Goal: Complete application form: Complete application form

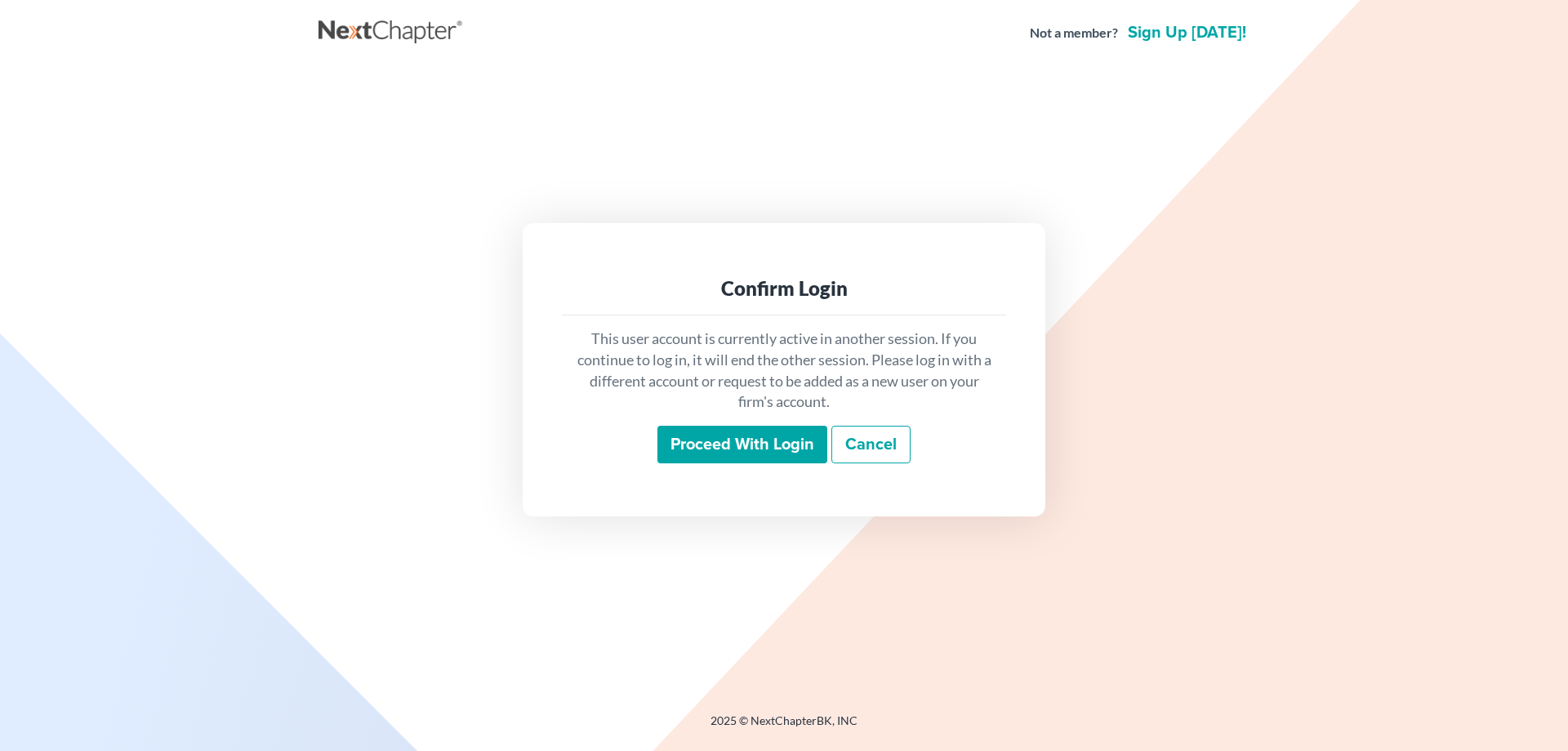
click at [711, 450] on input "Proceed with login" at bounding box center [742, 445] width 170 height 38
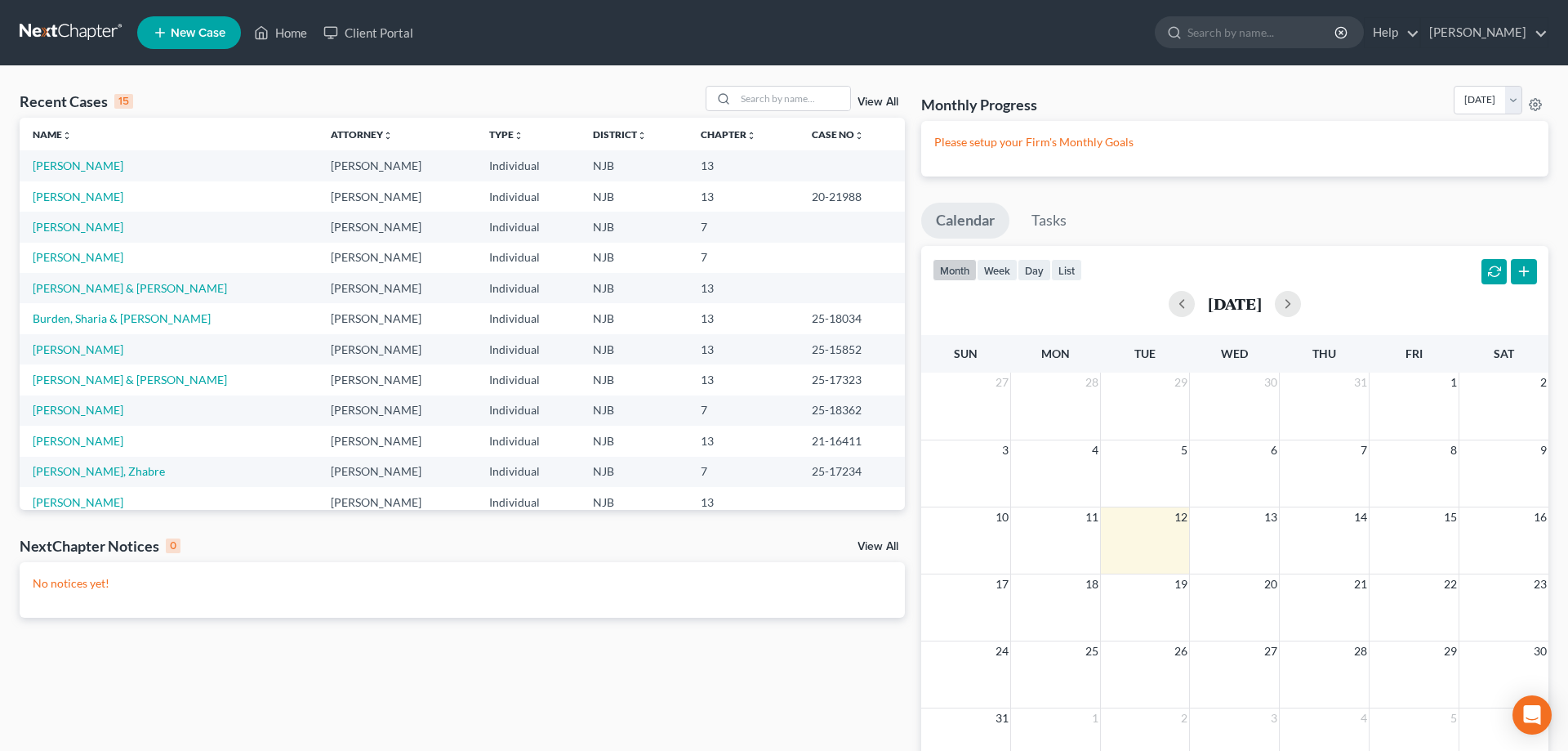
click at [200, 35] on span "New Case" at bounding box center [198, 33] width 55 height 13
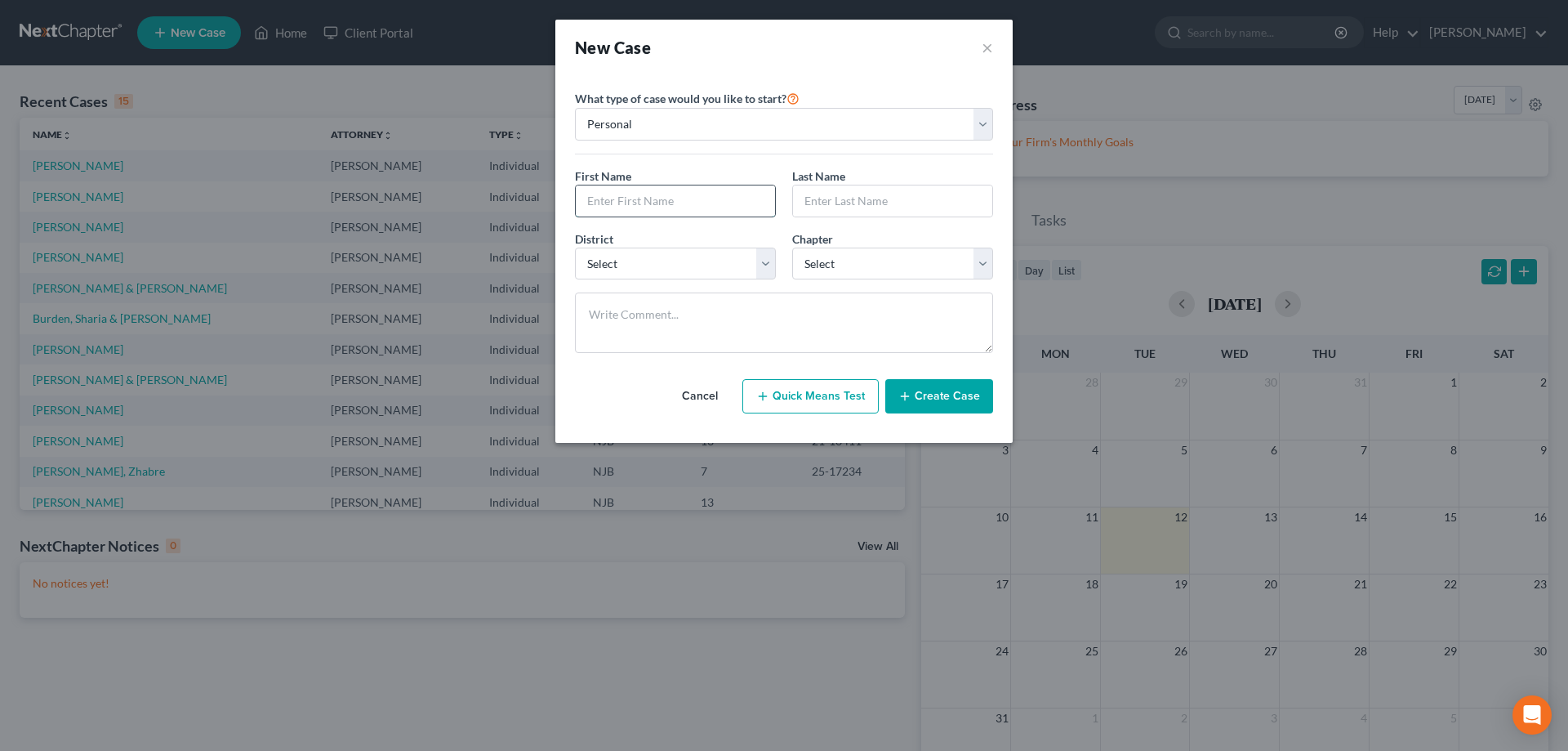
click at [598, 199] on input "text" at bounding box center [675, 200] width 199 height 31
type input "Nikki"
click at [832, 204] on input "text" at bounding box center [892, 200] width 199 height 31
type input "Corey"
click at [575, 247] on select "Select Alabama - Middle Alabama - Northern Alabama - Southern Alaska Arizona Ar…" at bounding box center [675, 264] width 201 height 32
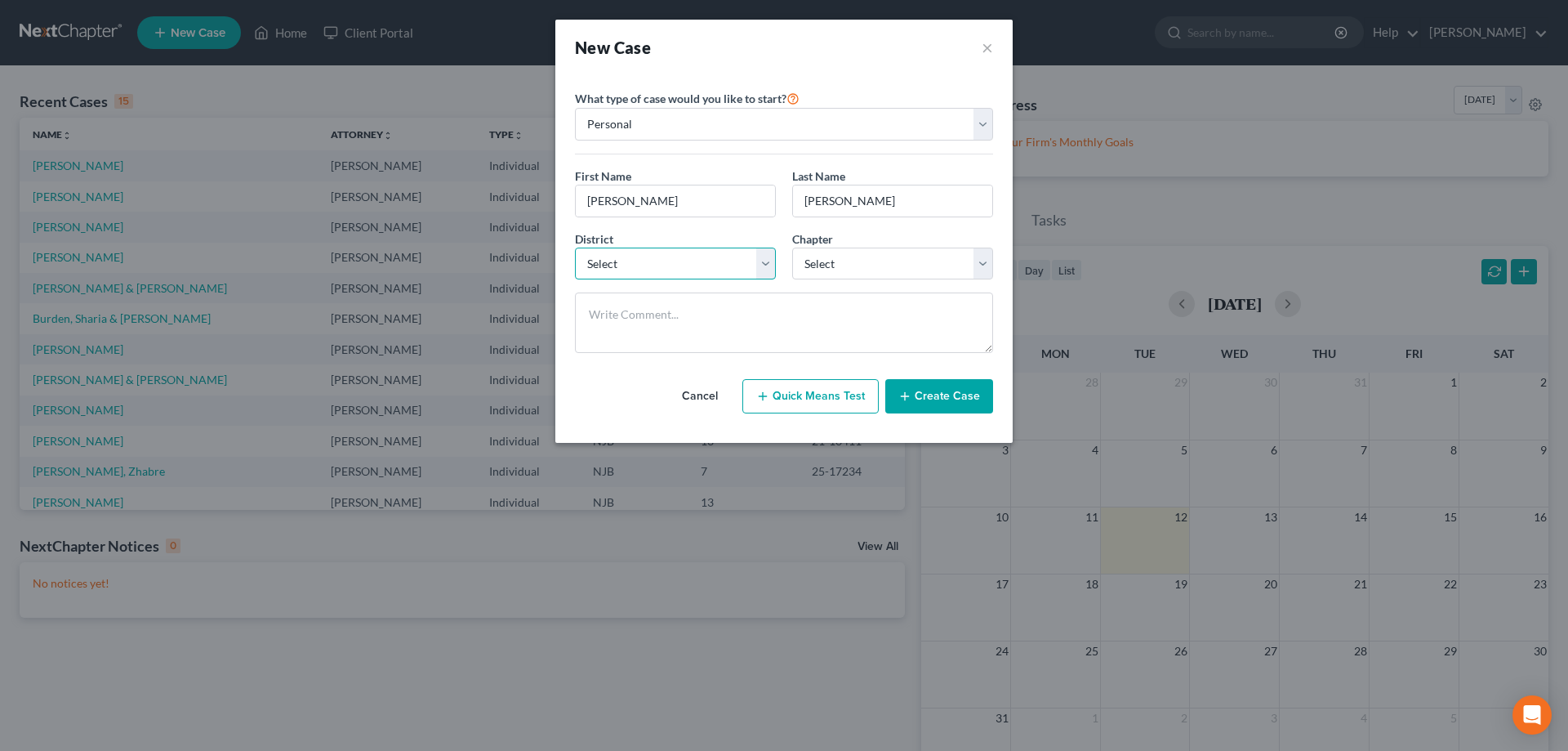
select select "51"
click option "New Jersey" at bounding box center [0, 0] width 0 height 0
click at [792, 247] on select "Select 7 11 12 13" at bounding box center [892, 264] width 201 height 32
select select "3"
click option "13" at bounding box center [0, 0] width 0 height 0
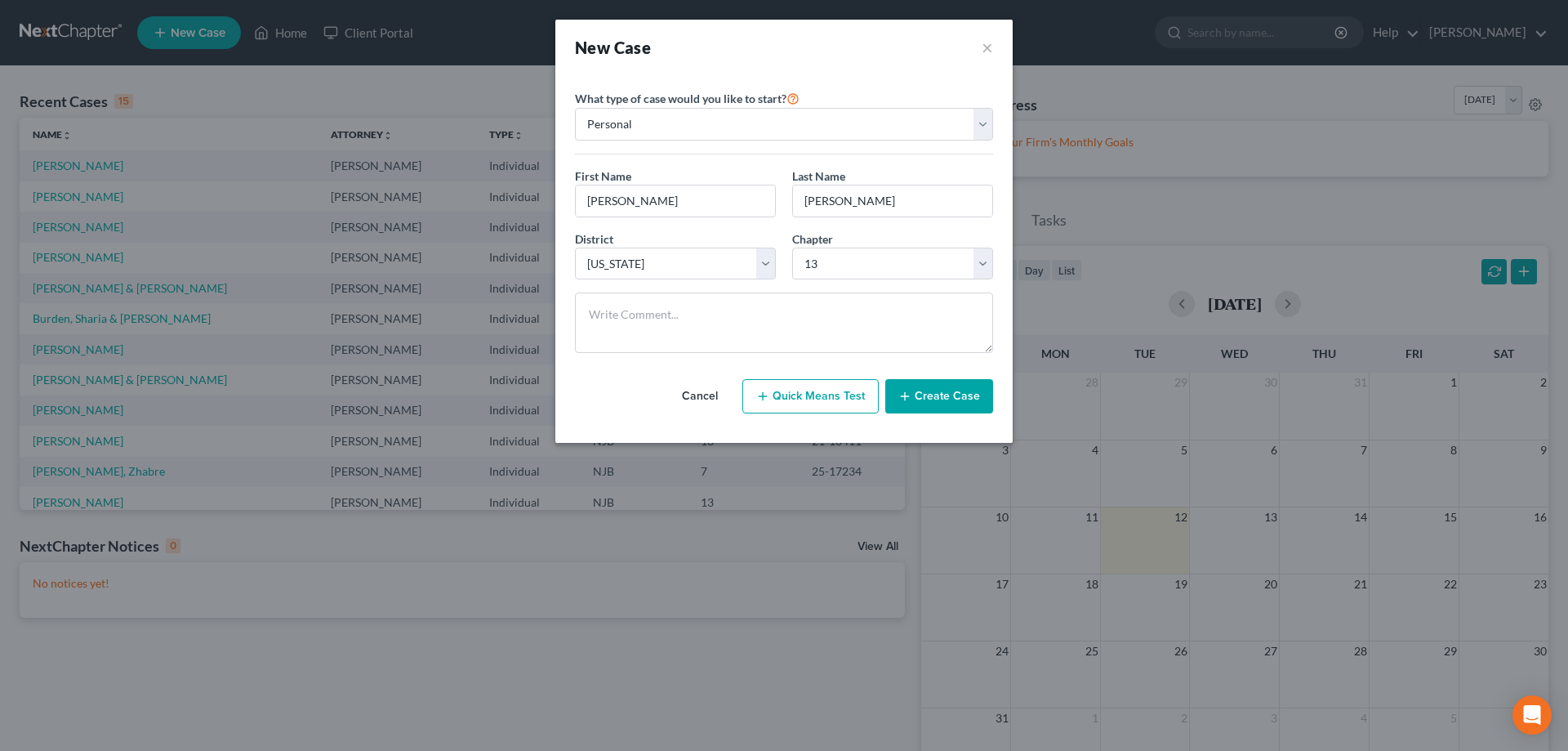
click at [939, 410] on button "Create Case" at bounding box center [938, 396] width 107 height 34
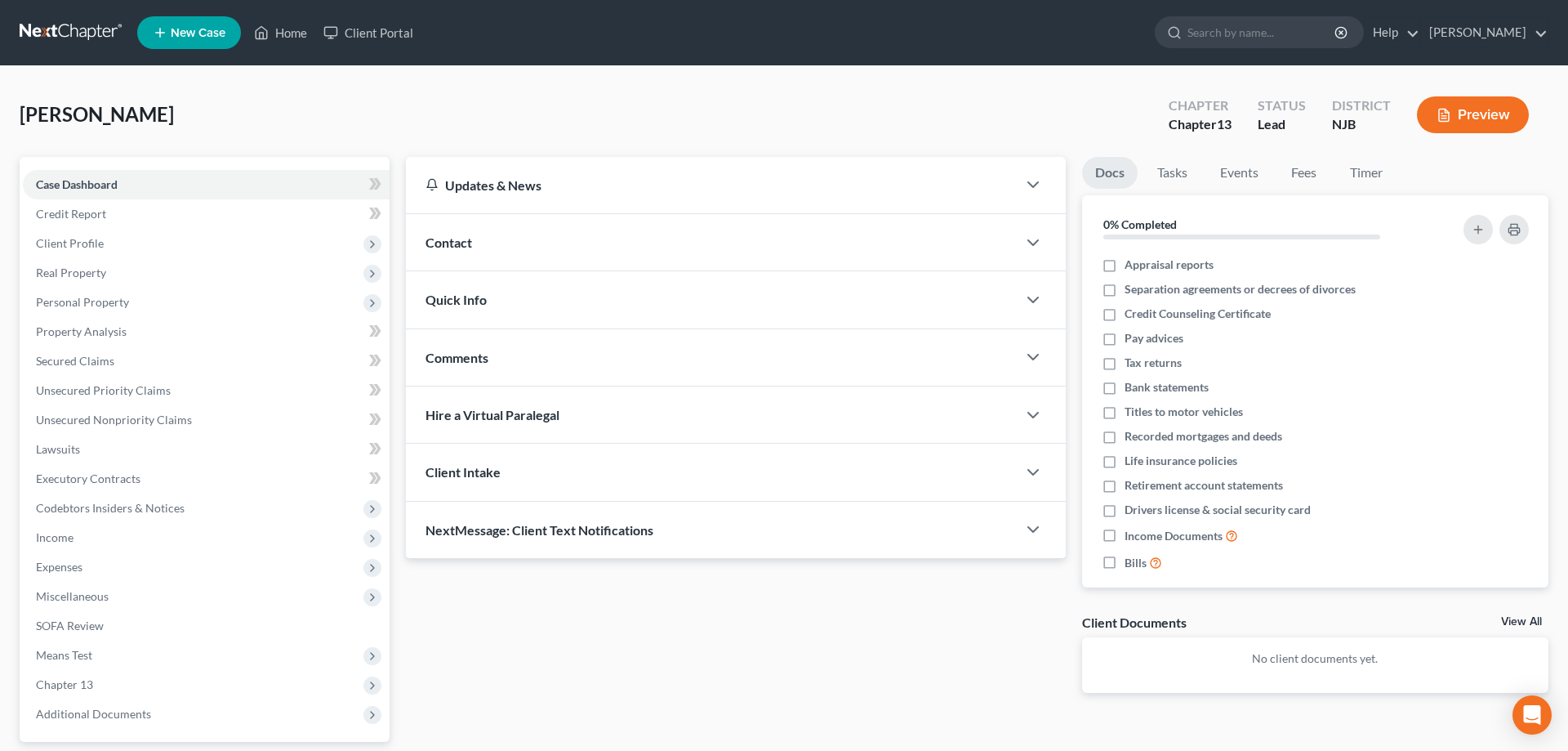
click at [448, 246] on span "Contact" at bounding box center [449, 242] width 47 height 15
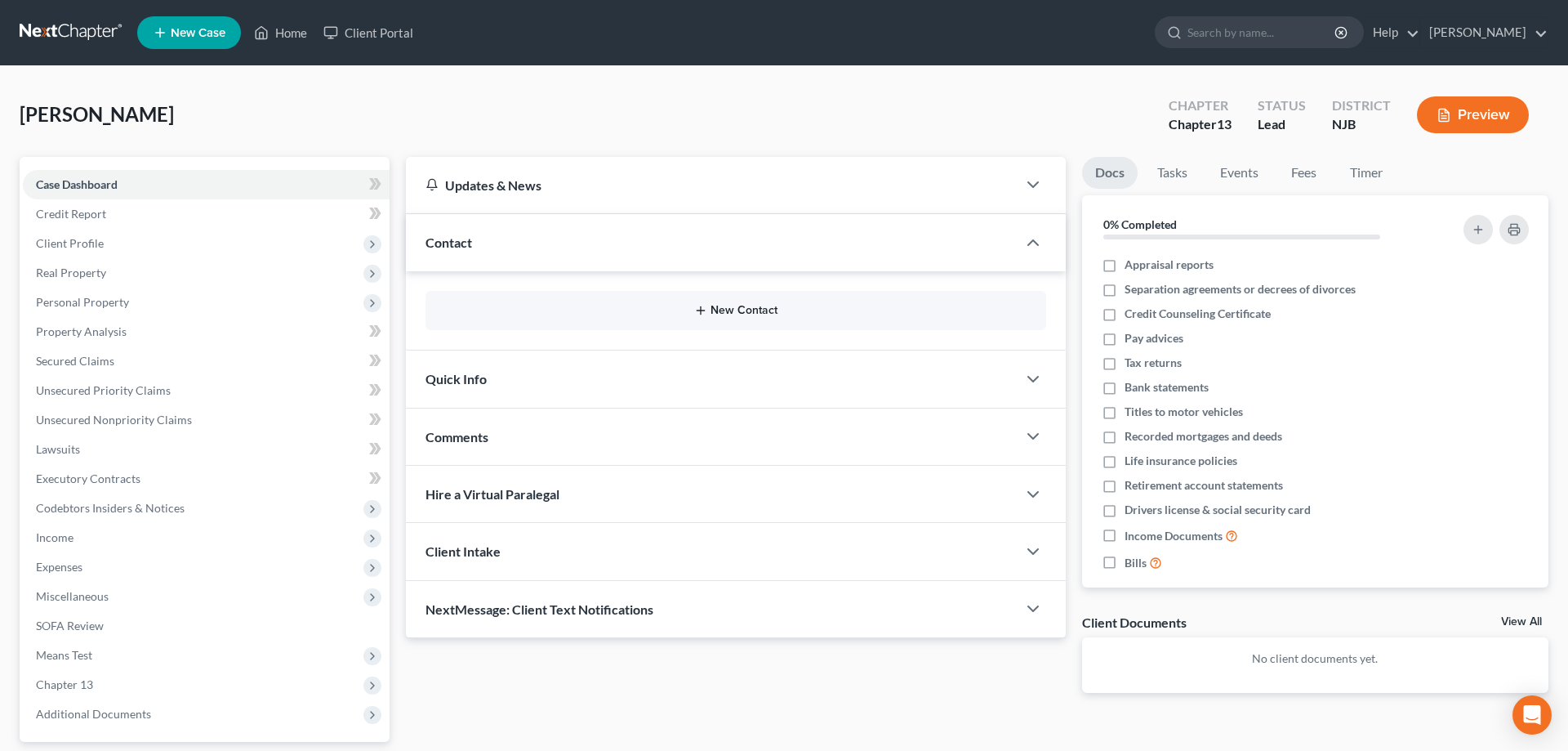
click at [727, 306] on button "New Contact" at bounding box center [735, 311] width 595 height 13
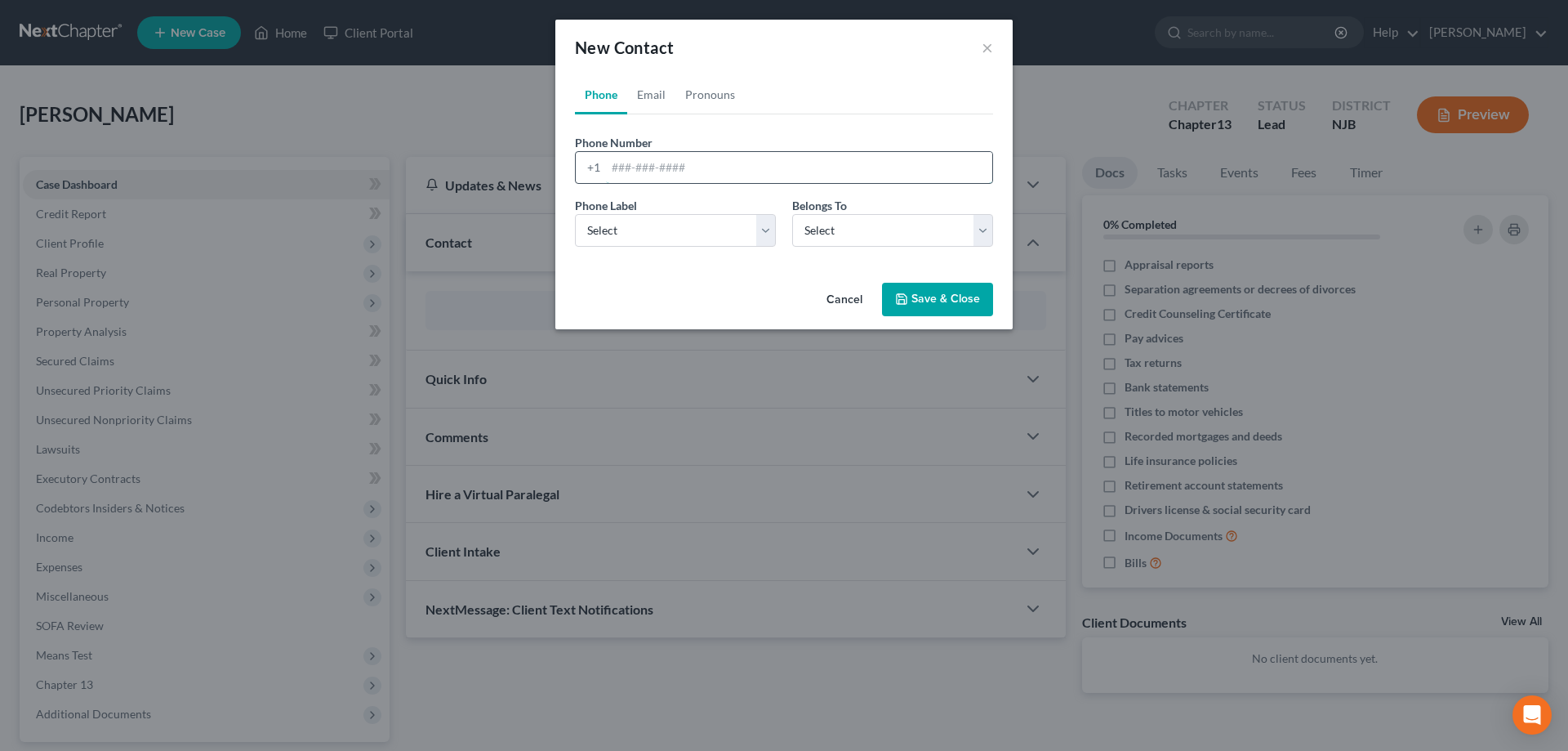
click at [628, 169] on input "tel" at bounding box center [799, 167] width 386 height 31
type input "856-575-2142"
click at [575, 214] on select "Select Mobile Home Work Other" at bounding box center [675, 230] width 201 height 32
select select "0"
click option "Mobile" at bounding box center [0, 0] width 0 height 0
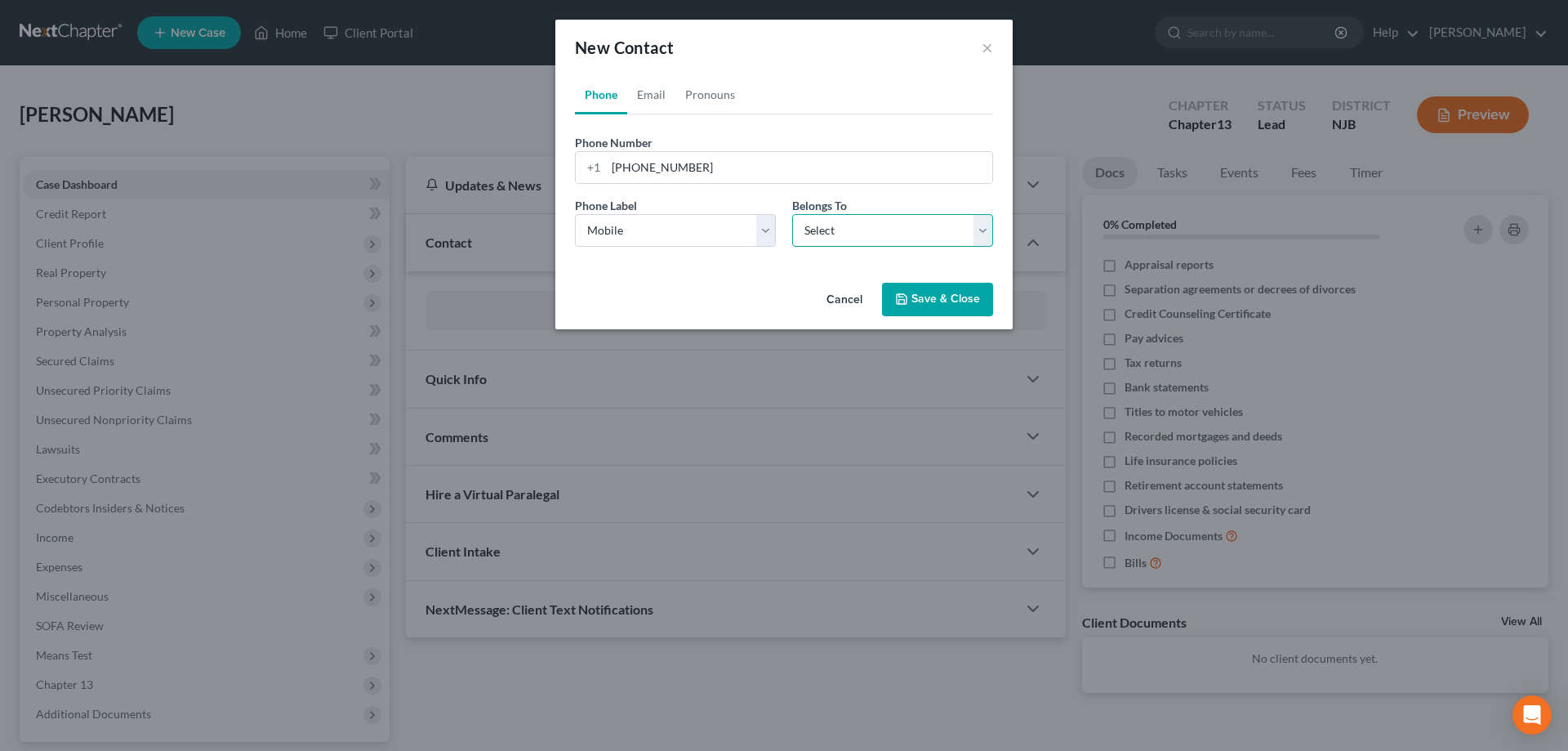
click at [792, 214] on select "Select Client Other" at bounding box center [892, 230] width 201 height 32
select select "0"
click option "Client" at bounding box center [0, 0] width 0 height 0
click at [915, 290] on button "Save & Close" at bounding box center [937, 300] width 111 height 34
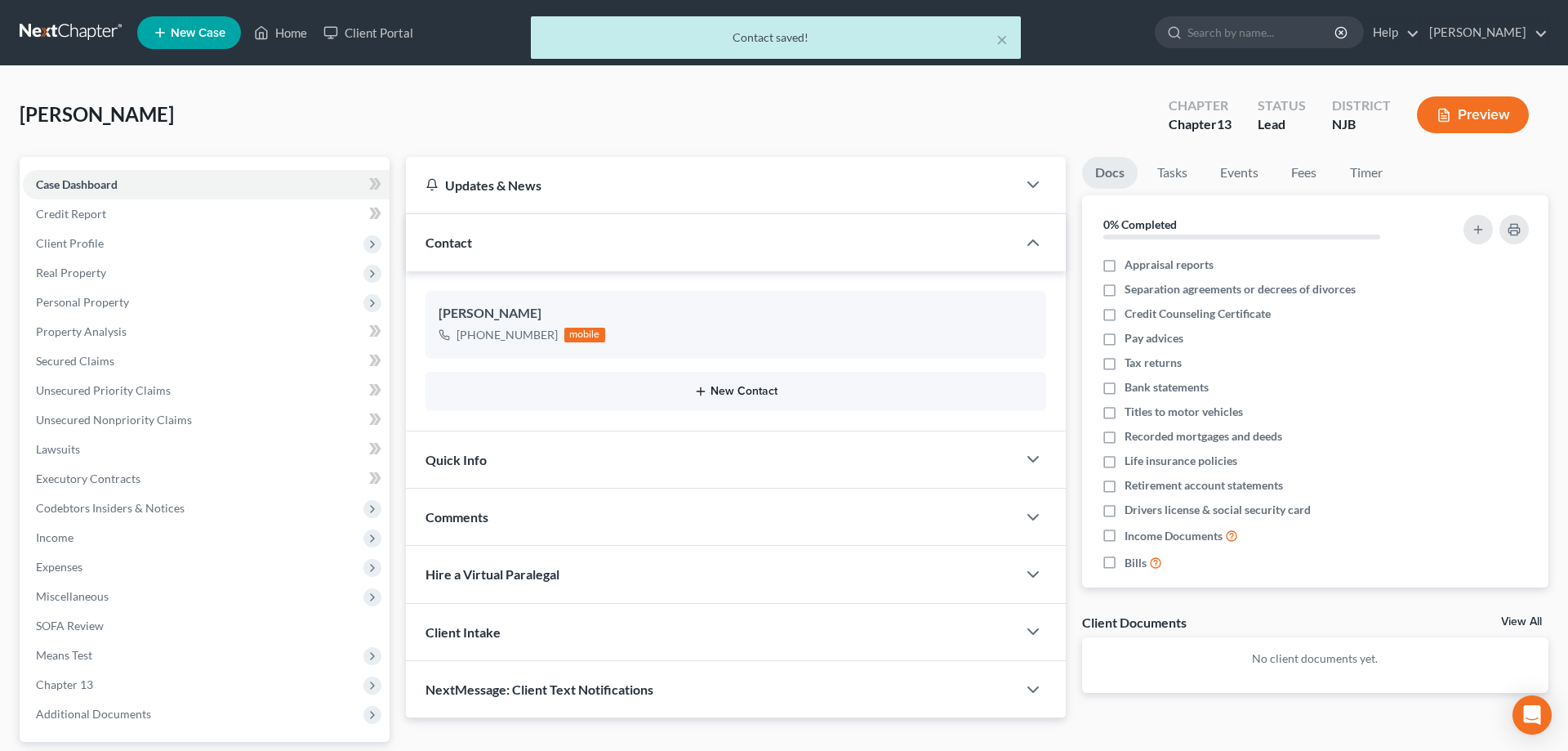
click at [757, 390] on button "New Contact" at bounding box center [735, 391] width 595 height 13
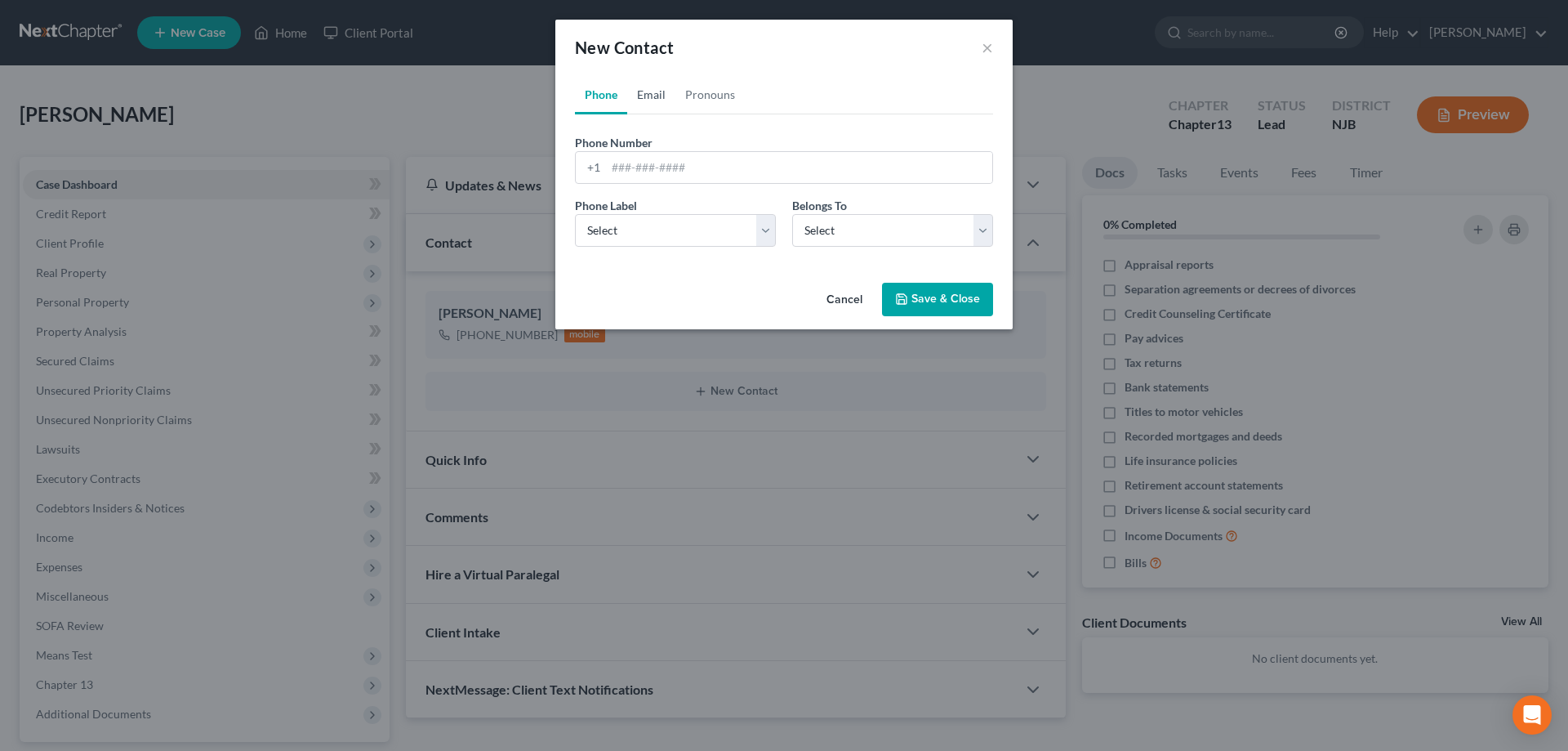
click at [654, 97] on link "Email" at bounding box center [650, 94] width 48 height 39
click at [647, 166] on input "email" at bounding box center [799, 167] width 386 height 31
type input "missnikkidurham@aol.com"
click at [575, 214] on select "Select Home Work Other" at bounding box center [675, 230] width 201 height 32
select select "0"
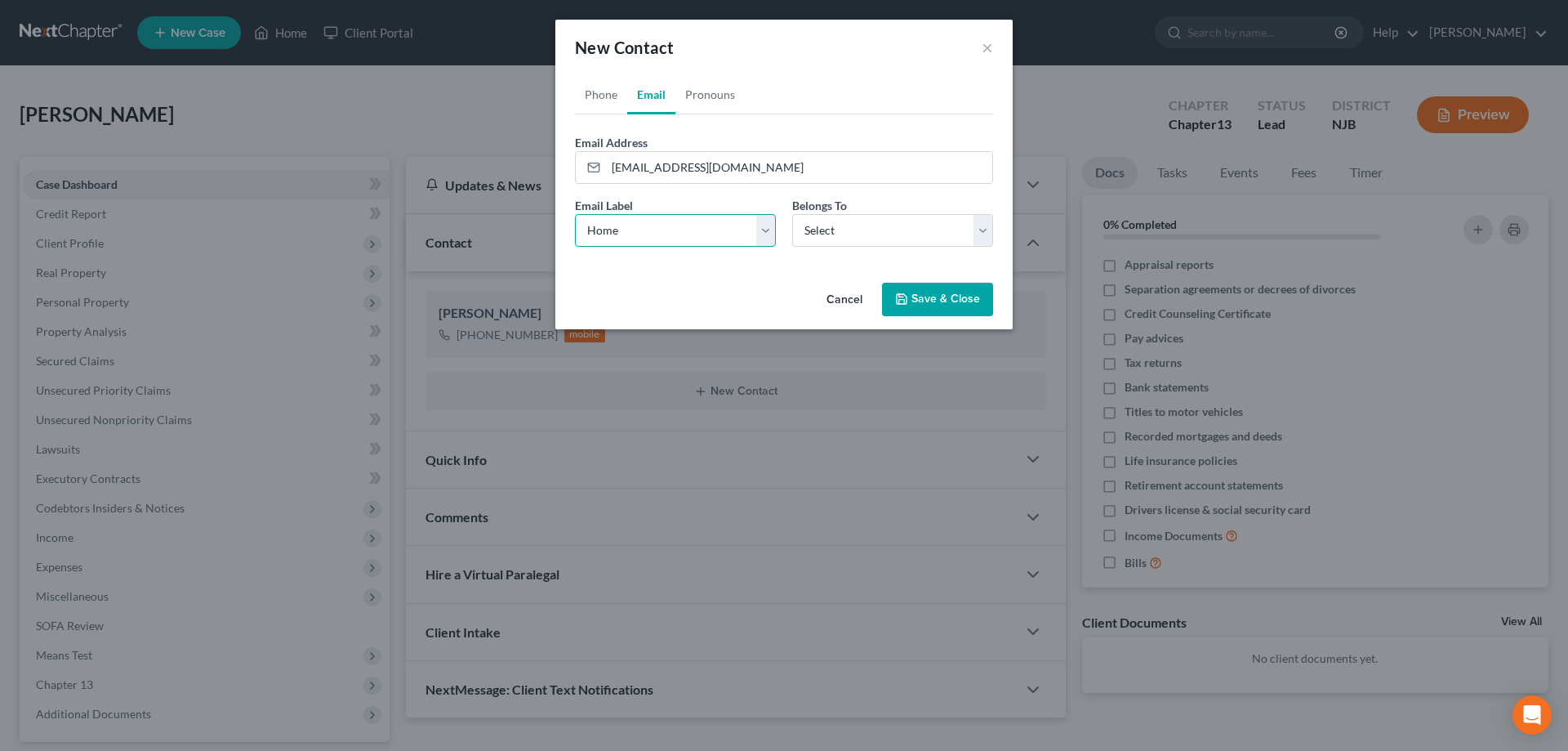
click option "Home" at bounding box center [0, 0] width 0 height 0
click at [792, 214] on select "Select Client Other" at bounding box center [892, 230] width 201 height 32
select select "0"
click option "Client" at bounding box center [0, 0] width 0 height 0
click at [906, 298] on icon "button" at bounding box center [901, 299] width 13 height 13
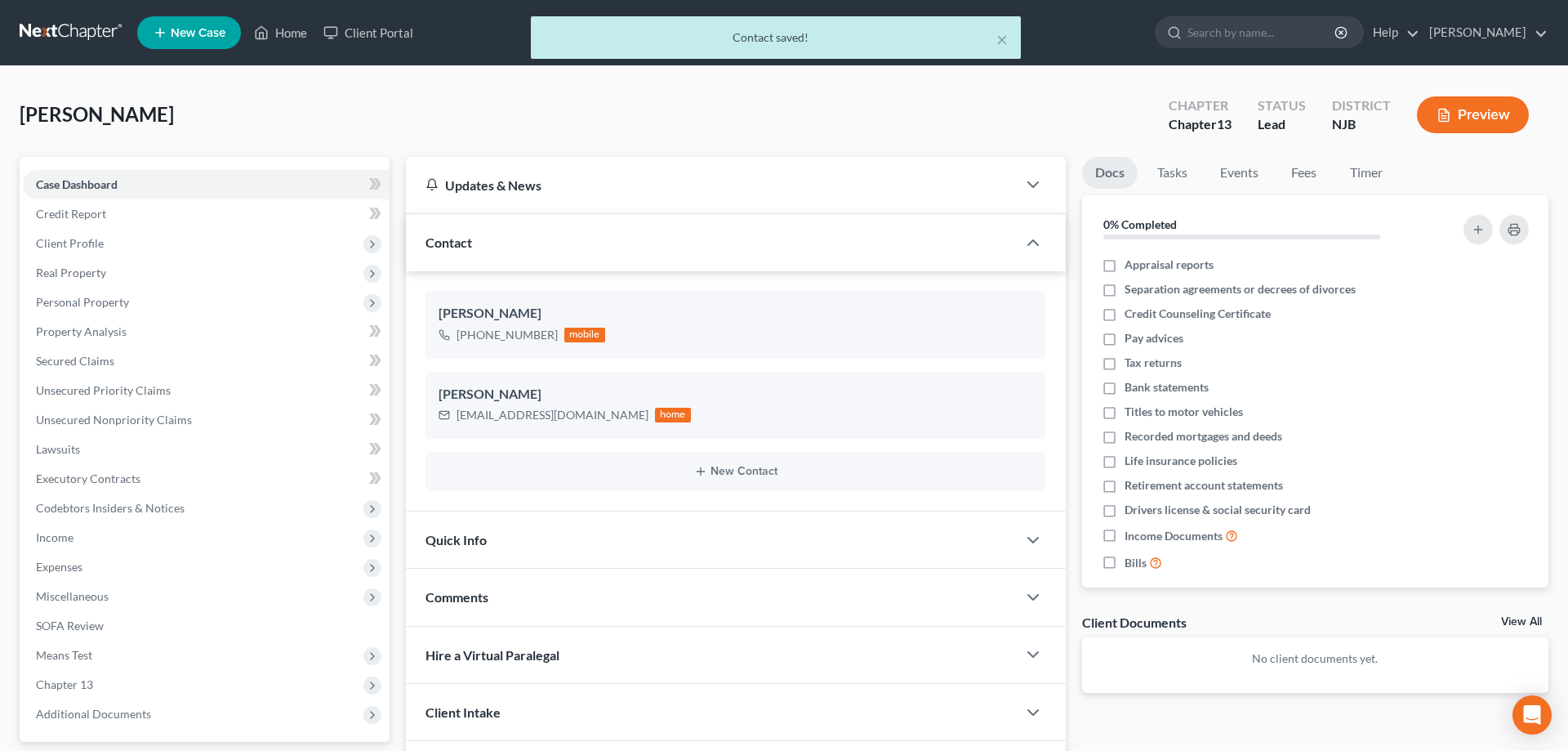
scroll to position [145, 0]
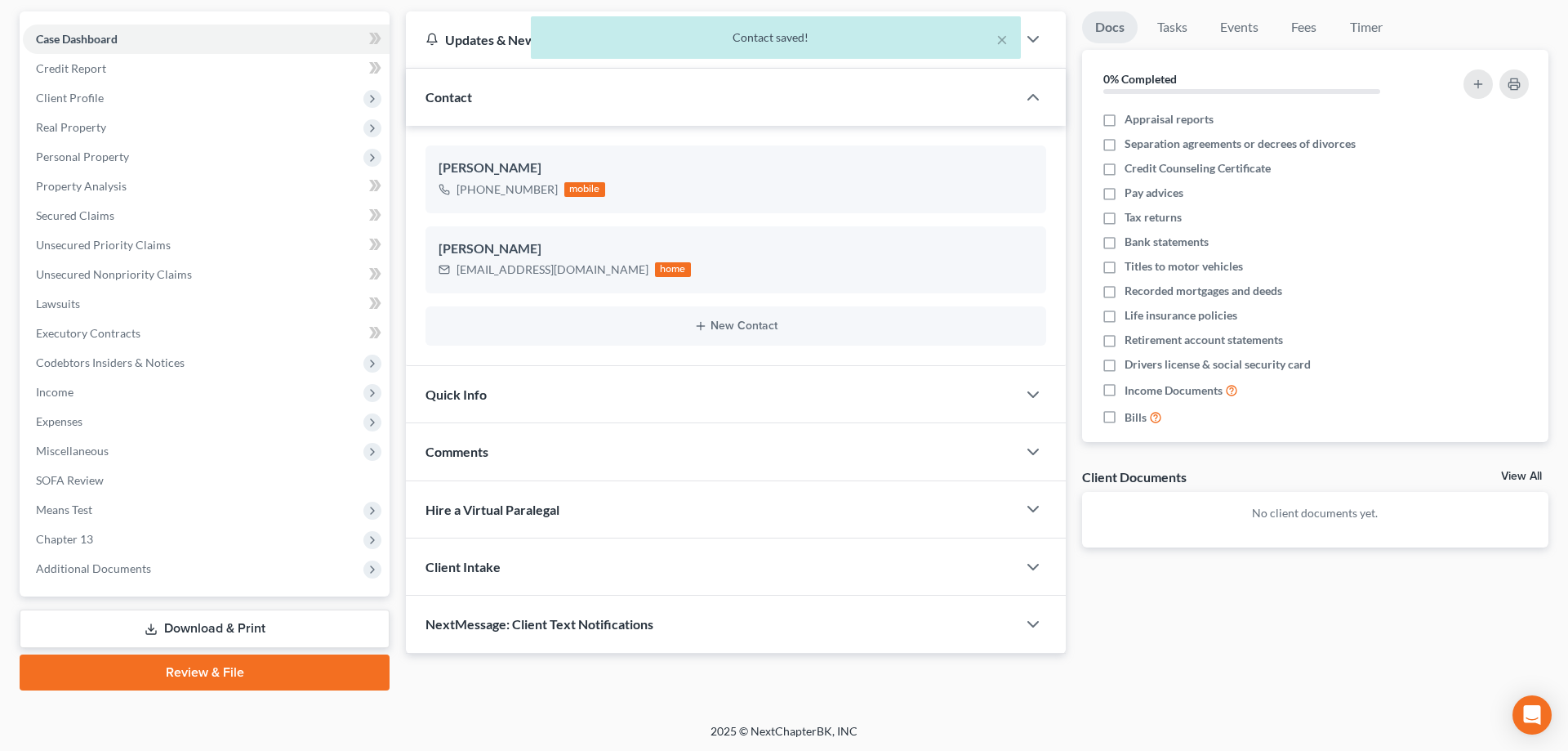
click at [451, 459] on span "Comments" at bounding box center [457, 451] width 63 height 15
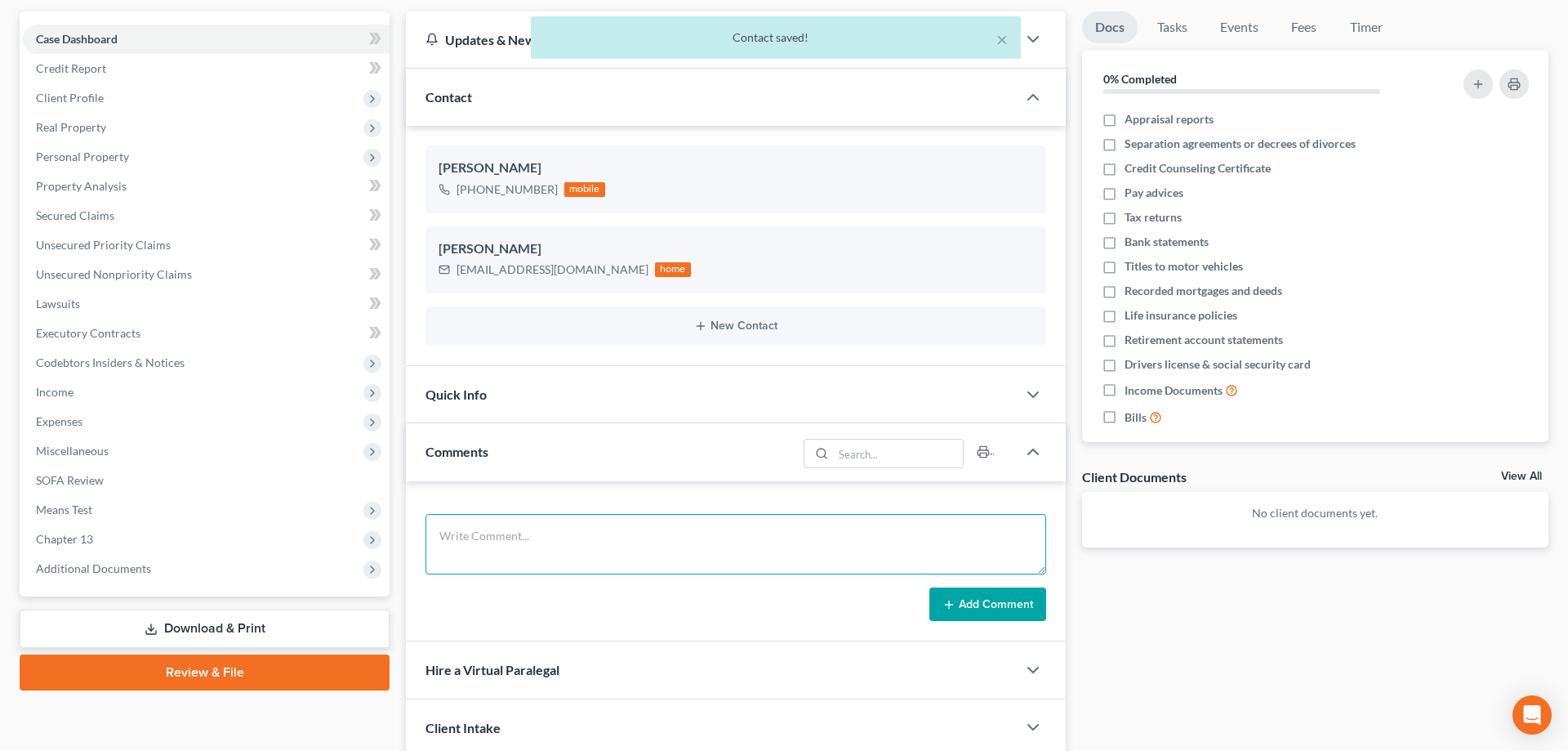
click at [458, 528] on textarea at bounding box center [736, 543] width 621 height 60
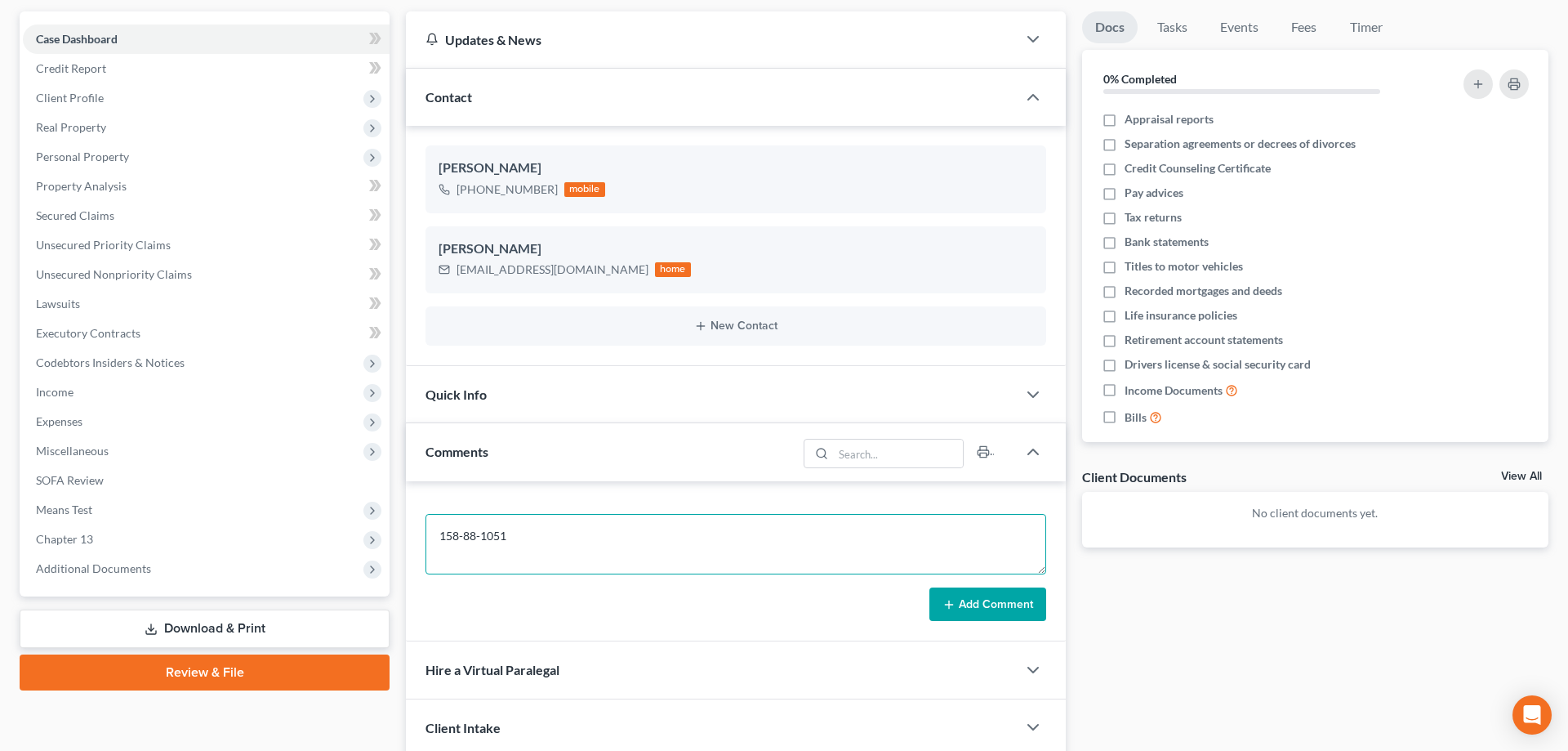
type textarea "158-88-1051"
click at [983, 609] on button "Add Comment" at bounding box center [987, 605] width 116 height 34
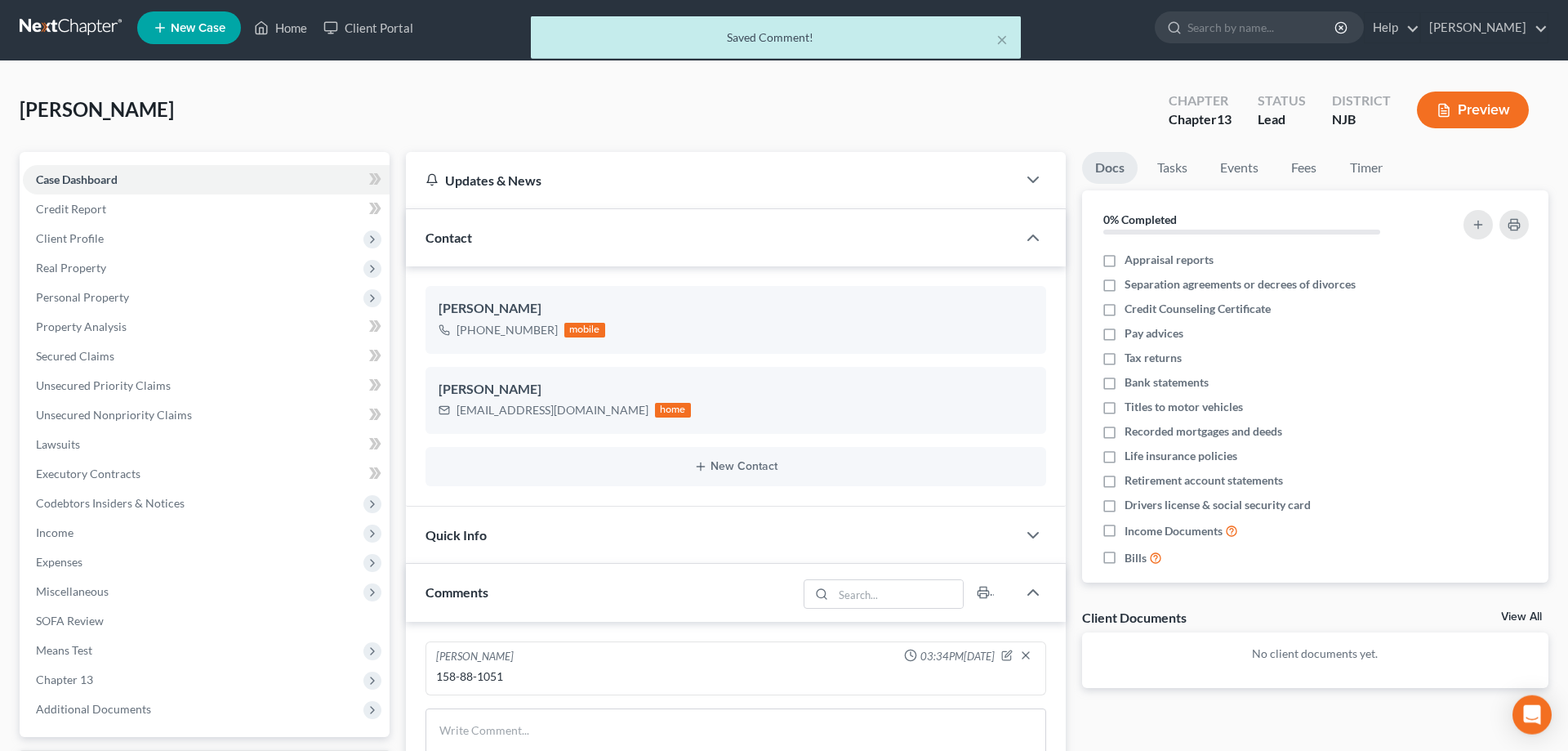
scroll to position [0, 0]
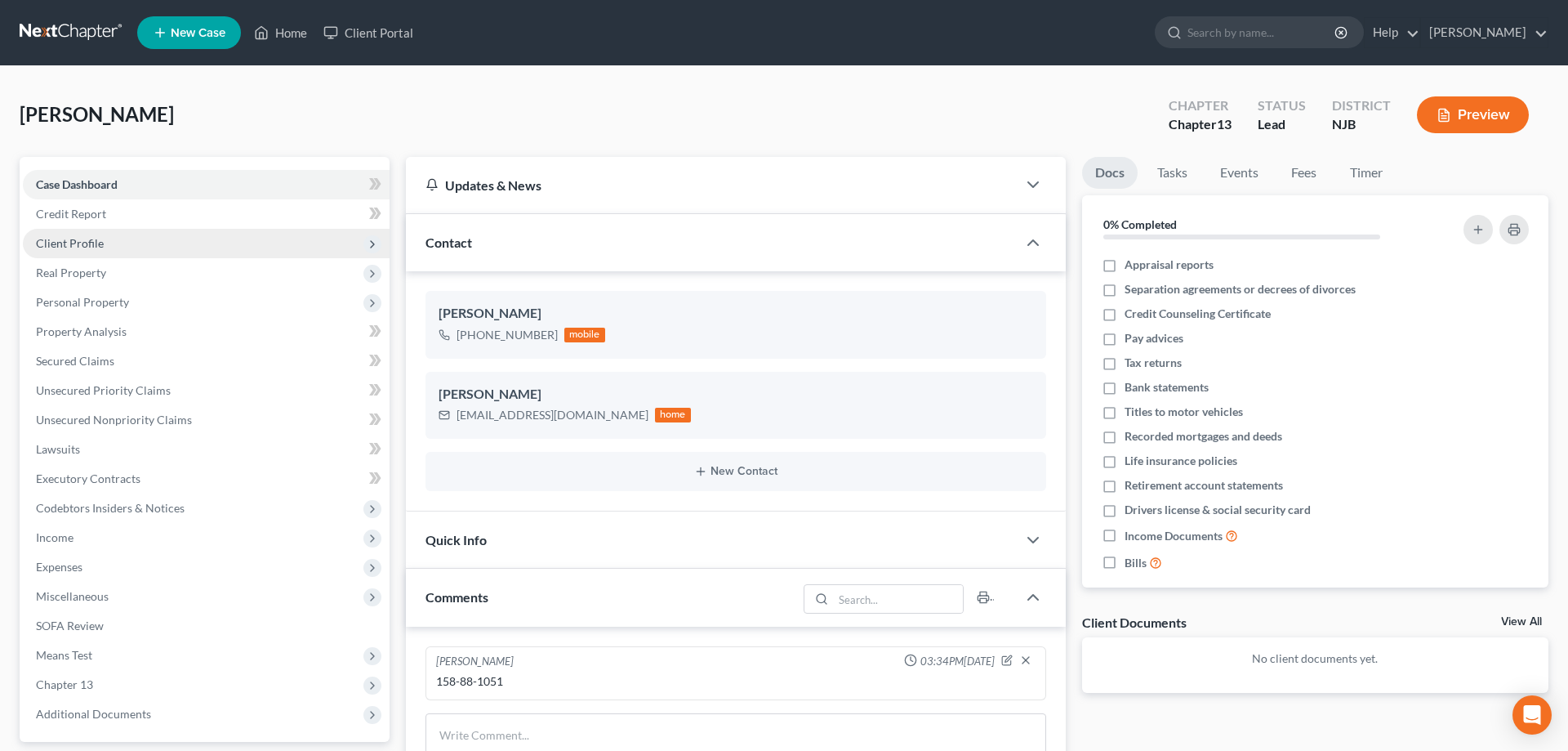
click at [114, 237] on span "Client Profile" at bounding box center [206, 243] width 366 height 30
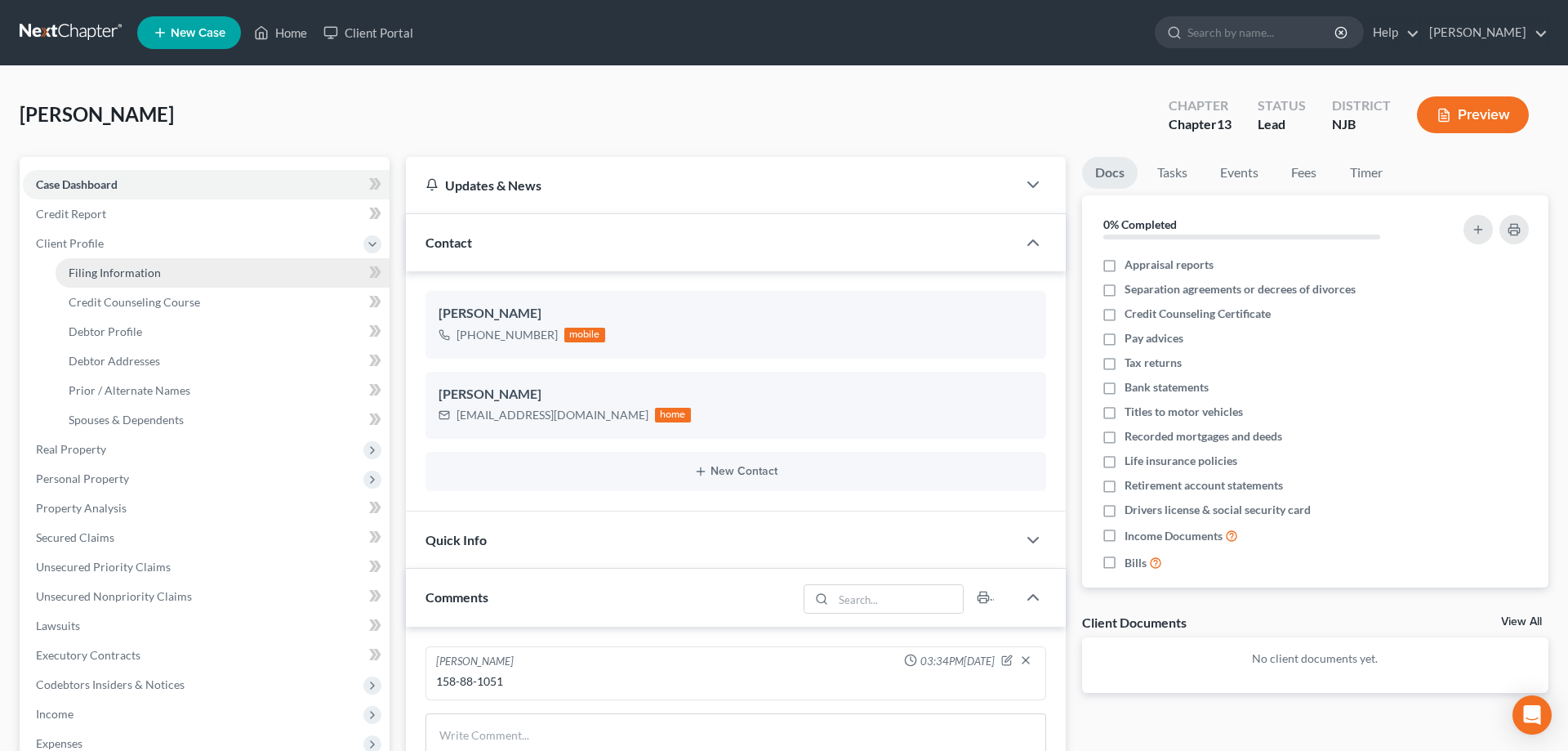
click at [128, 276] on span "Filing Information" at bounding box center [115, 272] width 92 height 14
select select "1"
select select "0"
select select "3"
select select "51"
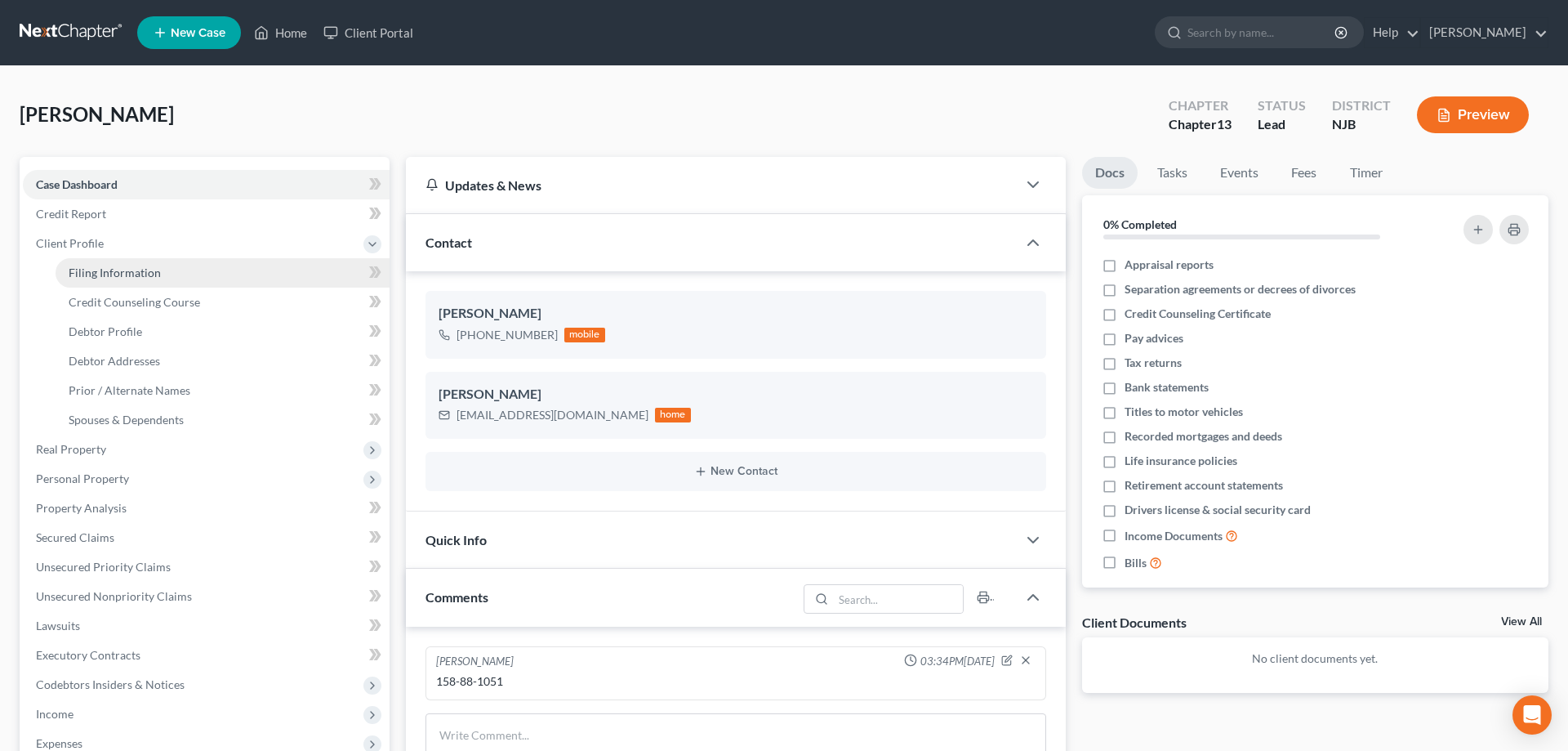
select select "33"
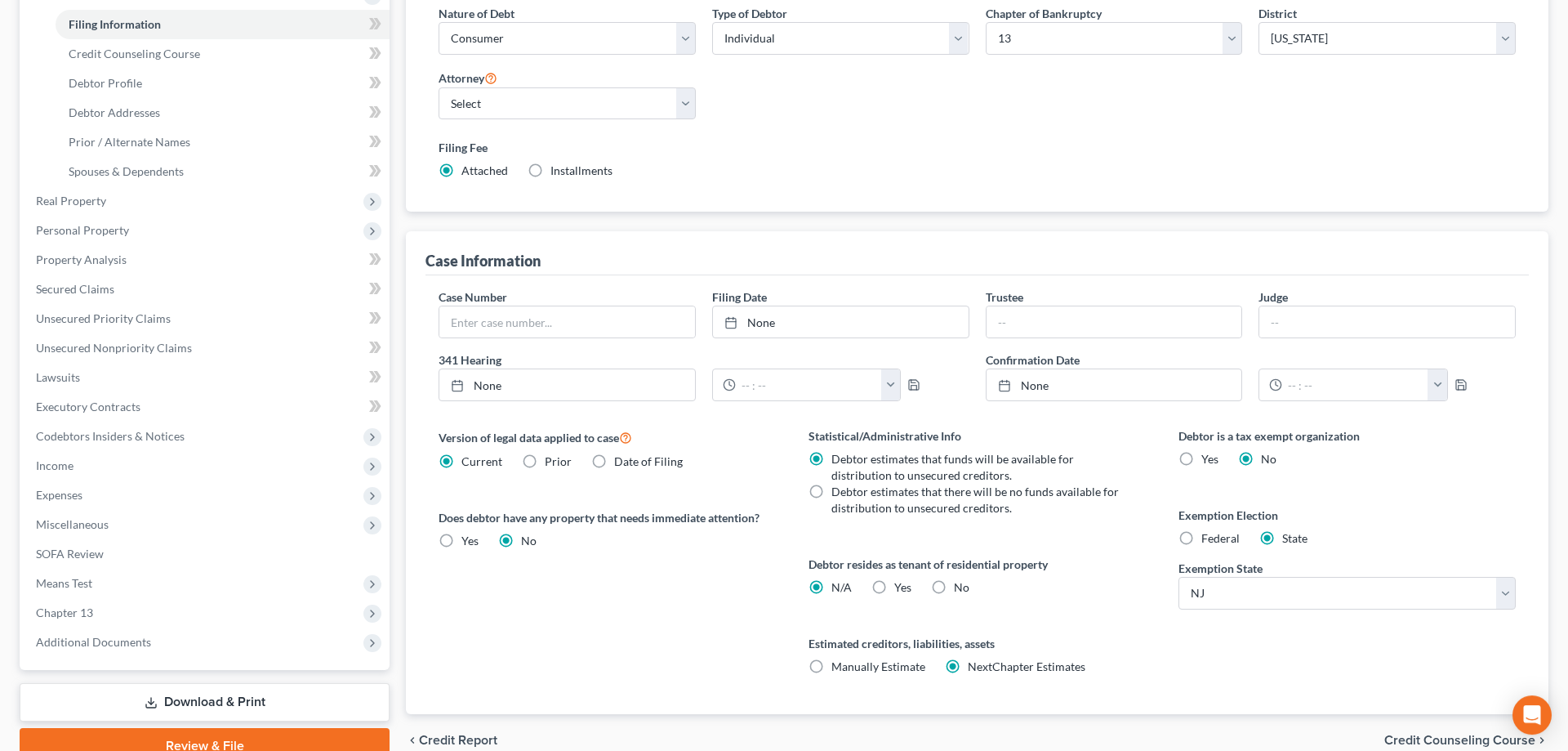
scroll to position [250, 0]
click at [1202, 534] on label "Federal" at bounding box center [1221, 537] width 39 height 16
click at [1208, 534] on input "Federal" at bounding box center [1213, 534] width 11 height 11
radio input "true"
radio input "false"
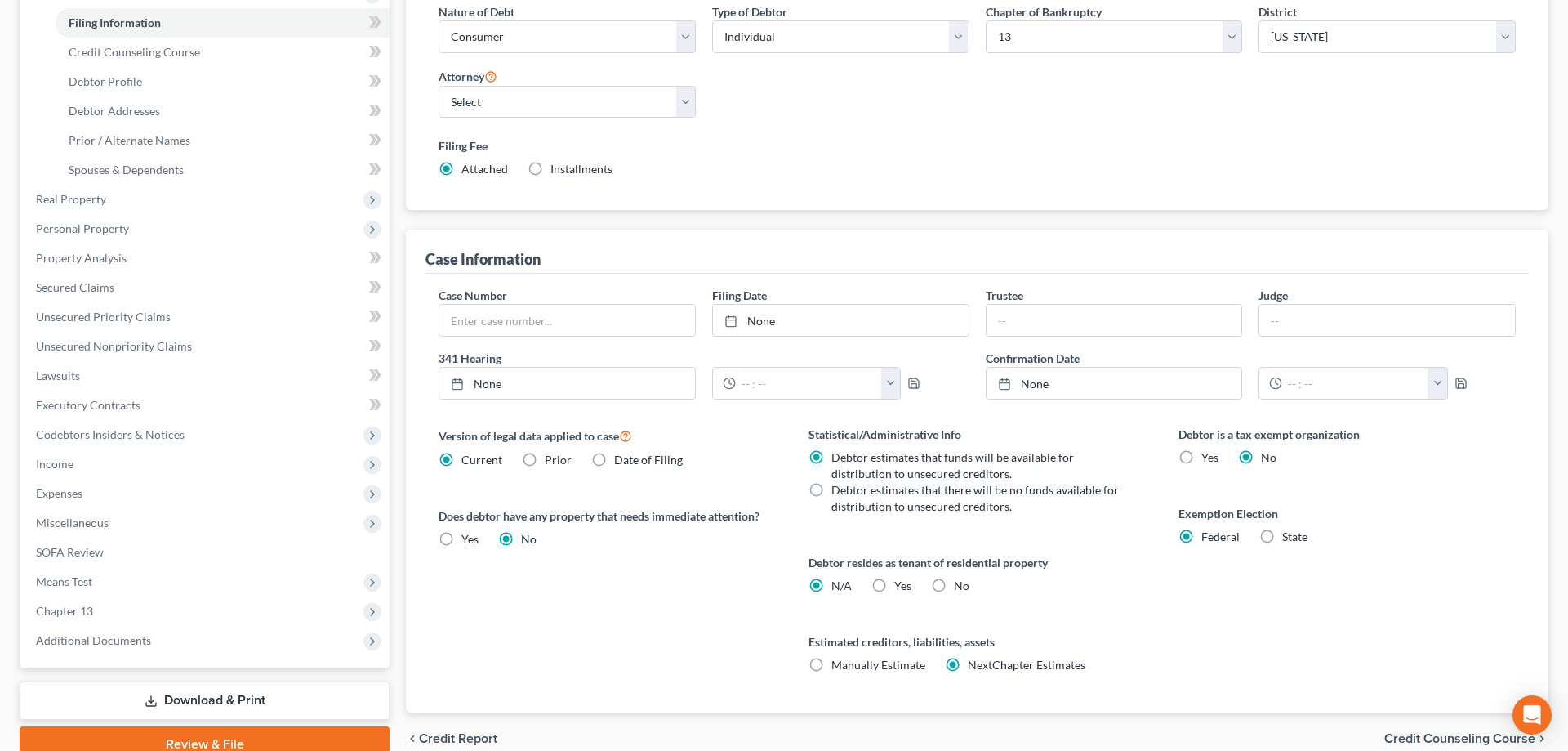
scroll to position [0, 0]
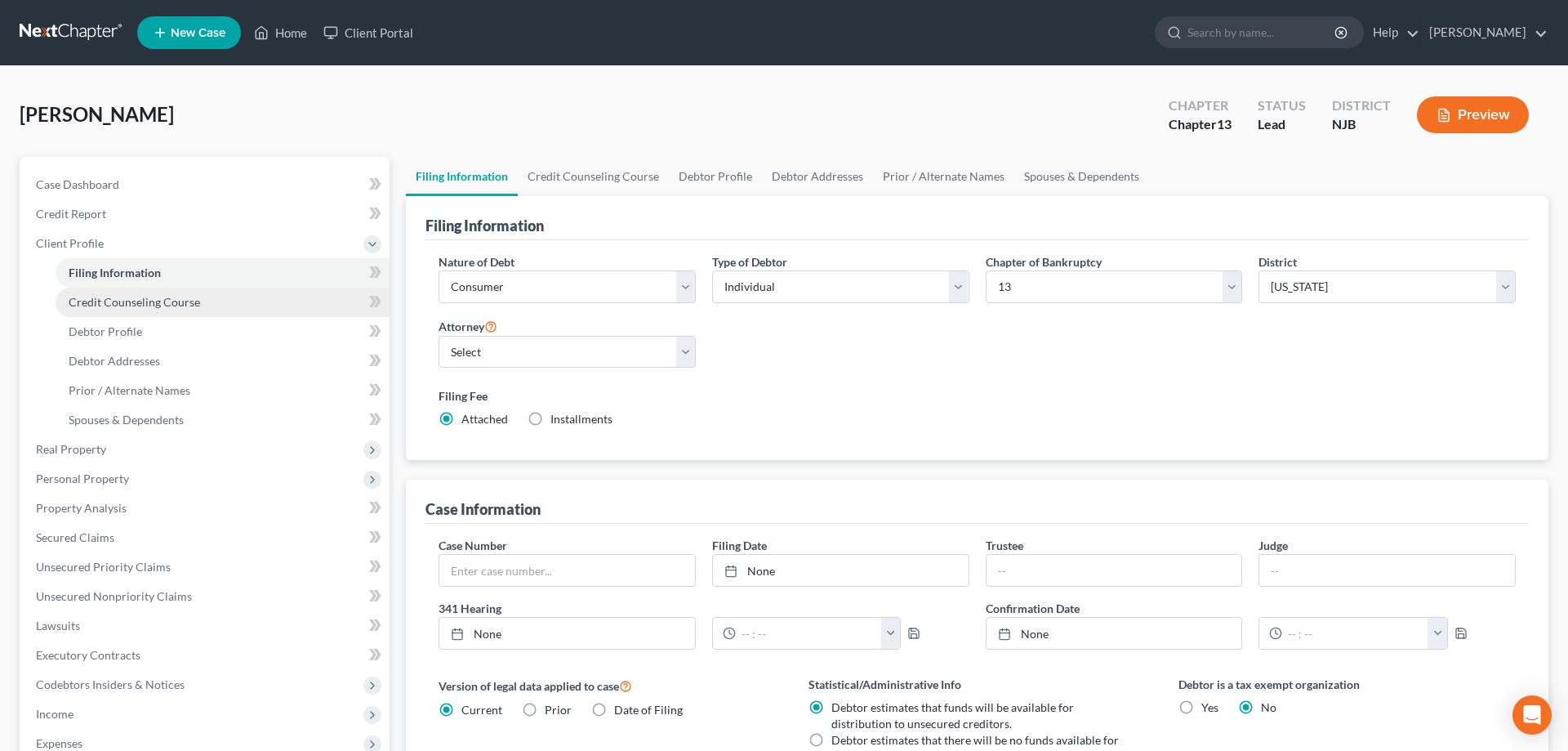
click at [136, 306] on span "Credit Counseling Course" at bounding box center [134, 301] width 132 height 14
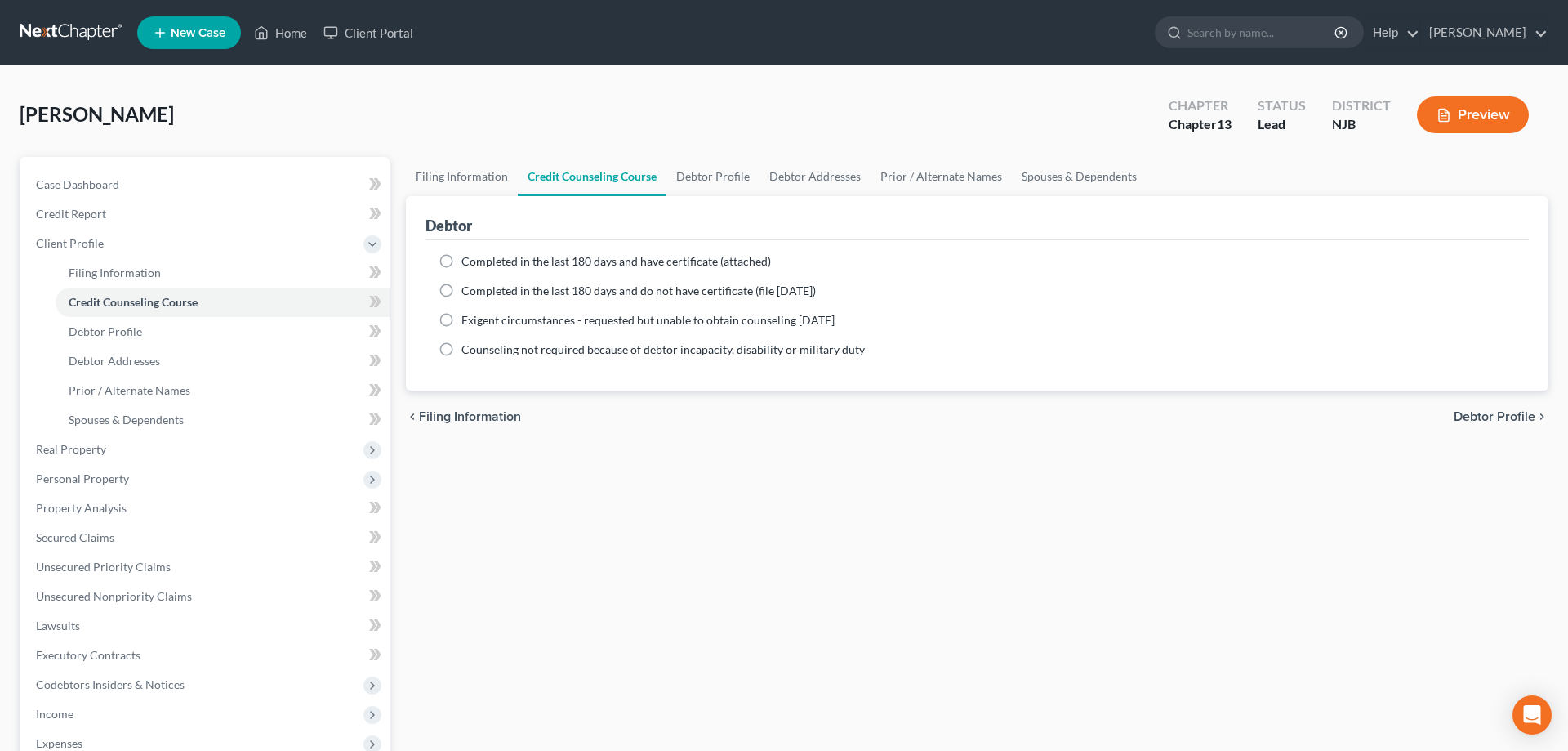
click at [461, 262] on label "Completed in the last 180 days and have certificate (attached)" at bounding box center [615, 262] width 309 height 16
click at [468, 262] on input "Completed in the last 180 days and have certificate (attached)" at bounding box center [474, 259] width 11 height 11
radio input "true"
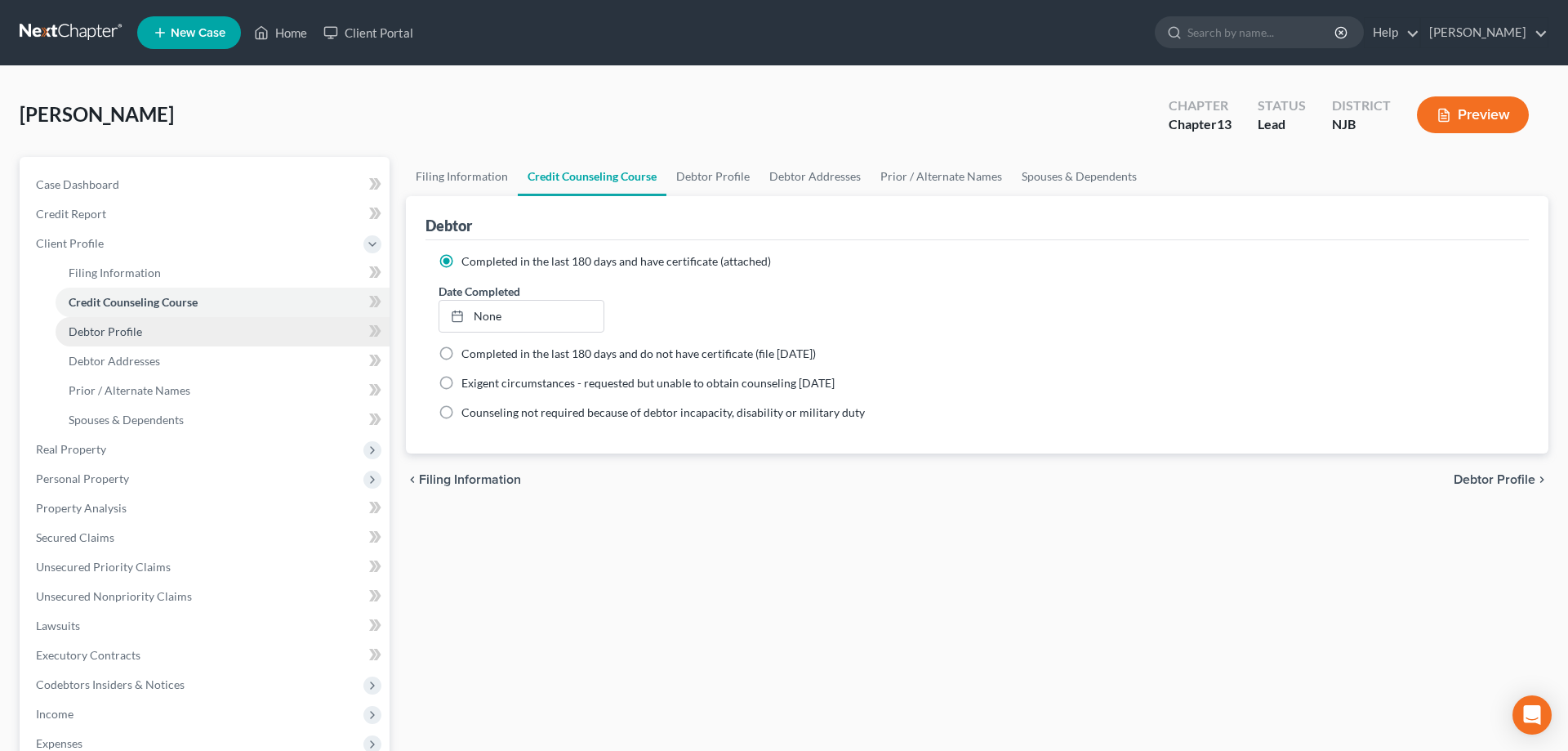
click at [120, 332] on span "Debtor Profile" at bounding box center [105, 330] width 73 height 14
select select "0"
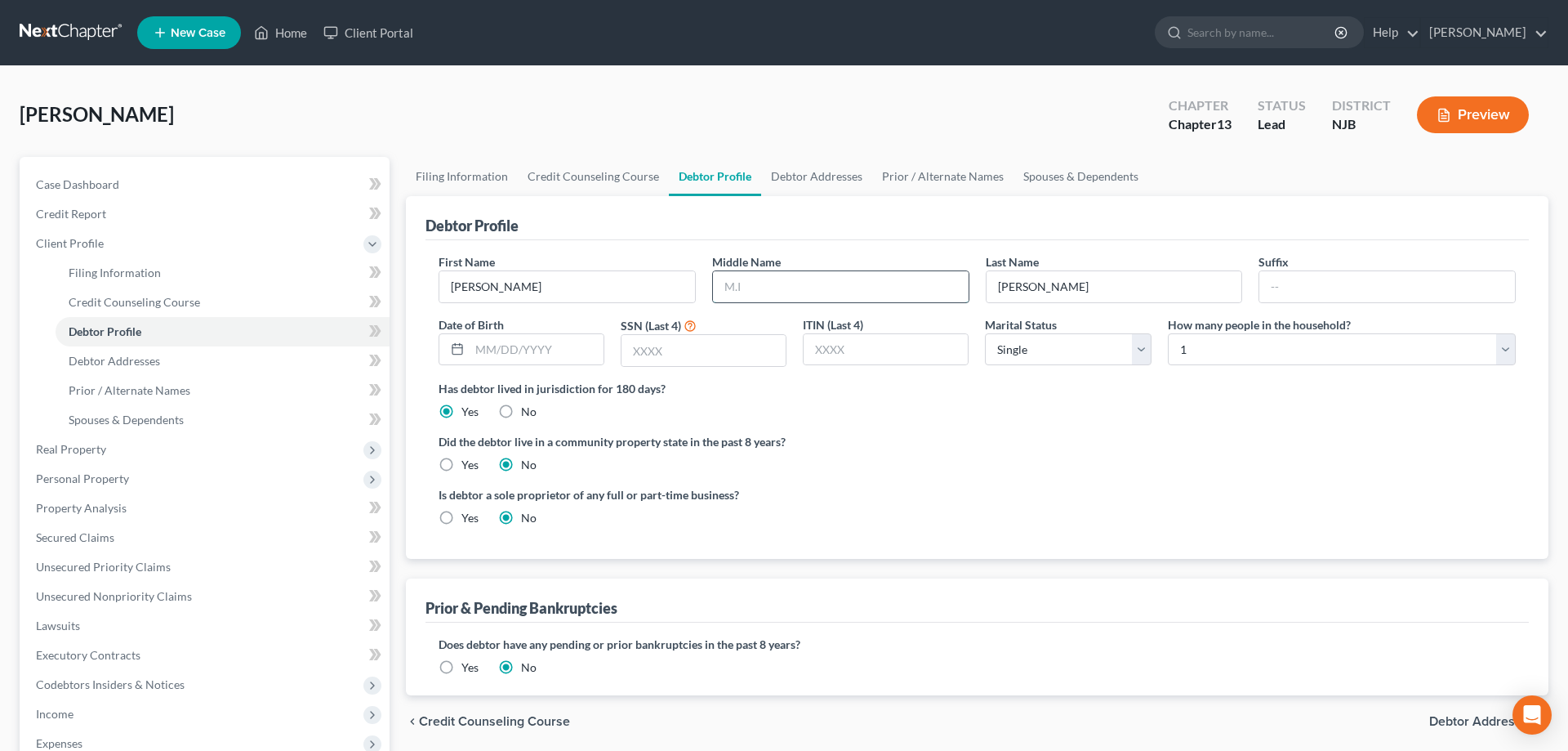
click at [750, 293] on input "text" at bounding box center [840, 287] width 255 height 31
type input "RaeLynne"
click at [1167, 333] on select "Select 1 2 3 4 5 6 7 8 9 10 11 12 13 14 15 16 17 18 19 20" at bounding box center [1342, 349] width 348 height 32
select select "1"
click option "2" at bounding box center [0, 0] width 0 height 0
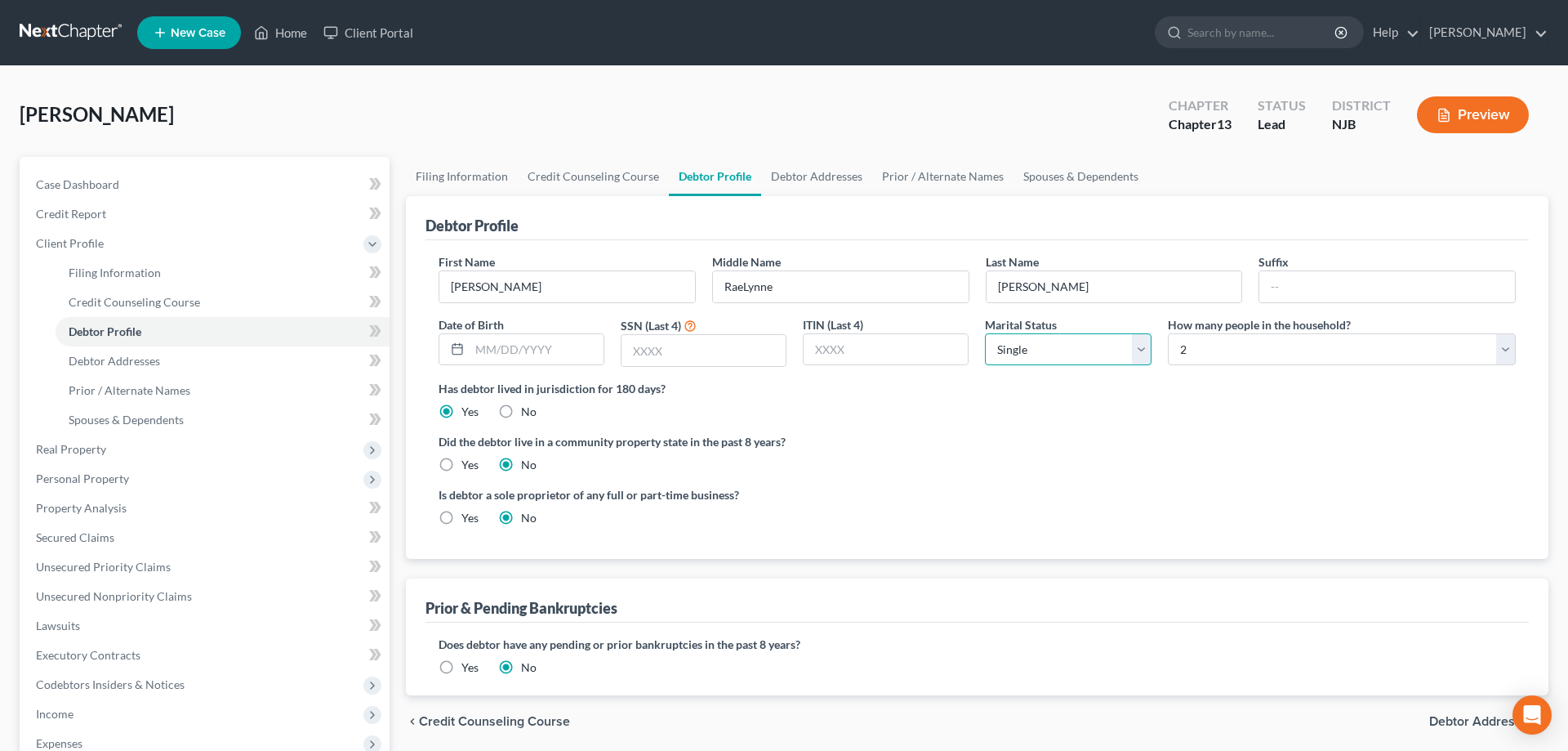
click at [985, 333] on select "Select Single Married Separated Divorced Widowed" at bounding box center [1068, 349] width 166 height 32
select select "1"
click option "Married" at bounding box center [0, 0] width 0 height 0
click at [669, 362] on input "text" at bounding box center [704, 350] width 164 height 31
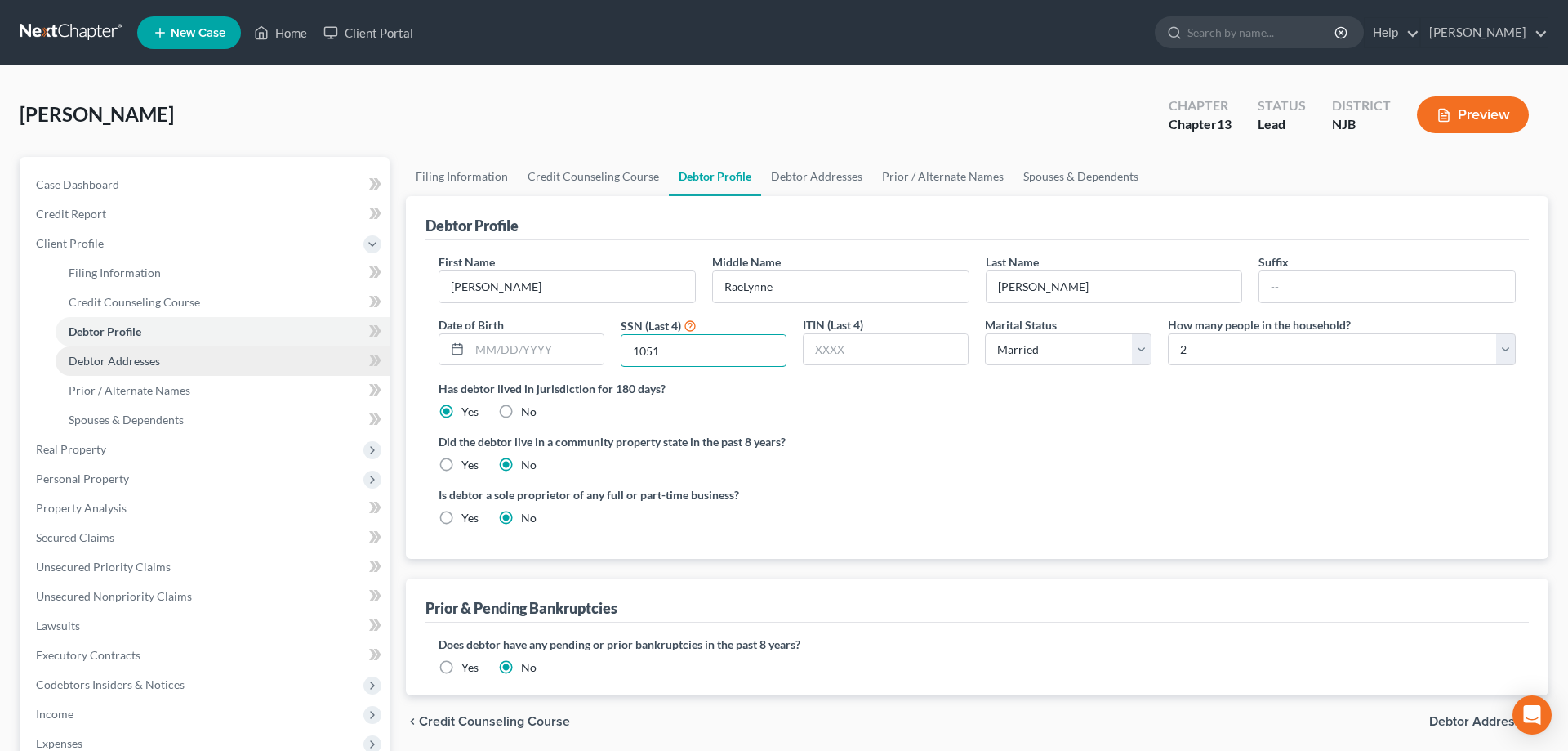
type input "1051"
click at [122, 358] on span "Debtor Addresses" at bounding box center [114, 360] width 91 height 14
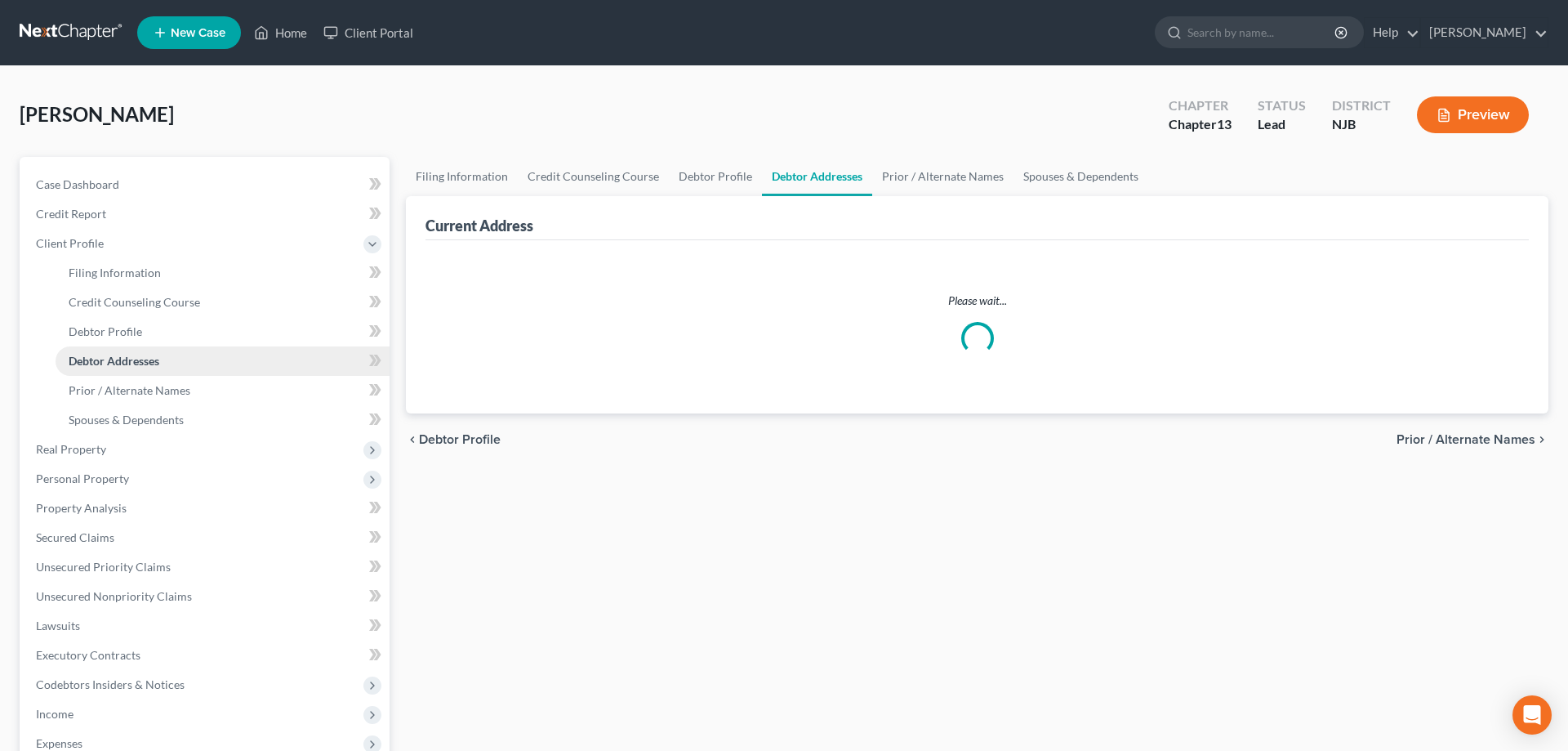
select select "0"
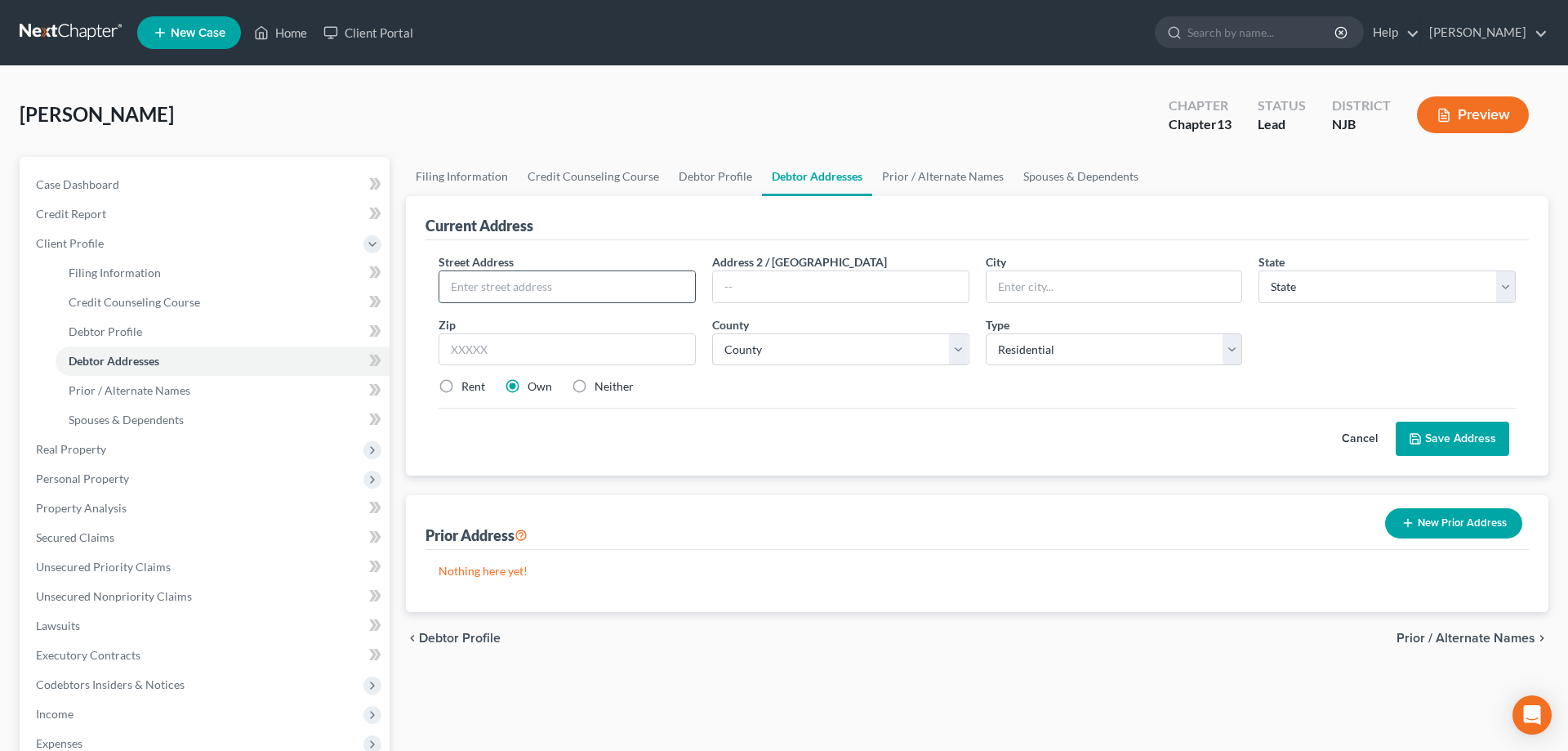
click at [458, 299] on input "text" at bounding box center [567, 287] width 255 height 31
type input "14 N Park Dr"
click at [465, 349] on input "text" at bounding box center [567, 349] width 257 height 32
type input "08302"
click at [712, 333] on select "County" at bounding box center [840, 349] width 257 height 32
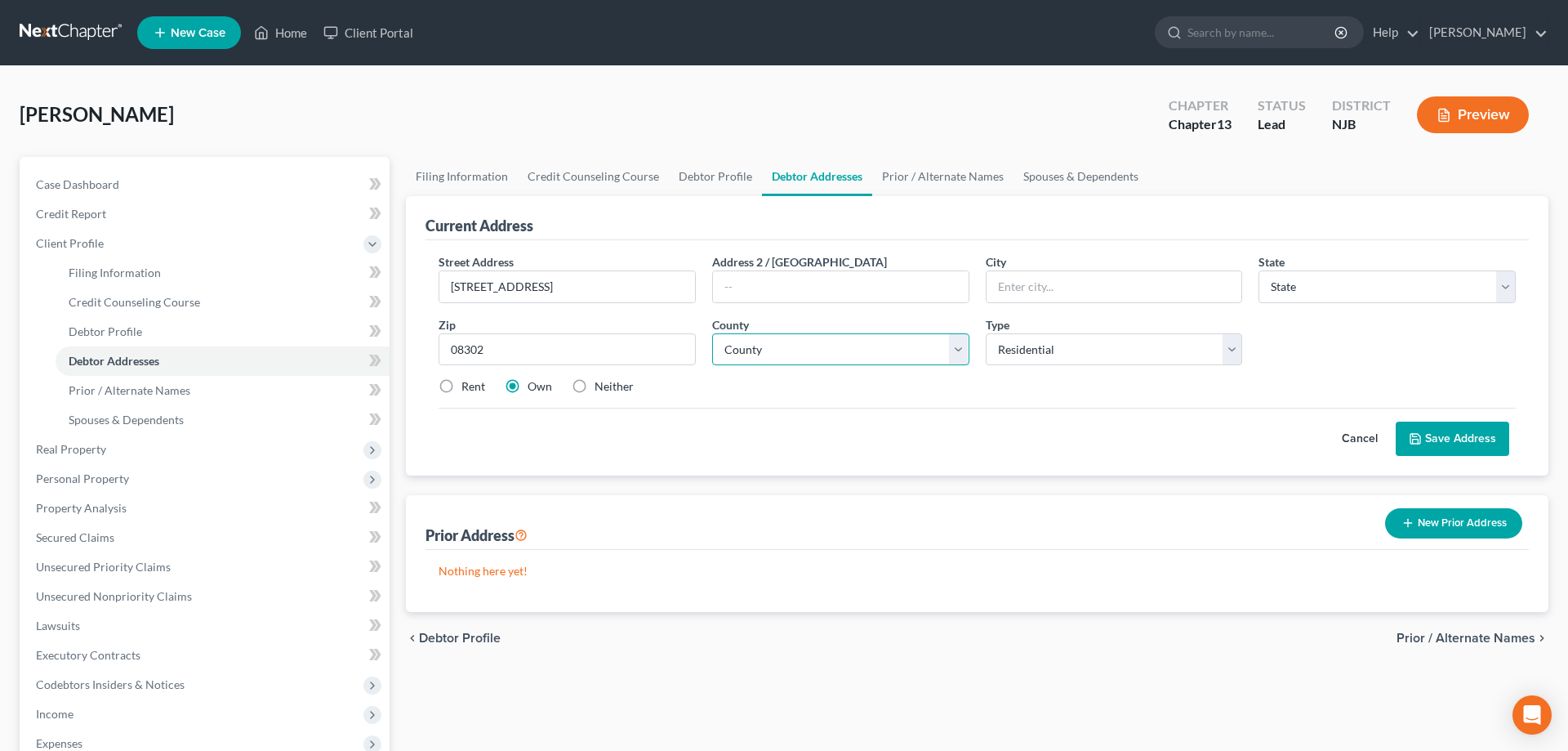
type input "Bridgeton"
select select "33"
click at [712, 333] on select "County" at bounding box center [840, 349] width 257 height 32
click at [961, 348] on select "County Atlantic County Bergen County Burlington County Camden County Cape May C…" at bounding box center [840, 349] width 257 height 32
click at [712, 333] on select "County Atlantic County Bergen County Burlington County Camden County Cape May C…" at bounding box center [840, 349] width 257 height 32
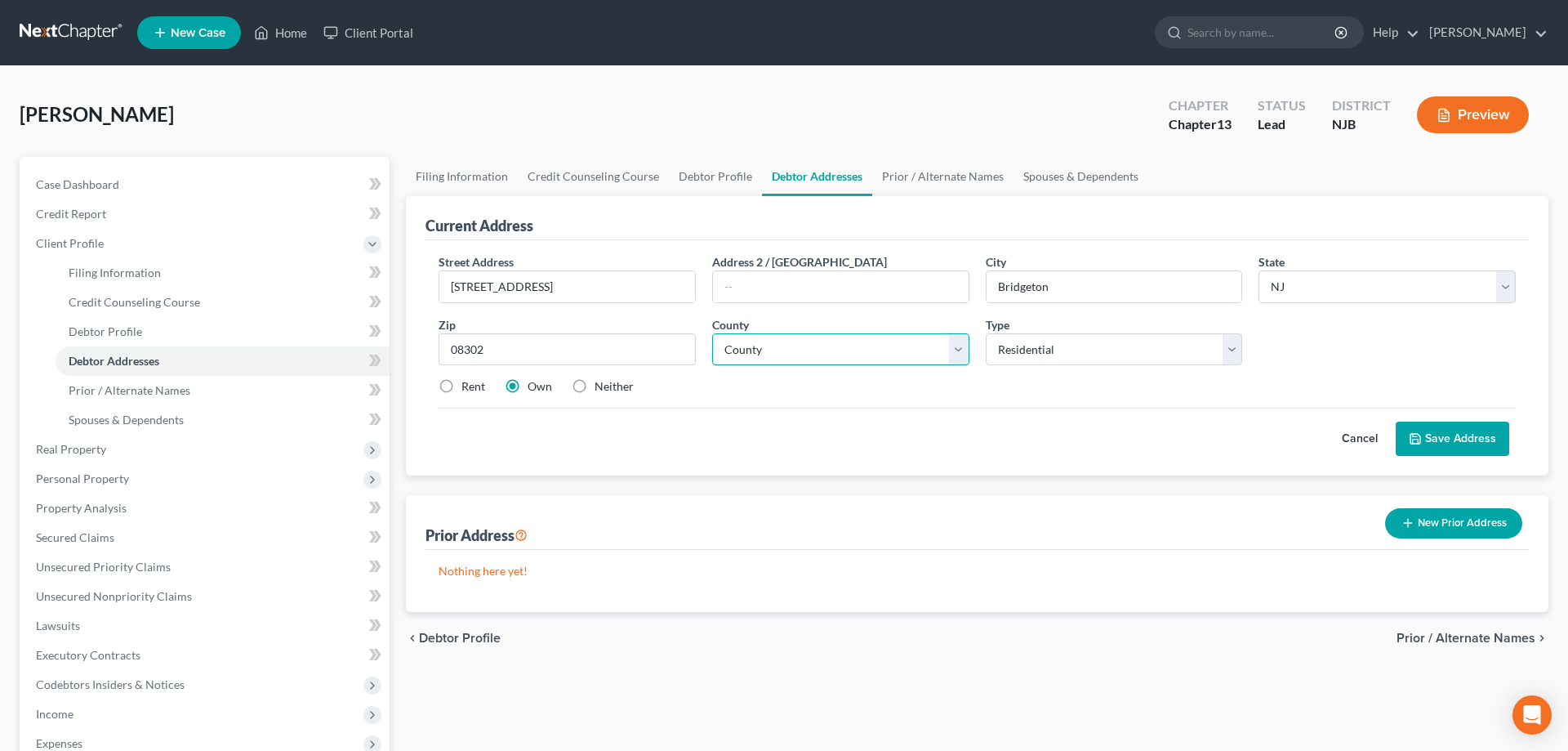
select select "5"
click option "Cumberland County" at bounding box center [0, 0] width 0 height 0
click at [595, 384] on label "Neither" at bounding box center [613, 386] width 39 height 16
click at [601, 384] on input "Neither" at bounding box center [606, 384] width 11 height 11
radio input "true"
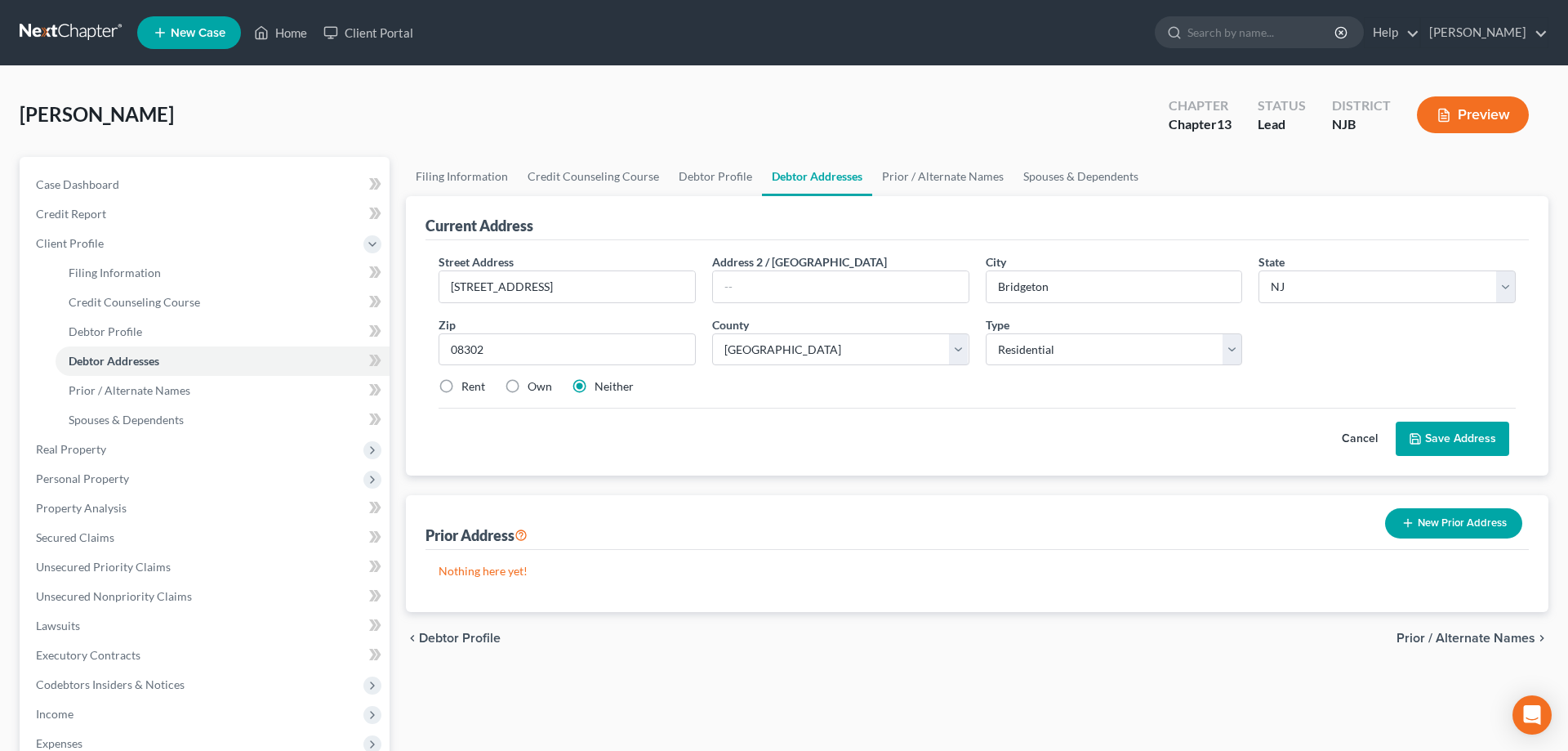
click at [1468, 437] on button "Save Address" at bounding box center [1453, 439] width 114 height 34
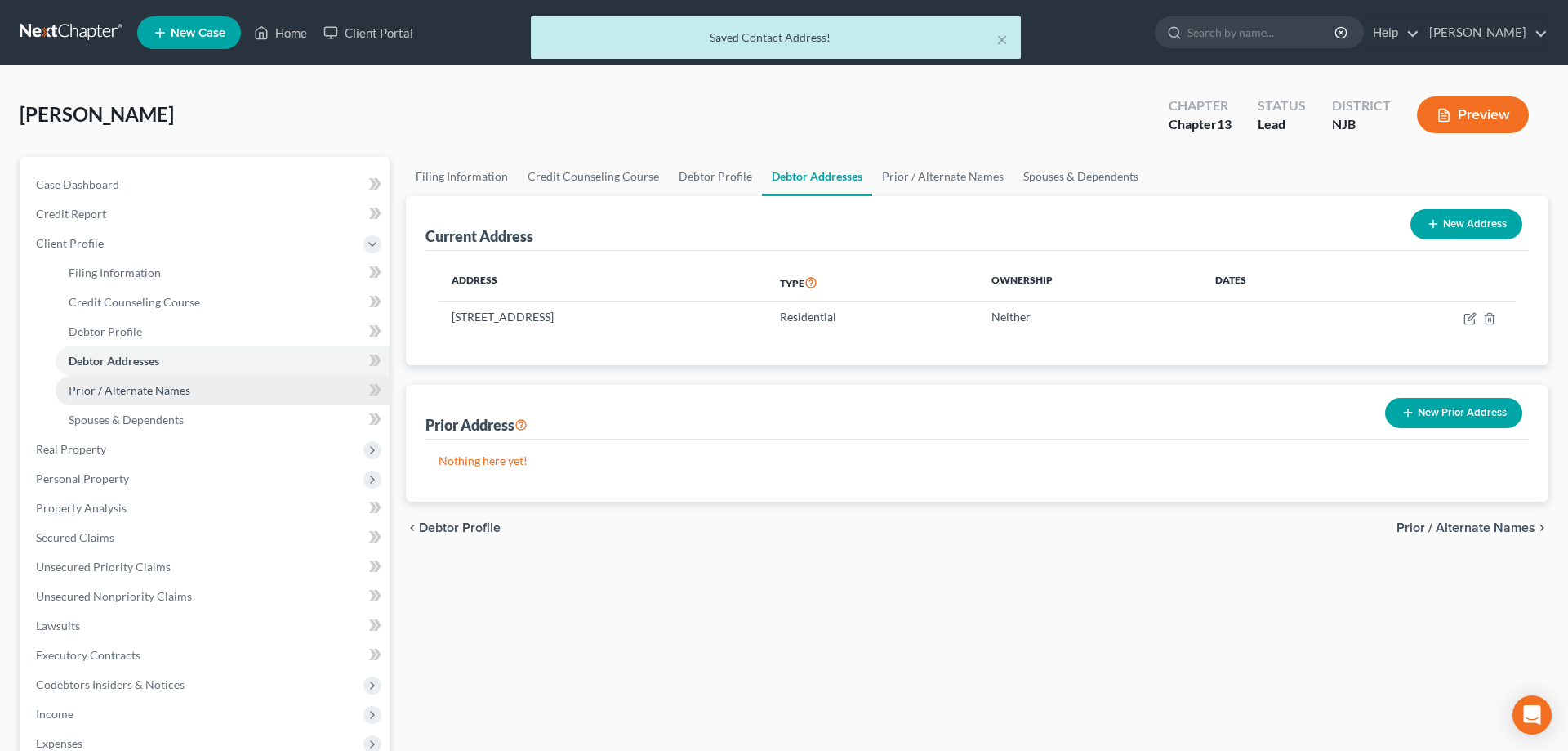
click at [118, 384] on span "Prior / Alternate Names" at bounding box center [129, 390] width 122 height 14
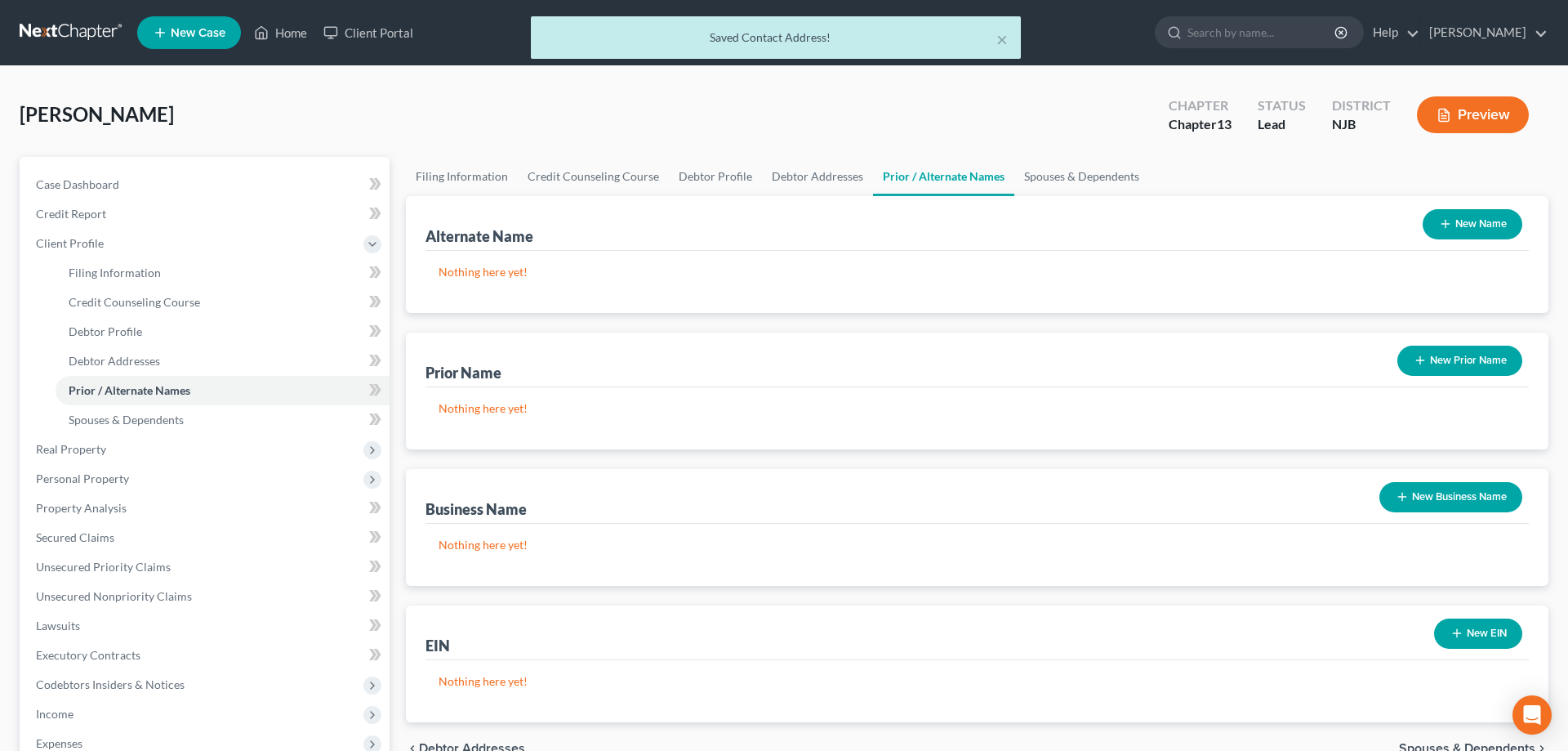
click at [1414, 365] on icon "button" at bounding box center [1420, 360] width 13 height 13
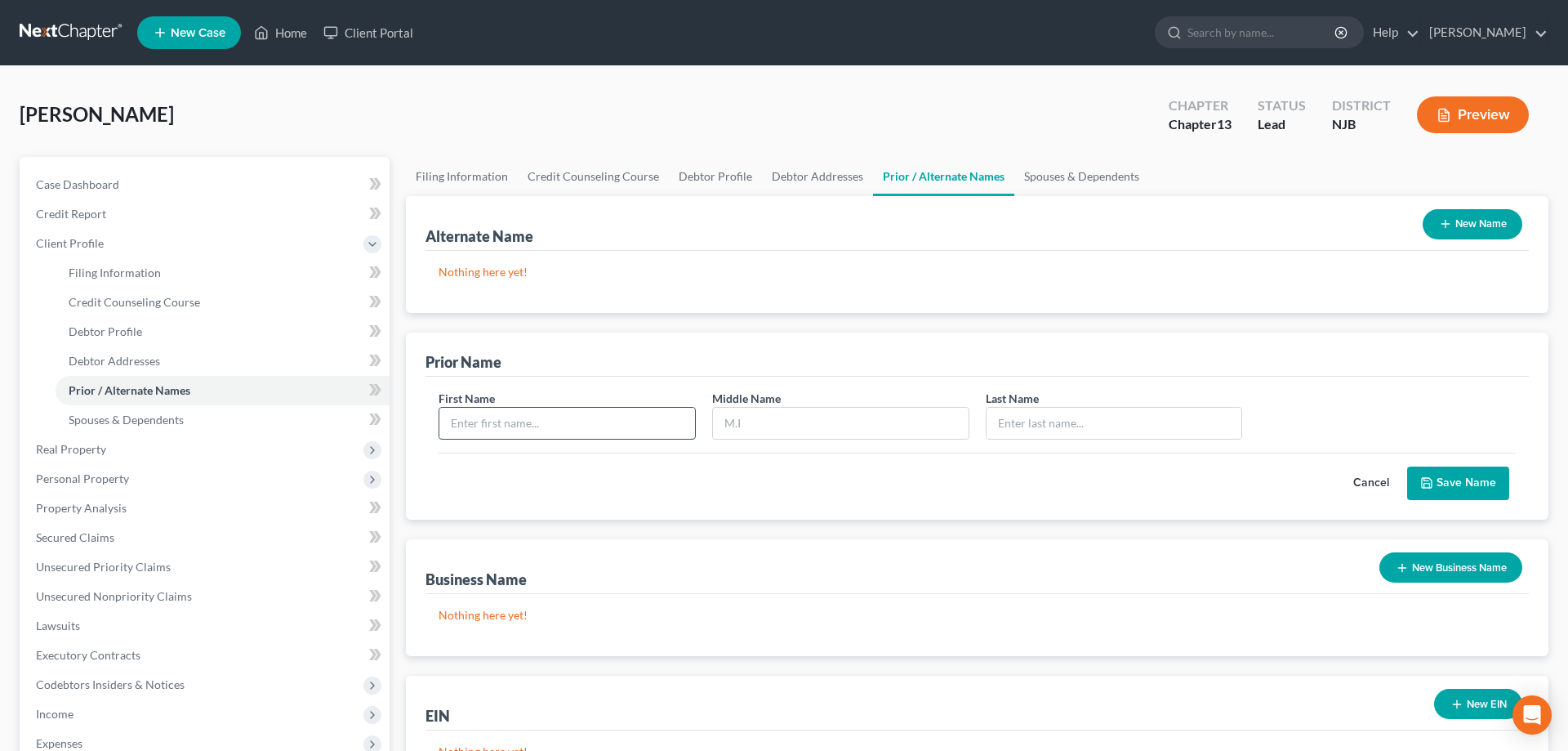
click at [509, 422] on input "text" at bounding box center [567, 423] width 255 height 31
type input "Nikki"
type input "RaeLynne"
click at [1049, 425] on input "text" at bounding box center [1113, 423] width 255 height 31
type input "Durham"
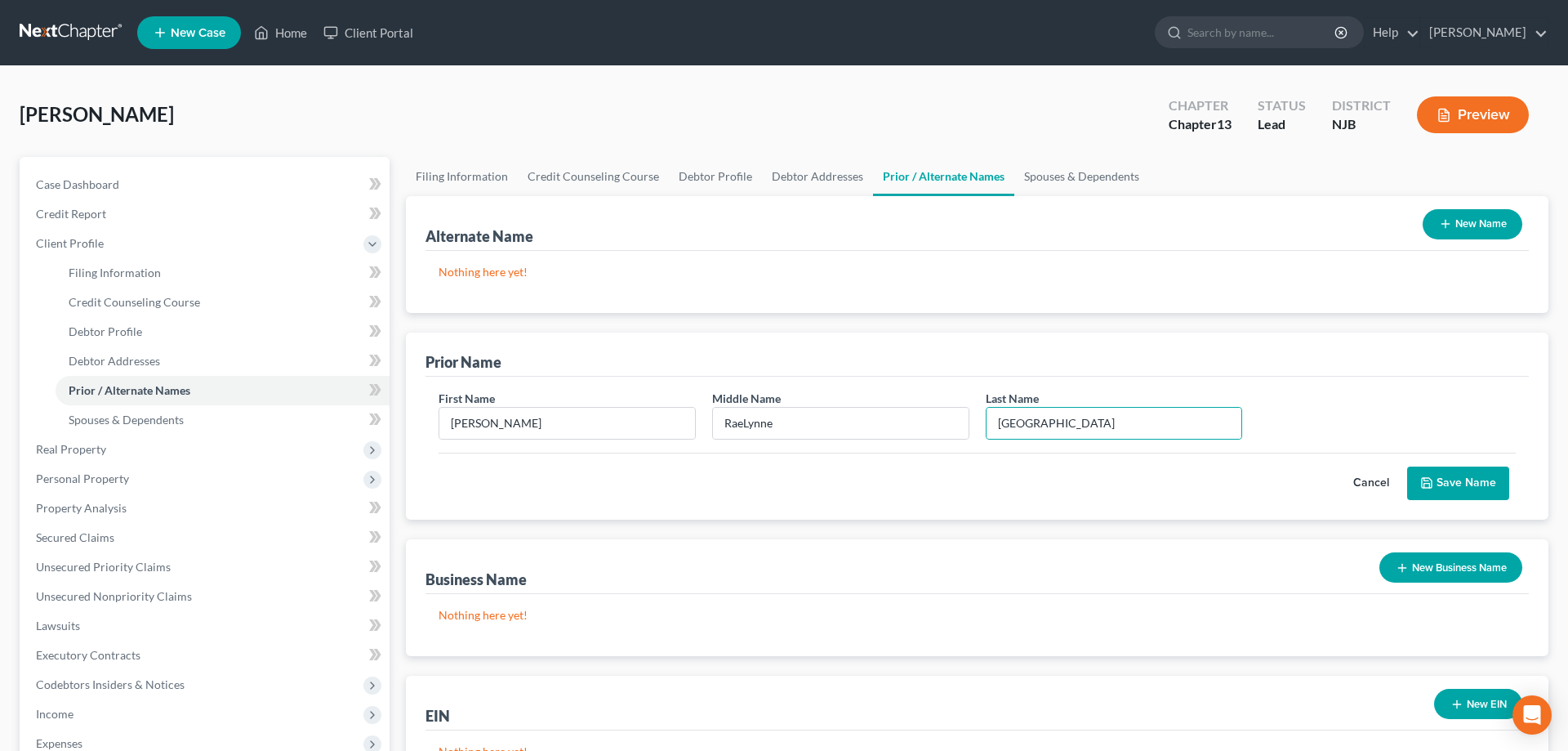
click at [1448, 490] on button "Save Name" at bounding box center [1458, 484] width 102 height 34
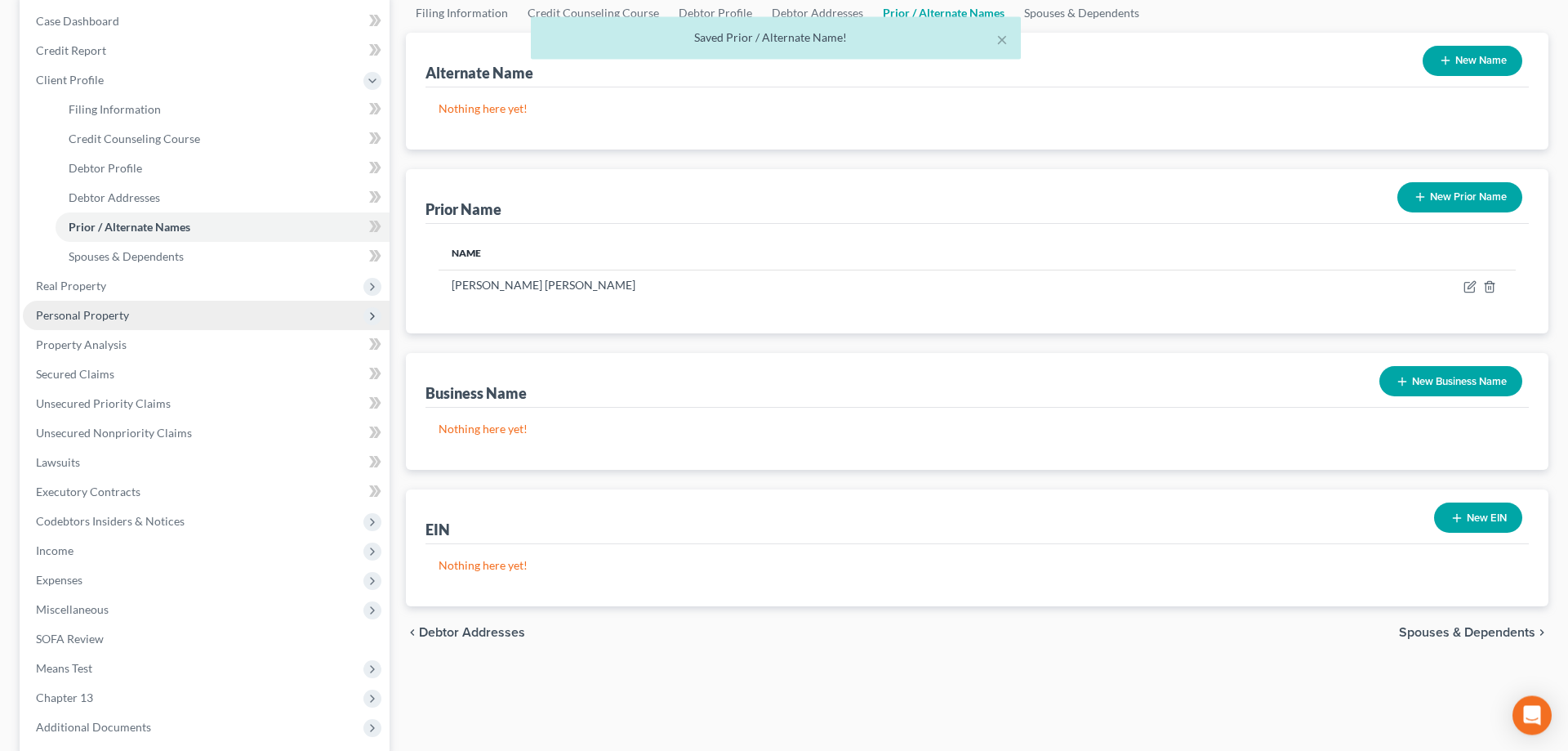
scroll to position [167, 0]
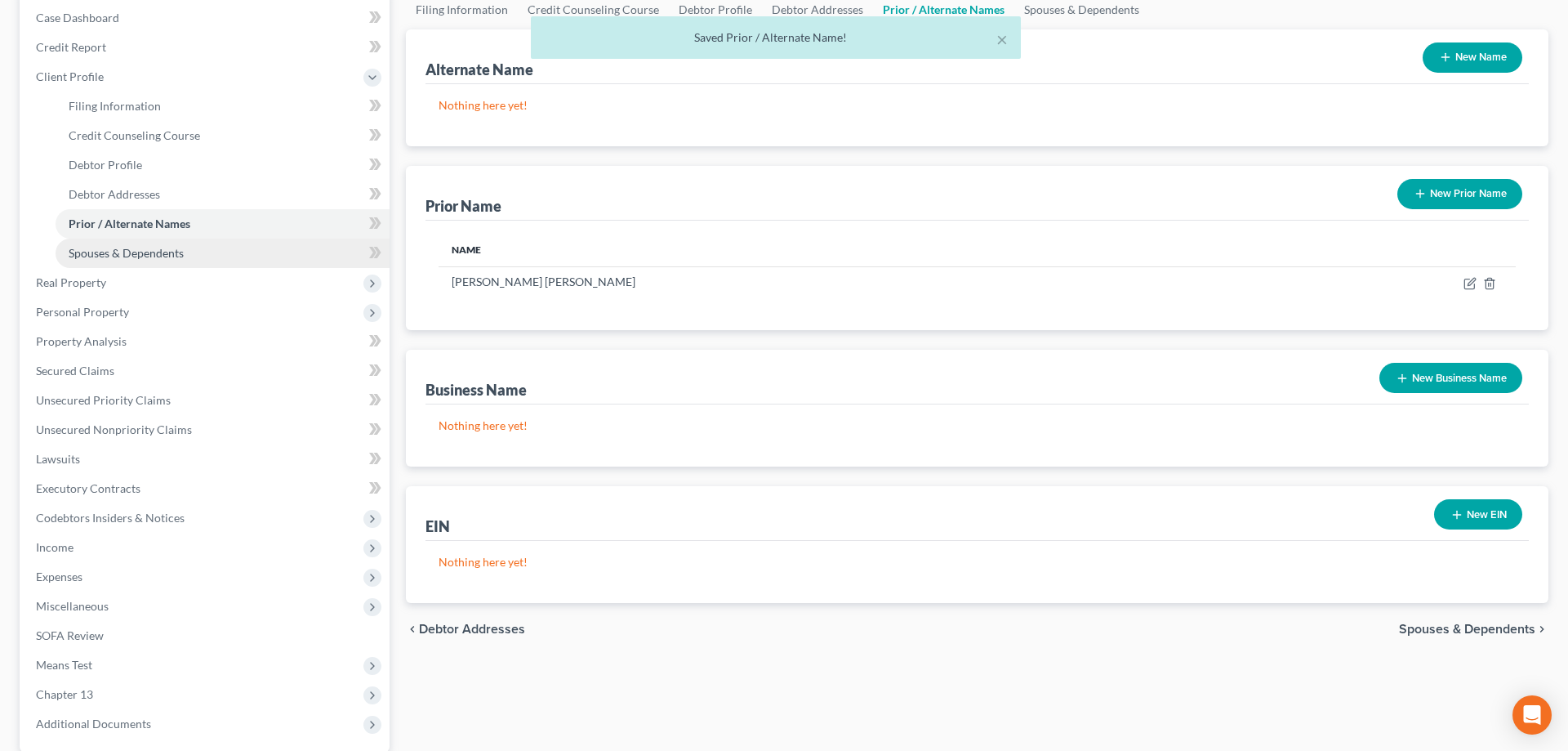
click at [157, 255] on span "Spouses & Dependents" at bounding box center [126, 252] width 115 height 14
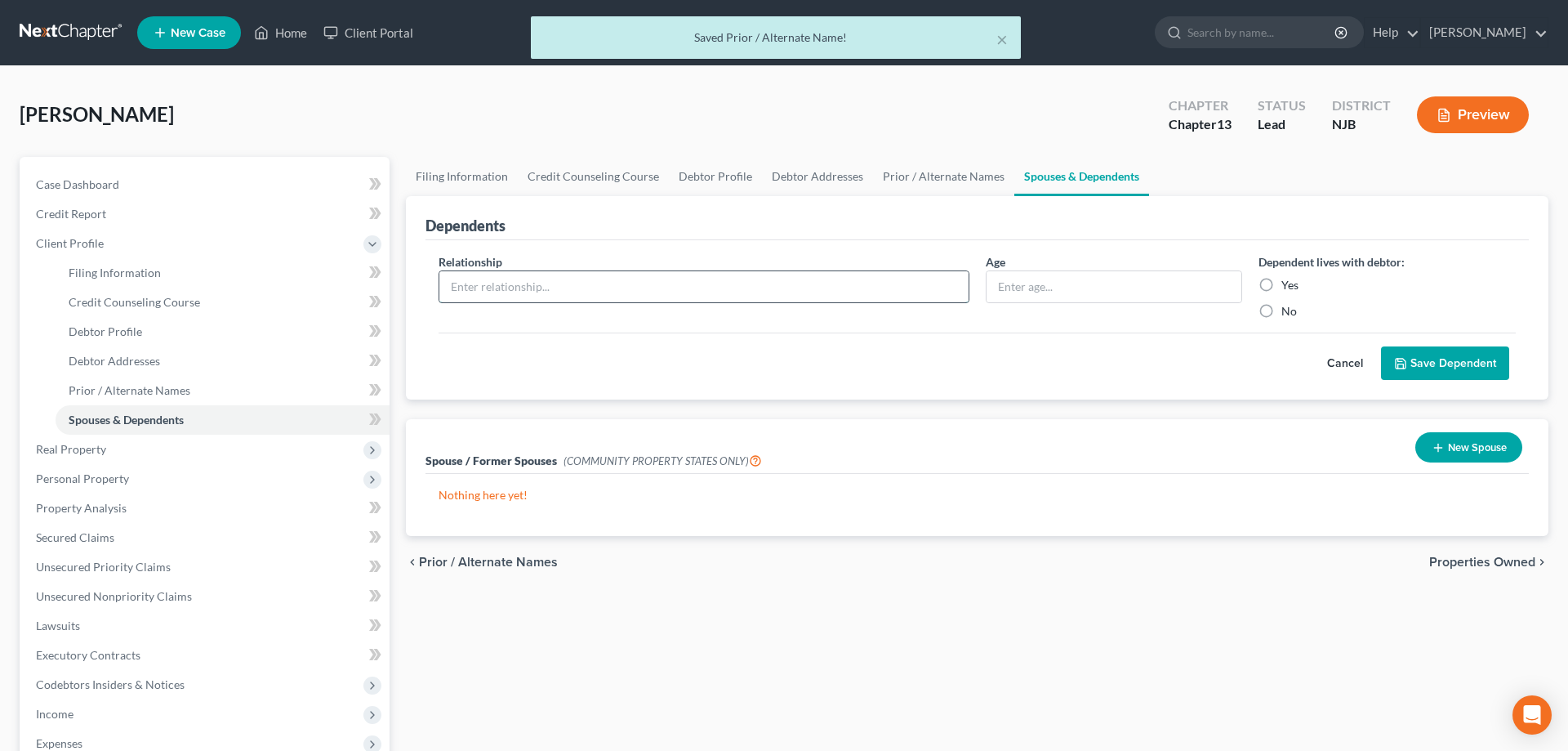
click at [473, 286] on input "text" at bounding box center [704, 287] width 530 height 31
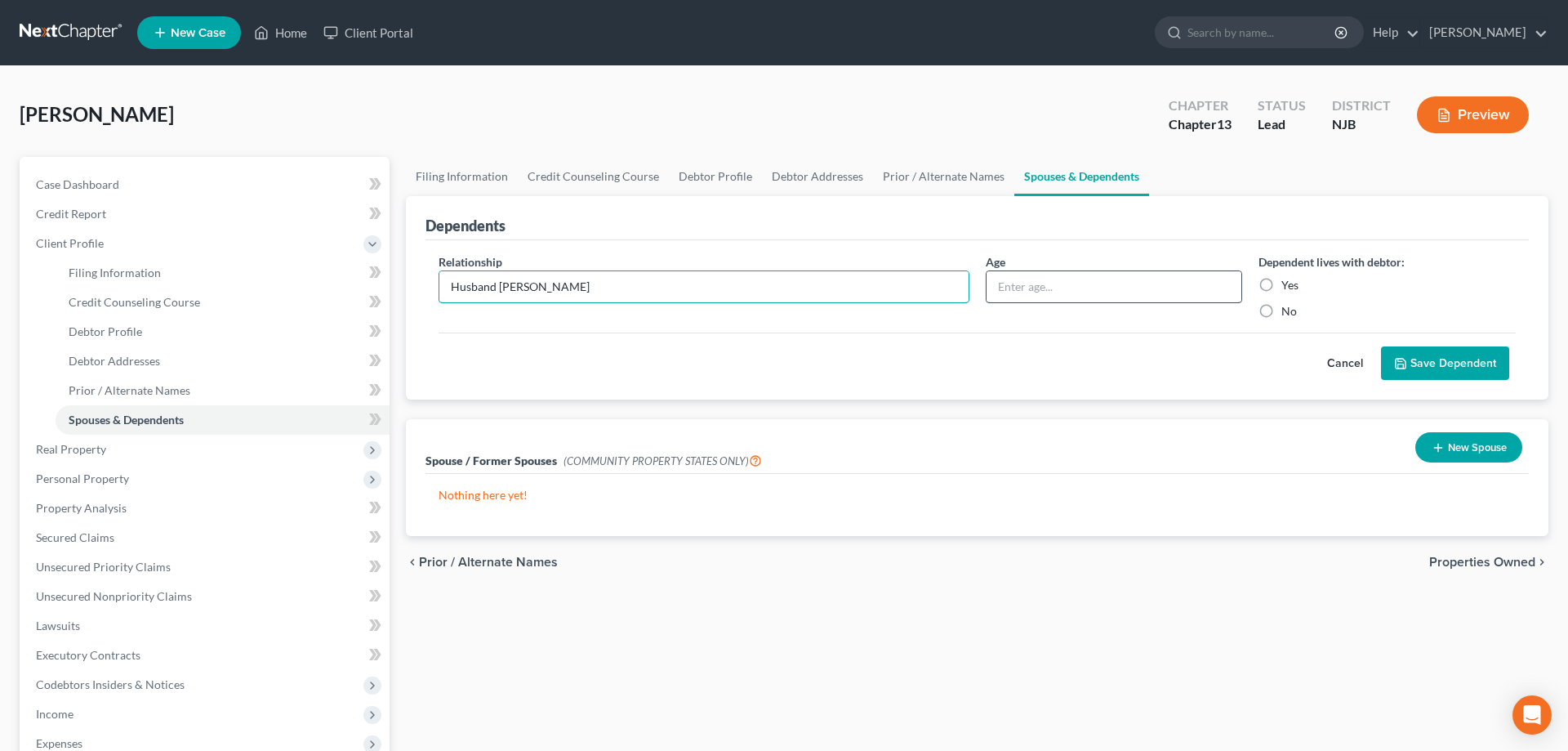
type input "Husband Steven"
click at [1018, 285] on input "text" at bounding box center [1113, 287] width 255 height 31
type input "34"
click at [1281, 283] on label "Yes" at bounding box center [1289, 285] width 17 height 16
click at [1287, 283] on input "Yes" at bounding box center [1293, 283] width 11 height 11
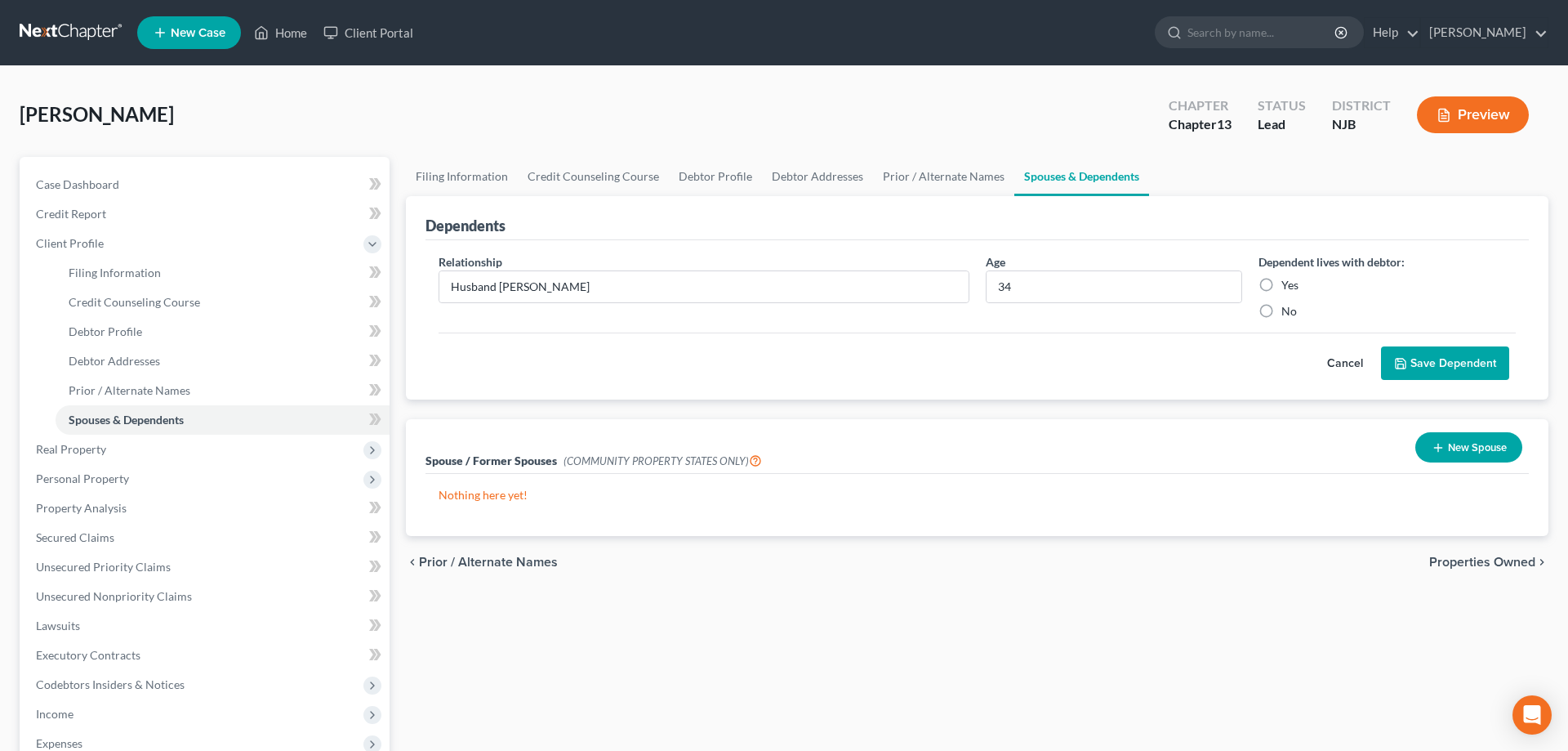
radio input "true"
click at [1434, 362] on button "Save Dependent" at bounding box center [1445, 364] width 128 height 34
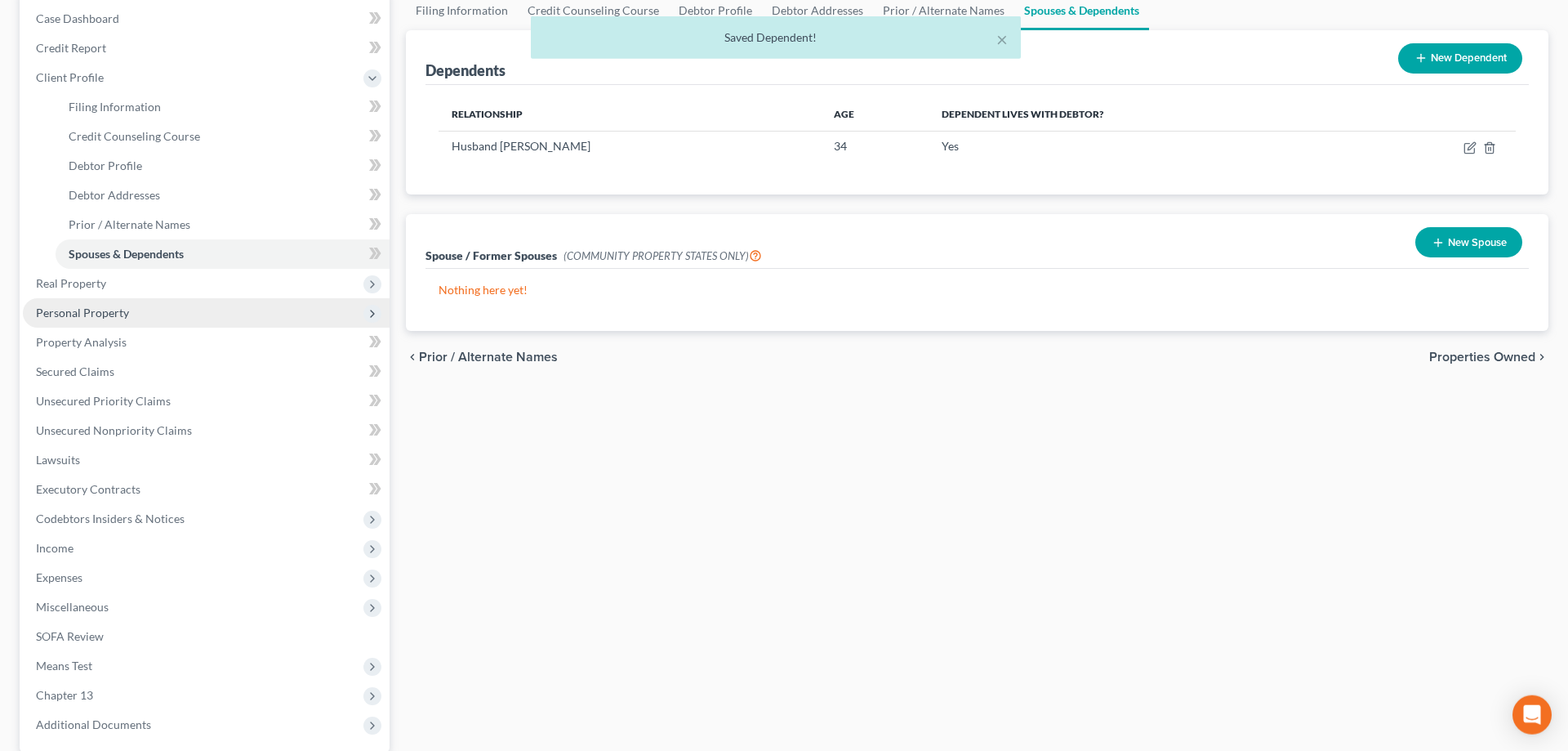
scroll to position [167, 0]
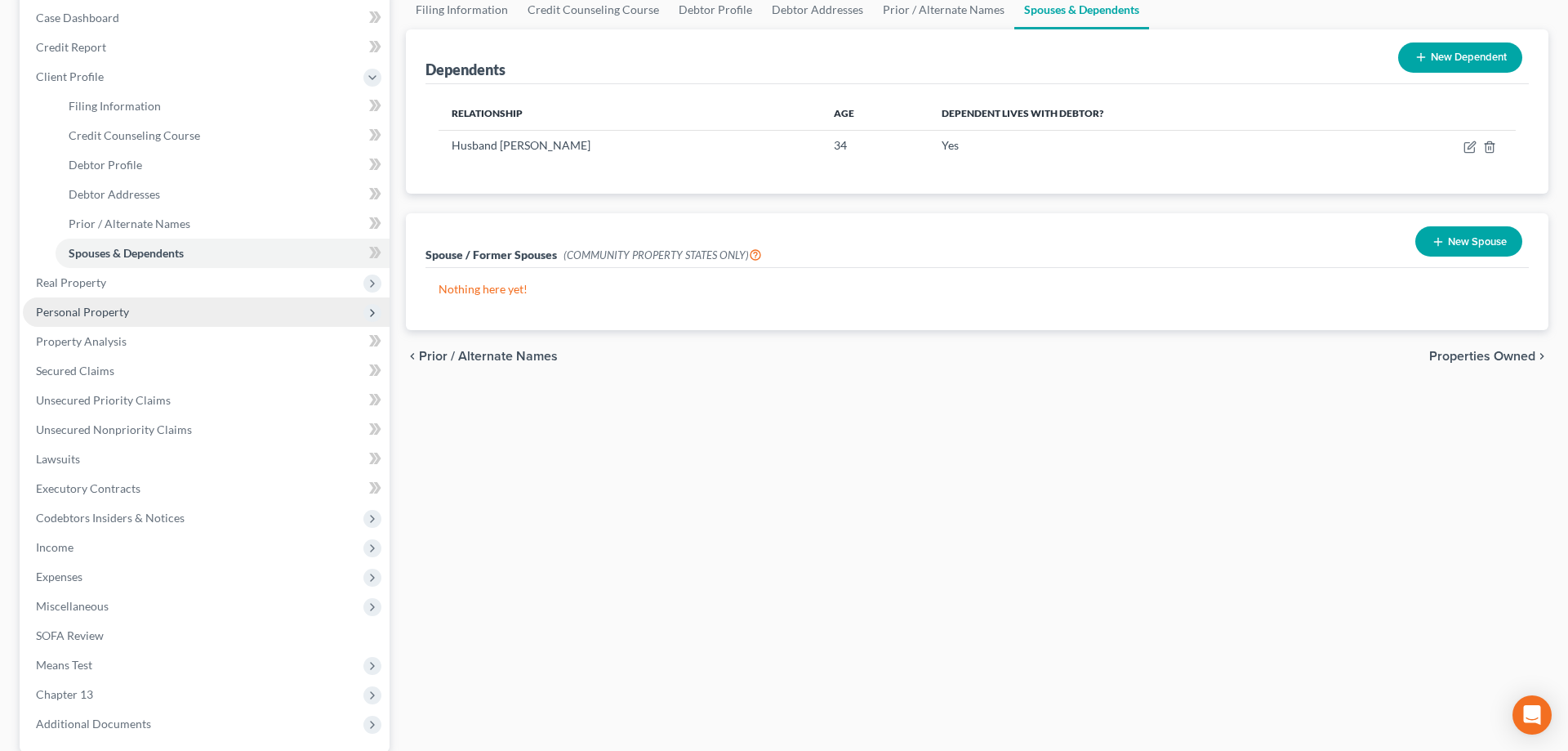
click at [112, 307] on span "Personal Property" at bounding box center [82, 311] width 93 height 14
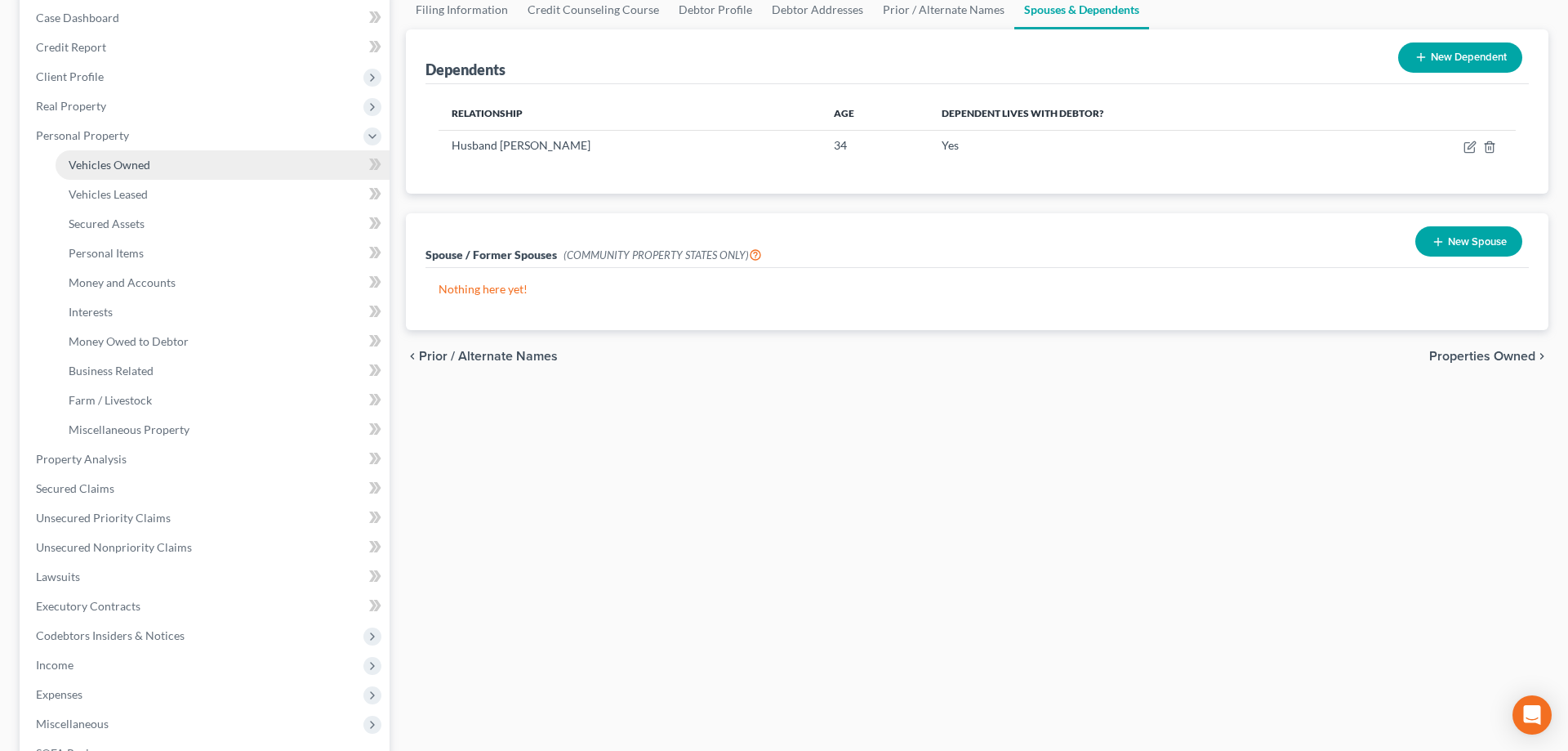
click at [151, 171] on link "Vehicles Owned" at bounding box center [223, 165] width 334 height 30
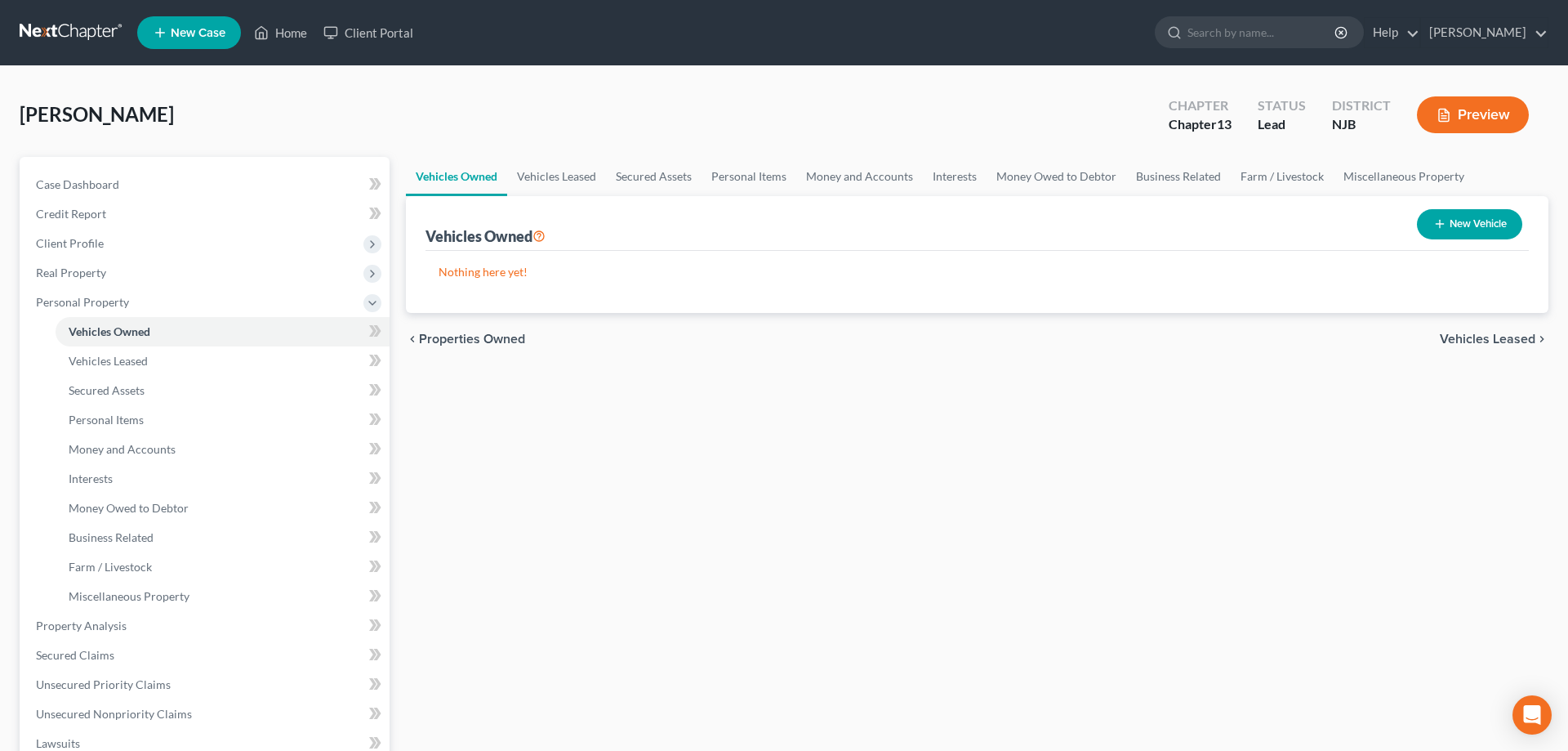
click at [1473, 228] on button "New Vehicle" at bounding box center [1469, 224] width 106 height 30
select select "0"
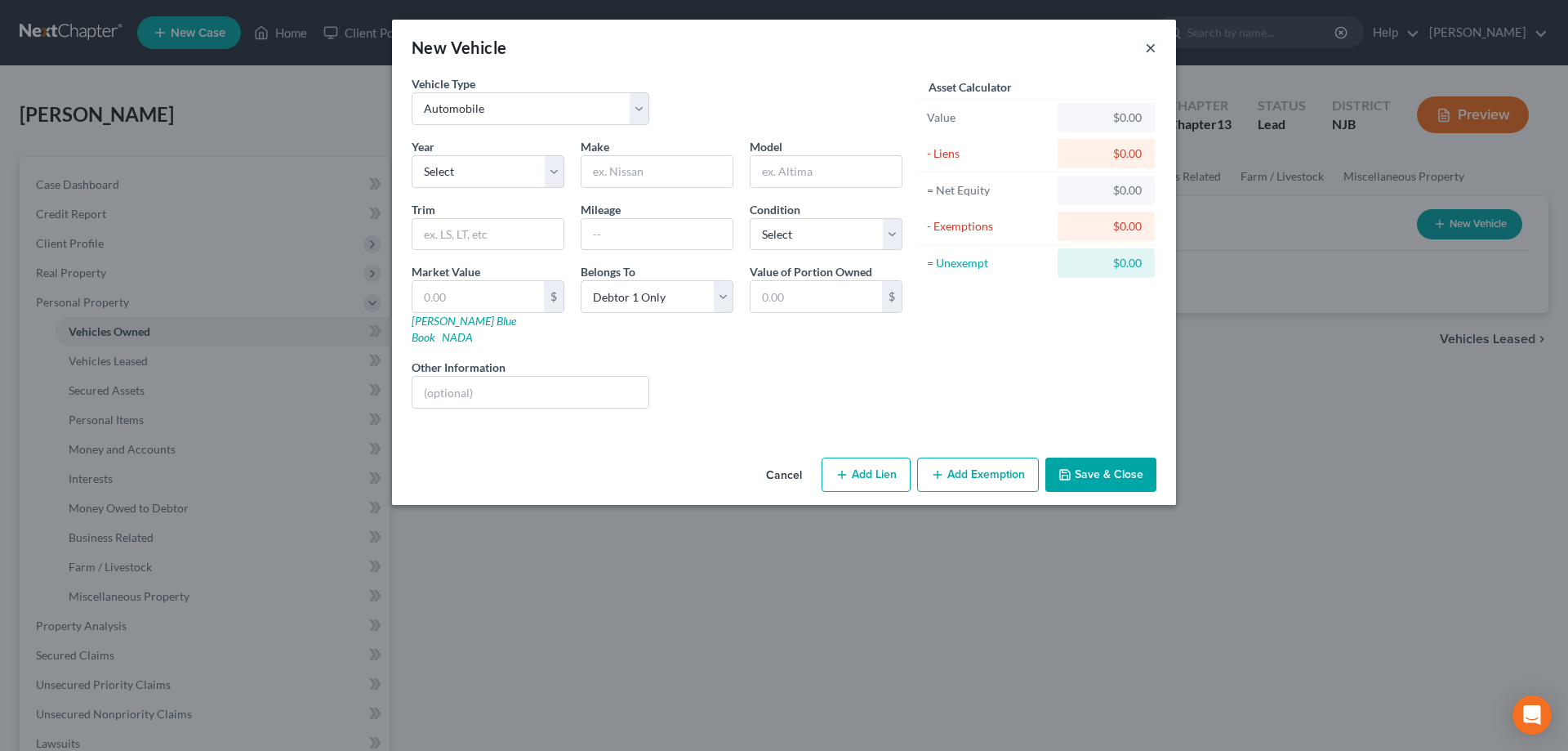
click at [1153, 49] on button "×" at bounding box center [1150, 48] width 12 height 20
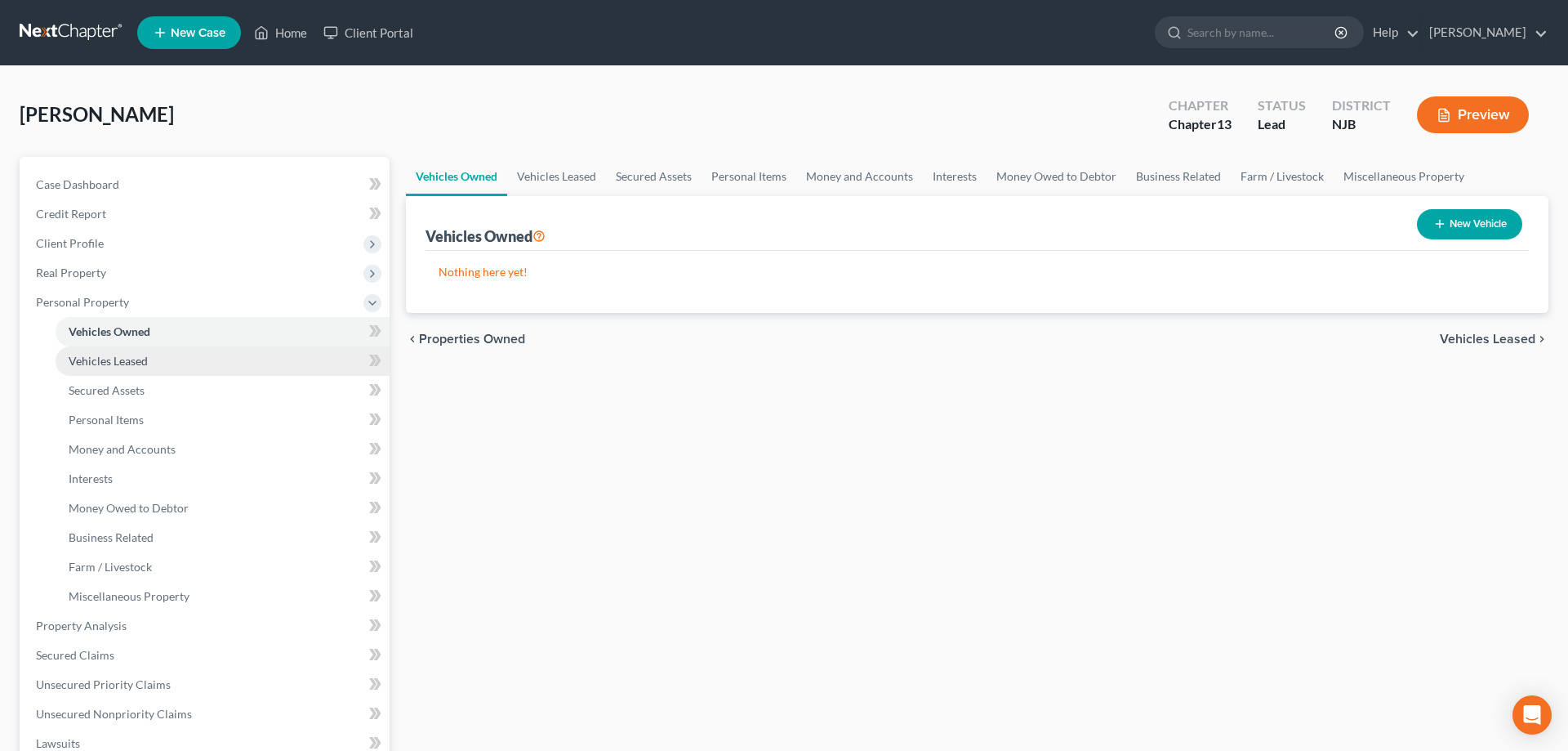
click at [134, 357] on span "Vehicles Leased" at bounding box center [108, 360] width 79 height 14
click at [1426, 226] on button "New Vehicle Leased" at bounding box center [1452, 224] width 143 height 30
select select "0"
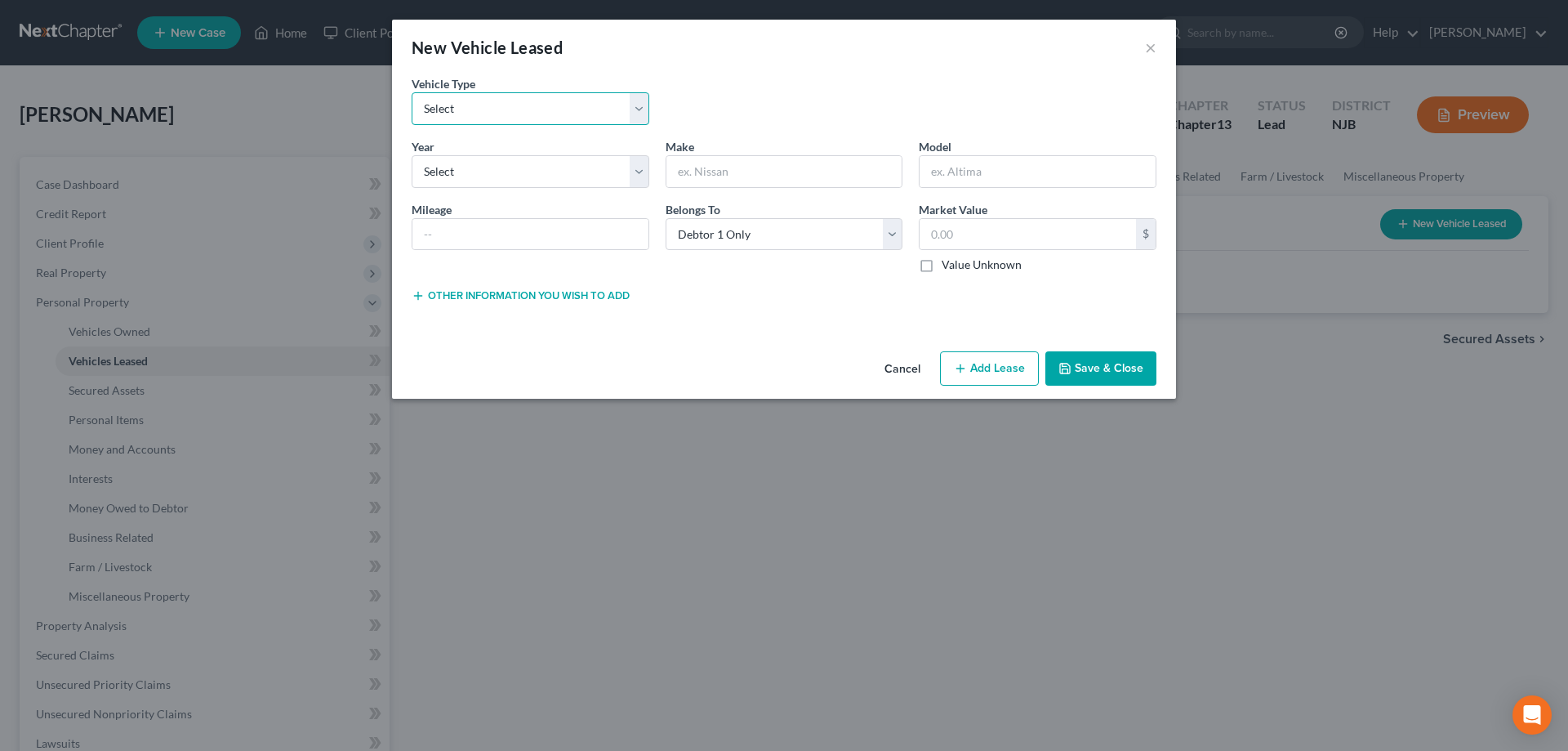
click at [411, 92] on select "Select Automobile Truck Trailer Watercraft Aircraft Motor Home Atv Other Vehicle" at bounding box center [530, 108] width 237 height 32
select select "0"
click option "Automobile" at bounding box center [0, 0] width 0 height 0
click at [411, 155] on select "Select 2026 2025 2024 2023 2022 2021 2020 2019 2018 2017 2016 2015 2014 2013 20…" at bounding box center [530, 172] width 237 height 32
select select "2"
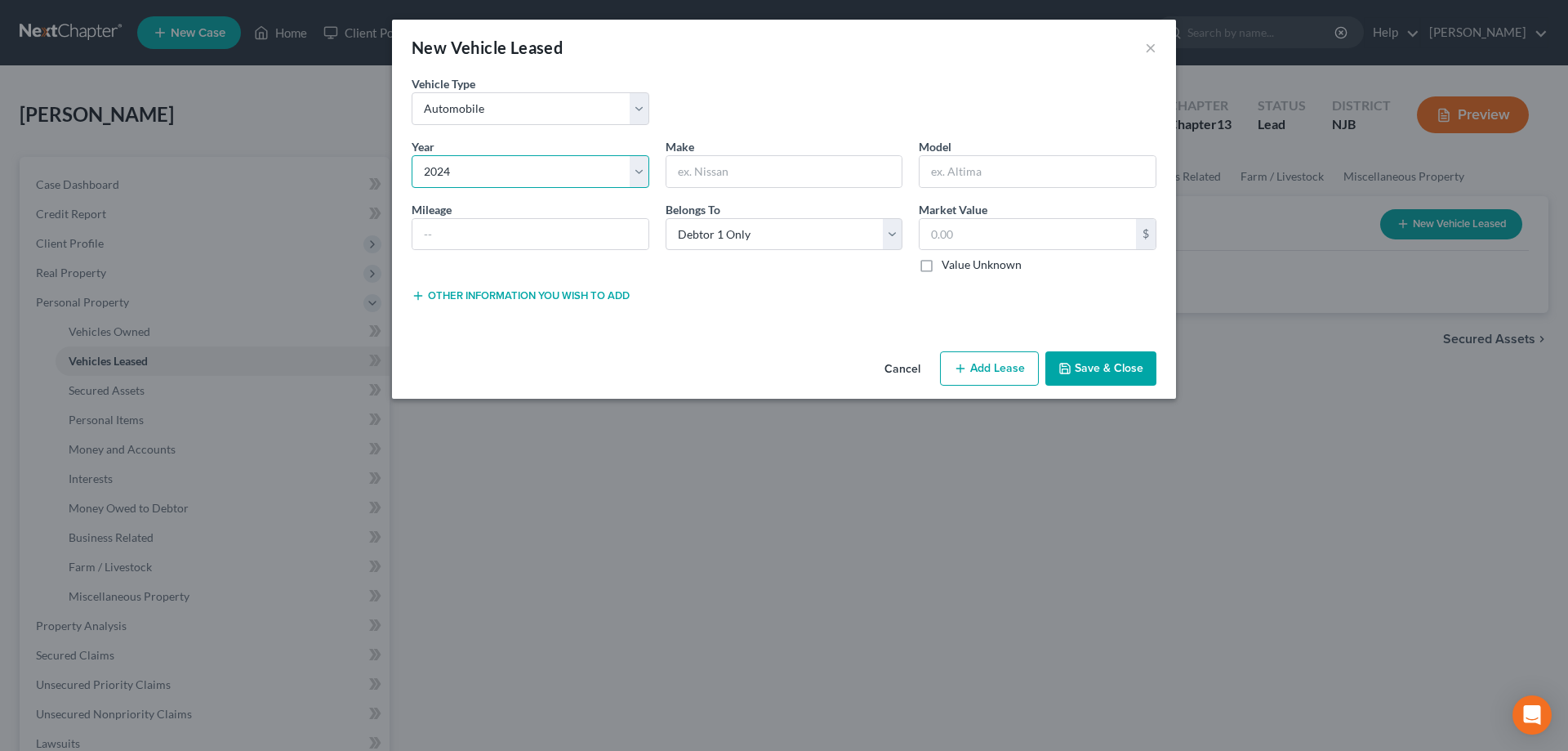
click option "2024" at bounding box center [0, 0] width 0 height 0
click at [710, 172] on input "text" at bounding box center [785, 172] width 236 height 31
type input "Ford"
type input "Escape"
click at [522, 237] on input "text" at bounding box center [530, 235] width 236 height 31
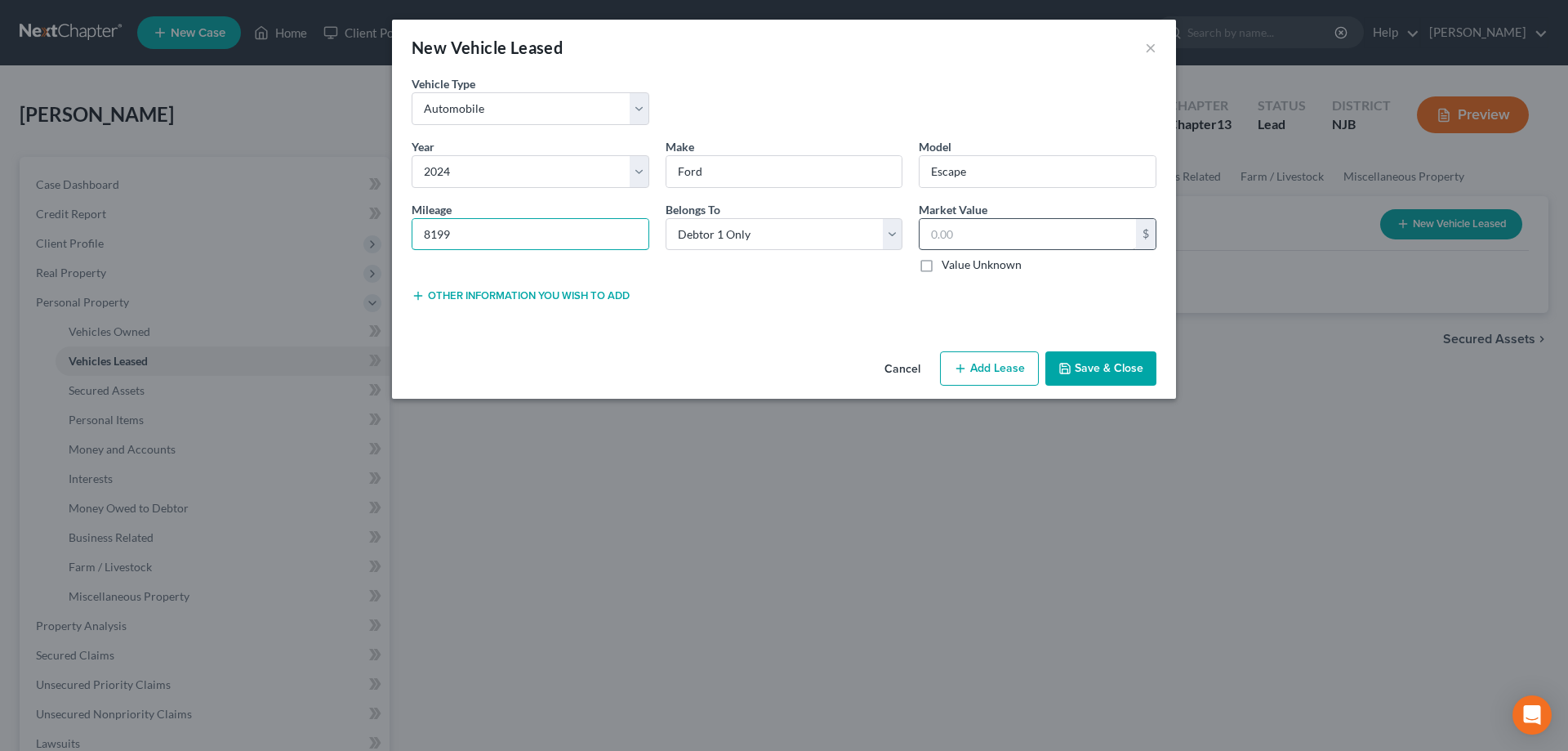
type input "8199"
click at [965, 235] on input "text" at bounding box center [1028, 235] width 217 height 31
type input "20,000"
click at [994, 366] on button "Add Lease" at bounding box center [990, 368] width 99 height 34
select select "0"
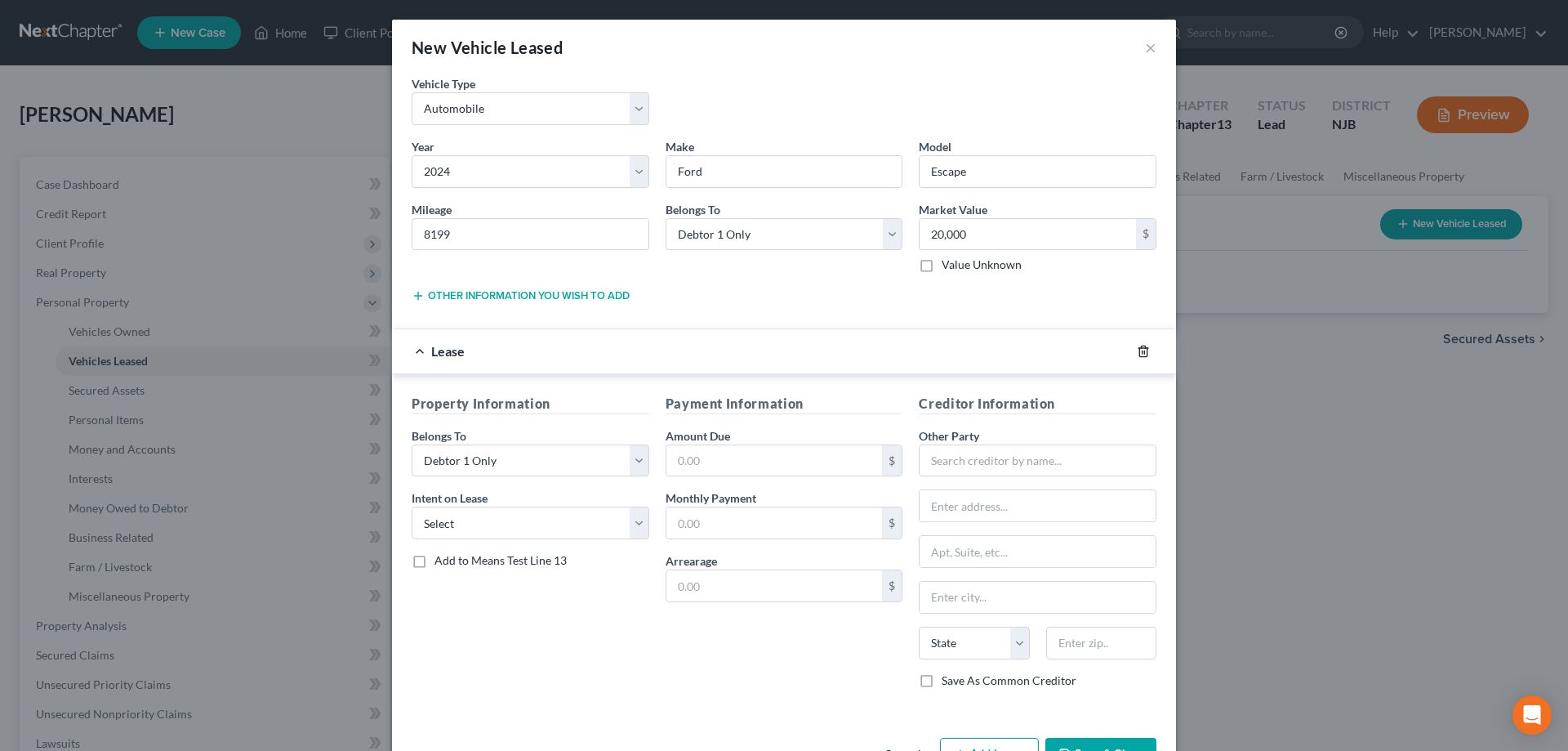
click at [1145, 349] on icon "button" at bounding box center [1143, 351] width 13 height 13
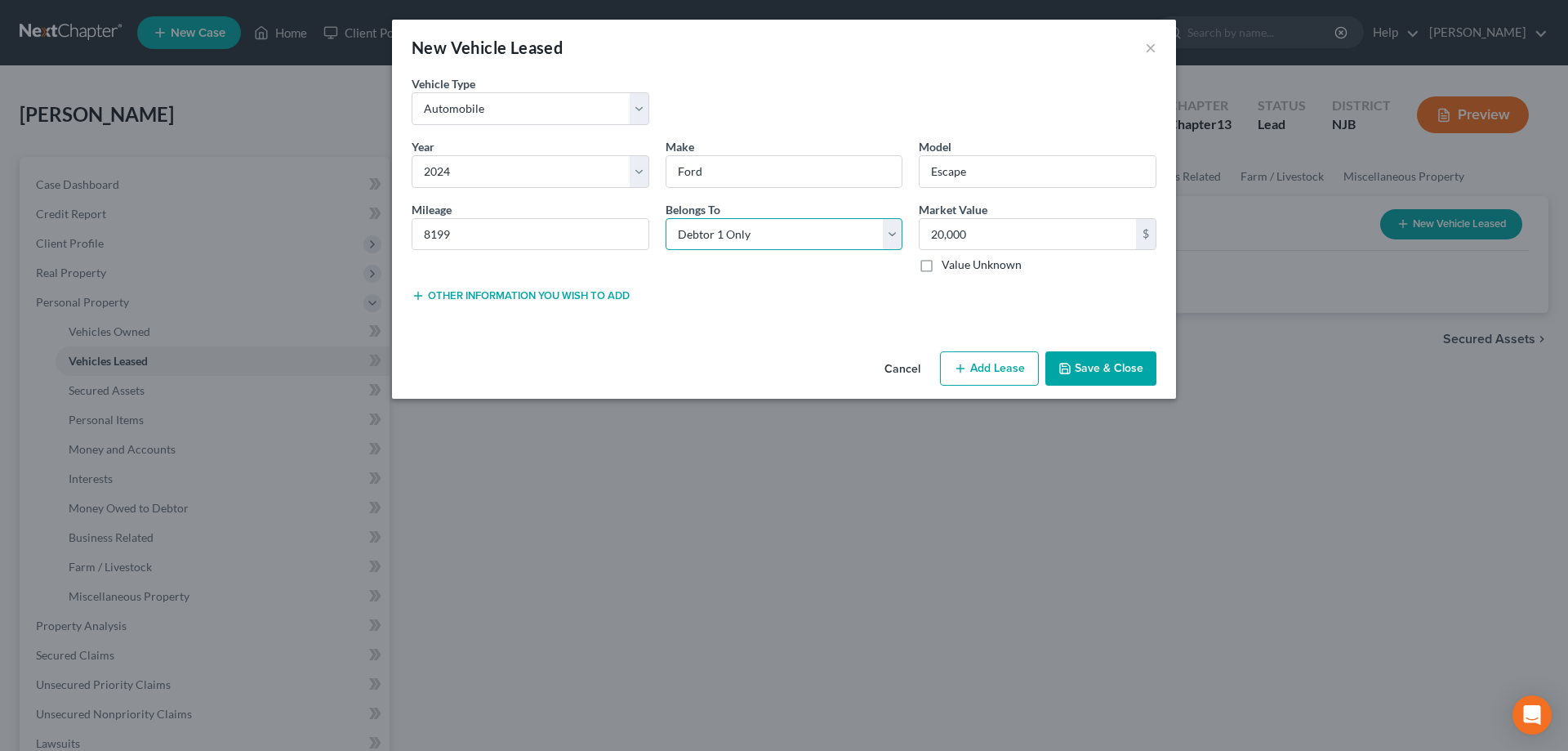
click at [666, 218] on select "Select Debtor 1 Only Debtor 2 Only Debtor 1 And Debtor 2 Only At Least One Of T…" at bounding box center [784, 235] width 237 height 32
select select "2"
click option "Debtor 1 And Debtor 2 Only" at bounding box center [0, 0] width 0 height 0
click at [1082, 374] on button "Save & Close" at bounding box center [1101, 368] width 111 height 34
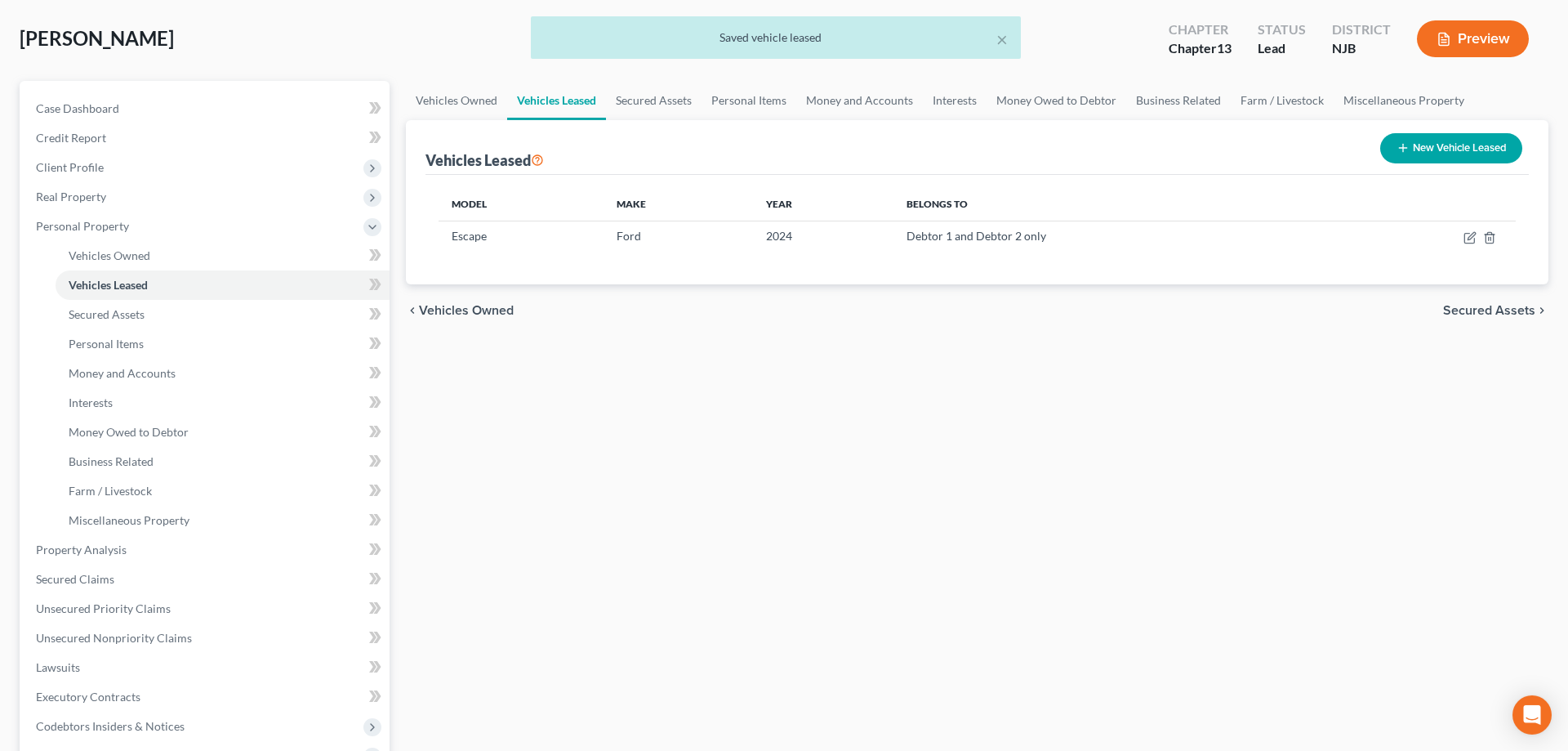
scroll to position [250, 0]
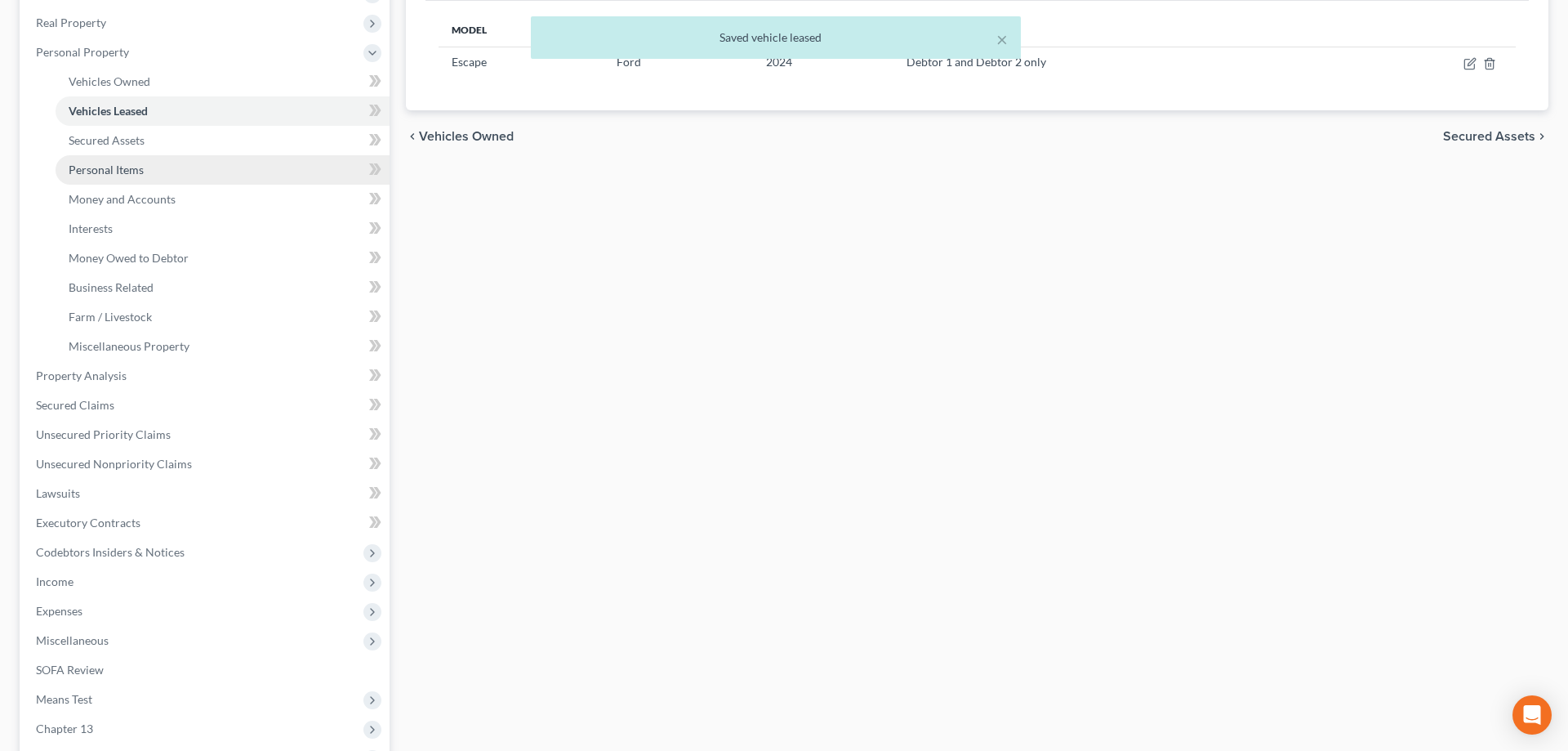
click at [157, 171] on link "Personal Items" at bounding box center [223, 170] width 334 height 30
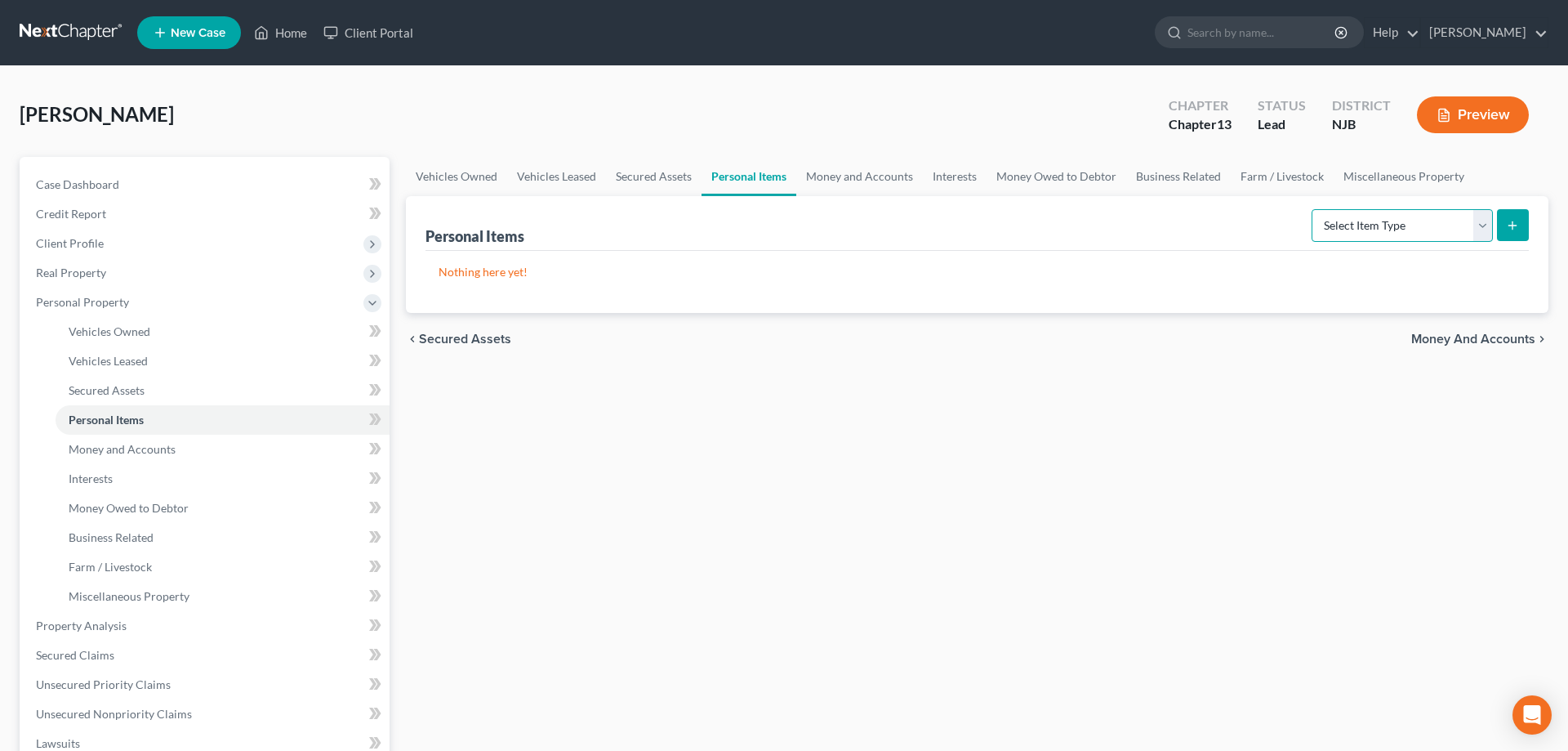
click at [1312, 209] on select "Select Item Type Clothing Collectibles Of Value Electronics Firearms Household …" at bounding box center [1402, 226] width 181 height 32
select select "clothing"
click option "Clothing" at bounding box center [0, 0] width 0 height 0
click at [1509, 224] on icon "submit" at bounding box center [1512, 226] width 13 height 13
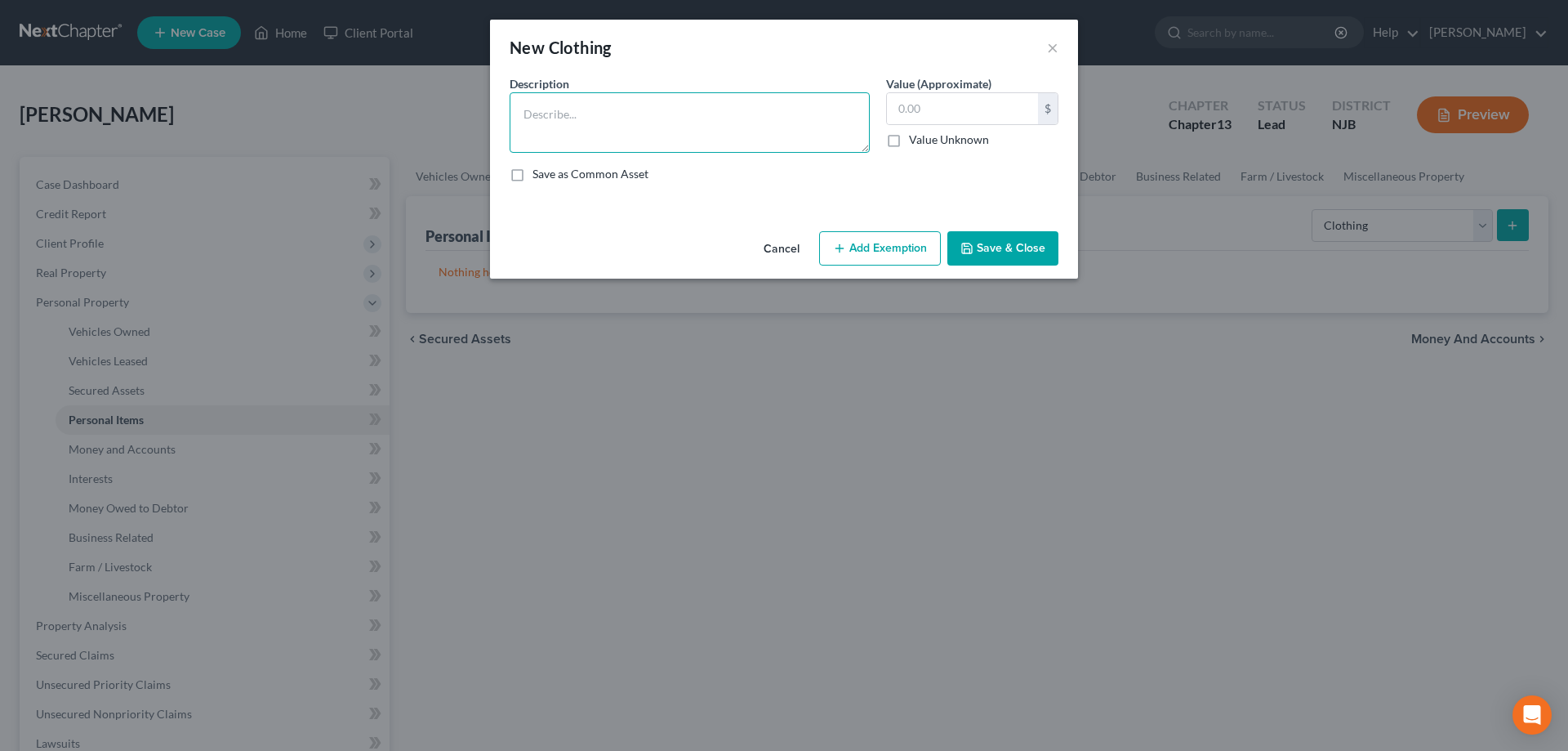
click at [702, 102] on textarea at bounding box center [689, 122] width 360 height 60
type textarea "Clothes"
click at [984, 108] on input "text" at bounding box center [962, 108] width 151 height 31
type input "100"
click at [912, 246] on button "Add Exemption" at bounding box center [880, 248] width 122 height 34
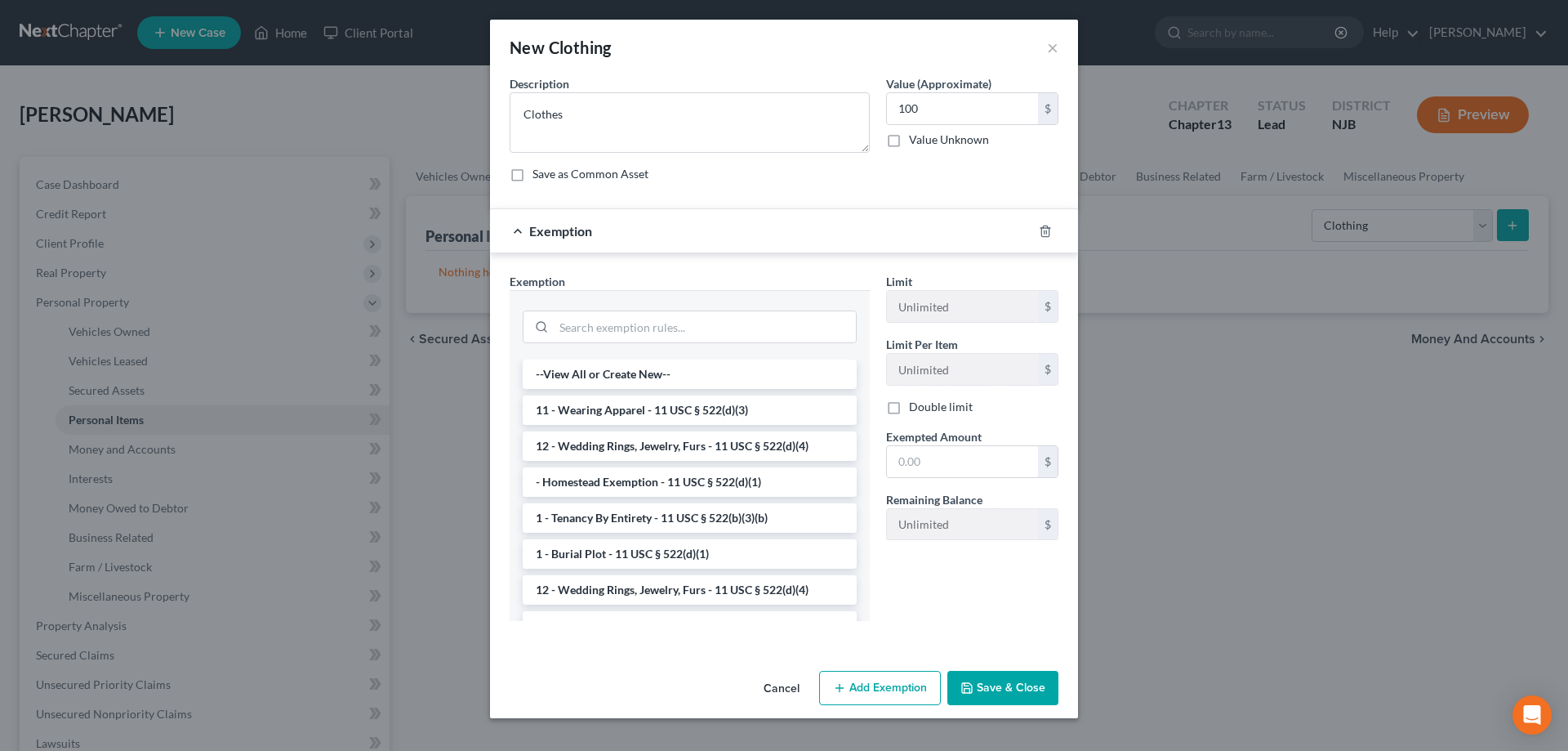
drag, startPoint x: 663, startPoint y: 402, endPoint x: 675, endPoint y: 402, distance: 12.0
click at [666, 402] on li "11 - Wearing Apparel - 11 USC § 522(d)(3)" at bounding box center [689, 410] width 334 height 30
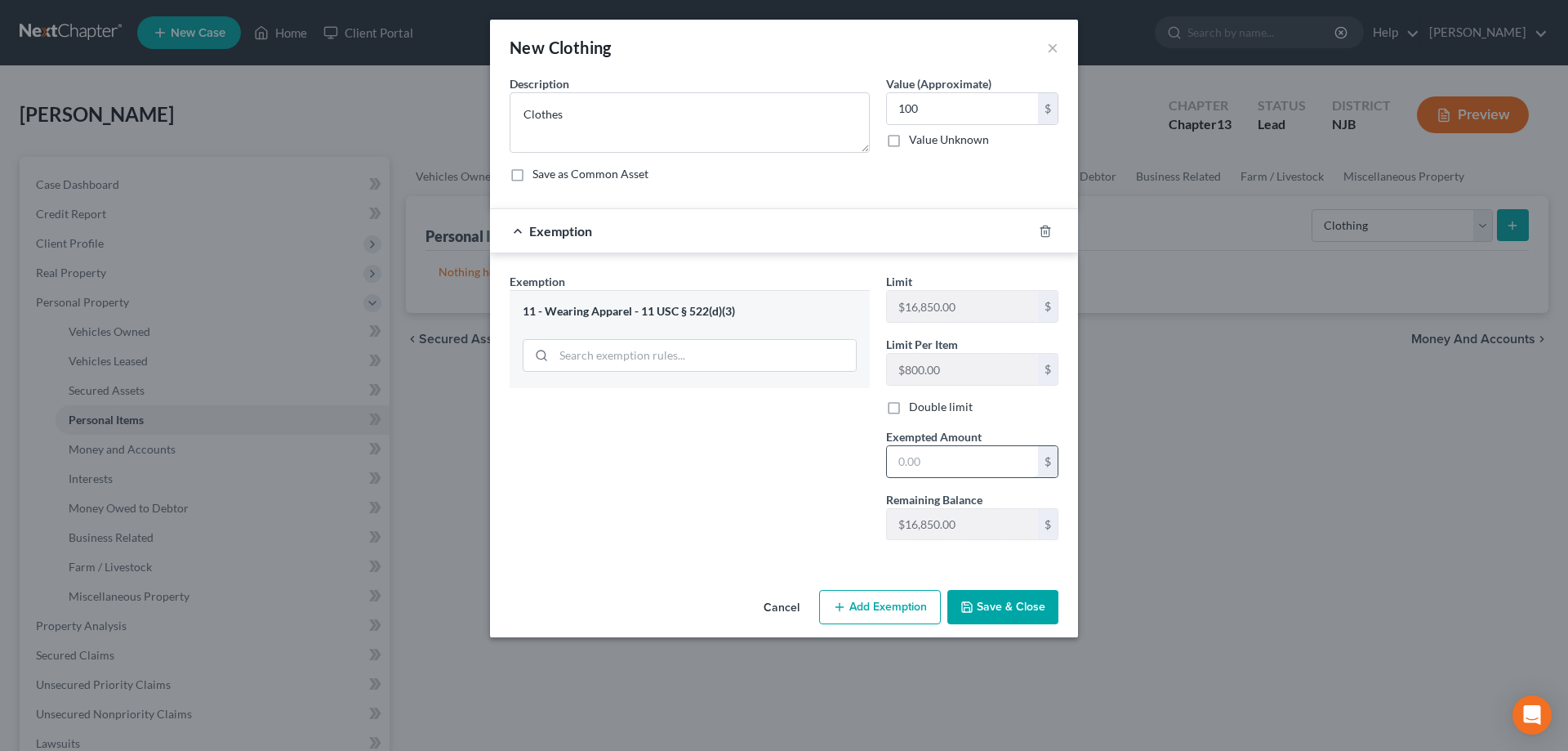
click at [949, 459] on input "text" at bounding box center [962, 461] width 151 height 31
type input "100"
click at [996, 608] on button "Save & Close" at bounding box center [1002, 607] width 111 height 34
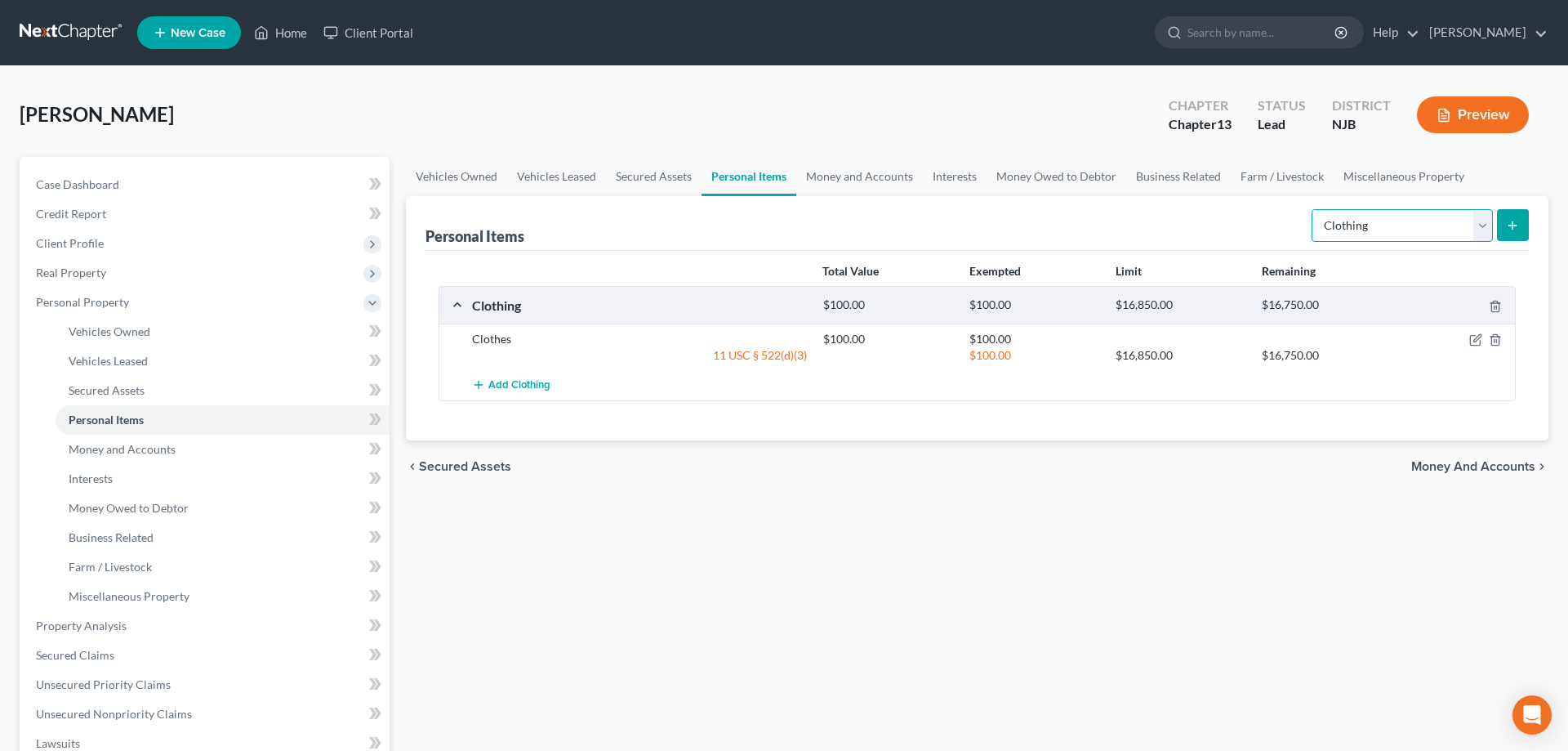
click at [1312, 209] on select "Select Item Type Clothing Collectibles Of Value Electronics Firearms Household …" at bounding box center [1402, 226] width 181 height 32
select select "collectibles_of_value"
click option "Collectibles Of Value" at bounding box center [0, 0] width 0 height 0
click at [1513, 230] on icon "submit" at bounding box center [1512, 226] width 13 height 13
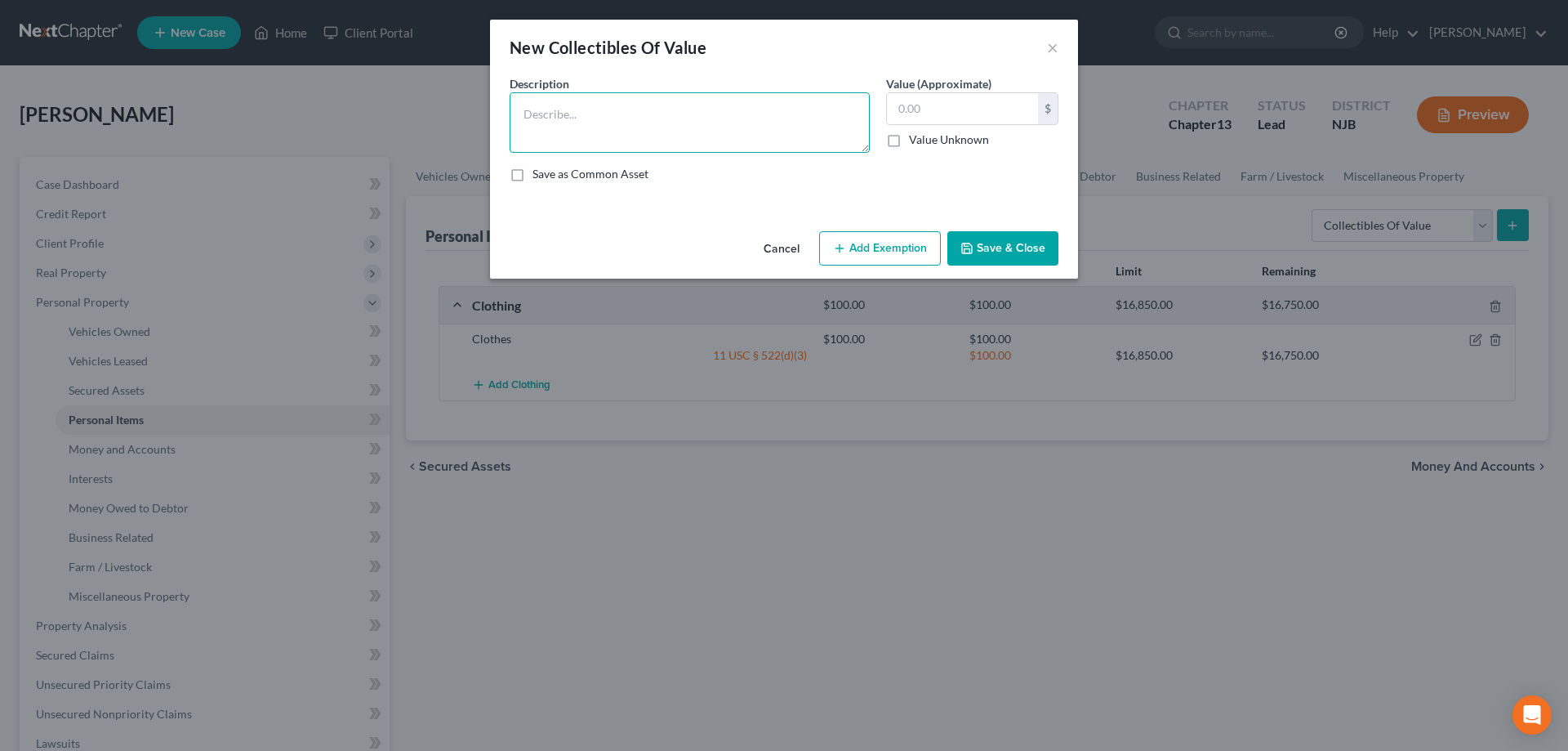
click at [800, 132] on textarea at bounding box center [689, 122] width 360 height 60
type textarea "cow paintings sunflowers (country decorations)"
click at [907, 111] on input "text" at bounding box center [962, 108] width 151 height 31
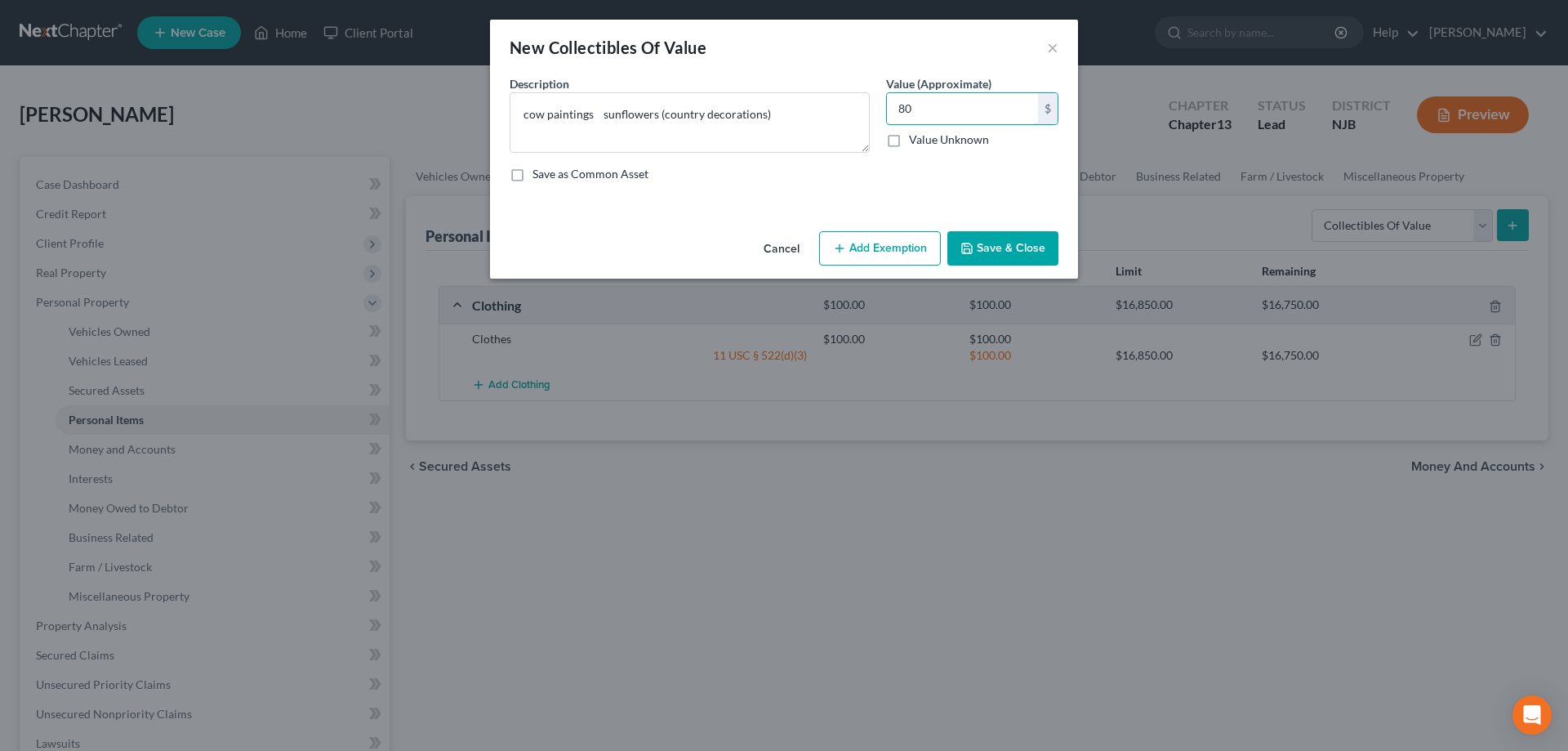
type input "80"
click at [852, 261] on button "Add Exemption" at bounding box center [880, 248] width 122 height 34
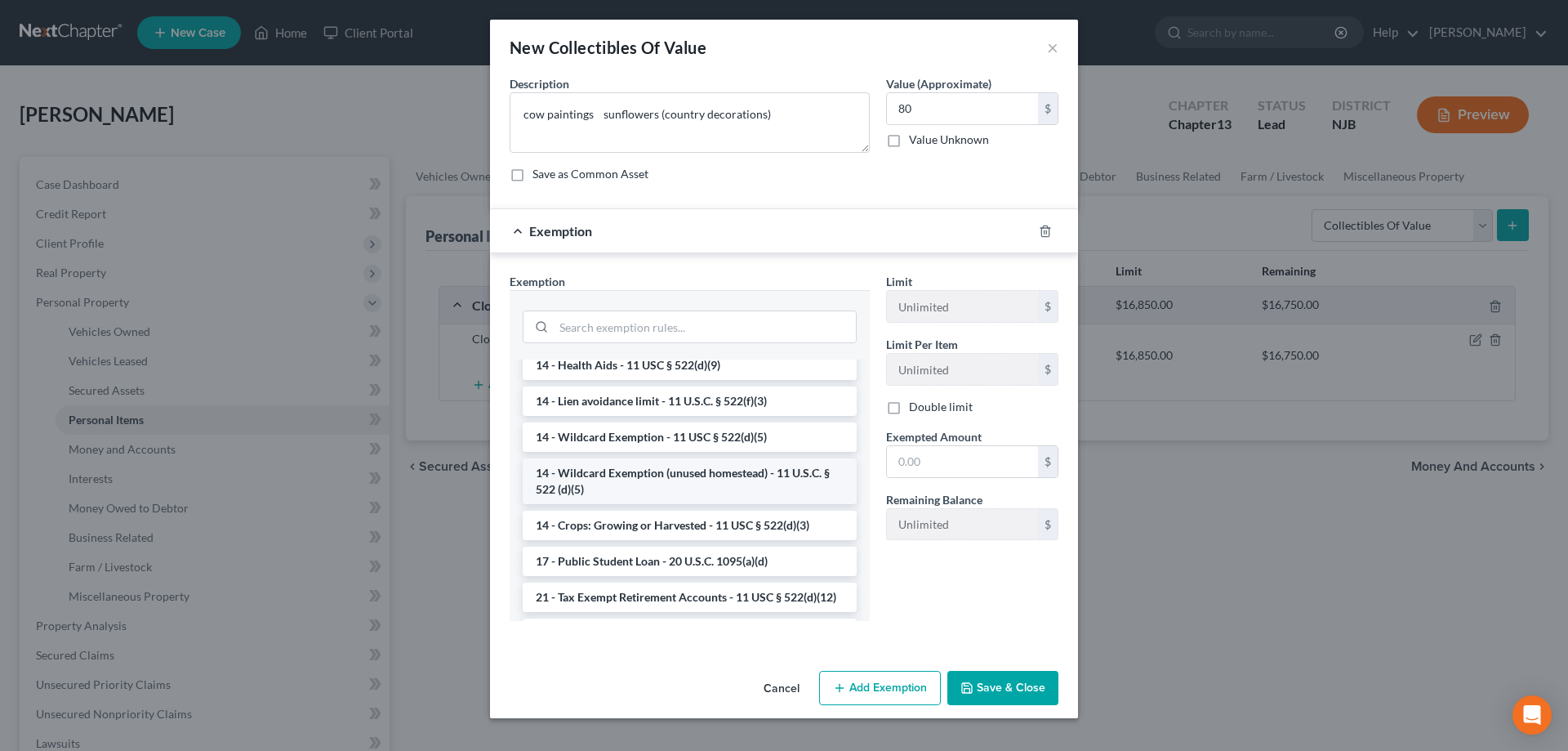
scroll to position [333, 0]
click at [640, 478] on li "14 - Wildcard Exemption (unused homestead) - 11 U.S.C. § 522 (d)(5)" at bounding box center [689, 480] width 334 height 46
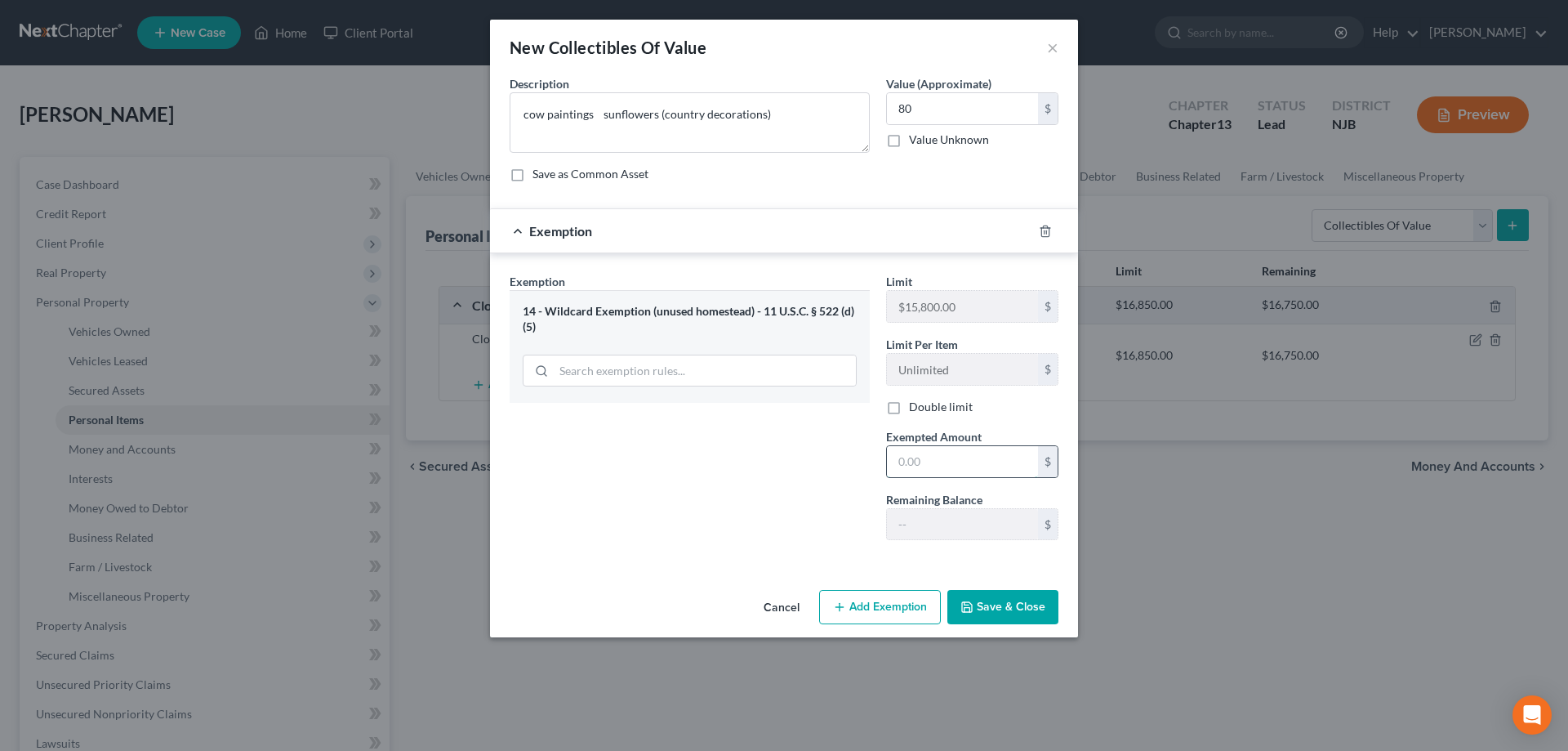
click at [900, 469] on input "text" at bounding box center [962, 461] width 151 height 31
type input "80"
click at [1009, 598] on button "Save & Close" at bounding box center [1002, 607] width 111 height 34
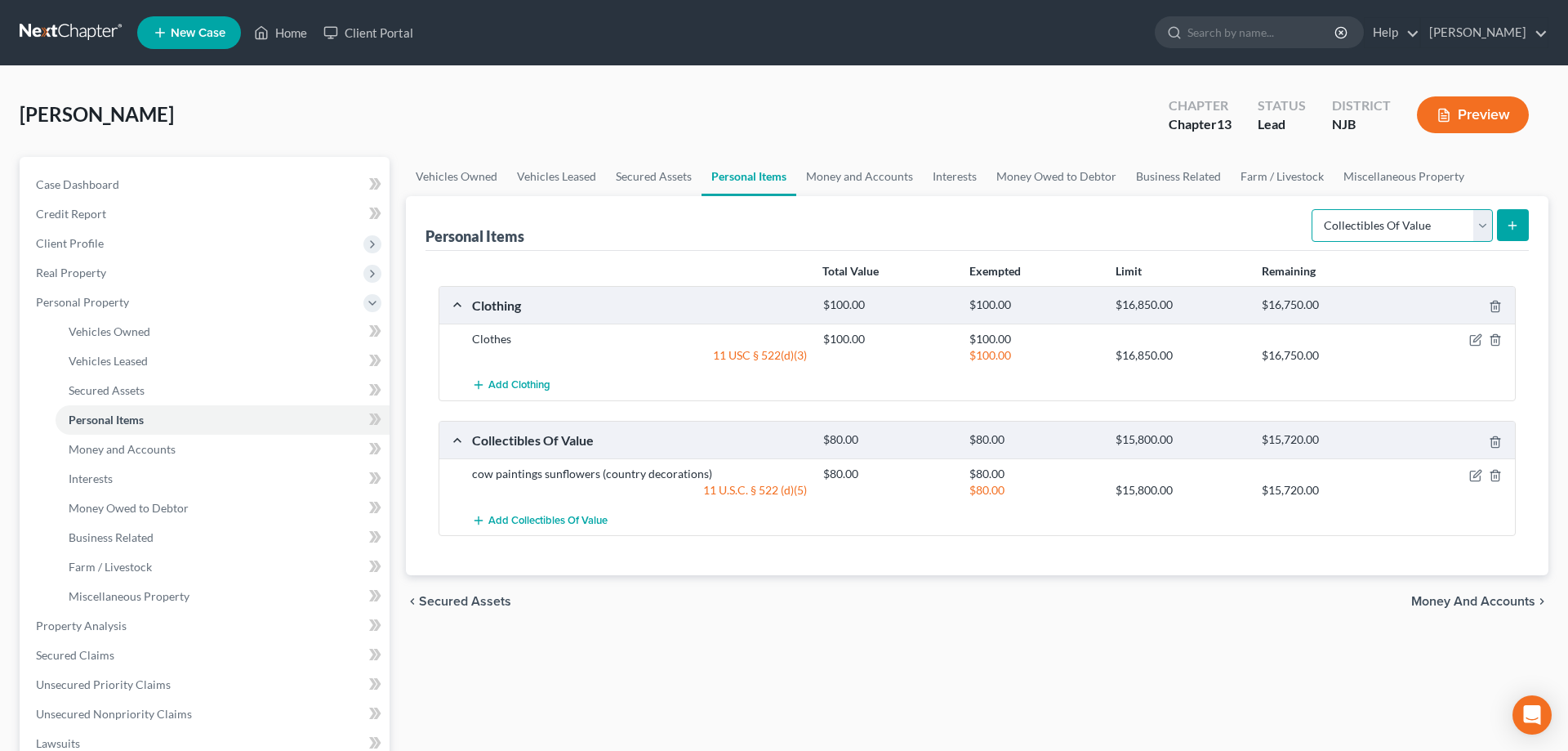
click at [1312, 209] on select "Select Item Type Clothing Collectibles Of Value Electronics Firearms Household …" at bounding box center [1402, 226] width 181 height 32
select select "household_goods"
click option "Household Goods" at bounding box center [0, 0] width 0 height 0
click at [1515, 229] on button "submit" at bounding box center [1512, 225] width 32 height 32
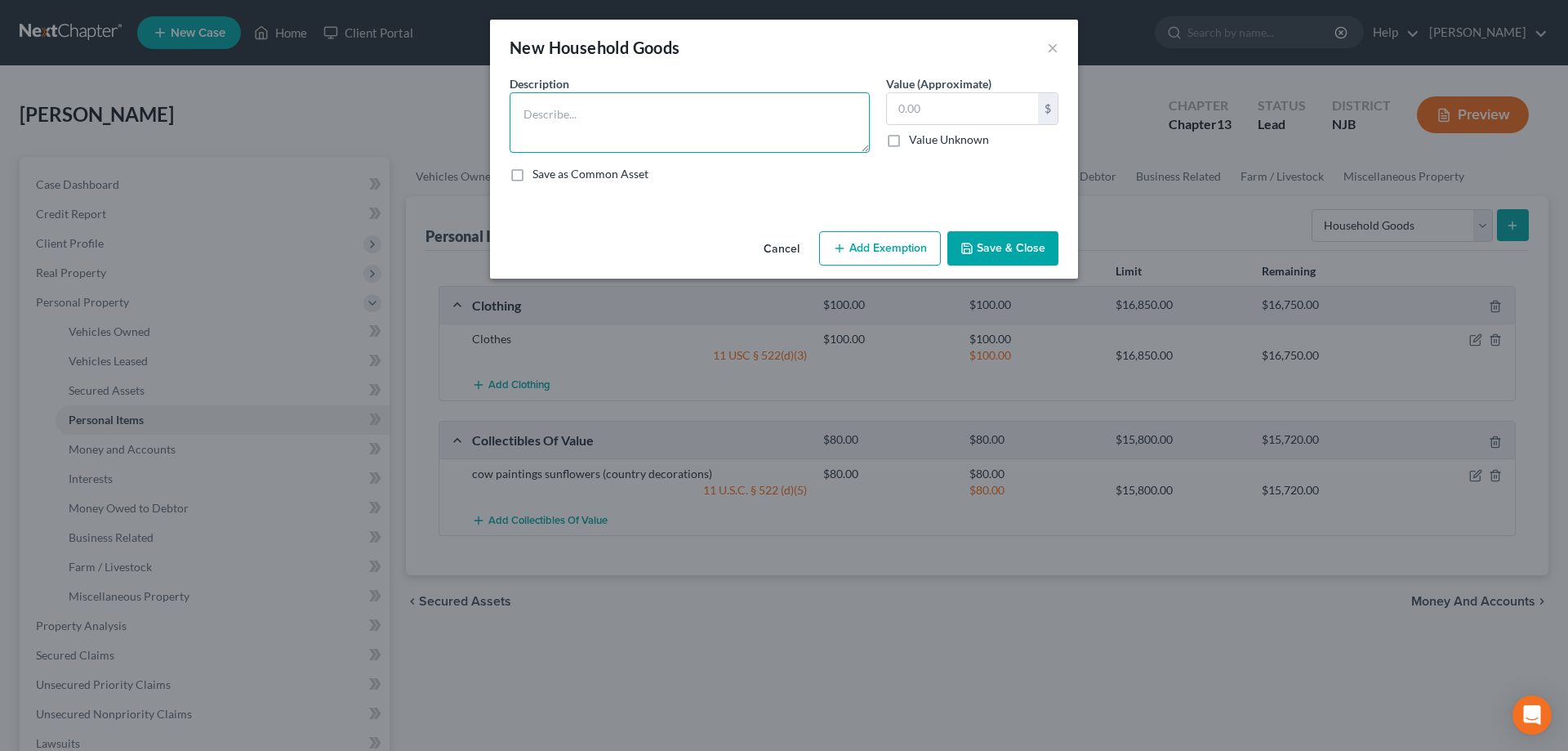
click at [774, 128] on textarea at bounding box center [689, 122] width 360 height 60
type textarea "Livingroom,diningroom,bedroom furniture,2 tvs,entertainment system,asst aplianc…"
click at [936, 107] on input "text" at bounding box center [962, 108] width 151 height 31
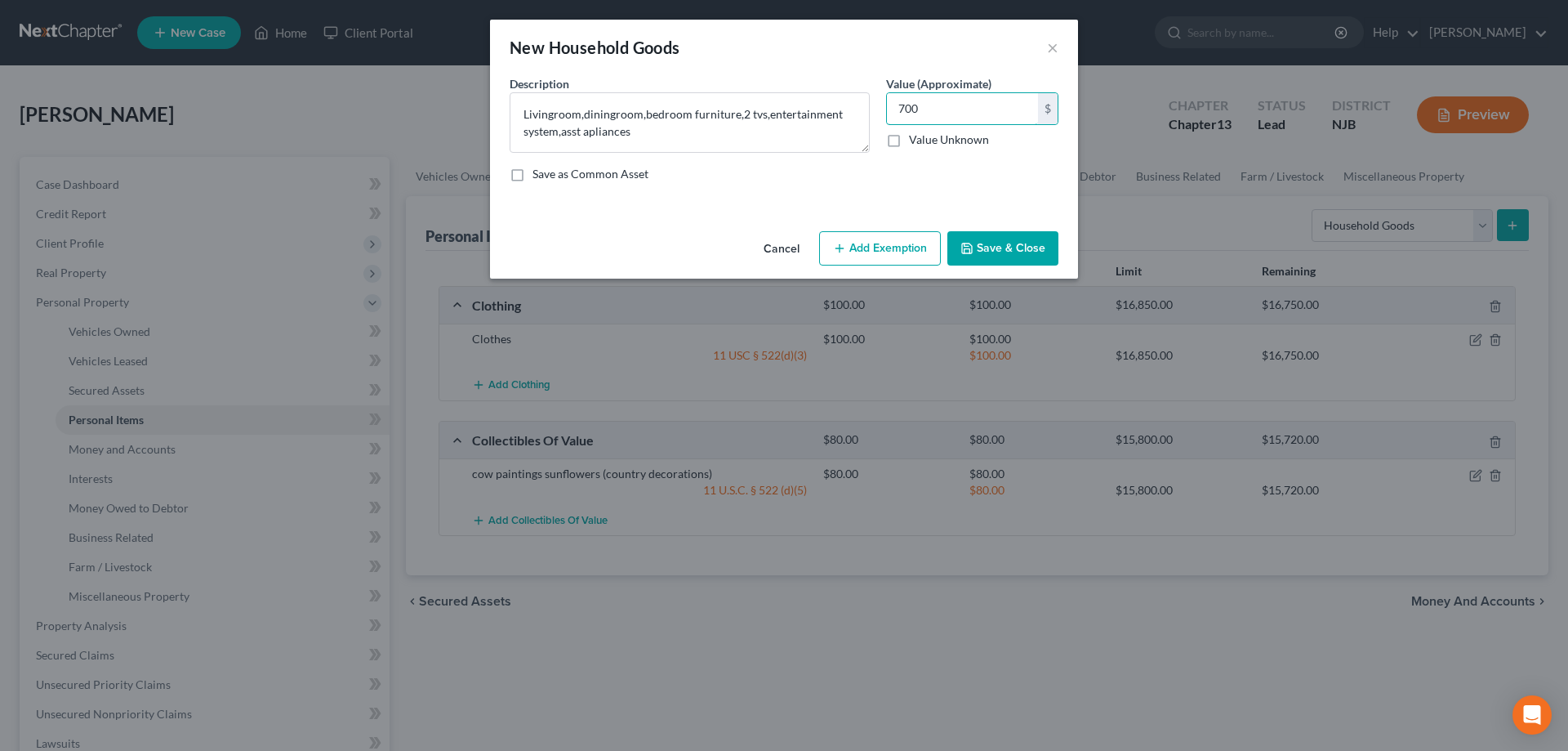
type input "700"
click at [882, 242] on button "Add Exemption" at bounding box center [880, 248] width 122 height 34
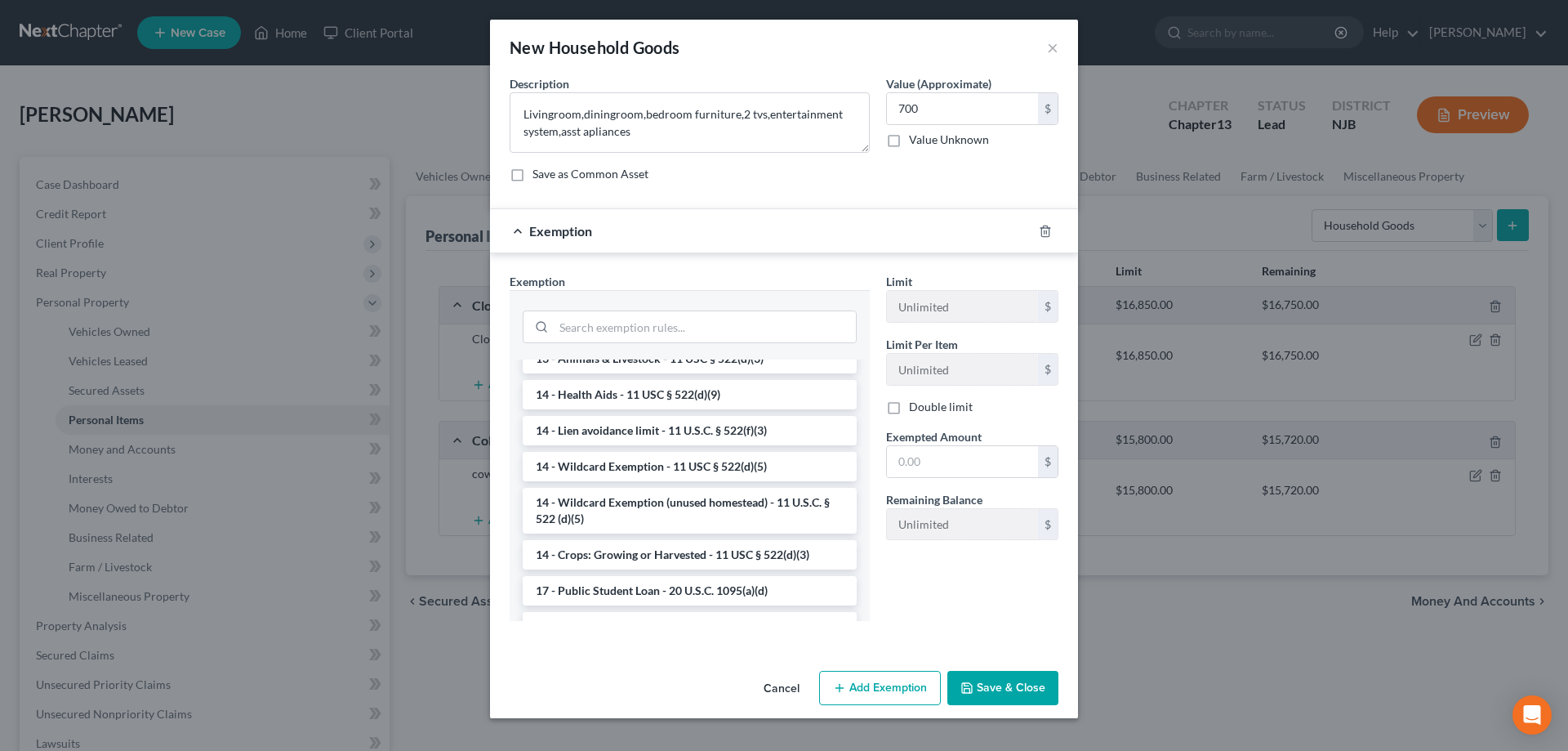
scroll to position [417, 0]
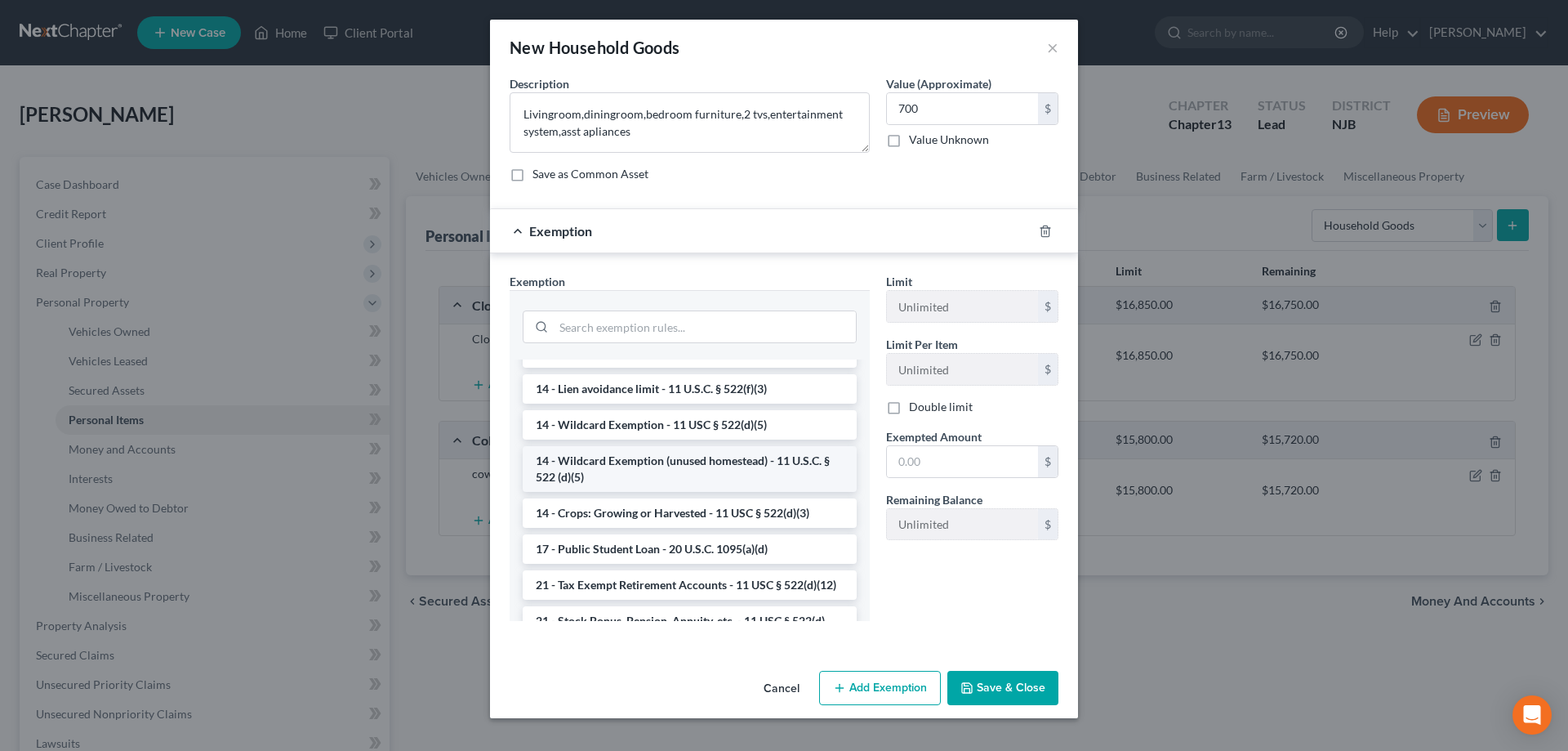
click at [634, 474] on li "14 - Wildcard Exemption (unused homestead) - 11 U.S.C. § 522 (d)(5)" at bounding box center [689, 468] width 334 height 46
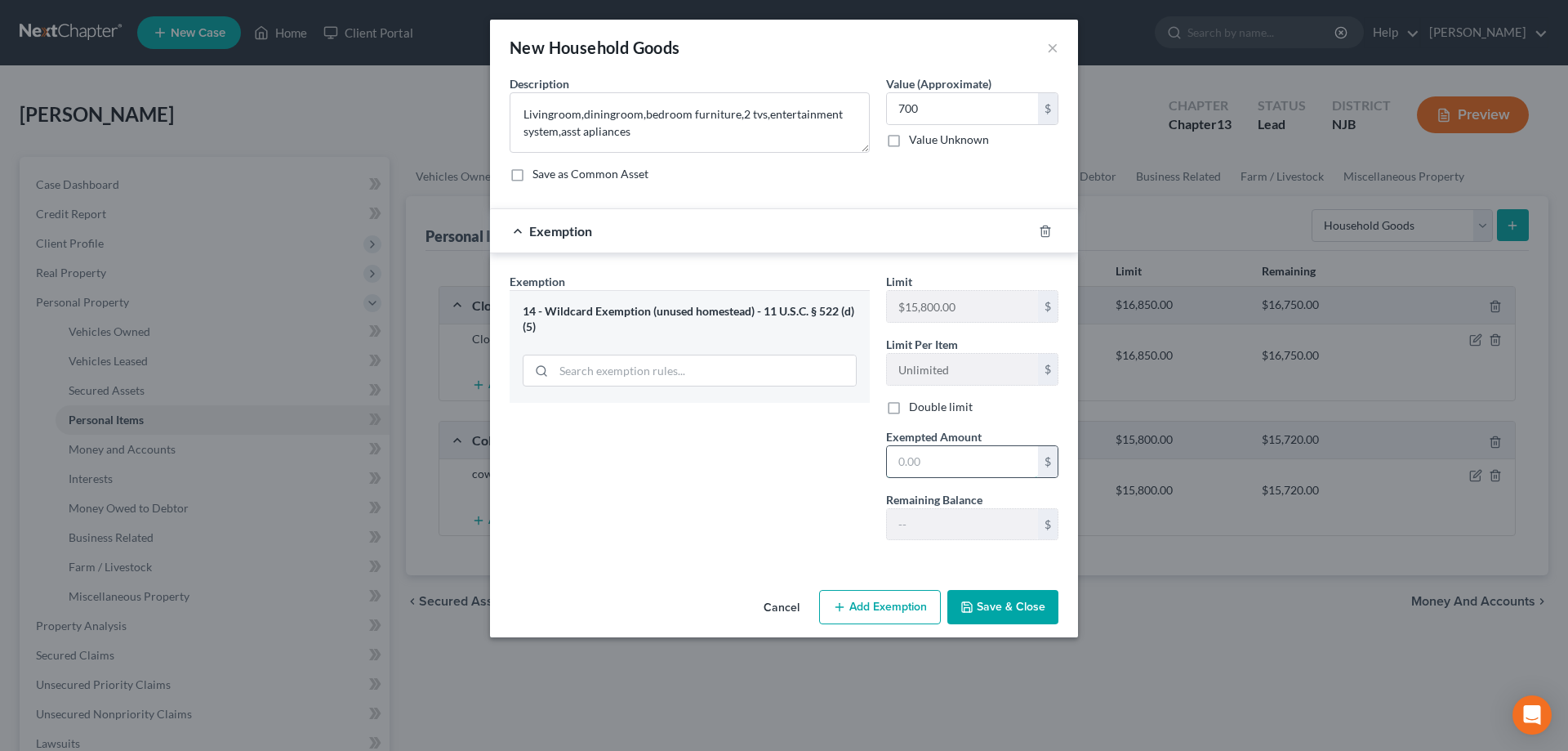
click at [932, 467] on input "text" at bounding box center [962, 461] width 151 height 31
type input "700"
click at [1010, 615] on button "Save & Close" at bounding box center [1002, 607] width 111 height 34
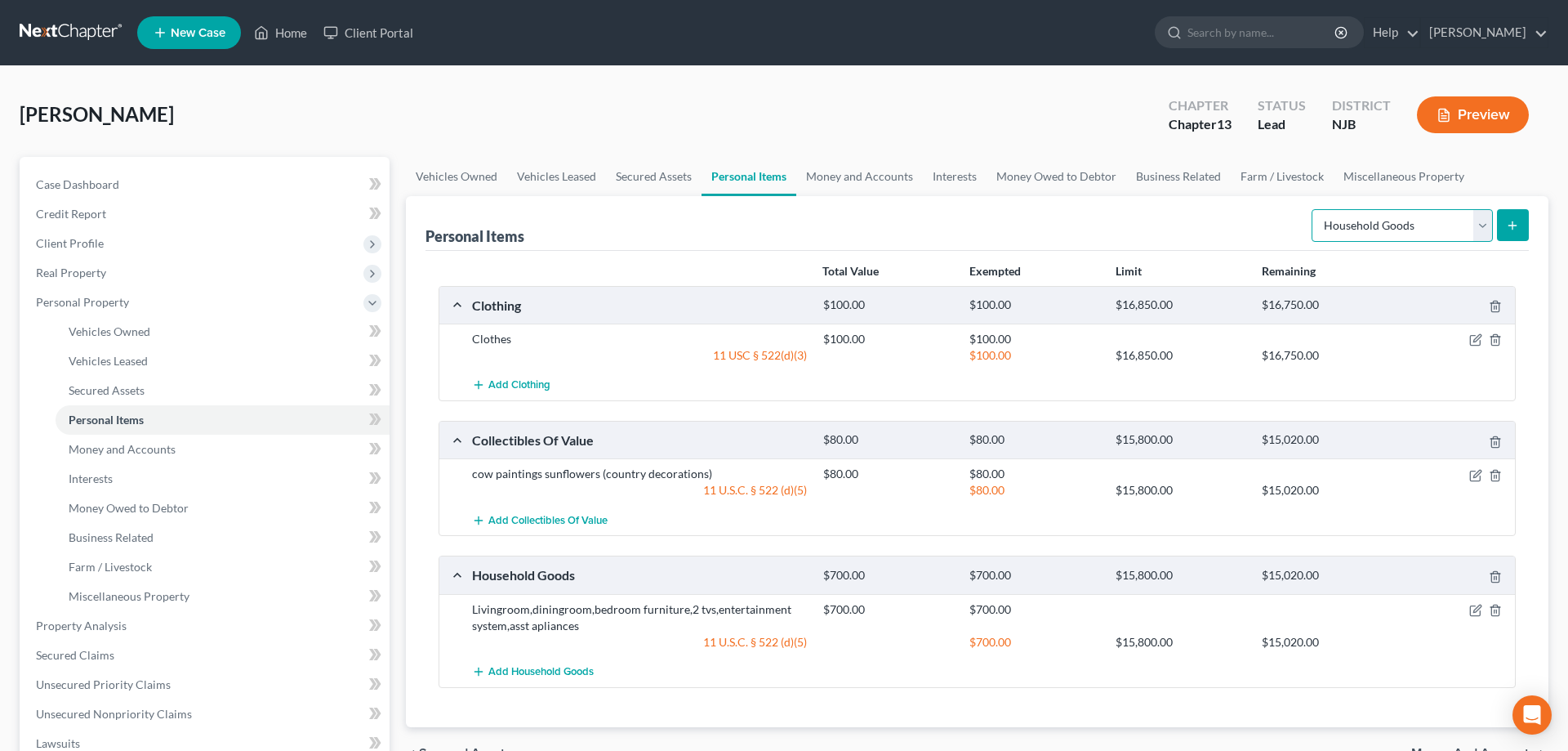
click at [1312, 209] on select "Select Item Type Clothing Collectibles Of Value Electronics Firearms Household …" at bounding box center [1402, 226] width 181 height 32
select select "jewelry"
click option "Jewelry" at bounding box center [0, 0] width 0 height 0
click at [1514, 224] on icon "submit" at bounding box center [1512, 226] width 13 height 13
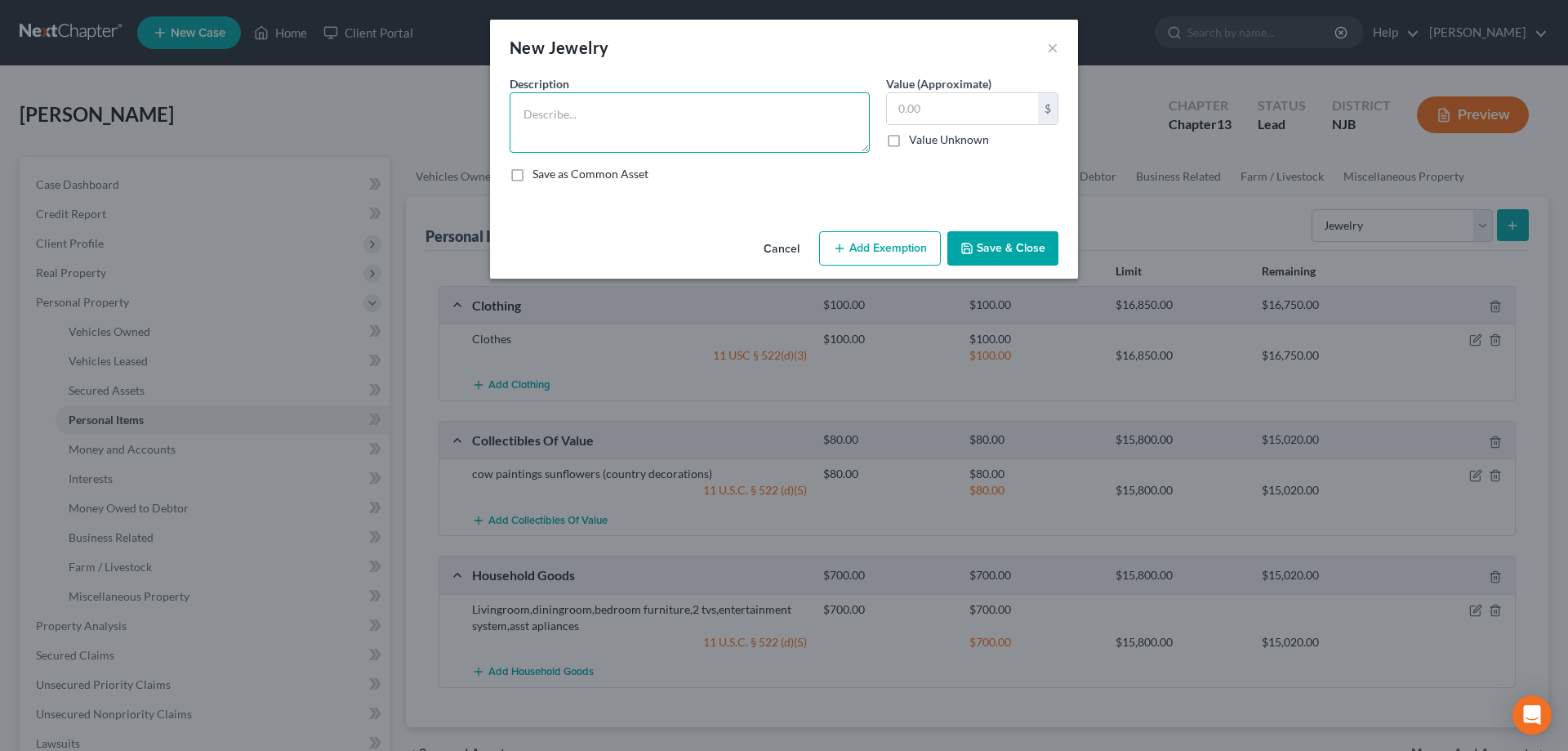
click at [794, 130] on textarea at bounding box center [689, 122] width 360 height 60
click at [995, 104] on input "text" at bounding box center [962, 108] width 151 height 31
click at [709, 121] on textarea "Earrings,ring,bracelet,necklaces" at bounding box center [689, 122] width 360 height 60
type textarea "Earrings,ring,bracelet,necklaces,lip ring, nose ring"
click at [910, 97] on input "text" at bounding box center [962, 108] width 151 height 31
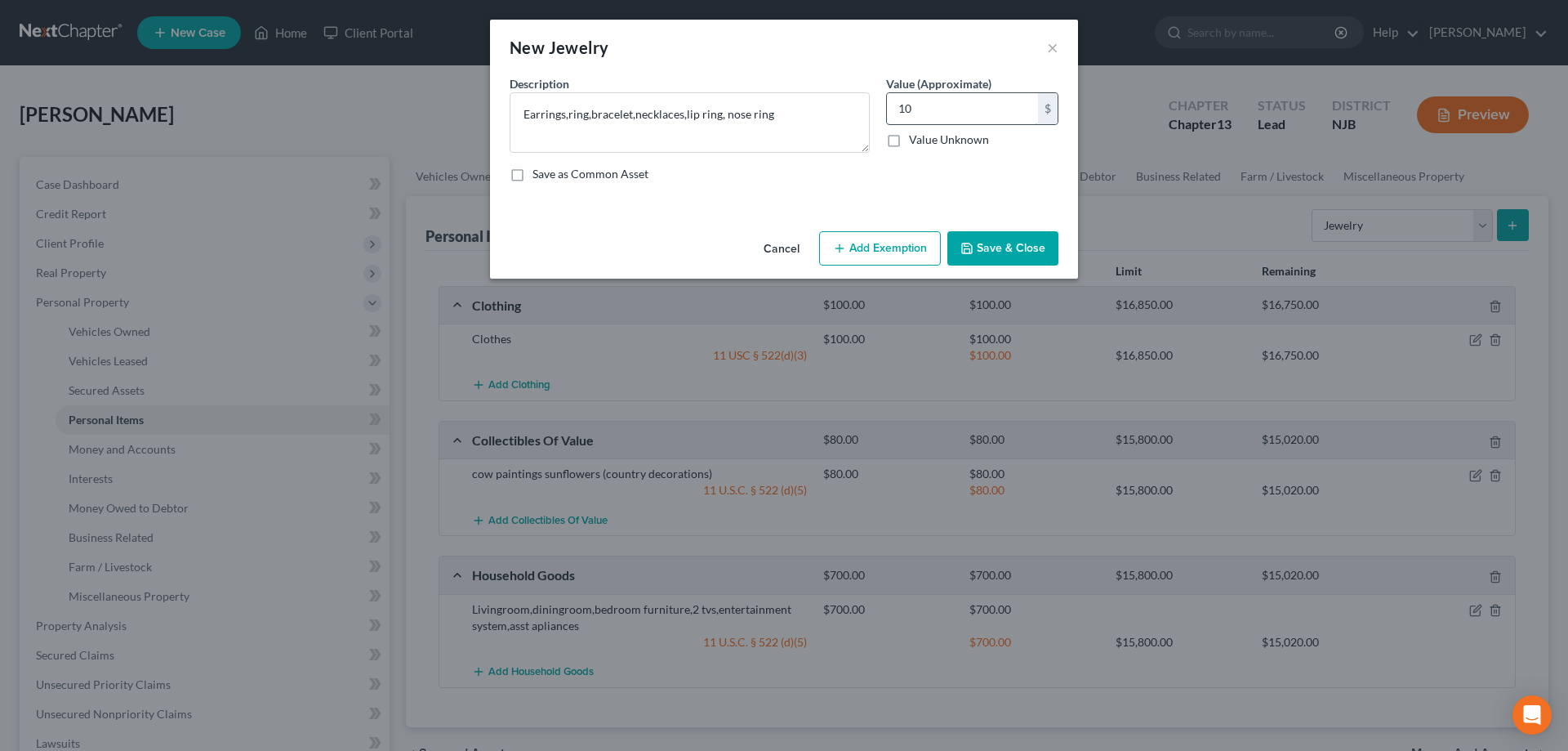
type input "1"
type input "3,000"
click at [883, 259] on button "Add Exemption" at bounding box center [880, 248] width 122 height 34
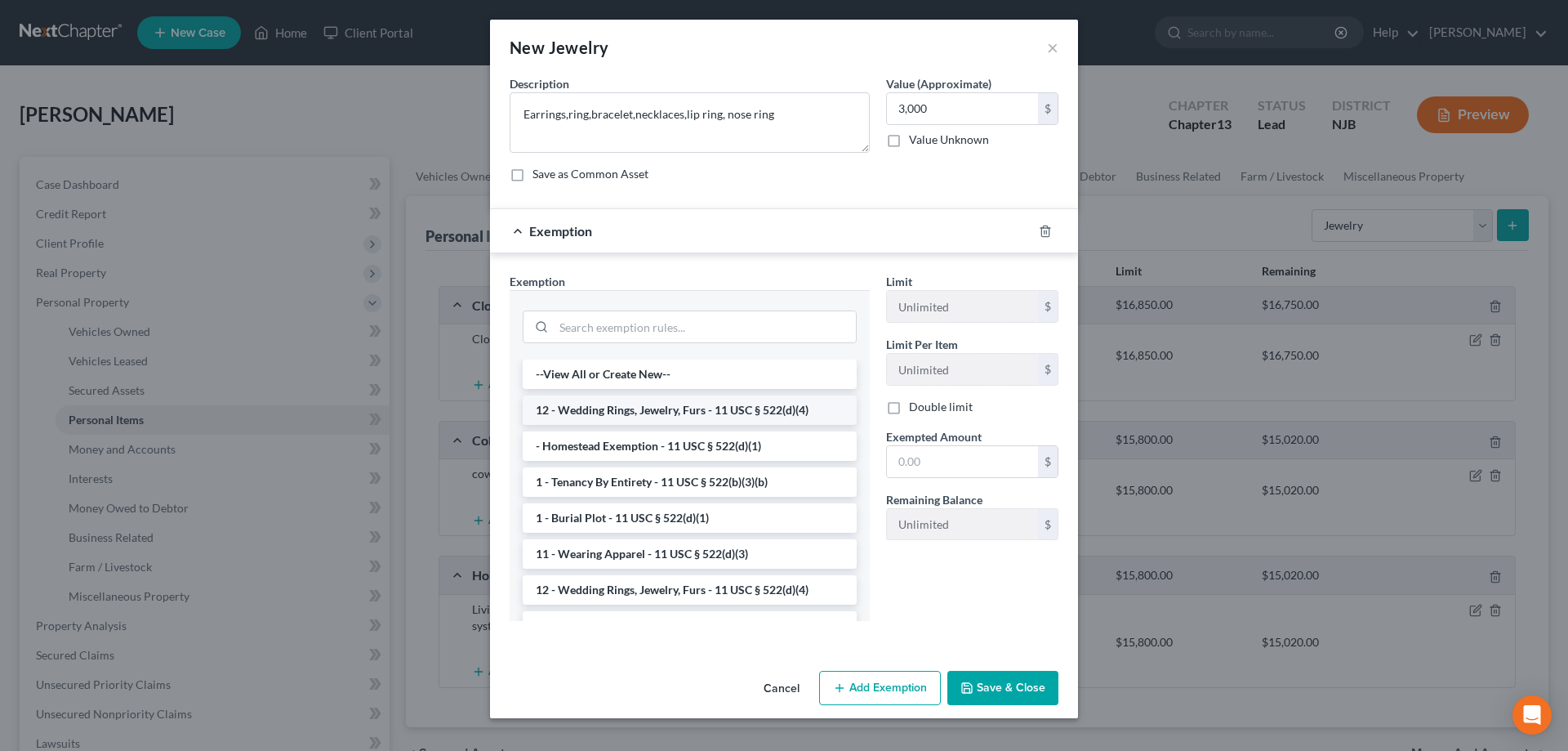
click at [691, 415] on li "12 - Wedding Rings, Jewelry, Furs - 11 USC § 522(d)(4)" at bounding box center [689, 410] width 334 height 30
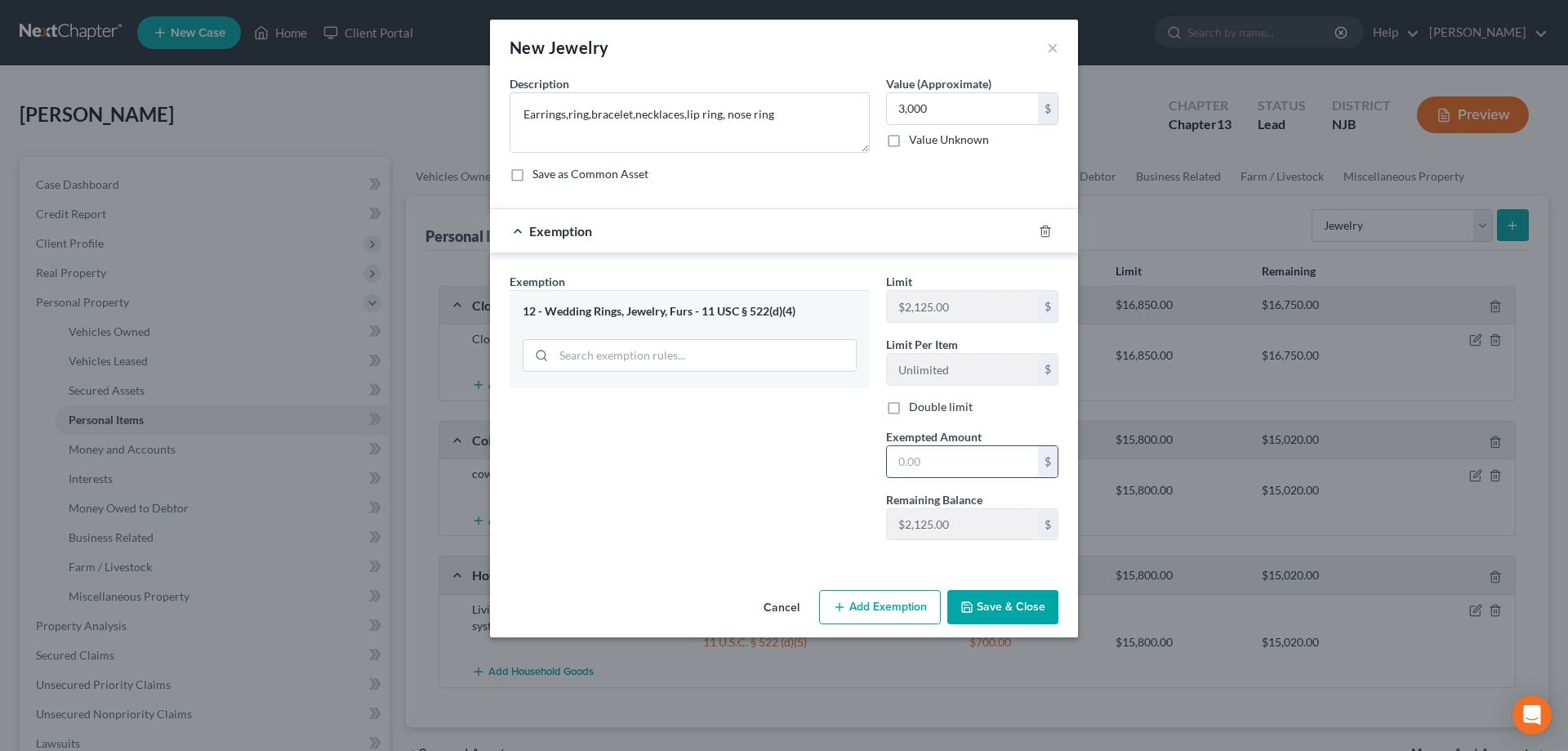
click at [952, 466] on input "text" at bounding box center [962, 461] width 151 height 31
type input "3"
type input "2,125"
click at [857, 601] on button "Add Exemption" at bounding box center [880, 607] width 122 height 34
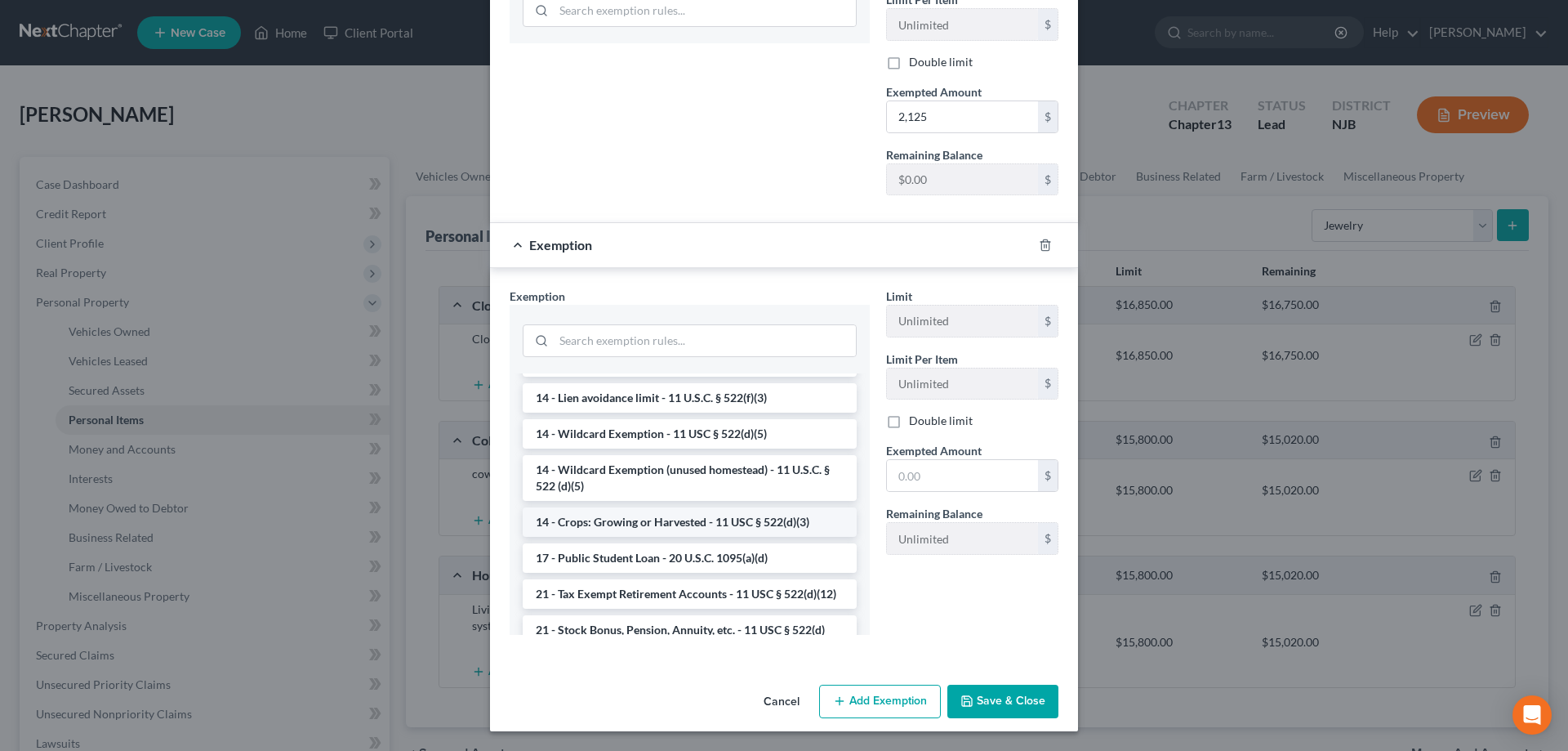
scroll to position [333, 0]
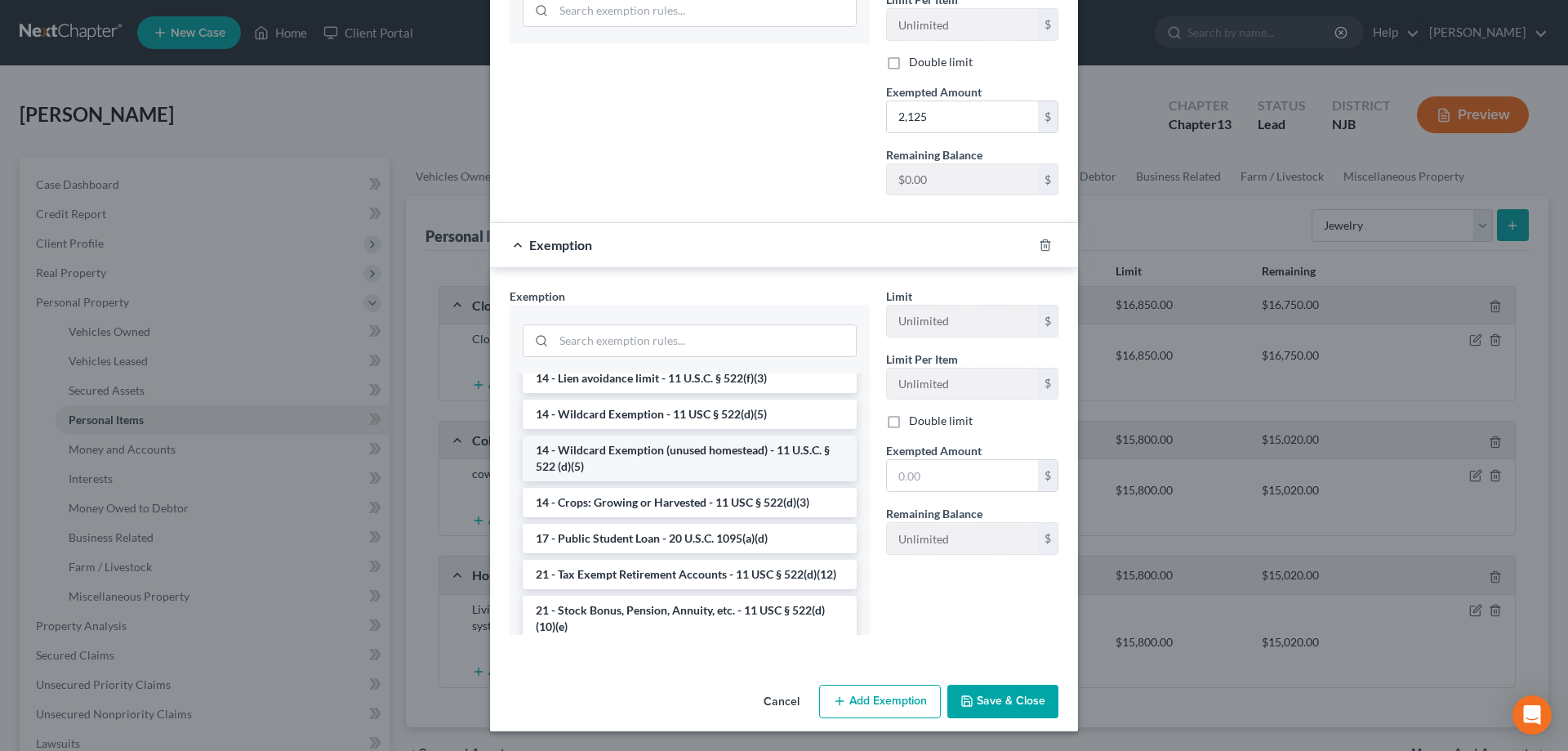
click at [639, 455] on li "14 - Wildcard Exemption (unused homestead) - 11 U.S.C. § 522 (d)(5)" at bounding box center [689, 458] width 334 height 46
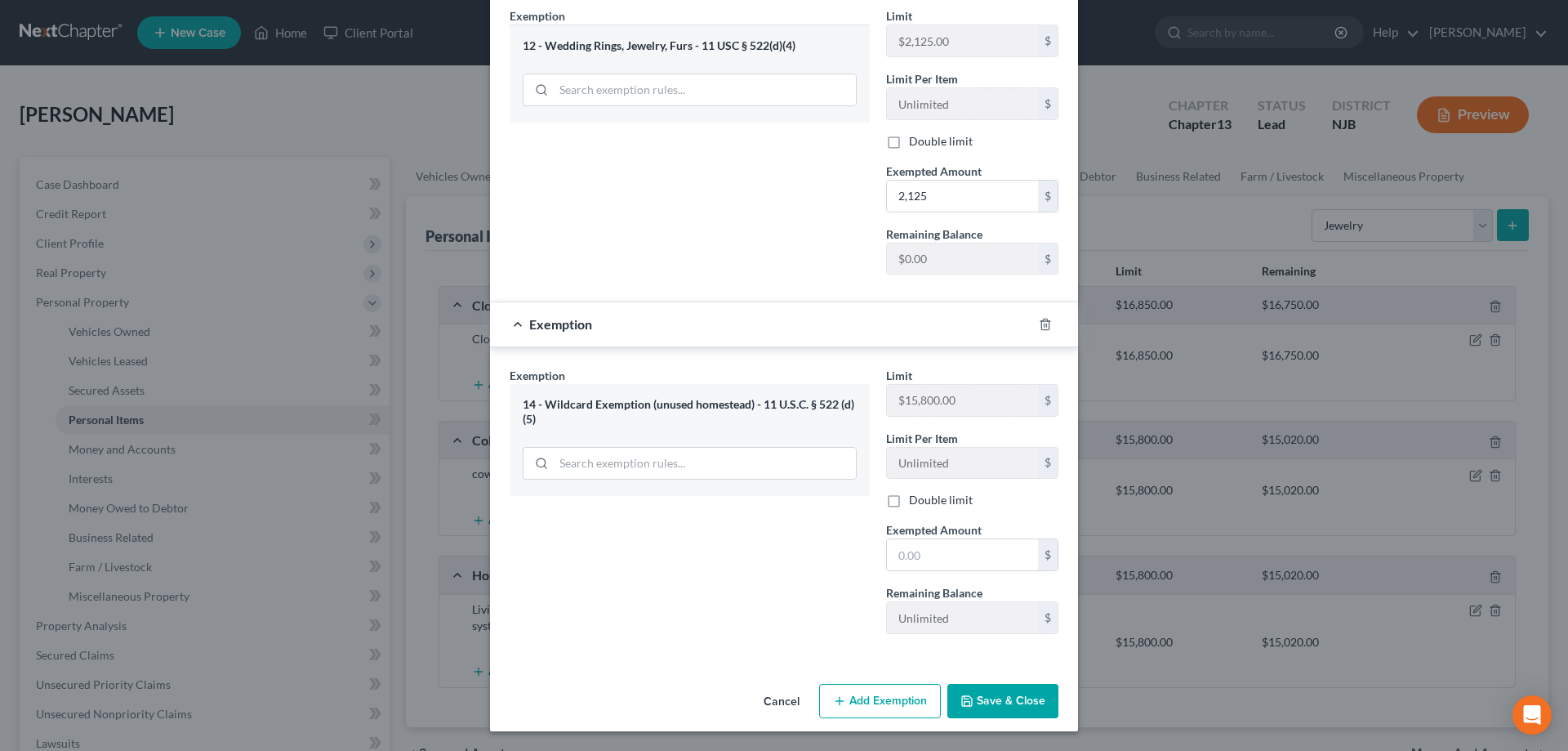
scroll to position [265, 0]
click at [952, 556] on input "text" at bounding box center [962, 554] width 151 height 31
type input "875"
click at [981, 694] on button "Save & Close" at bounding box center [1002, 701] width 111 height 34
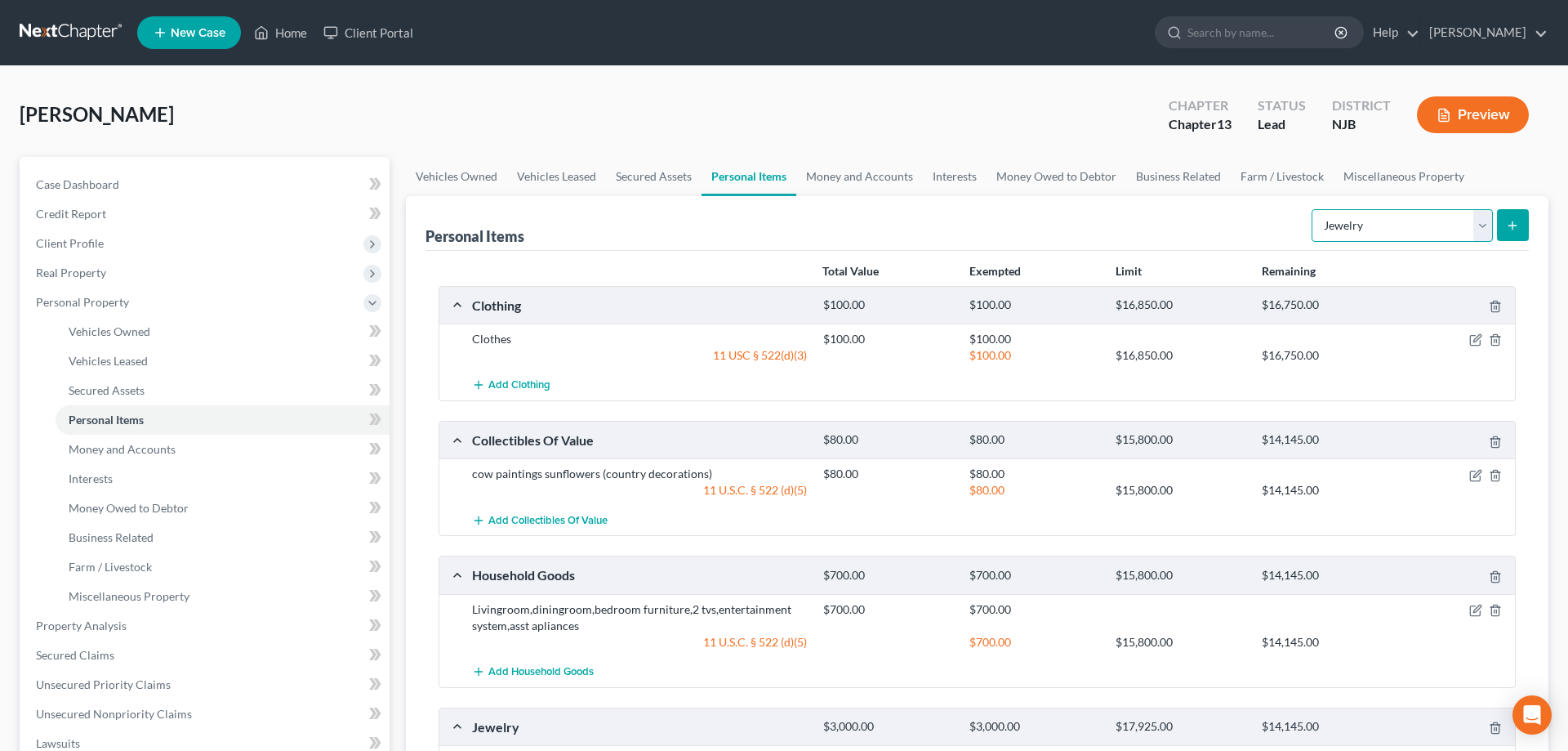
click at [1312, 209] on select "Select Item Type Clothing Collectibles Of Value Electronics Firearms Household …" at bounding box center [1402, 226] width 181 height 32
select select "pets"
click option "Pet(s)" at bounding box center [0, 0] width 0 height 0
click at [1517, 222] on icon "submit" at bounding box center [1512, 226] width 13 height 13
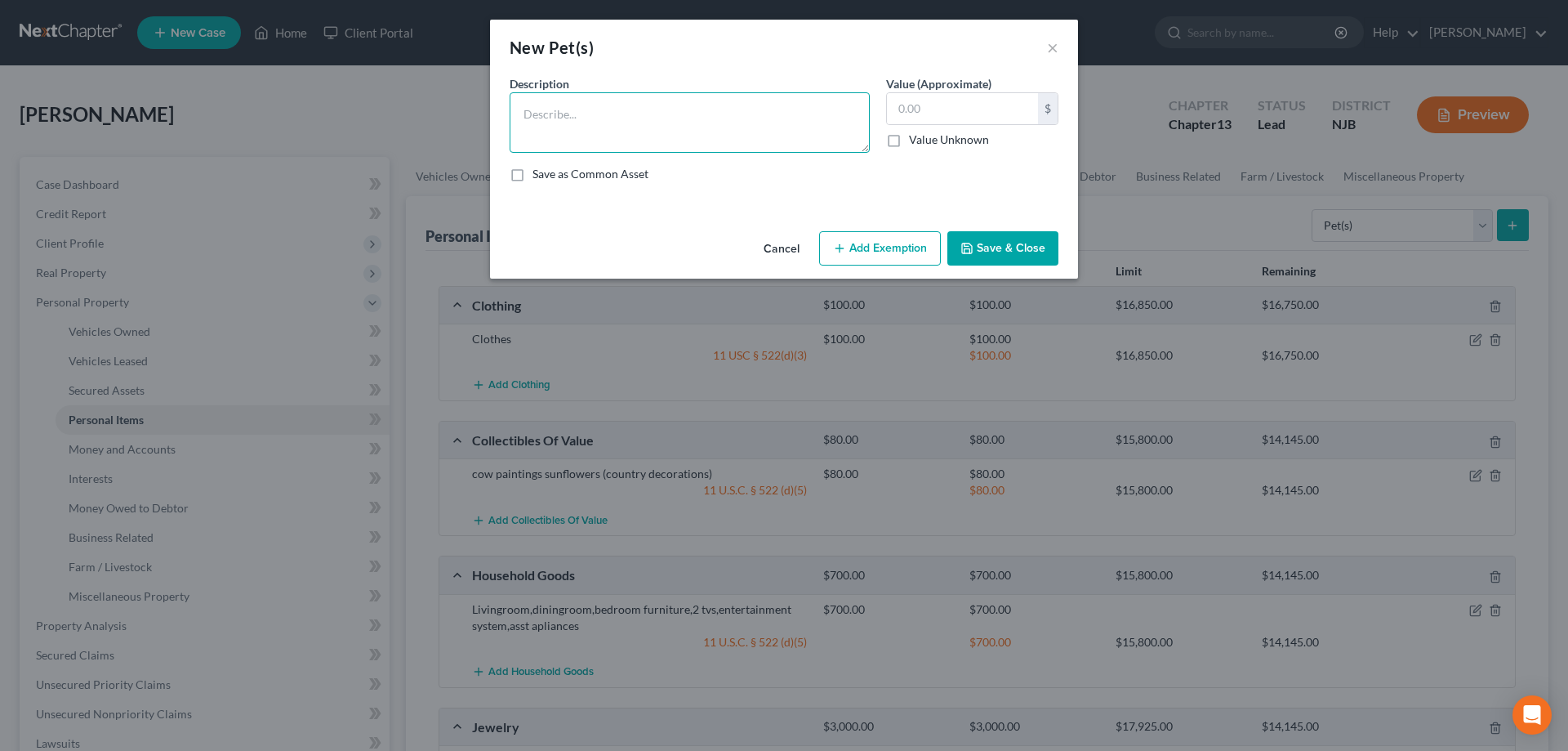
click at [704, 127] on textarea at bounding box center [689, 122] width 360 height 60
click at [562, 116] on textarea "2 great danes 2 cats" at bounding box center [689, 122] width 360 height 60
click at [906, 116] on input "text" at bounding box center [962, 108] width 151 height 31
click at [595, 116] on textarea "2 great-danes 2 cats" at bounding box center [689, 122] width 360 height 60
click at [592, 116] on textarea "2 great-danes 2 cats" at bounding box center [689, 122] width 360 height 60
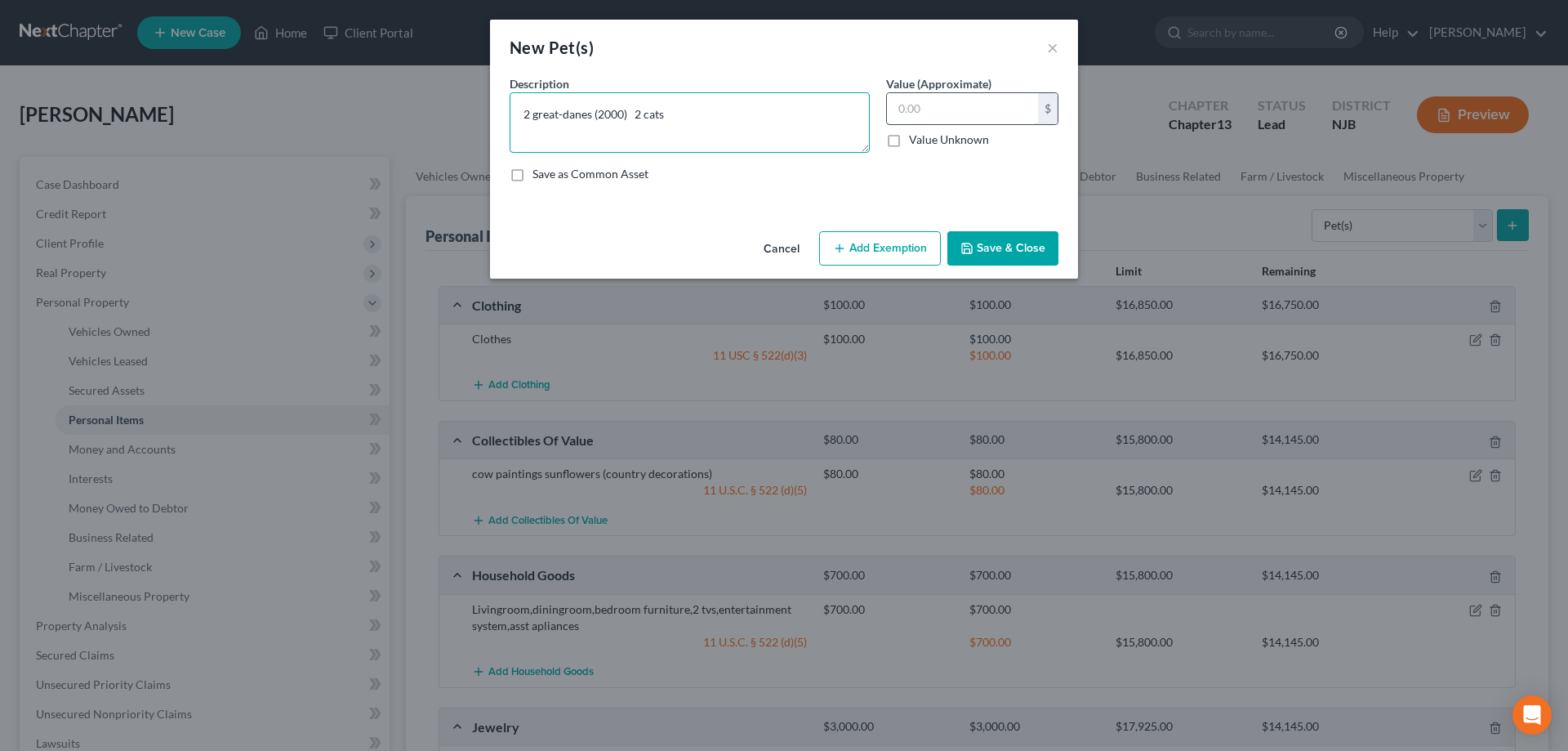
type textarea "2 great-danes (2000) 2 cats"
click at [921, 108] on input "text" at bounding box center [962, 108] width 151 height 31
type input "2,000"
click at [878, 237] on button "Add Exemption" at bounding box center [880, 248] width 122 height 34
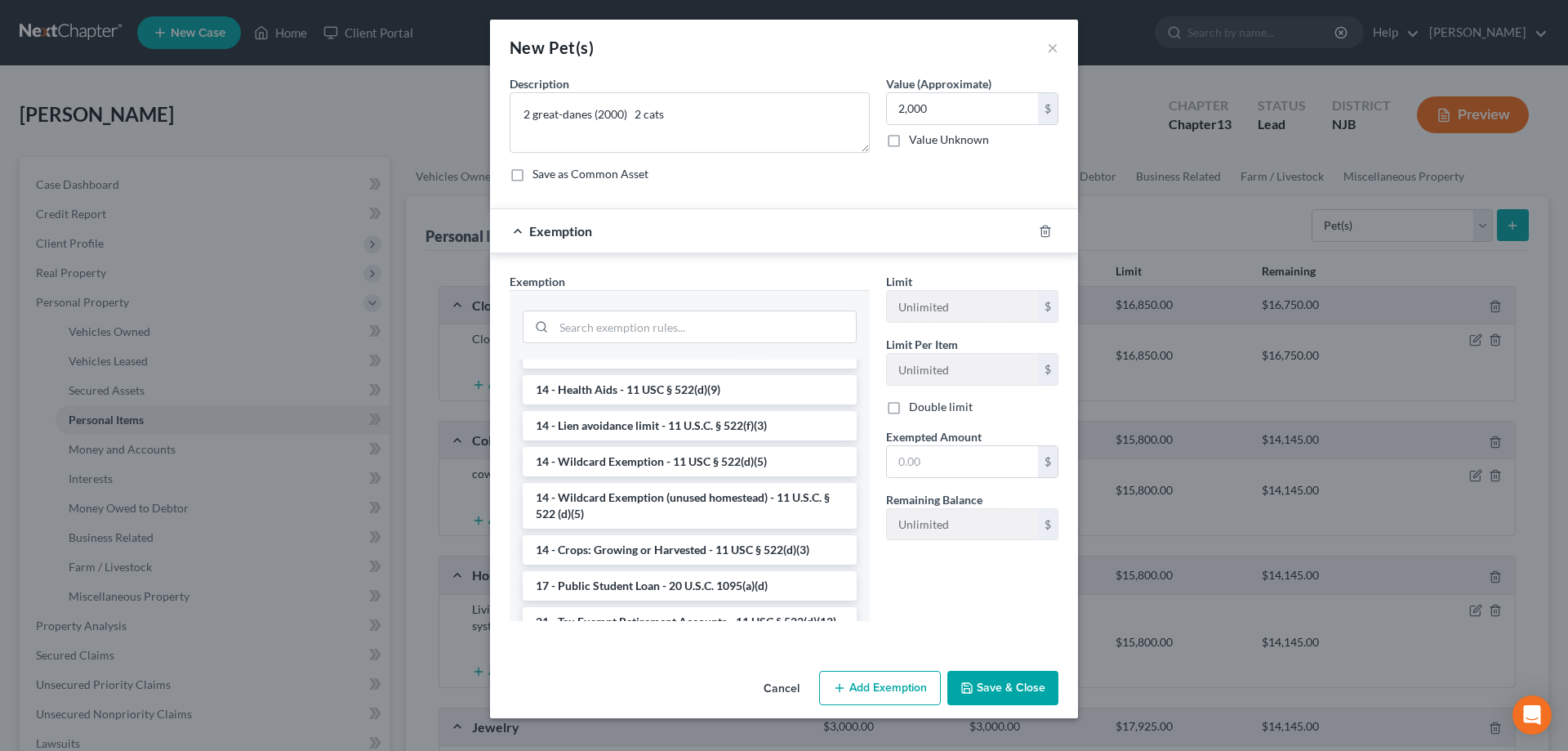
scroll to position [250, 0]
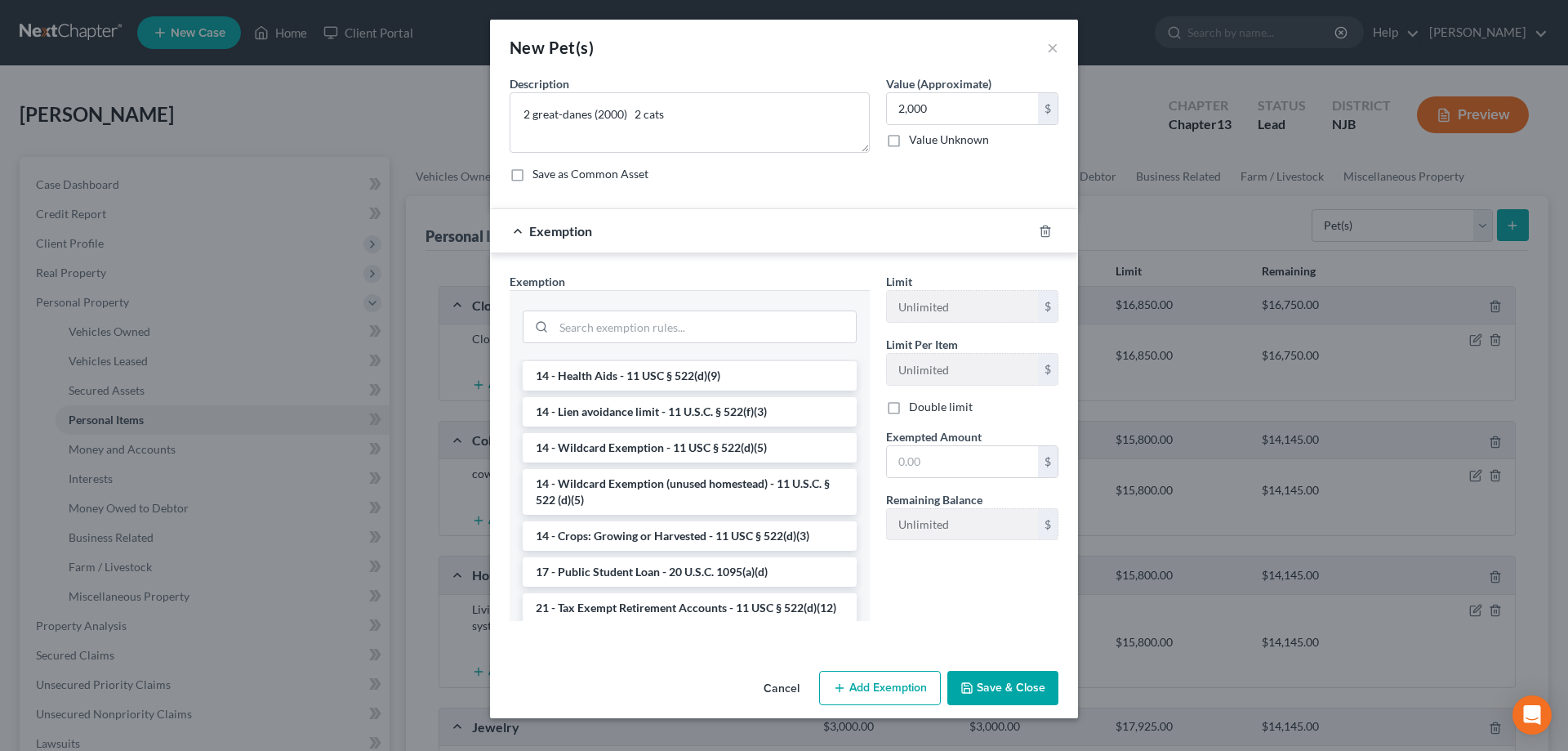
drag, startPoint x: 674, startPoint y: 487, endPoint x: 685, endPoint y: 487, distance: 11.0
click at [676, 487] on li "14 - Wildcard Exemption (unused homestead) - 11 U.S.C. § 522 (d)(5)" at bounding box center [689, 492] width 334 height 46
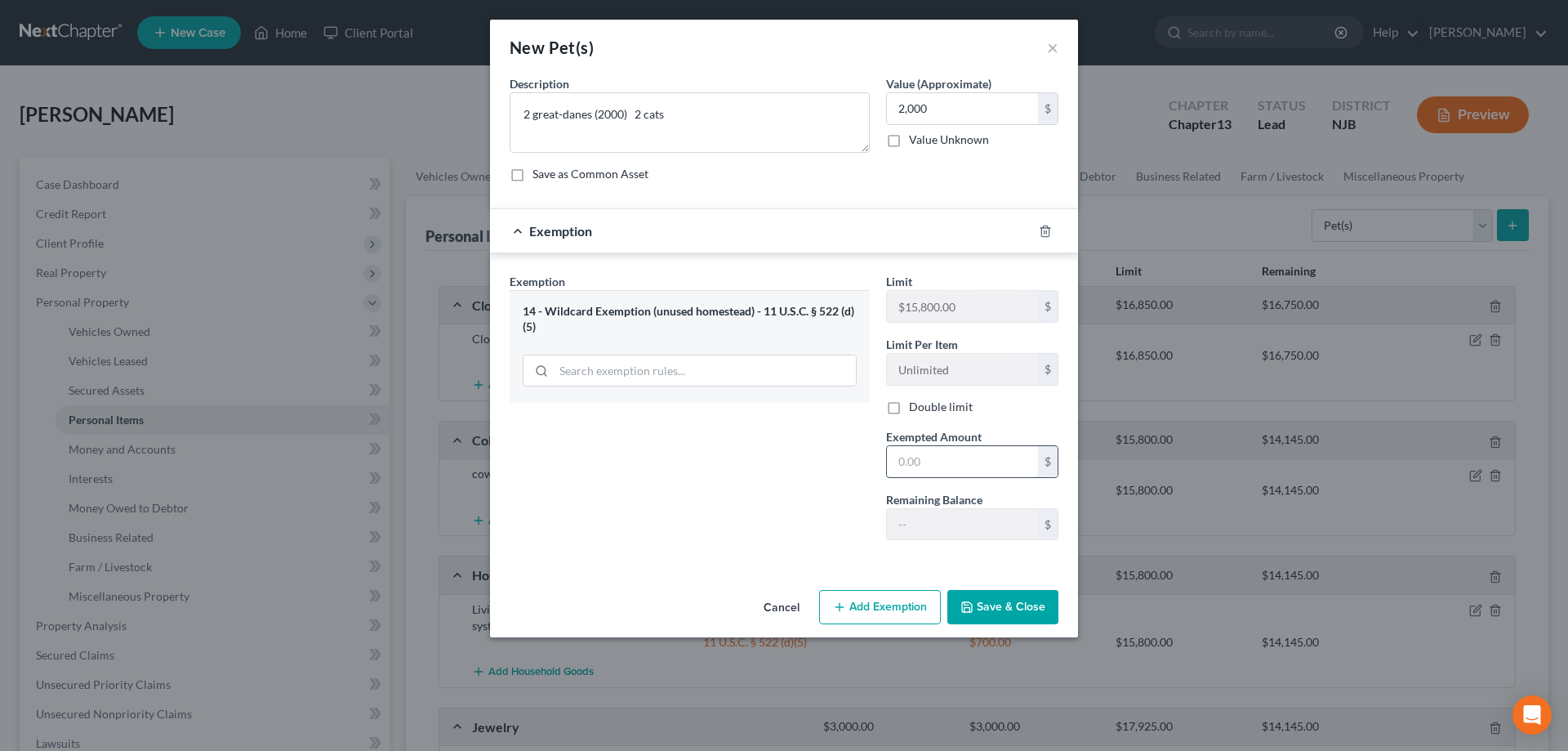
click at [957, 466] on input "text" at bounding box center [962, 461] width 151 height 31
type input "2,000"
click at [999, 611] on button "Save & Close" at bounding box center [1002, 607] width 111 height 34
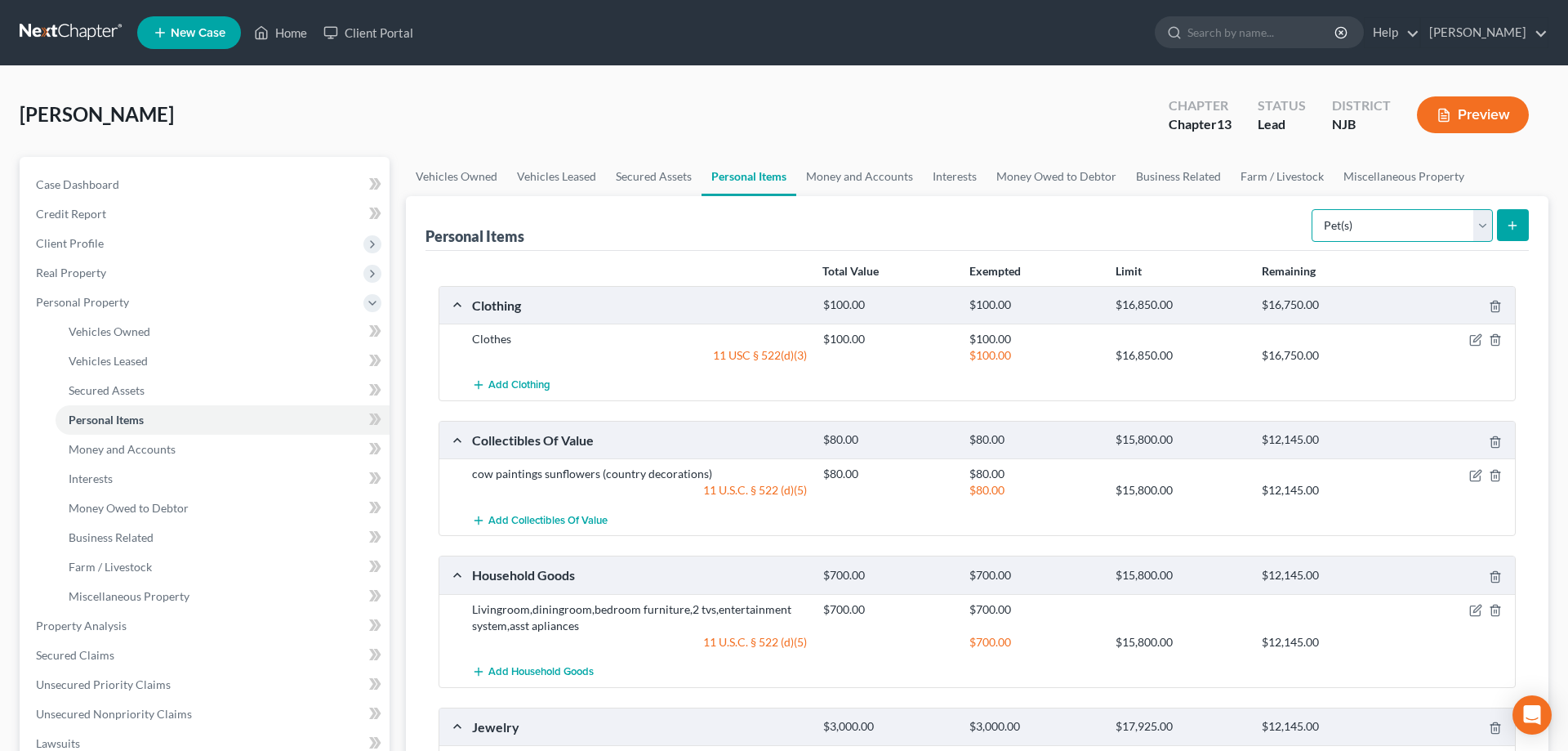
click at [1312, 209] on select "Select Item Type Clothing Collectibles Of Value Electronics Firearms Household …" at bounding box center [1402, 226] width 181 height 32
select select "sports_and_hobby_equipment"
click option "Sports & Hobby Equipment" at bounding box center [0, 0] width 0 height 0
click at [1511, 235] on button "submit" at bounding box center [1512, 225] width 32 height 32
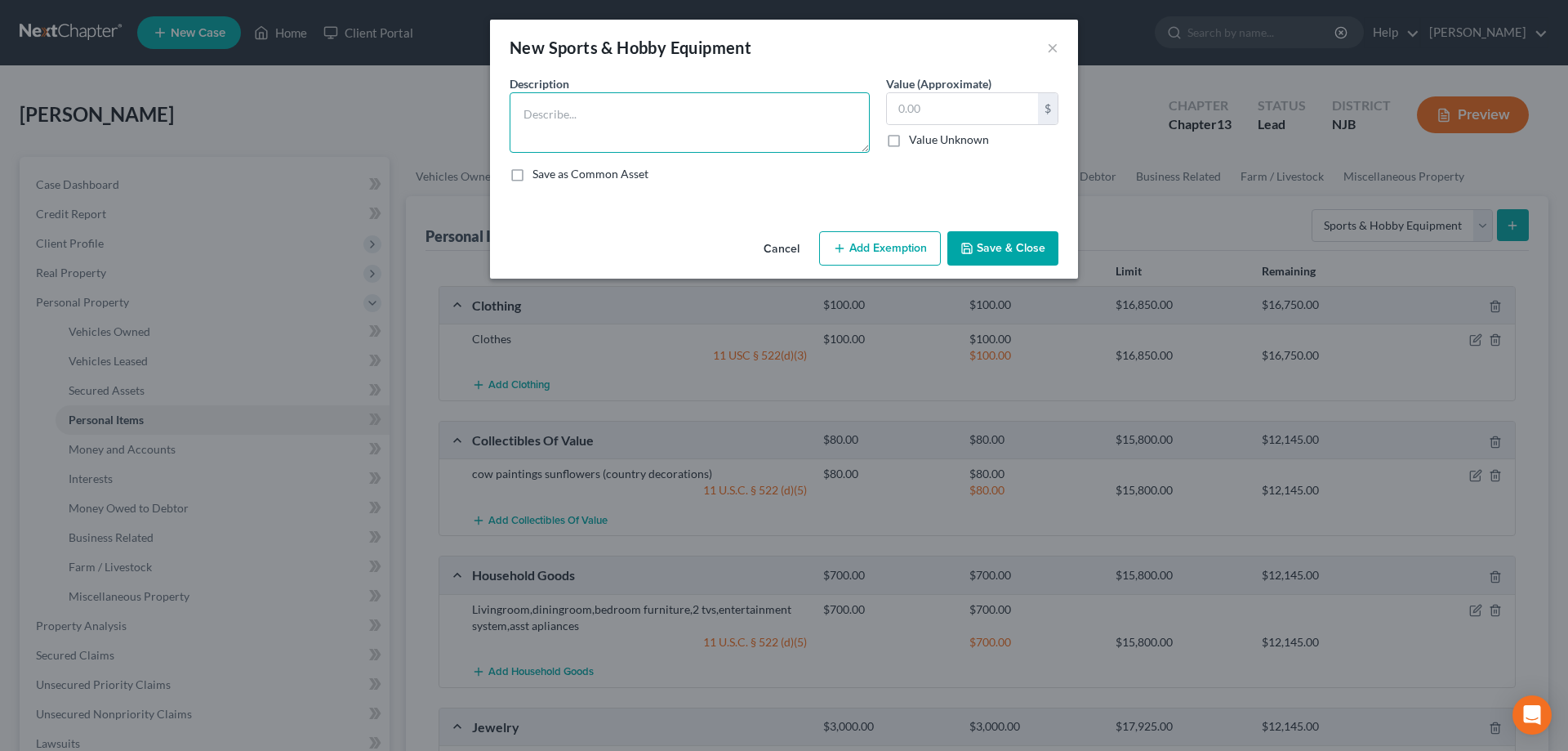
click at [823, 125] on textarea at bounding box center [689, 122] width 360 height 60
type textarea "treadmill"
click at [925, 109] on input "text" at bounding box center [962, 108] width 151 height 31
type input "100"
click at [878, 248] on button "Add Exemption" at bounding box center [880, 248] width 122 height 34
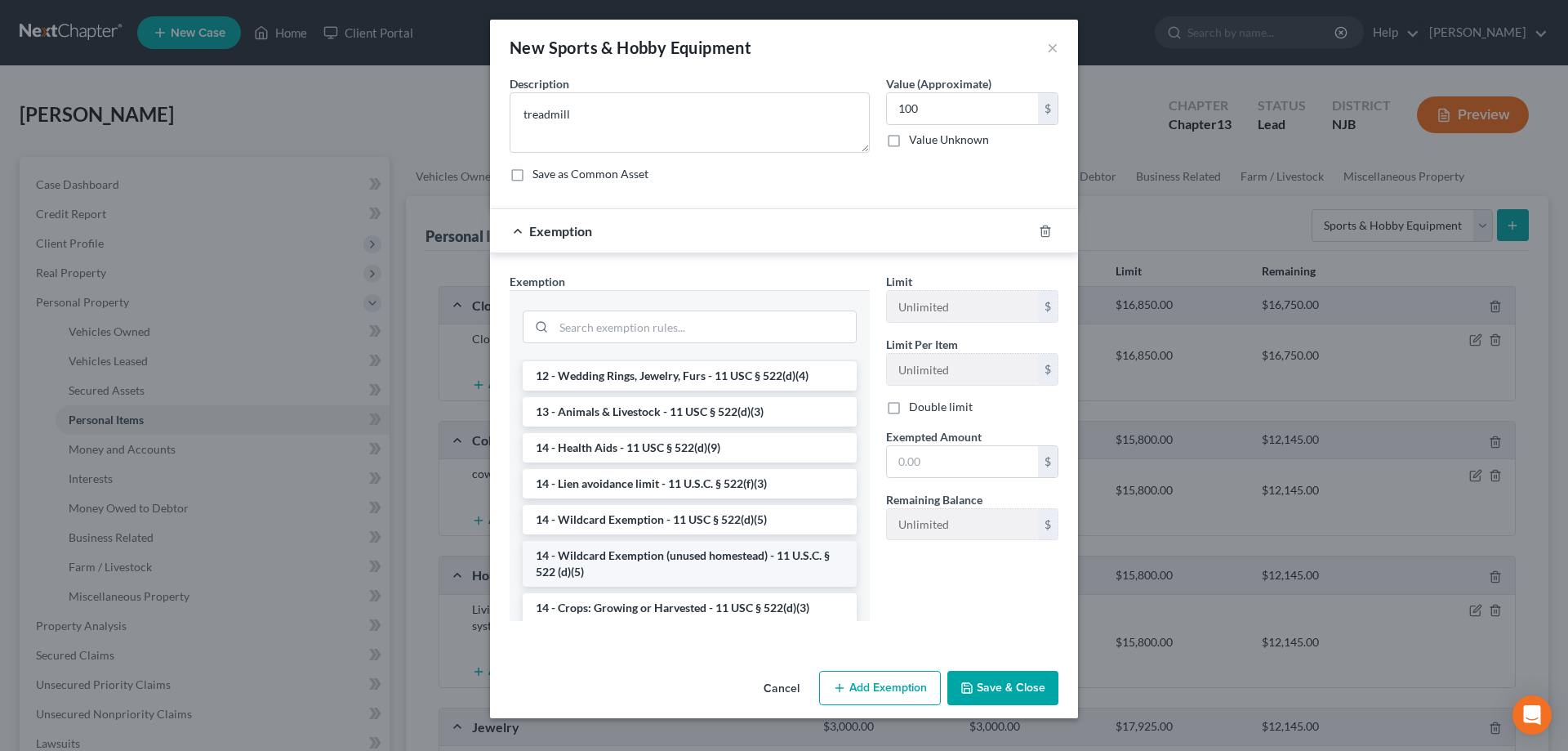
click at [661, 569] on li "14 - Wildcard Exemption (unused homestead) - 11 U.S.C. § 522 (d)(5)" at bounding box center [689, 563] width 334 height 46
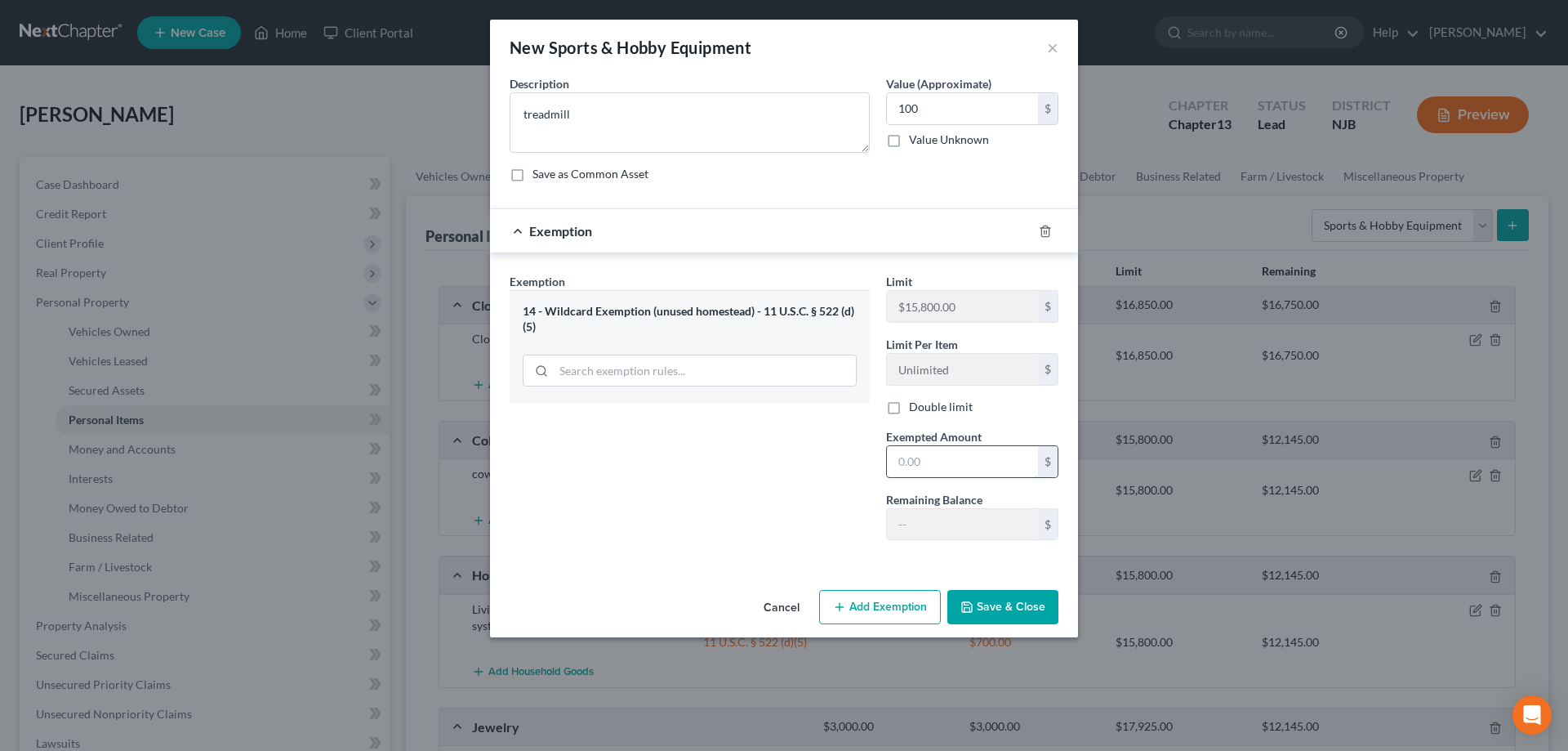
click at [936, 470] on input "text" at bounding box center [962, 461] width 151 height 31
type input "100"
click at [997, 610] on button "Save & Close" at bounding box center [1002, 607] width 111 height 34
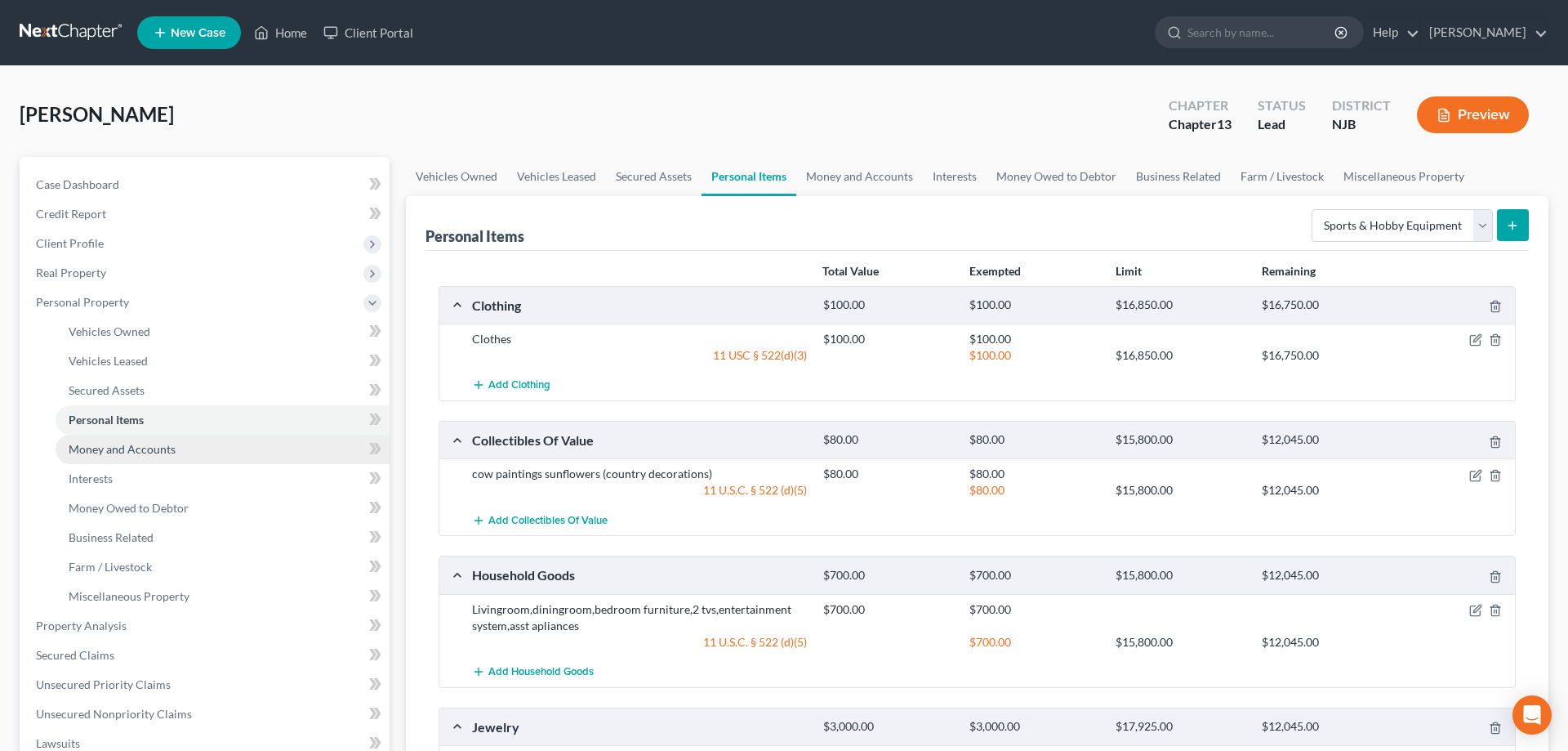
click at [145, 448] on span "Money and Accounts" at bounding box center [122, 449] width 107 height 14
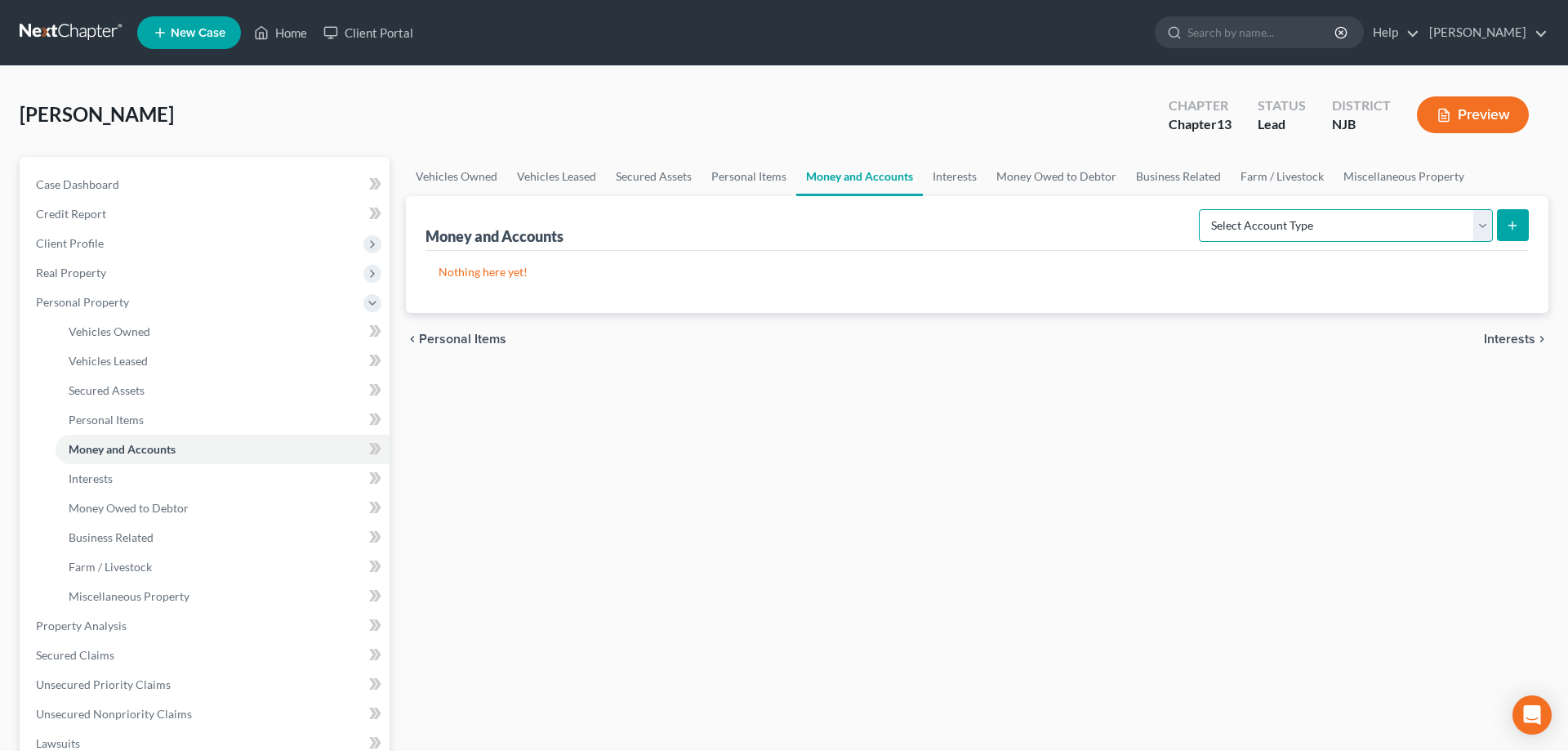
click at [1199, 209] on select "Select Account Type Brokerage Cash on Hand Certificates of Deposit Checking Acc…" at bounding box center [1346, 226] width 294 height 32
select select "cash_on_hand"
click option "Cash on Hand" at bounding box center [0, 0] width 0 height 0
click at [1499, 227] on button "submit" at bounding box center [1512, 225] width 32 height 32
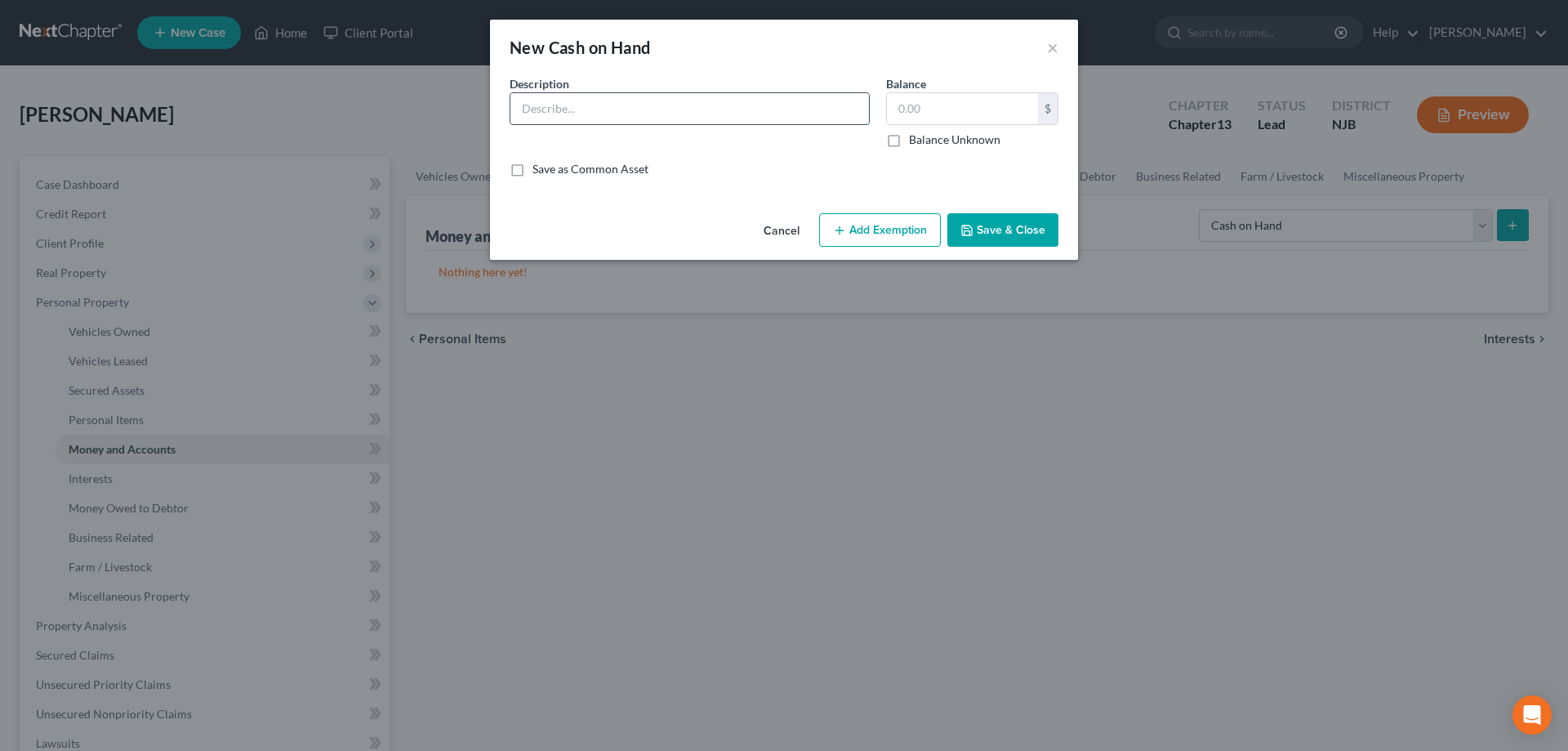
click at [560, 111] on input "text" at bounding box center [689, 108] width 358 height 31
type input "cash"
click at [899, 119] on input "text" at bounding box center [962, 108] width 151 height 31
type input "1"
click at [879, 234] on button "Add Exemption" at bounding box center [880, 230] width 122 height 34
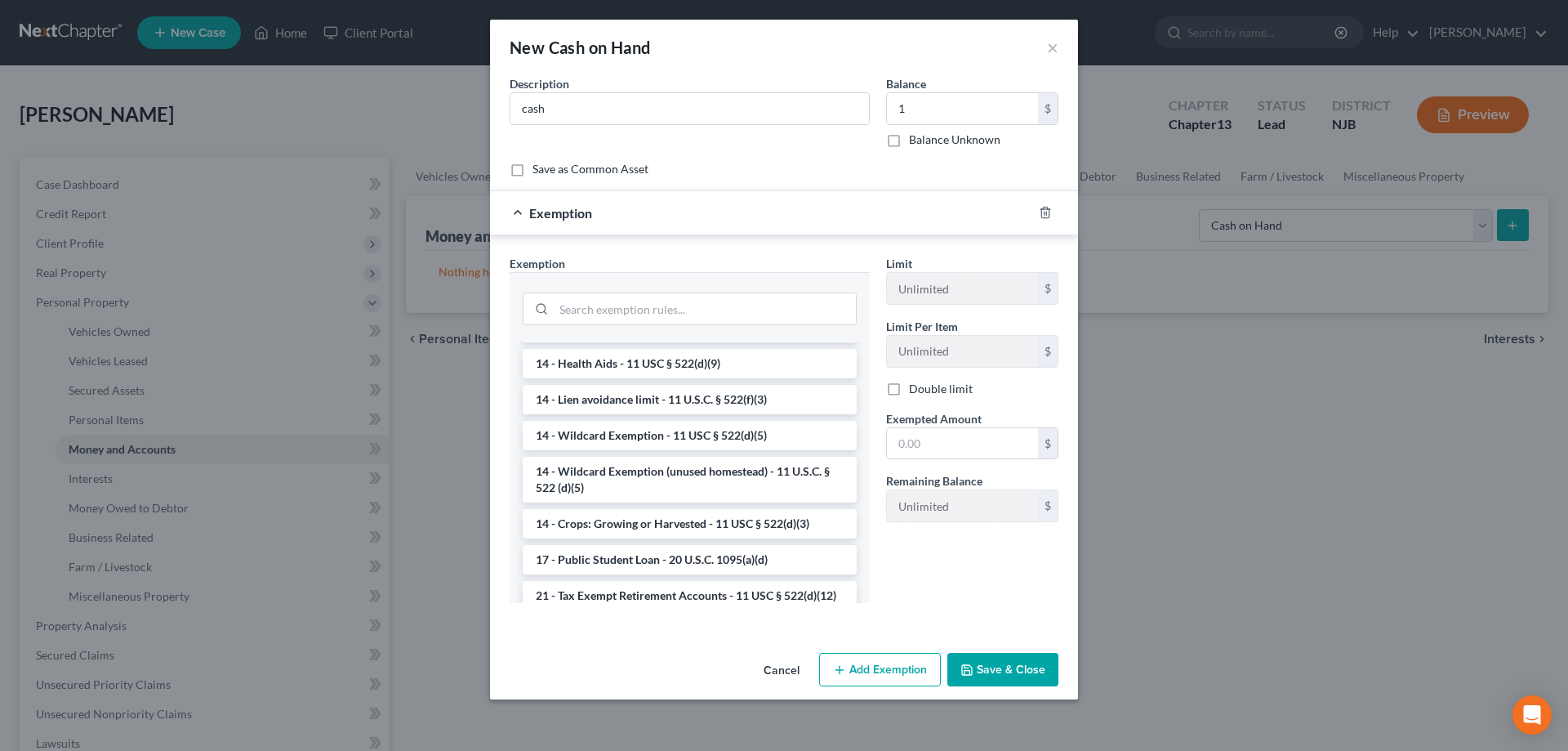
scroll to position [250, 0]
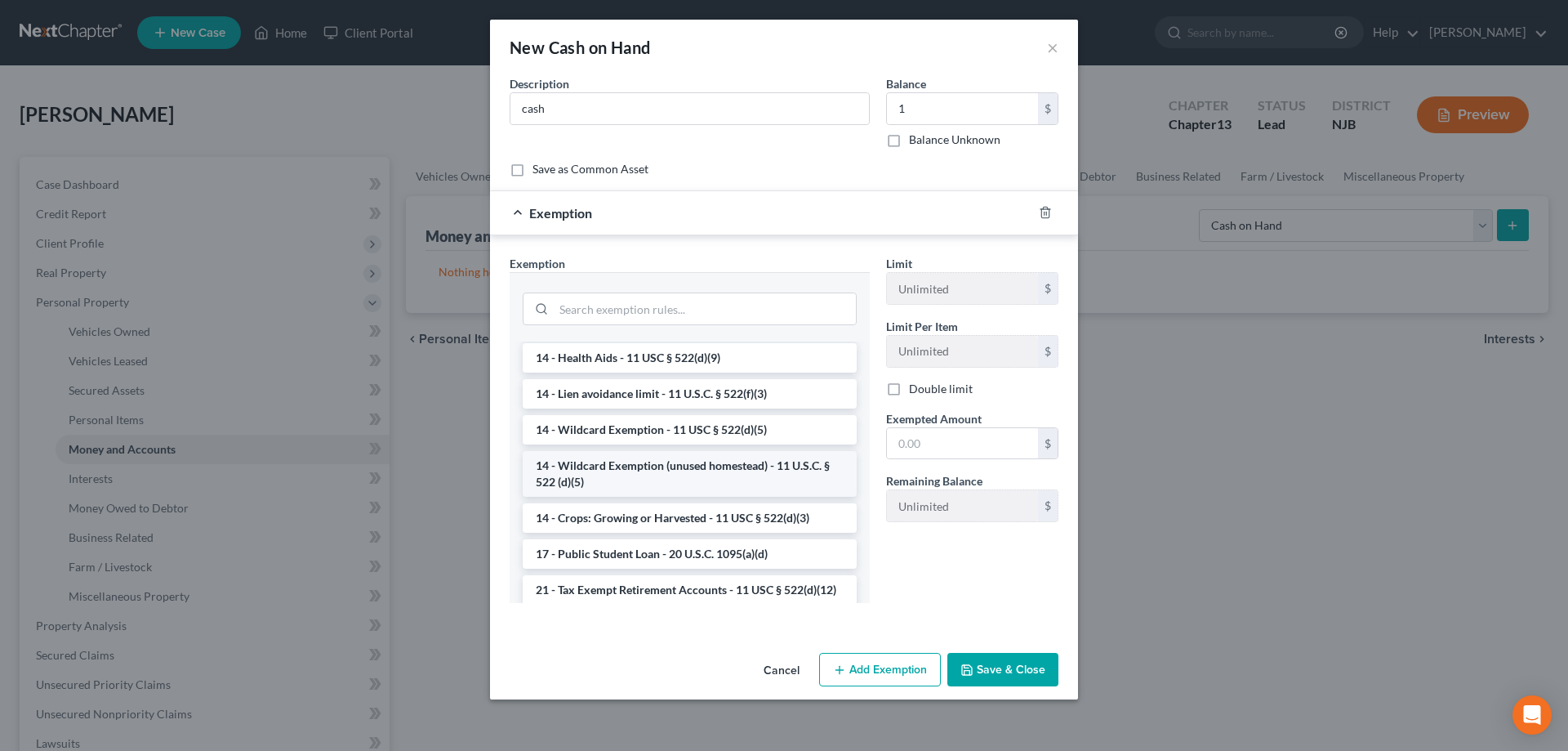
click at [631, 468] on li "14 - Wildcard Exemption (unused homestead) - 11 U.S.C. § 522 (d)(5)" at bounding box center [689, 474] width 334 height 46
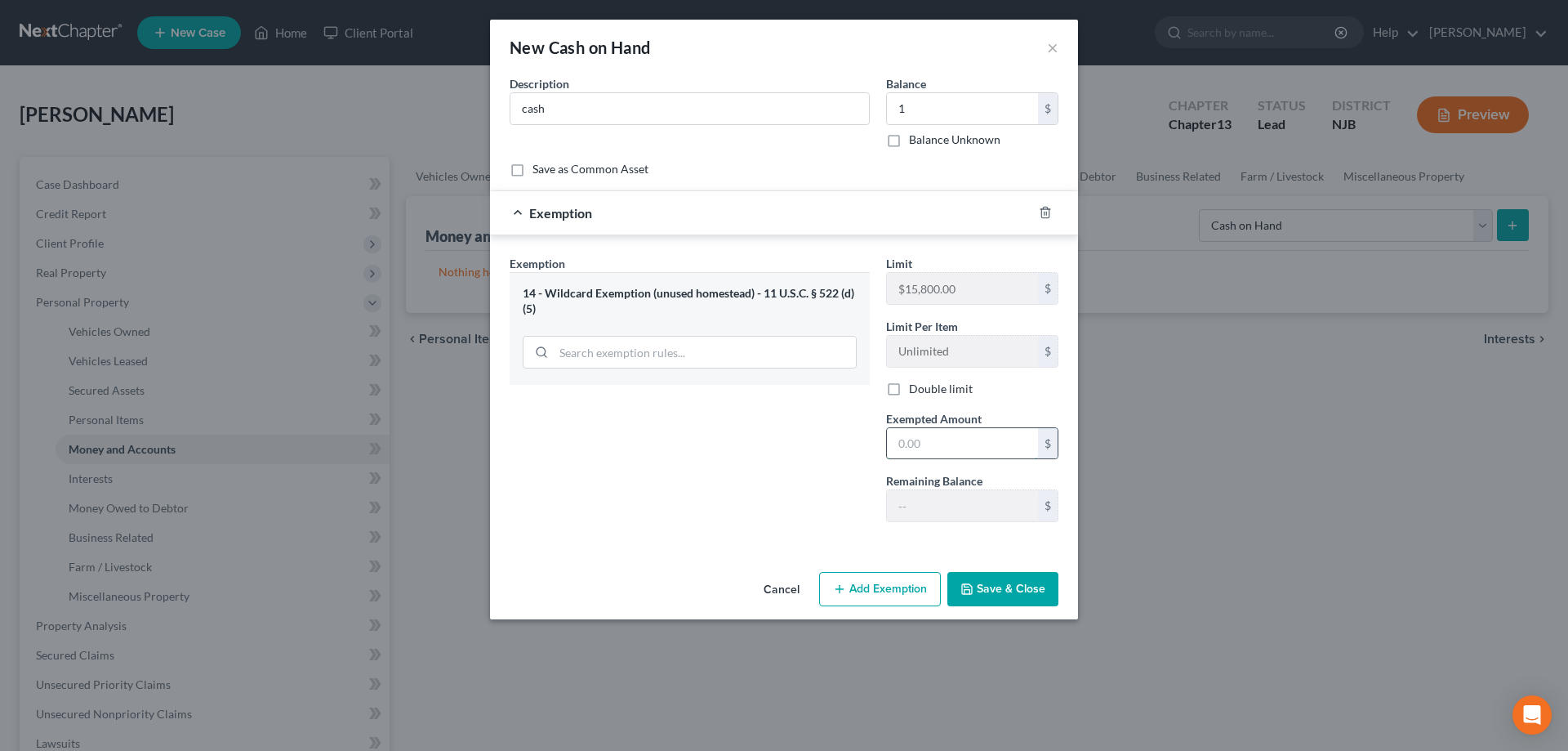
click at [934, 446] on input "text" at bounding box center [962, 443] width 151 height 31
type input "1"
click at [1007, 591] on button "Save & Close" at bounding box center [1002, 589] width 111 height 34
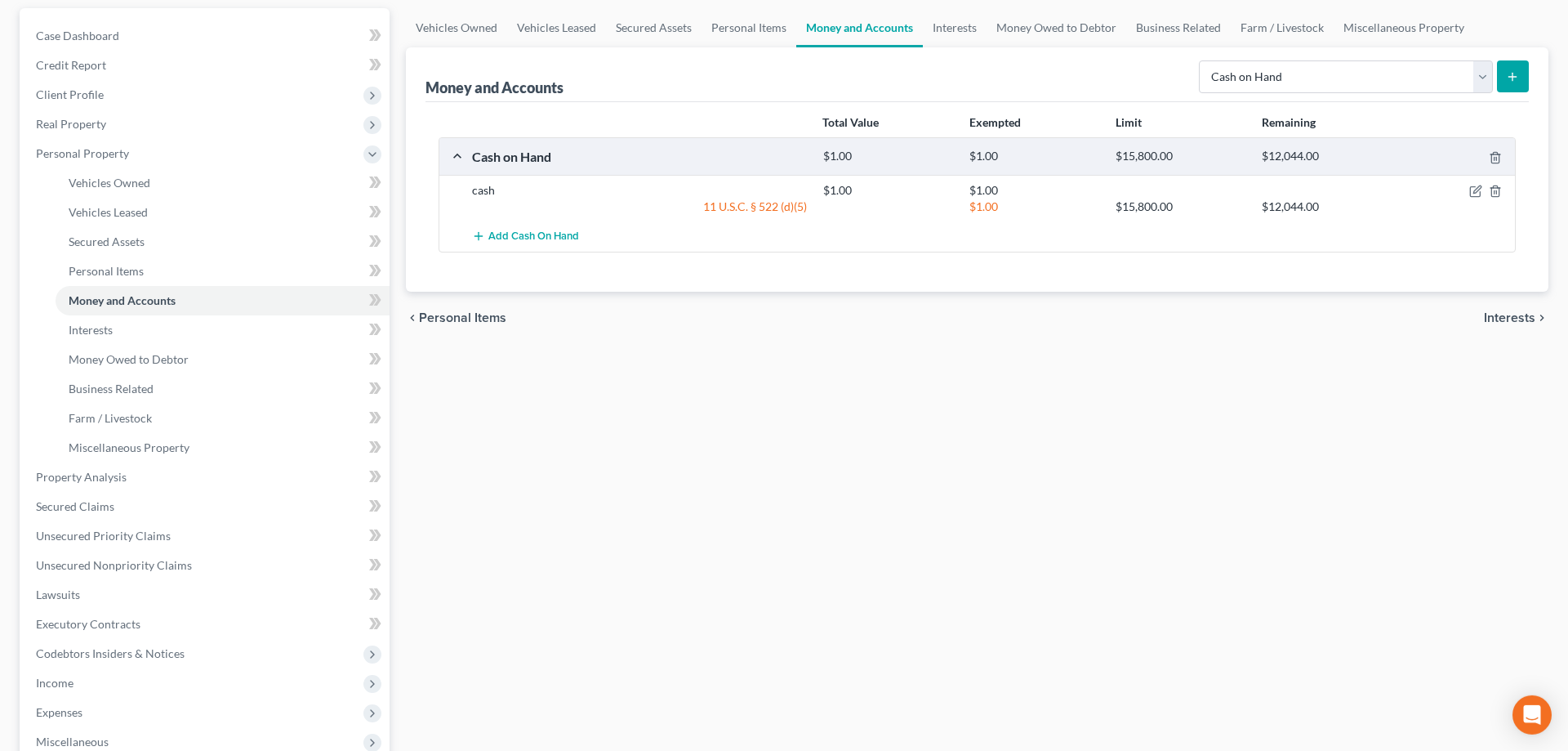
scroll to position [167, 0]
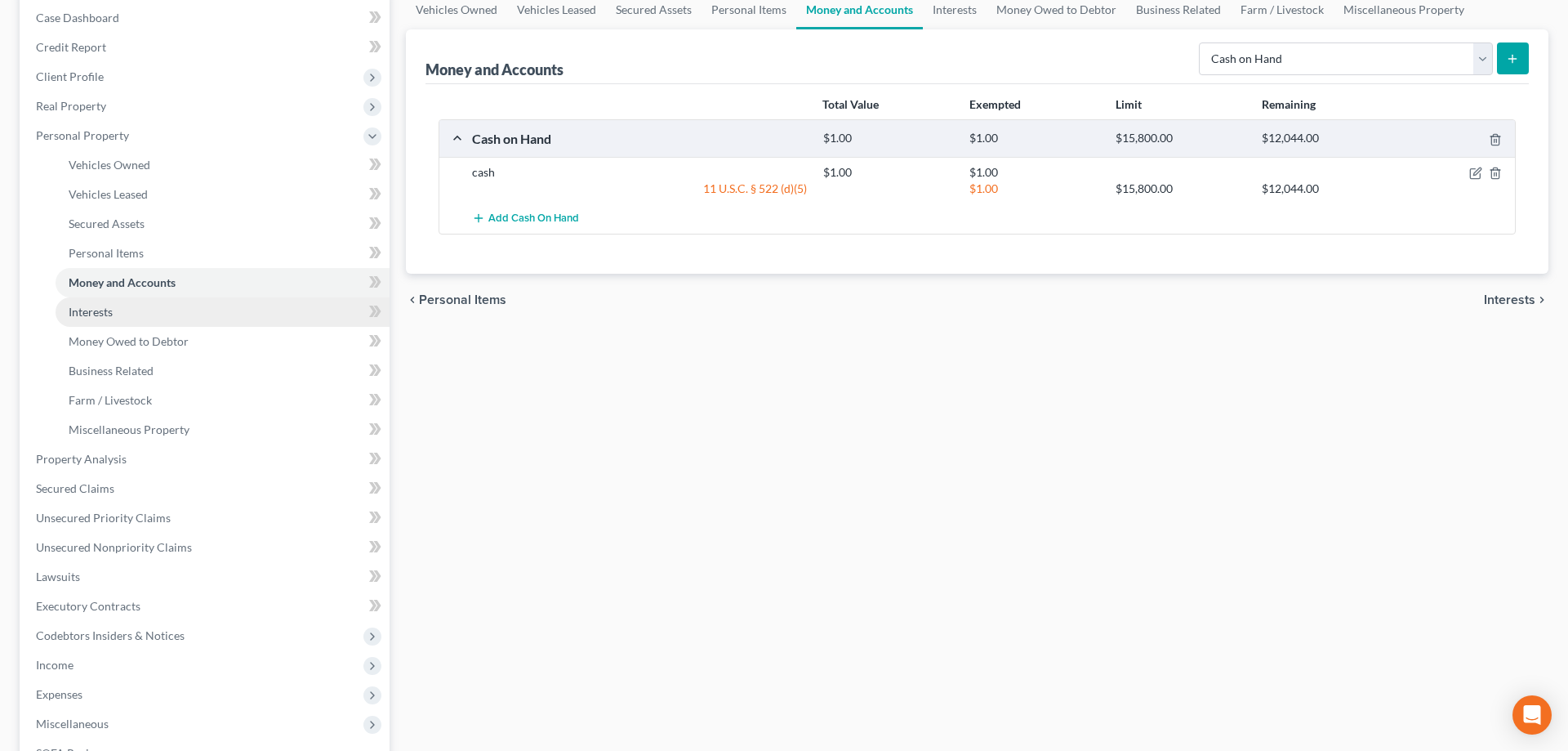
click at [75, 317] on span "Interests" at bounding box center [90, 311] width 44 height 14
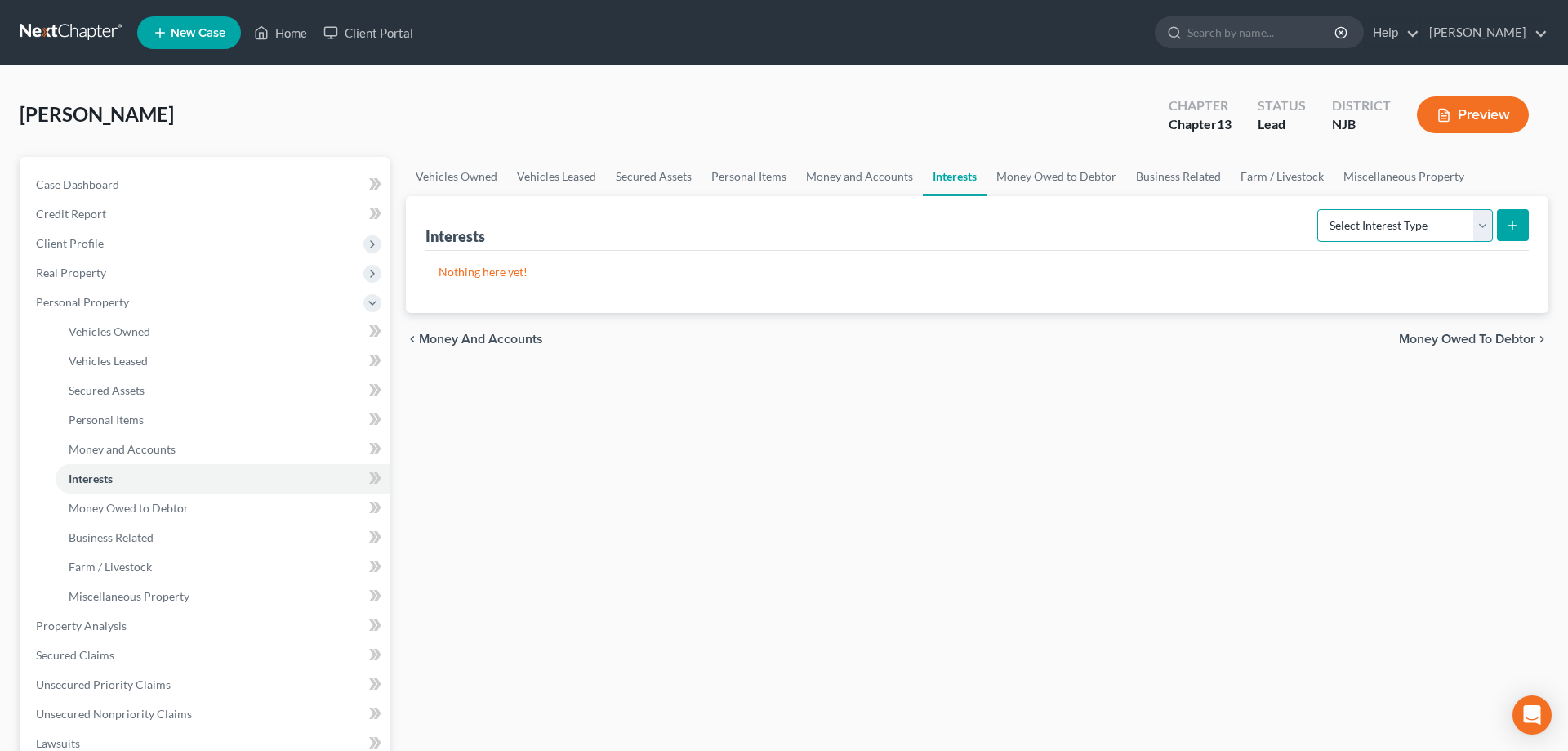
click at [1317, 209] on select "Select Interest Type 401K Annuity Bond Education IRA Government Bond Government…" at bounding box center [1405, 226] width 176 height 32
click at [144, 513] on span "Money Owed to Debtor" at bounding box center [128, 507] width 120 height 14
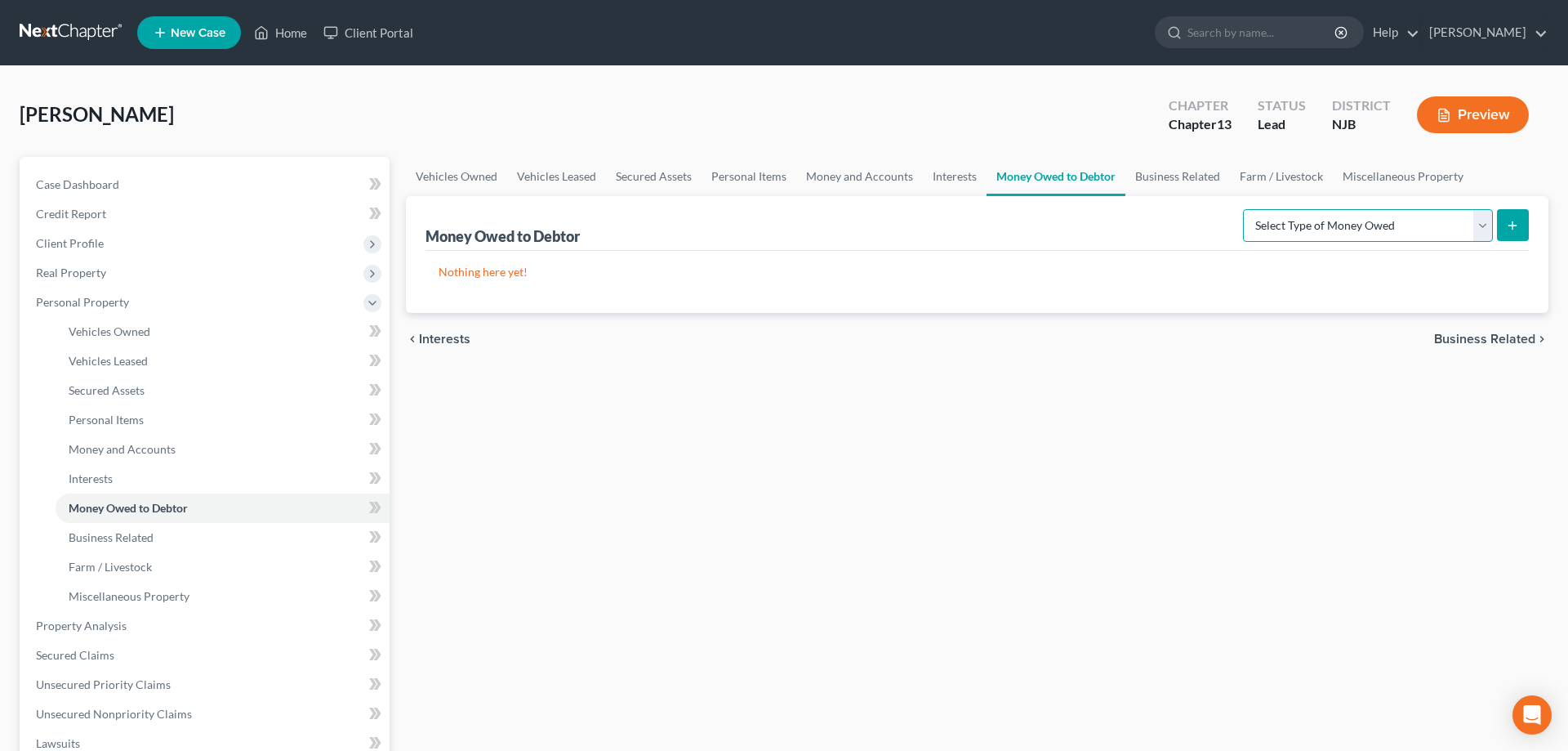
click at [1243, 209] on select "Select Type of Money Owed Accounts Receivable Alimony Child Support Claims Agai…" at bounding box center [1368, 226] width 250 height 32
select select "expected_tax_refund"
click option "Expected Tax Refund and Unused NOLs" at bounding box center [0, 0] width 0 height 0
click at [1520, 218] on button "submit" at bounding box center [1512, 225] width 32 height 32
select select "0"
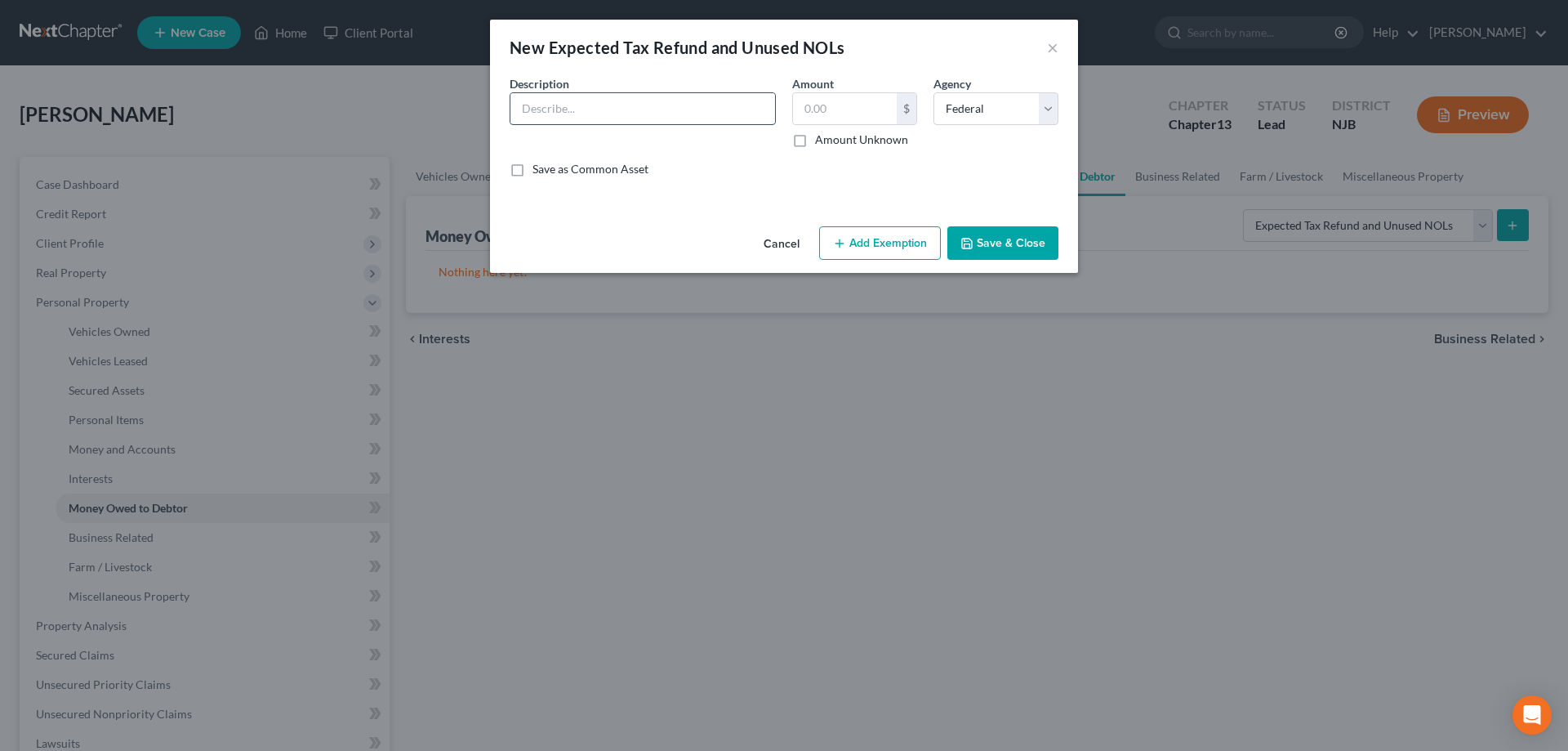
click at [555, 110] on input "text" at bounding box center [642, 108] width 264 height 31
type input "Fed - owed"
click at [830, 114] on input "text" at bounding box center [844, 108] width 104 height 31
type input "0"
click at [979, 249] on button "Save & Close" at bounding box center [1002, 244] width 111 height 34
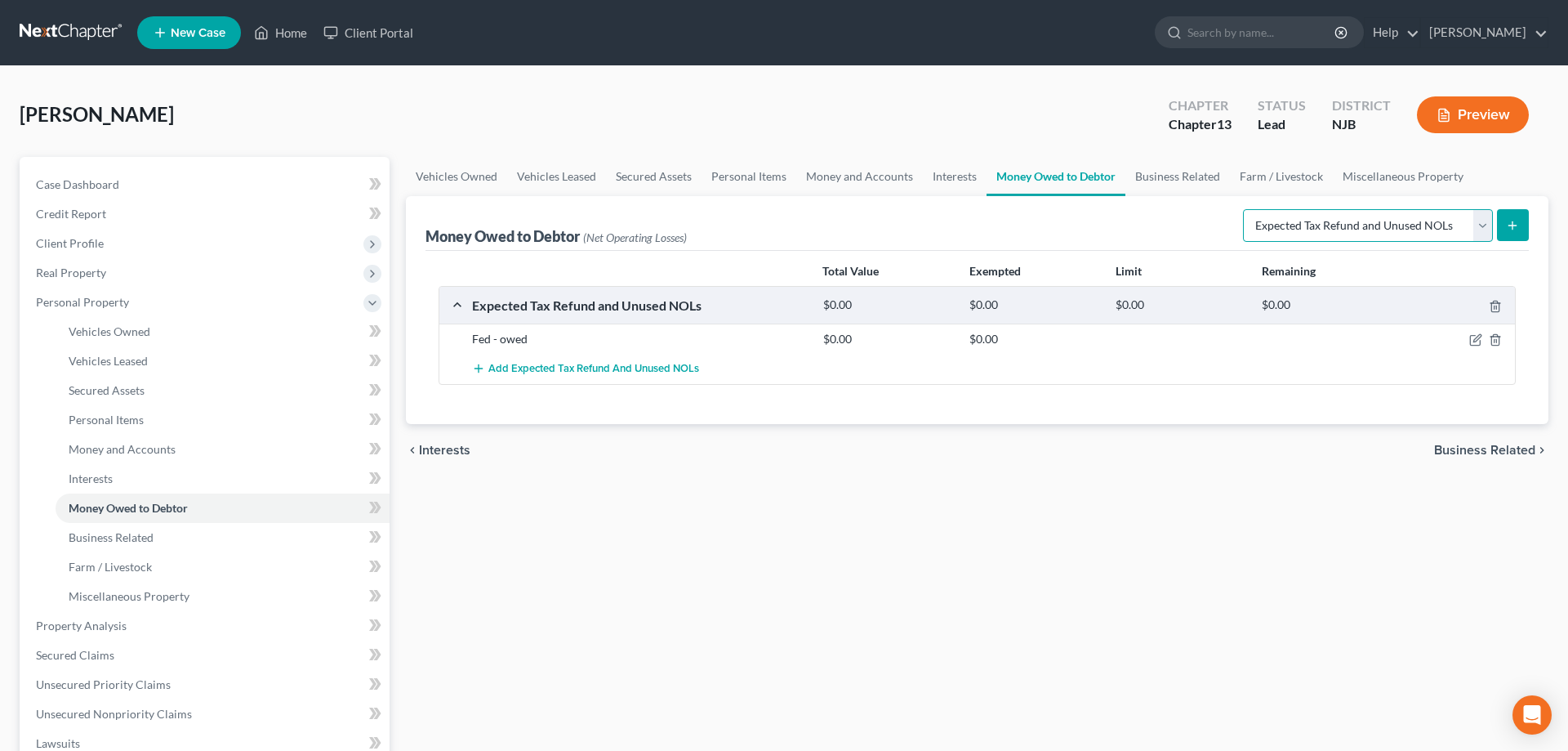
click at [1243, 209] on select "Select Type of Money Owed Accounts Receivable Alimony Child Support Claims Agai…" at bounding box center [1368, 226] width 250 height 32
click option "Expected Tax Refund and Unused NOLs" at bounding box center [0, 0] width 0 height 0
click at [1509, 220] on icon "submit" at bounding box center [1512, 226] width 13 height 13
select select "0"
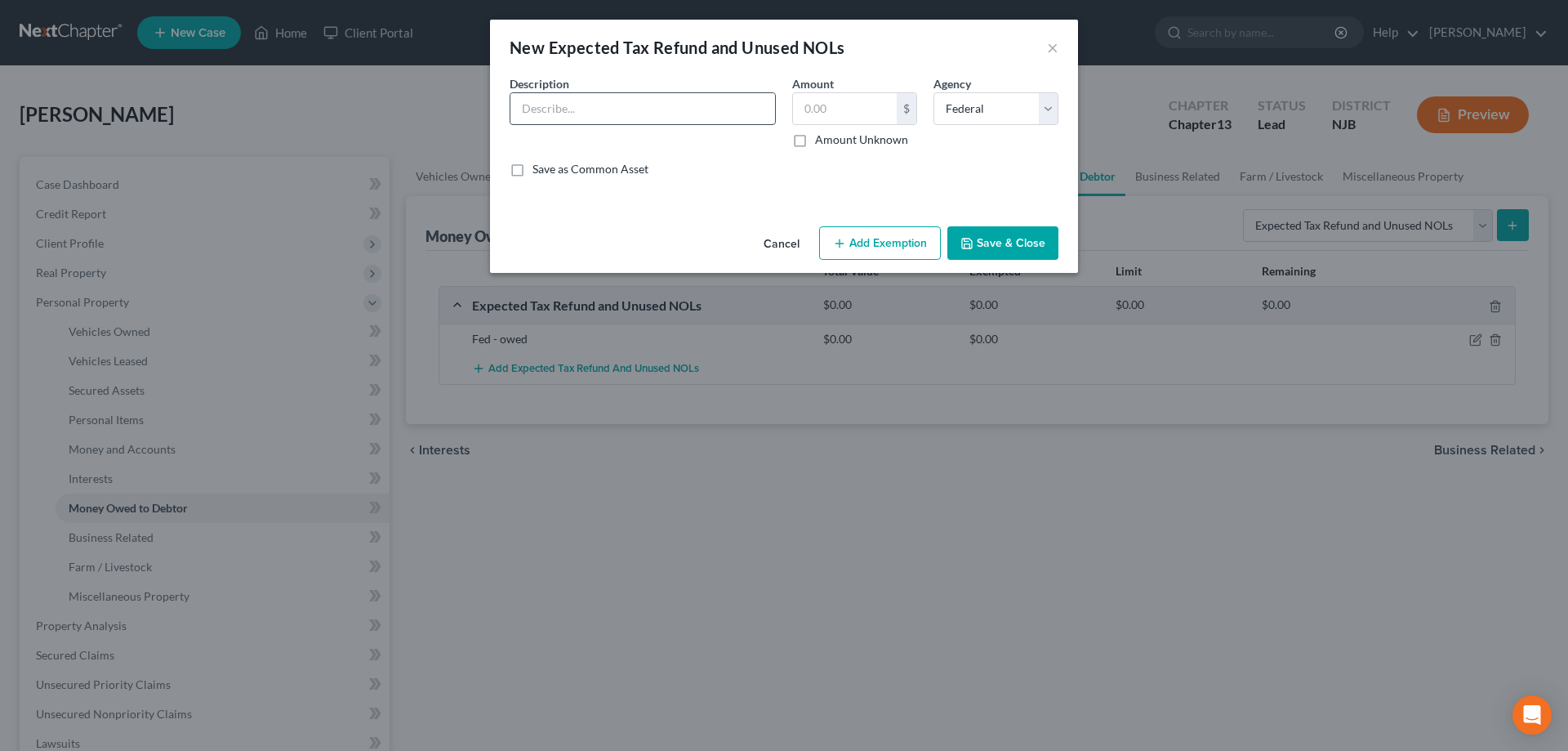
click at [631, 107] on input "text" at bounding box center [642, 108] width 264 height 31
type input "State"
click at [934, 92] on select "Select Federal State Local" at bounding box center [996, 108] width 125 height 32
select select "1"
click option "State" at bounding box center [0, 0] width 0 height 0
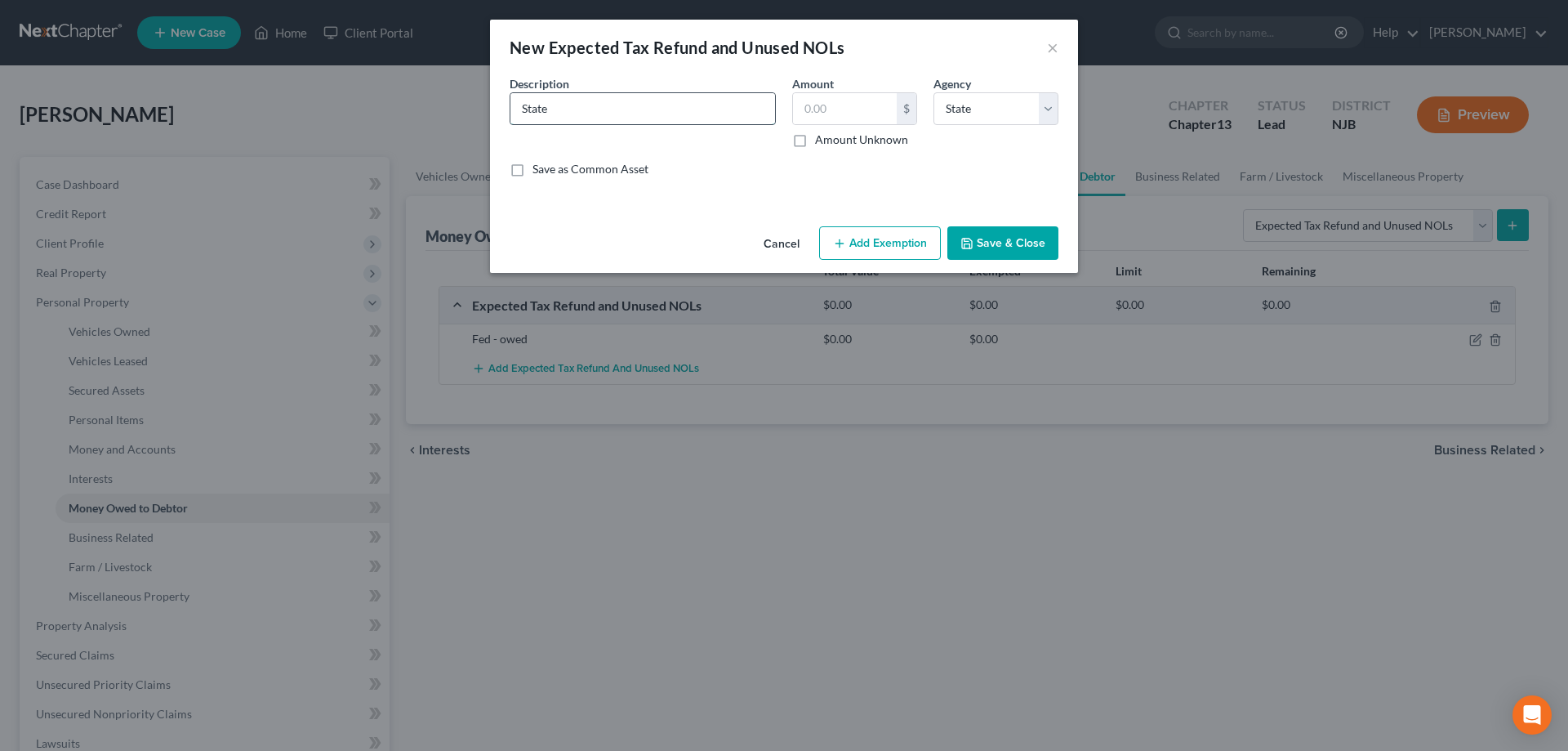
click at [667, 116] on input "State" at bounding box center [642, 108] width 264 height 31
type input "State owed"
click at [827, 120] on input "text" at bounding box center [844, 108] width 104 height 31
type input "0"
click at [990, 246] on button "Save & Close" at bounding box center [1002, 244] width 111 height 34
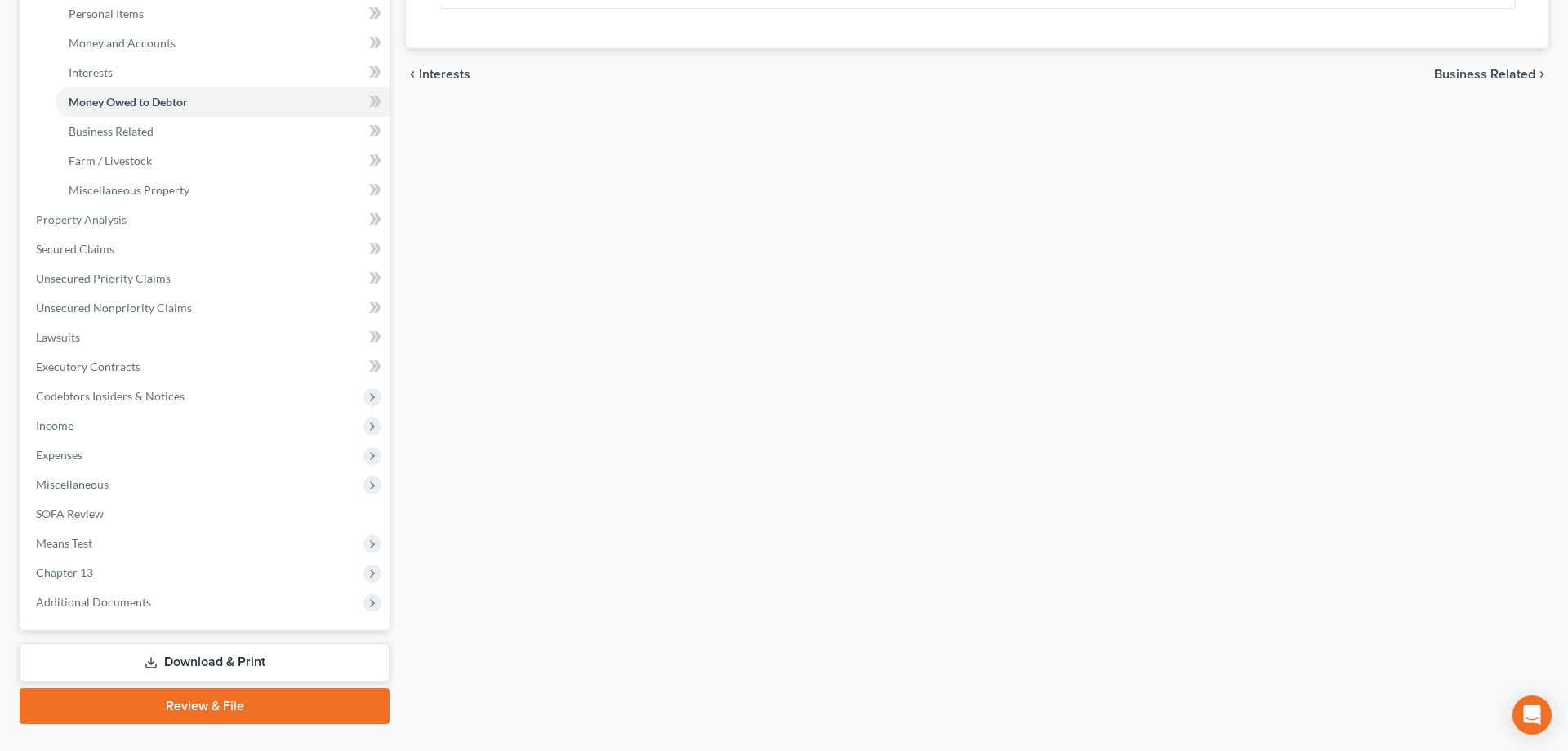
scroll to position [417, 0]
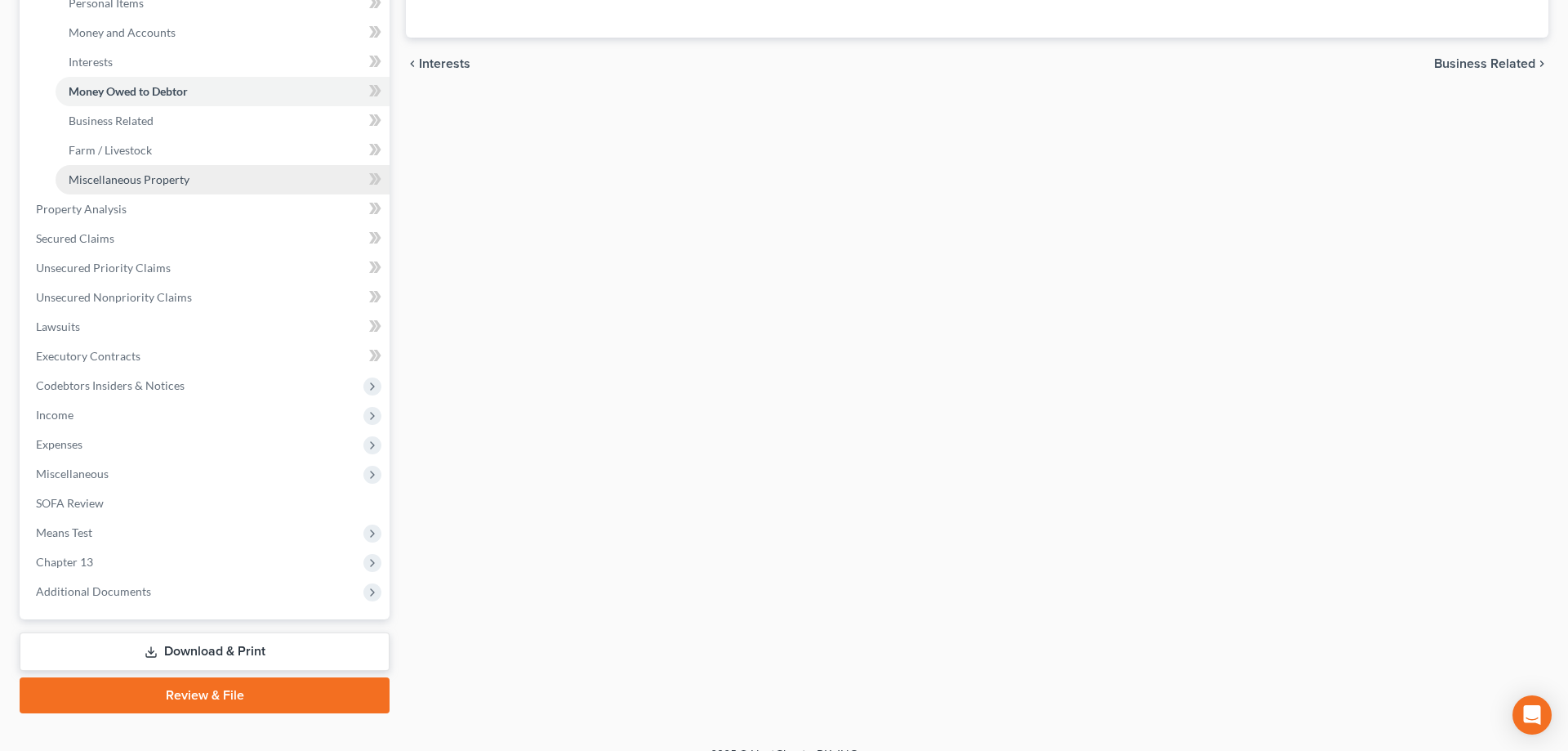
click at [171, 183] on span "Miscellaneous Property" at bounding box center [129, 179] width 121 height 14
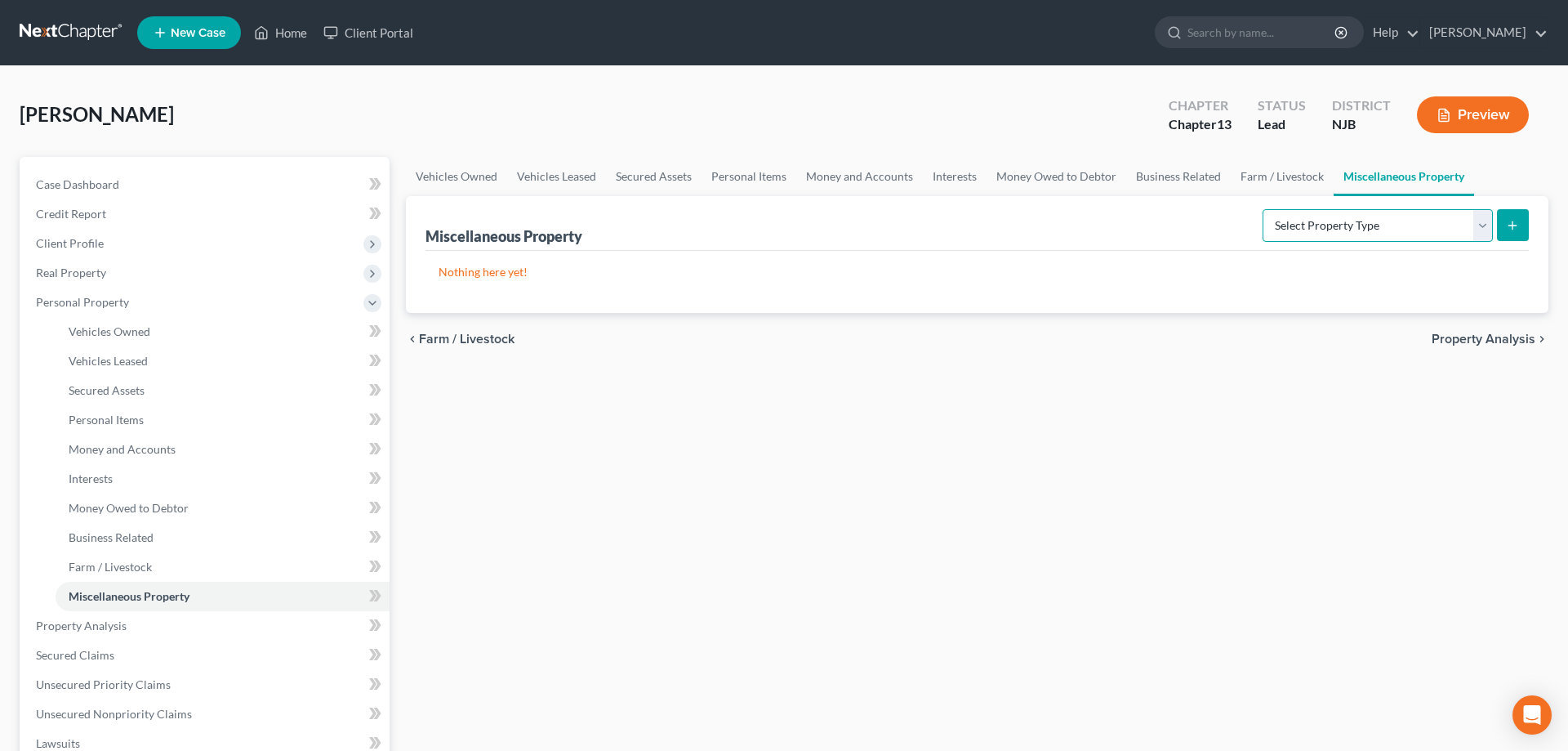
click at [1262, 209] on select "Select Property Type Assigned for Creditor Benefit Within 1 Year Holding for An…" at bounding box center [1377, 226] width 230 height 32
click at [109, 626] on span "Property Analysis" at bounding box center [81, 625] width 90 height 14
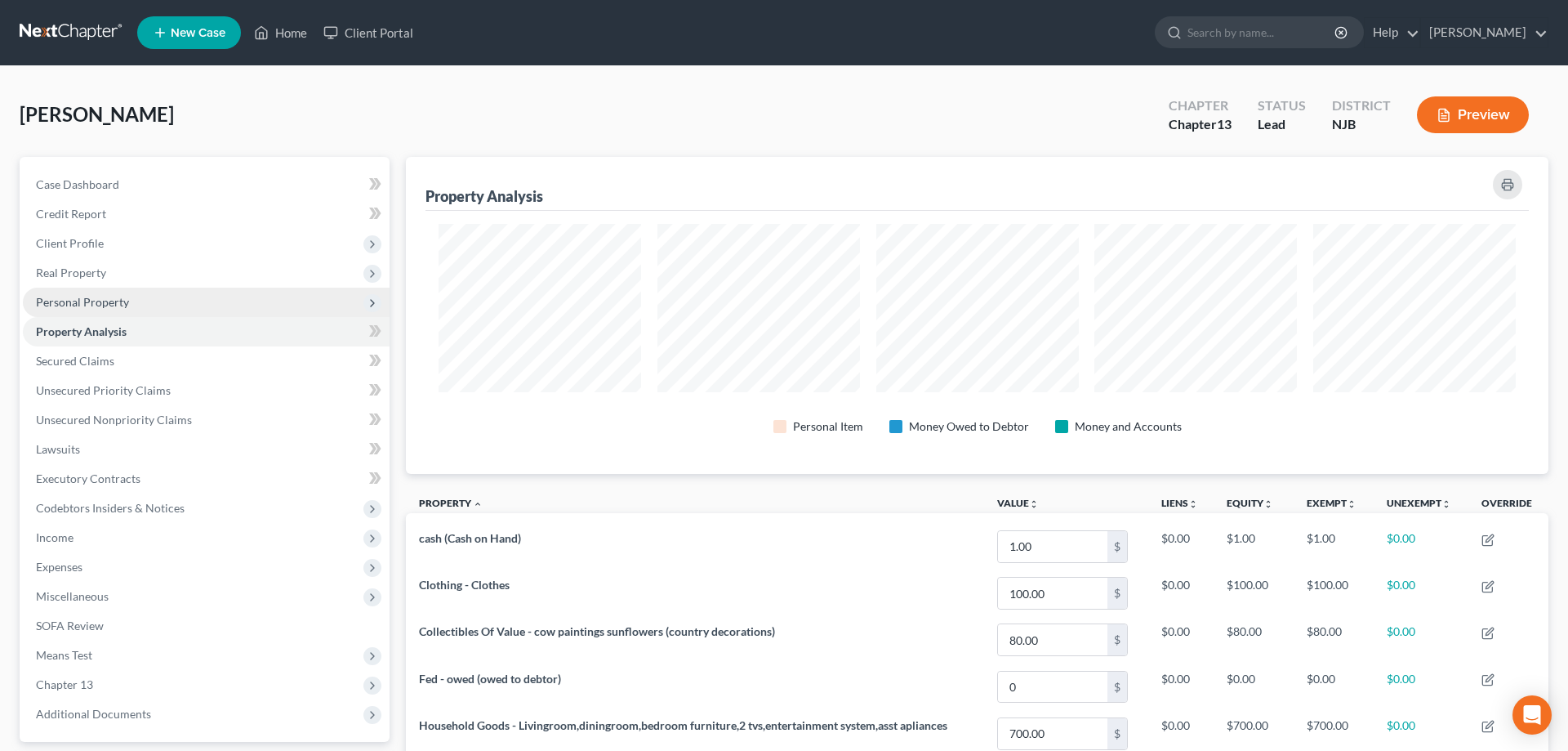
click at [125, 304] on span "Personal Property" at bounding box center [82, 301] width 93 height 14
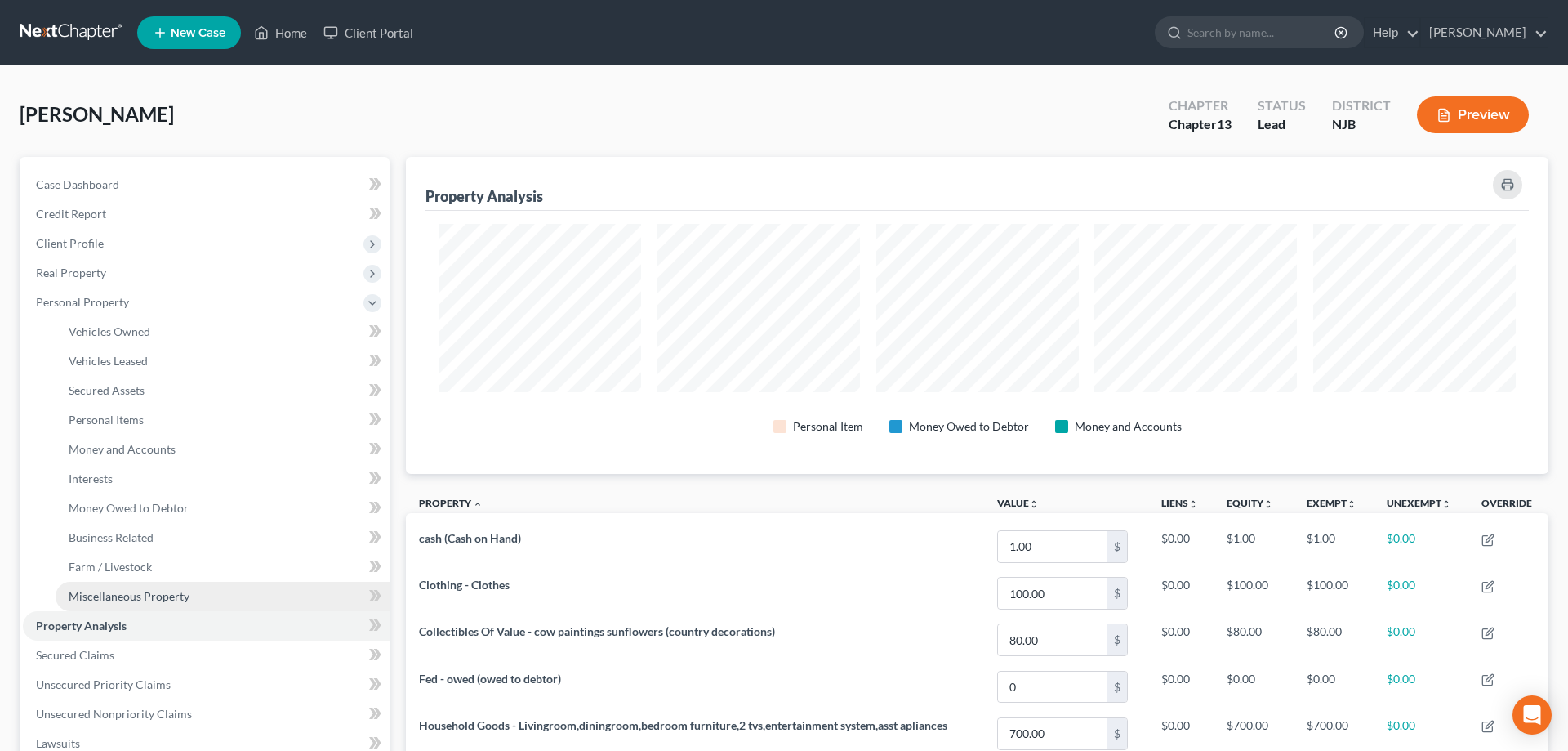
click at [122, 599] on span "Miscellaneous Property" at bounding box center [129, 596] width 121 height 14
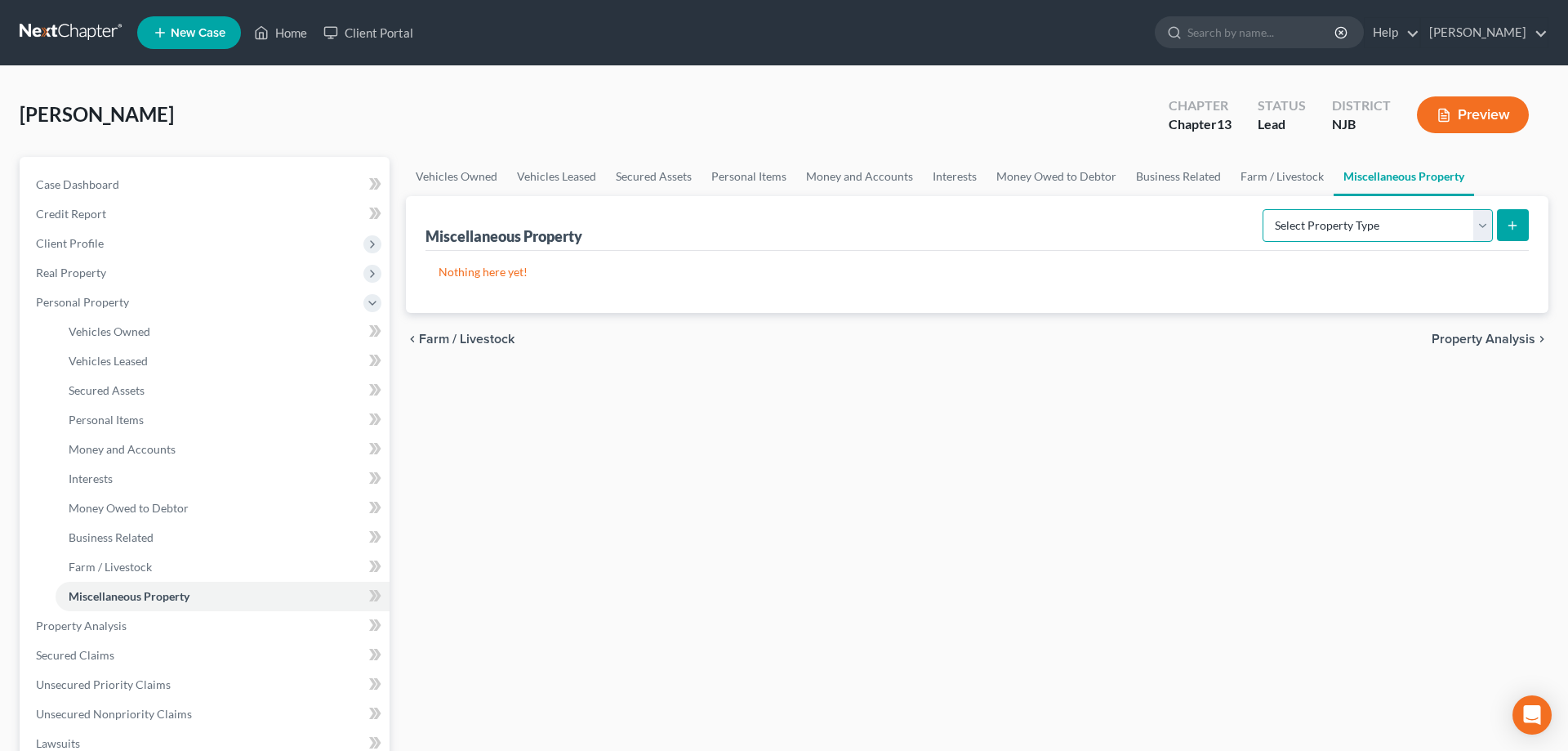
click at [1262, 209] on select "Select Property Type Assigned for Creditor Benefit Within 1 Year Holding for An…" at bounding box center [1377, 226] width 230 height 32
select select "transferred"
click option "Transferred" at bounding box center [0, 0] width 0 height 0
click at [1517, 226] on icon "submit" at bounding box center [1512, 226] width 13 height 13
select select "Ordinary (within 2 years)"
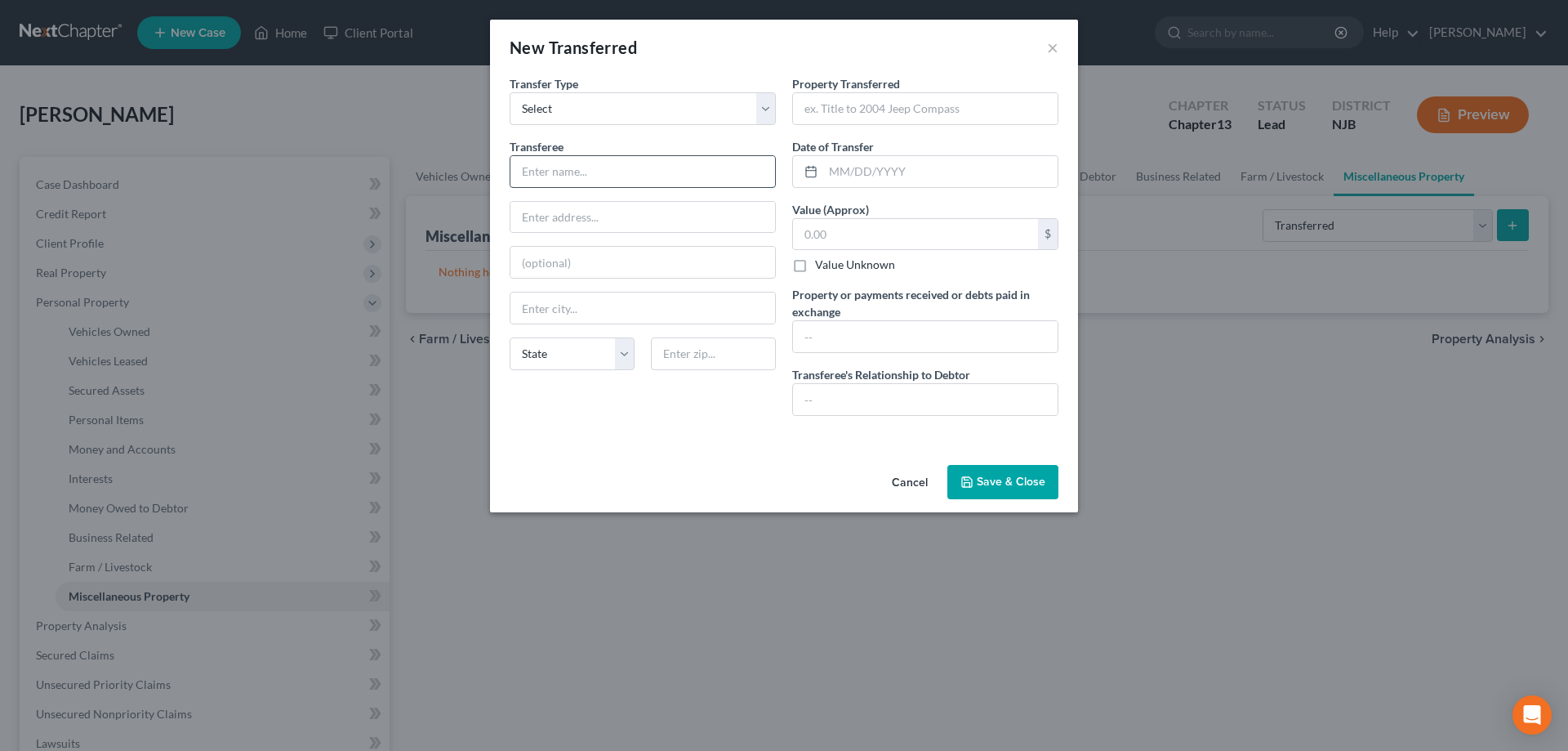
click at [591, 168] on input "text" at bounding box center [642, 172] width 264 height 31
type input "Gave clothes to Salvation Army"
click at [857, 172] on input "text" at bounding box center [940, 172] width 235 height 31
type input "08/01/2025"
click at [865, 250] on div "$" at bounding box center [925, 235] width 266 height 32
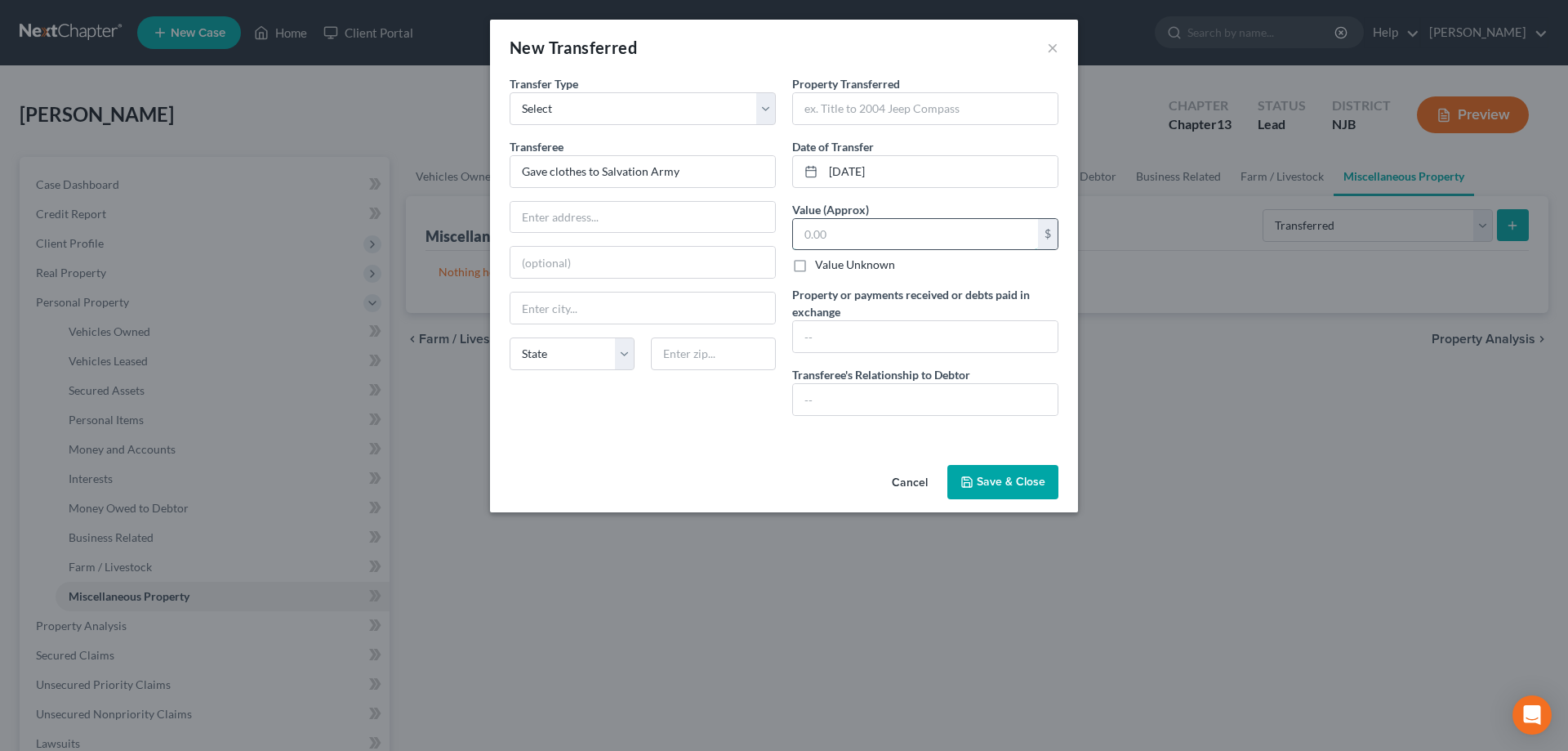
click at [865, 245] on input "text" at bounding box center [916, 235] width 245 height 31
click at [884, 118] on input "text" at bounding box center [925, 108] width 264 height 31
type input "clothes"
click at [871, 237] on input "text" at bounding box center [916, 235] width 245 height 31
type input "200"
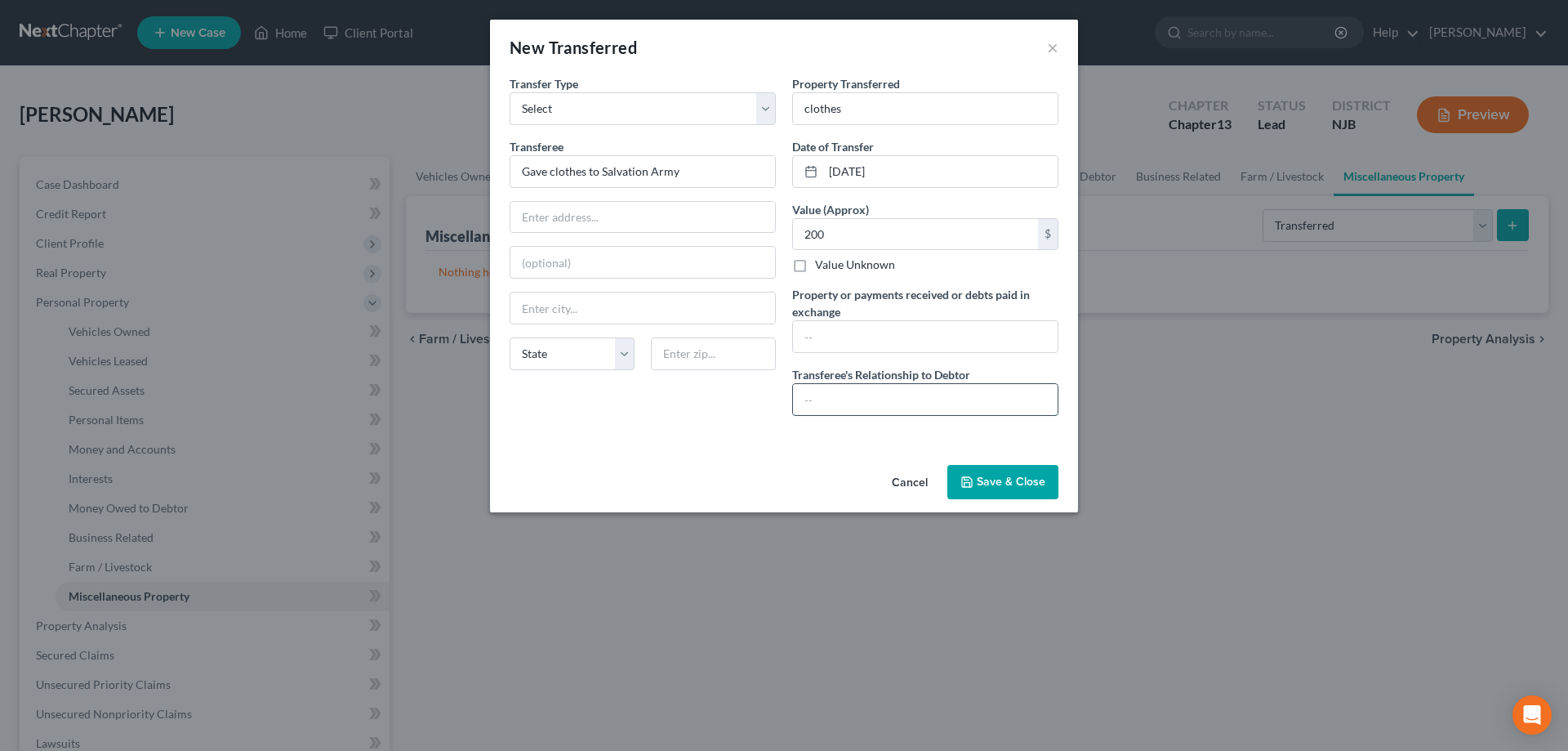
click at [847, 392] on input "text" at bounding box center [925, 399] width 264 height 31
type input "charity"
click at [830, 343] on input "text" at bounding box center [925, 337] width 264 height 31
type input "0"
click at [976, 470] on button "Save & Close" at bounding box center [1002, 482] width 111 height 34
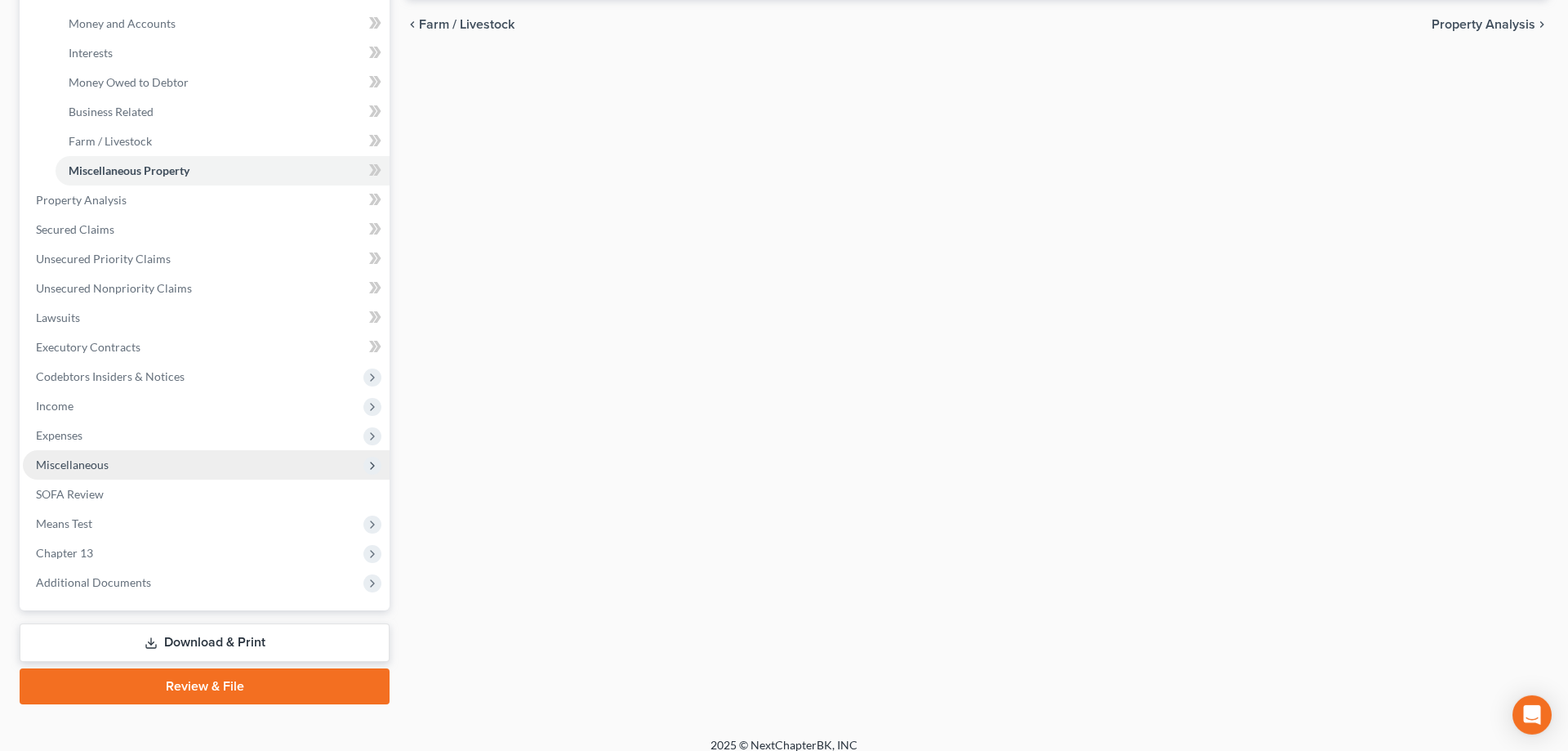
scroll to position [440, 0]
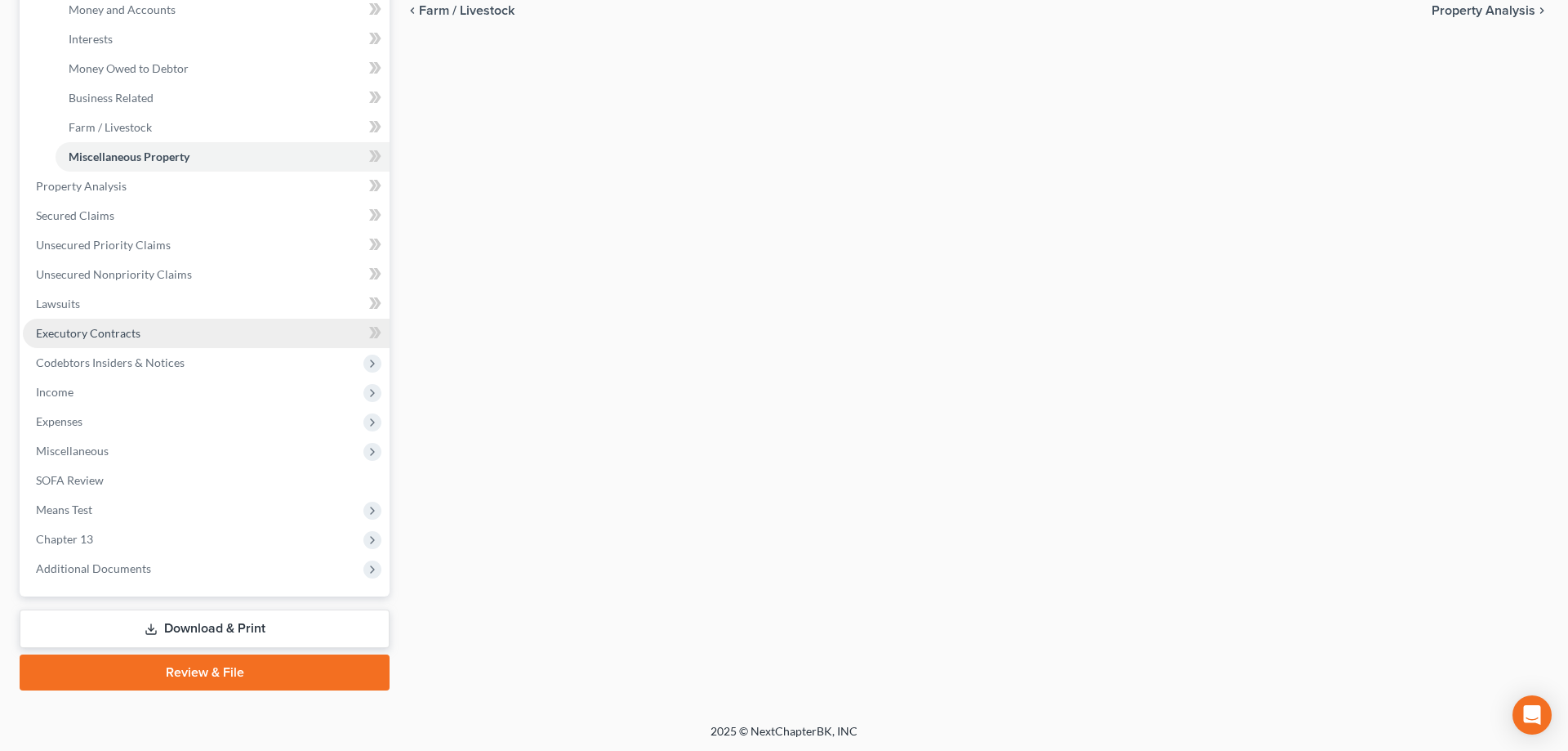
click at [75, 331] on span "Executory Contracts" at bounding box center [88, 332] width 105 height 14
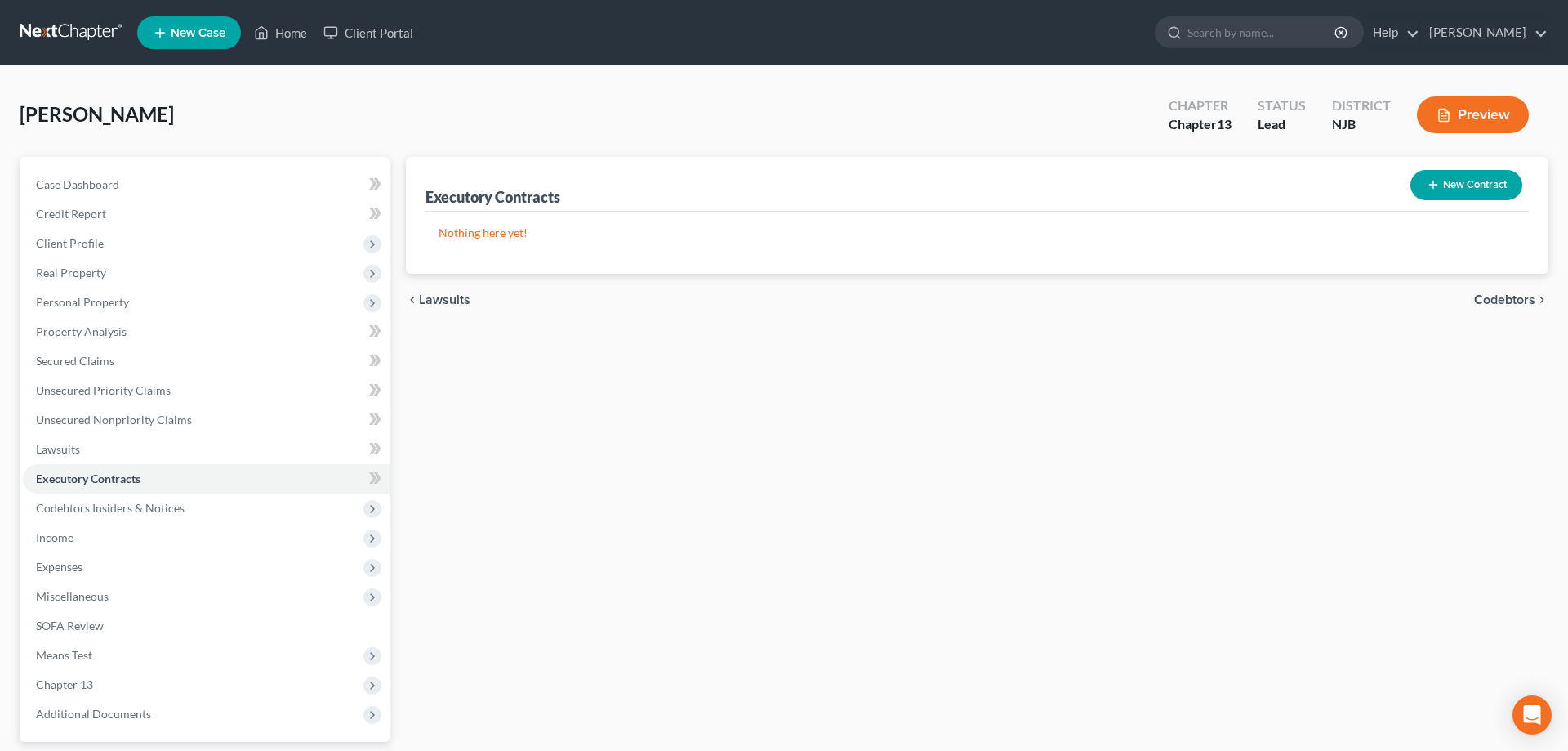
click at [1420, 185] on button "New Contract" at bounding box center [1466, 184] width 112 height 30
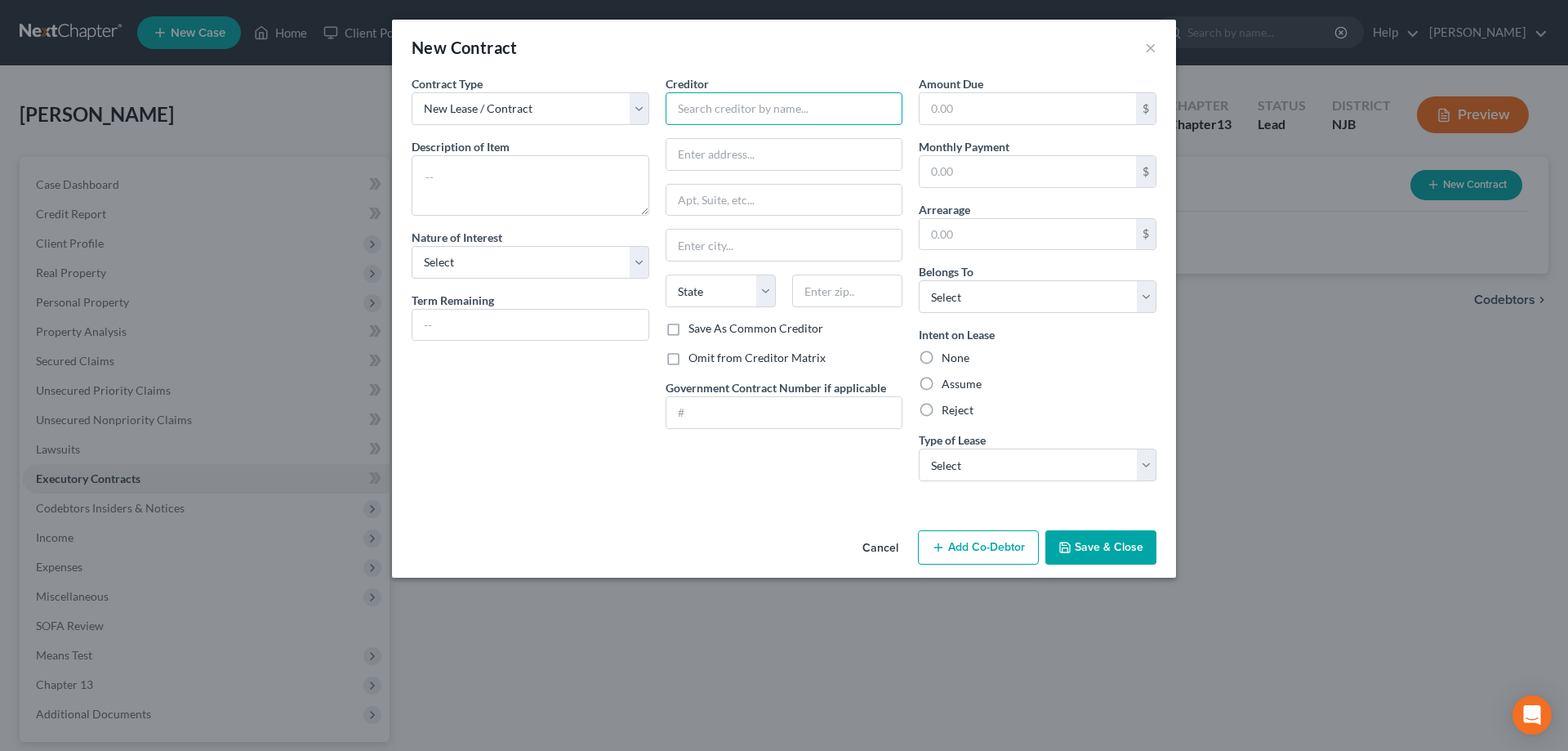
click at [700, 107] on input "text" at bounding box center [784, 108] width 237 height 32
click at [469, 177] on textarea at bounding box center [530, 185] width 237 height 60
type textarea "Debtor lives in house owned by Husband"
click at [411, 246] on select "Select Purchaser Agent Lessor Lessee" at bounding box center [530, 262] width 237 height 32
select select "3"
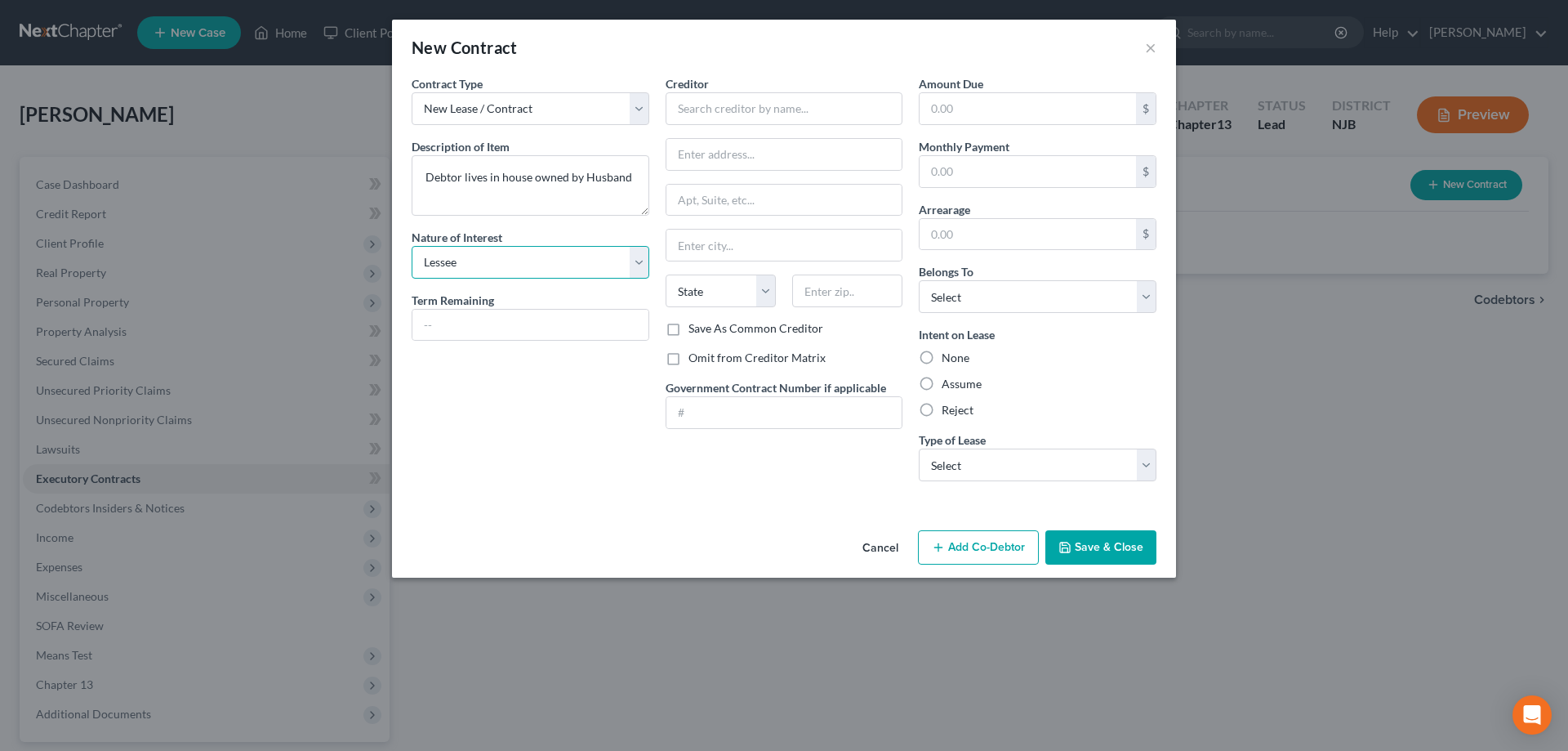
click option "Lessee" at bounding box center [0, 0] width 0 height 0
click at [722, 111] on input "text" at bounding box center [784, 108] width 237 height 32
type input "Steven Corey Jr"
click at [718, 154] on input "text" at bounding box center [785, 154] width 236 height 31
type input "14 N Park Dr"
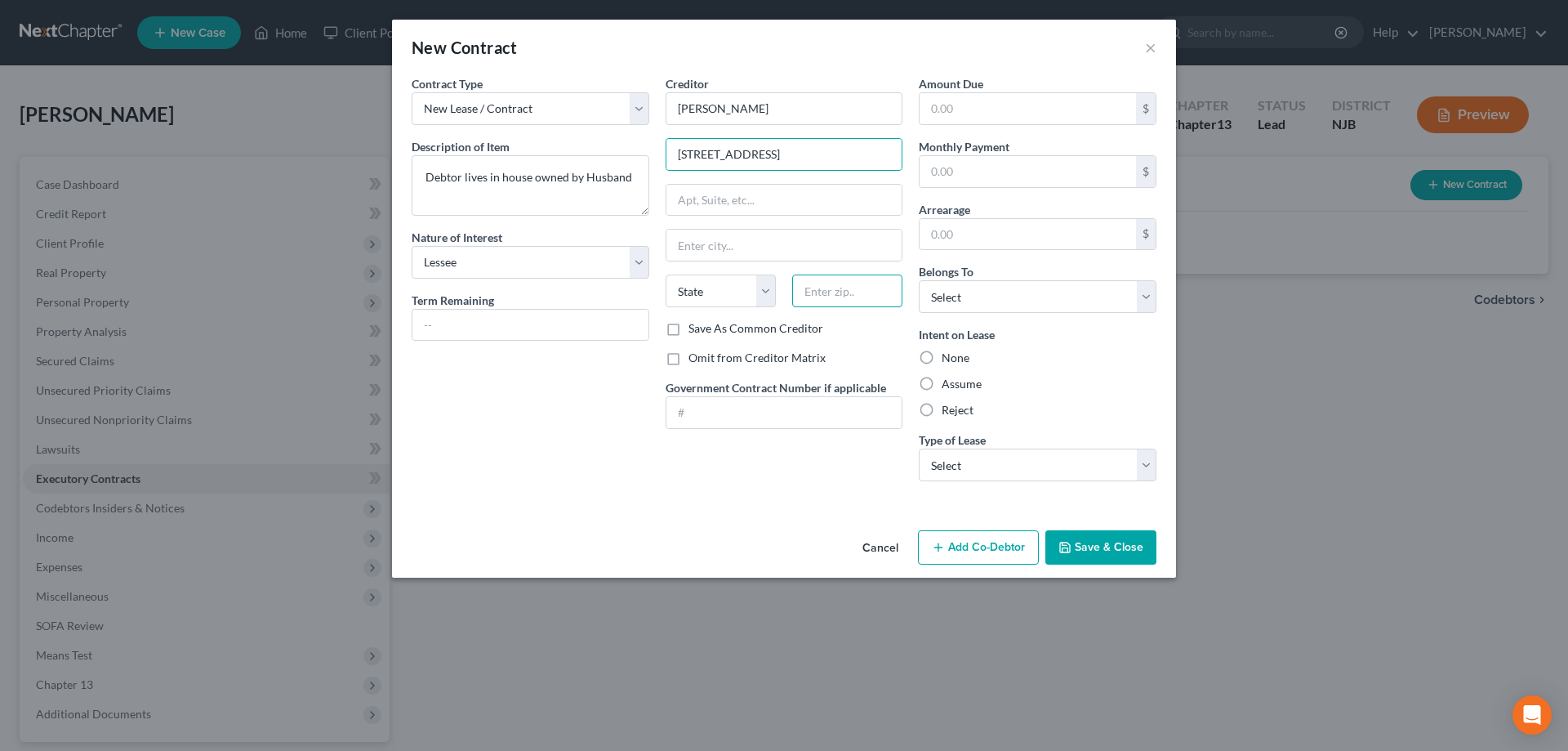
click at [834, 294] on input "text" at bounding box center [847, 291] width 110 height 32
type input "08302"
type input "Bridgeton"
select select "33"
click at [858, 244] on input "Bridgeton" at bounding box center [785, 245] width 236 height 31
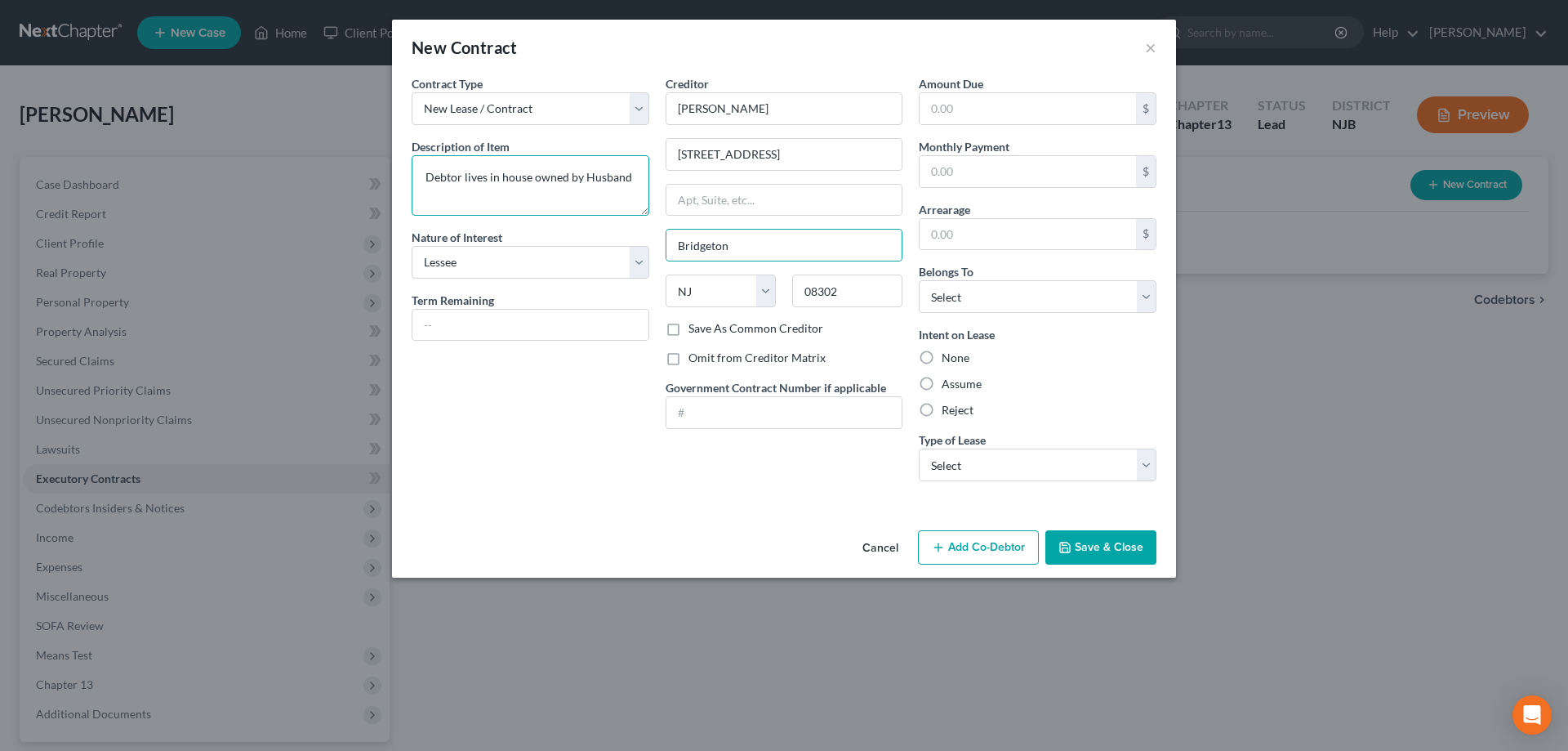
click at [631, 181] on textarea "Debtor lives in house owned by Husband" at bounding box center [530, 185] width 237 height 60
type textarea "Debtor lives in house owned by Husband- mortgage is $1,742/mth"
click at [951, 177] on input "text" at bounding box center [1028, 172] width 217 height 31
type input "1,742"
click at [942, 382] on label "Assume" at bounding box center [962, 384] width 40 height 16
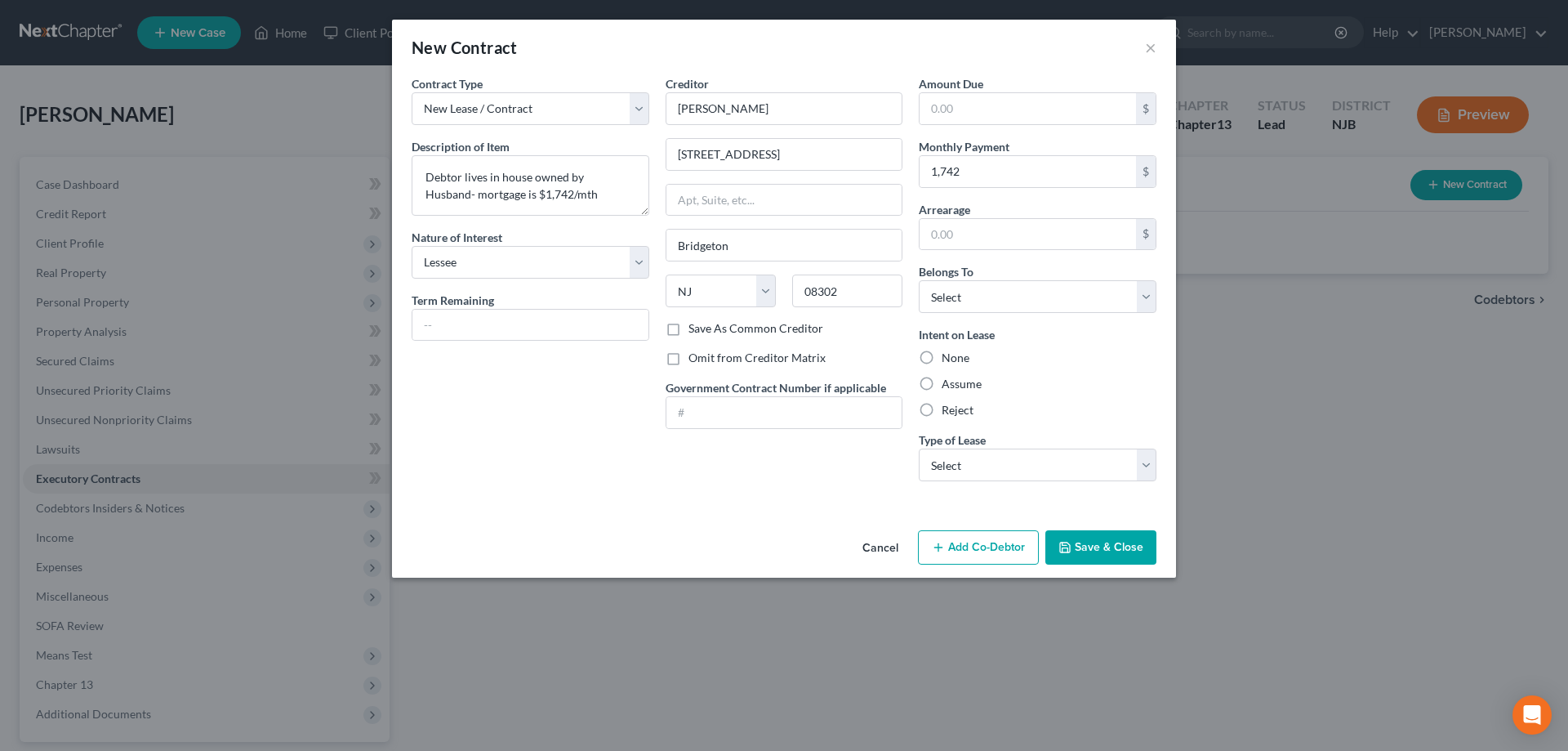
click at [948, 382] on input "Assume" at bounding box center [954, 381] width 11 height 11
radio input "true"
click at [918, 449] on select "Select Real Estate Car Other" at bounding box center [1037, 465] width 237 height 32
select select "2"
click option "Other" at bounding box center [0, 0] width 0 height 0
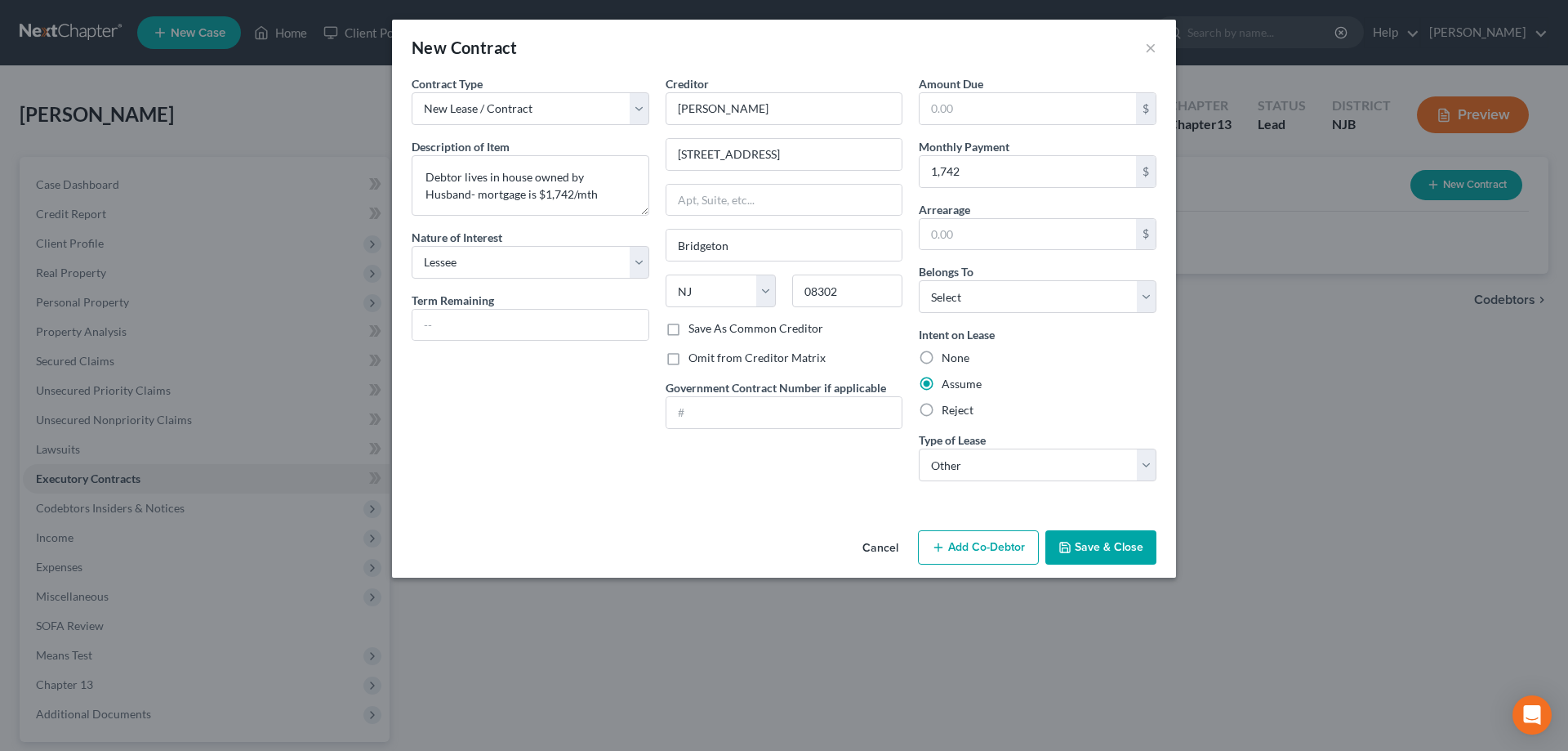
click at [1101, 548] on button "Save & Close" at bounding box center [1101, 547] width 111 height 34
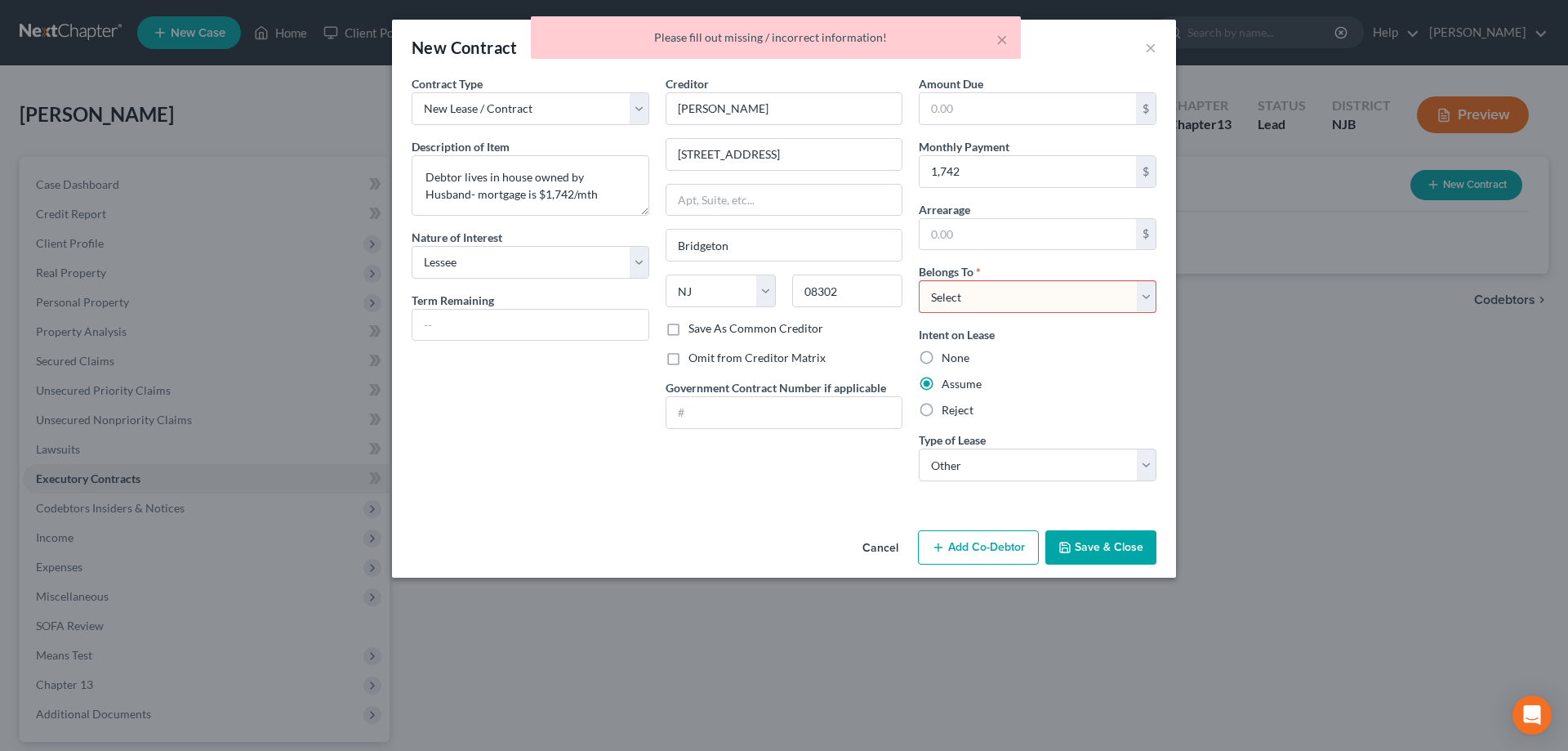
click at [918, 280] on select "Select Debtor 1 Only Debtor 2 Only Debtor 1 And Debtor 2 Only At Least One Of T…" at bounding box center [1037, 296] width 237 height 32
select select "1"
click option "Debtor 2 Only" at bounding box center [0, 0] width 0 height 0
click at [1093, 546] on button "Save & Close" at bounding box center [1101, 547] width 111 height 34
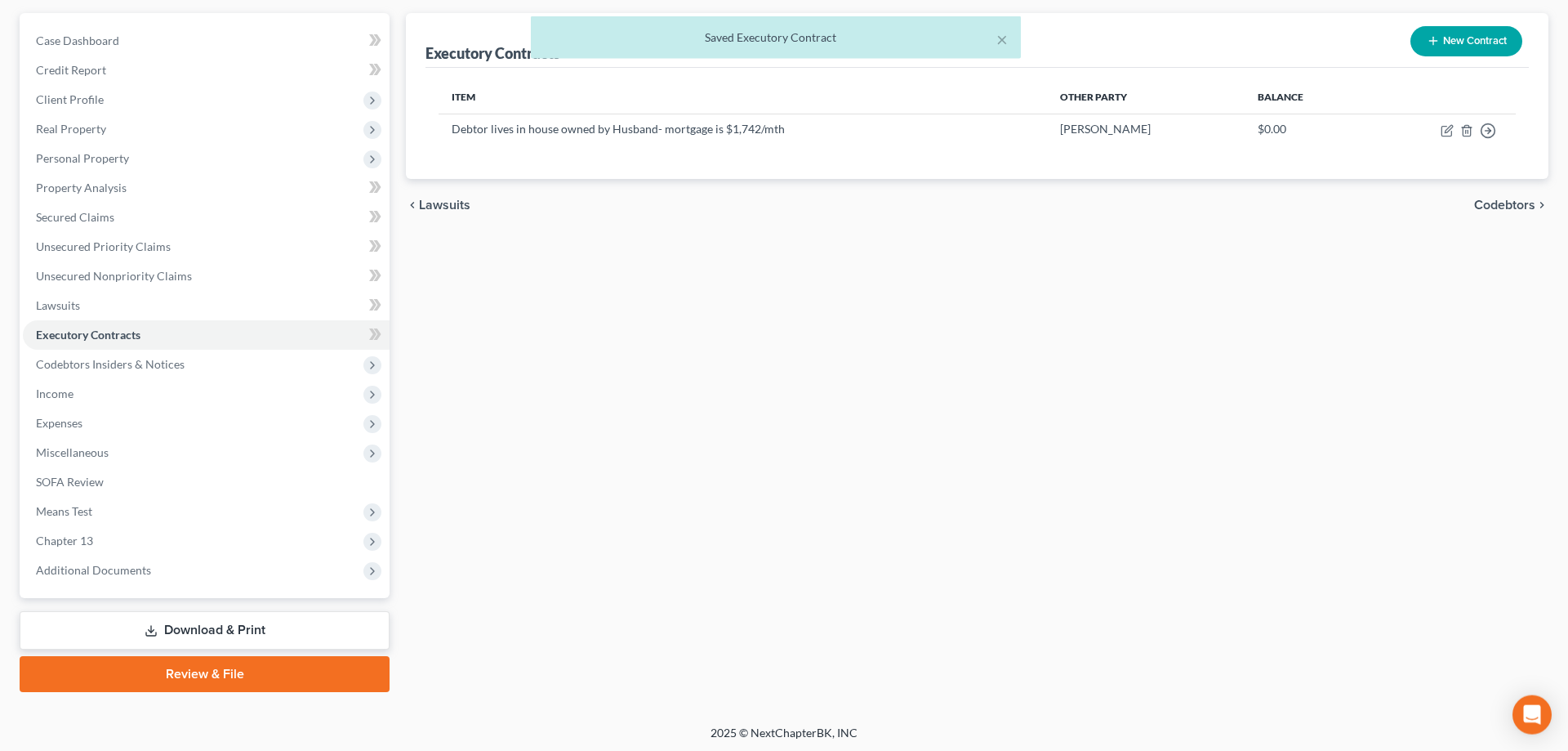
scroll to position [145, 0]
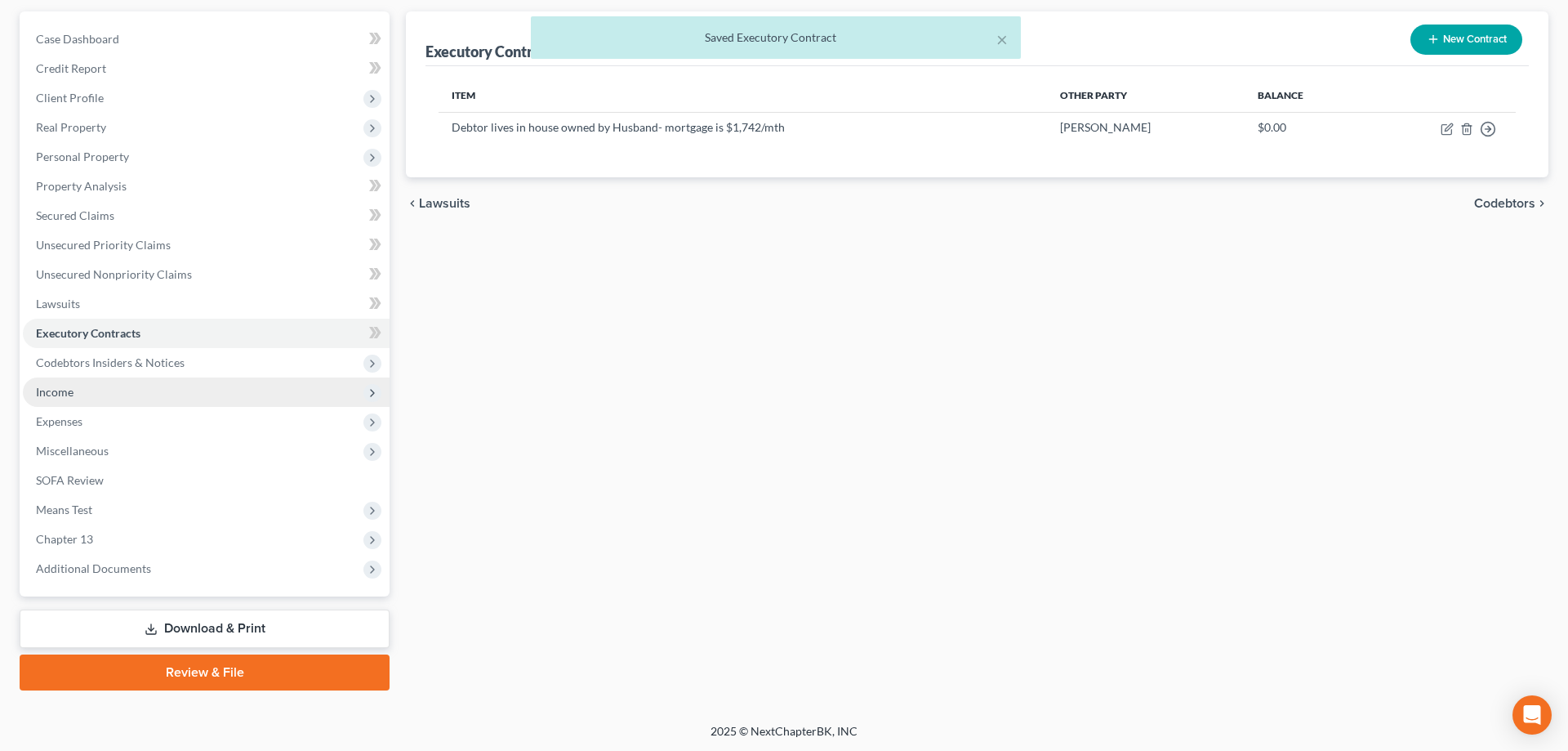
click at [52, 391] on span "Income" at bounding box center [55, 391] width 38 height 14
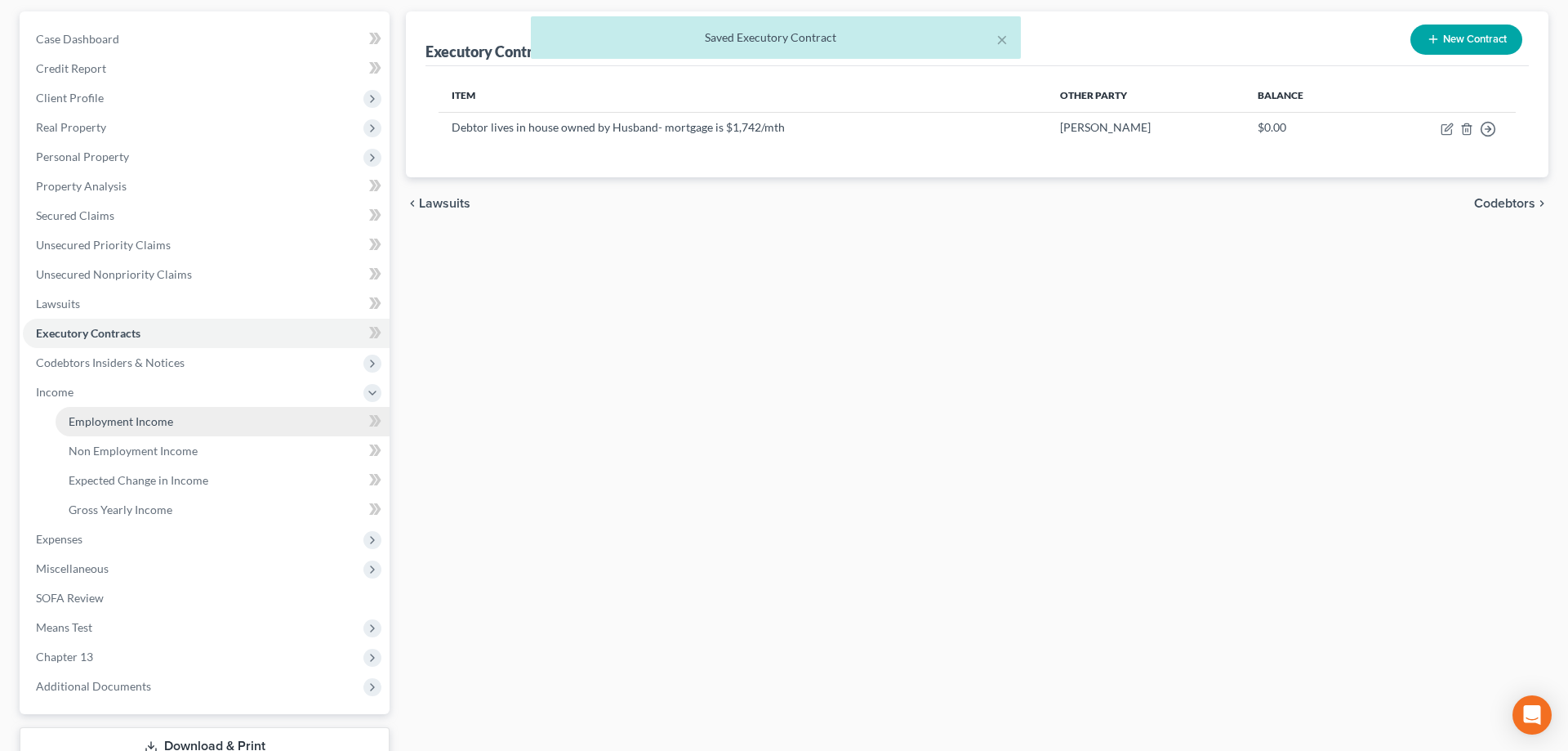
click at [133, 422] on span "Employment Income" at bounding box center [121, 421] width 105 height 14
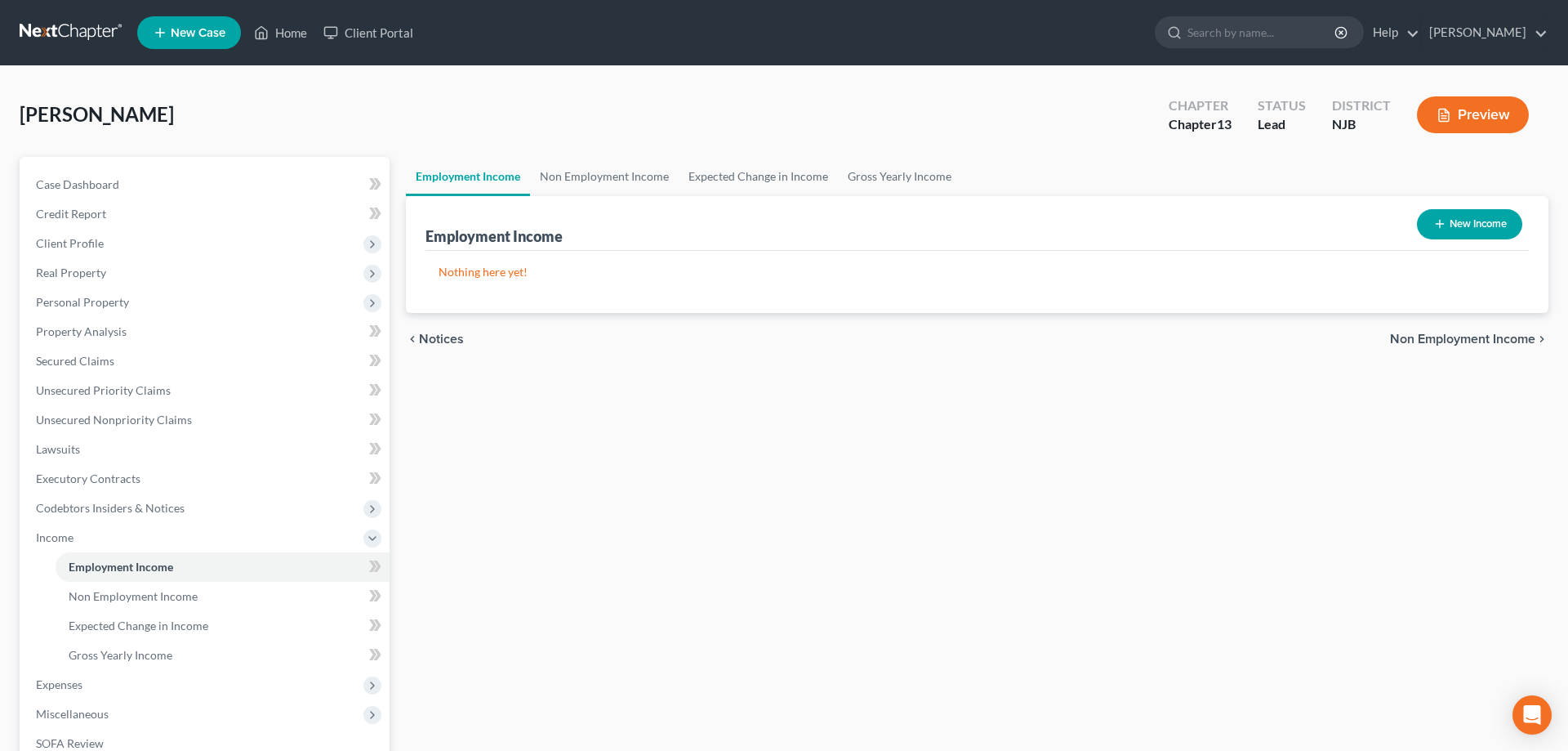
click at [1444, 219] on button "New Income" at bounding box center [1469, 224] width 106 height 30
select select "0"
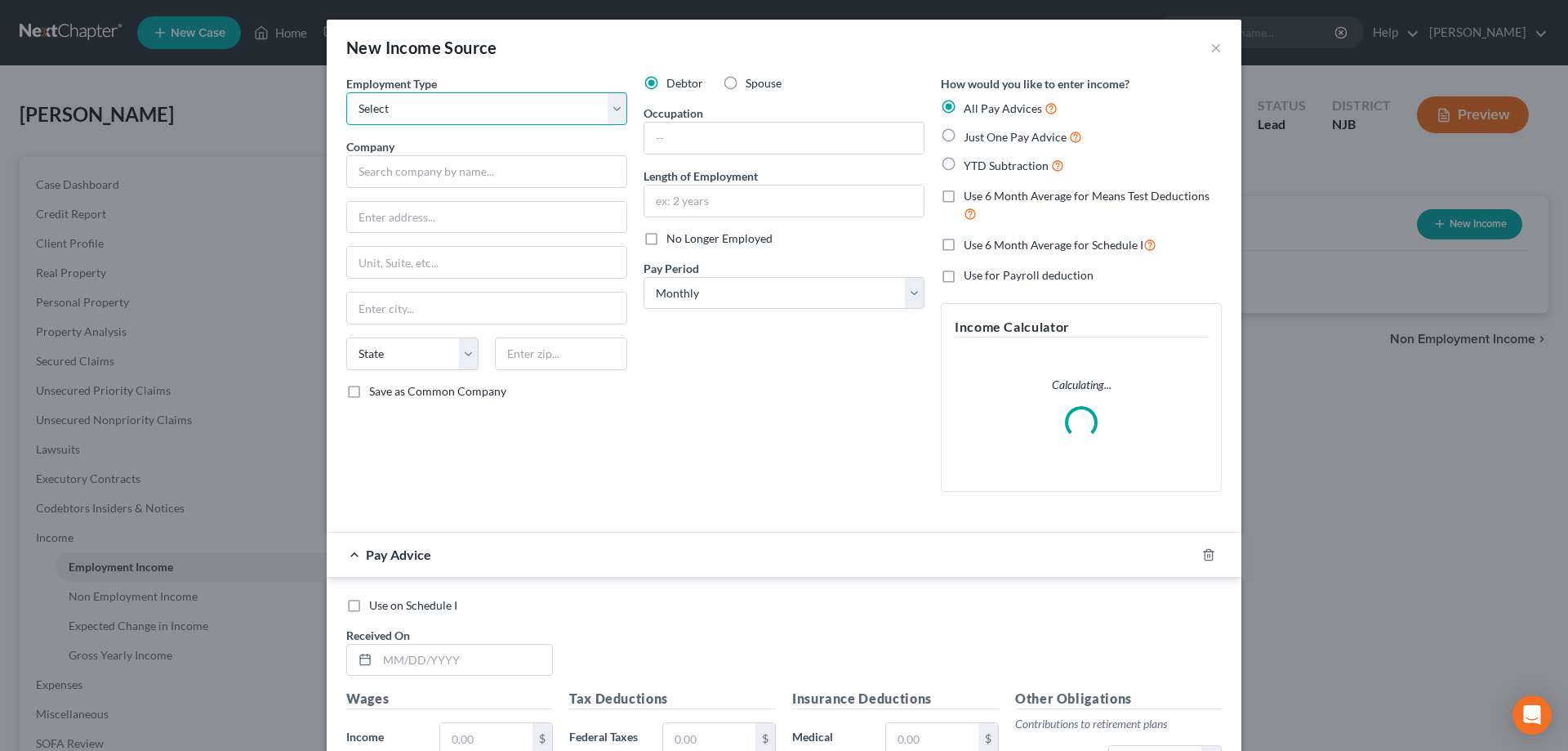
click at [346, 92] on select "Select Full or Part Time Employment Self Employment" at bounding box center [486, 108] width 281 height 32
select select "0"
click option "Full or Part Time Employment" at bounding box center [0, 0] width 0 height 0
click at [469, 181] on input "text" at bounding box center [486, 172] width 281 height 32
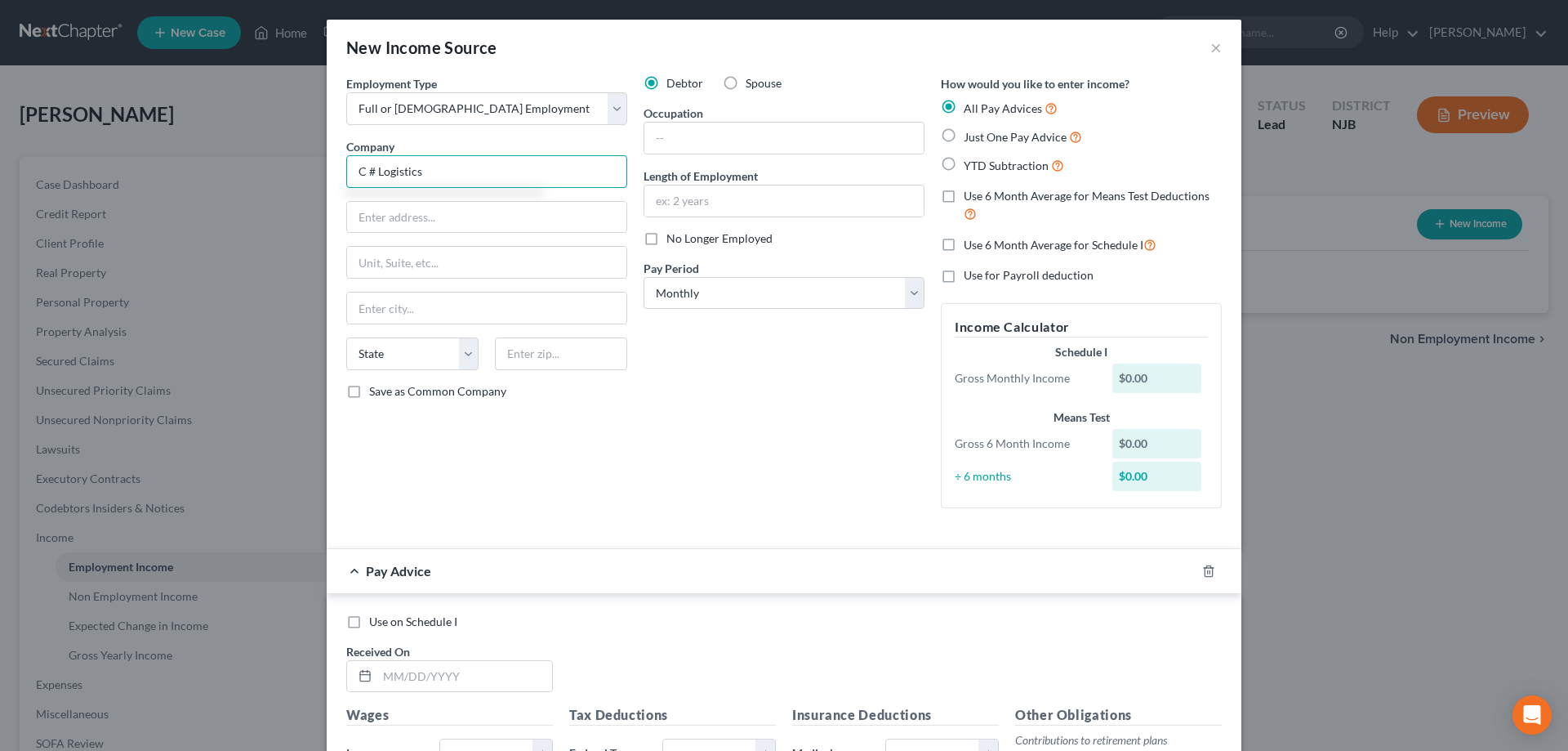
click at [375, 170] on input "C # Logistics" at bounding box center [486, 172] width 281 height 32
type input "C 3 Logistics"
click at [388, 224] on input "text" at bounding box center [487, 218] width 280 height 31
type input "468 Wheat Rd"
click at [520, 362] on input "text" at bounding box center [561, 354] width 133 height 32
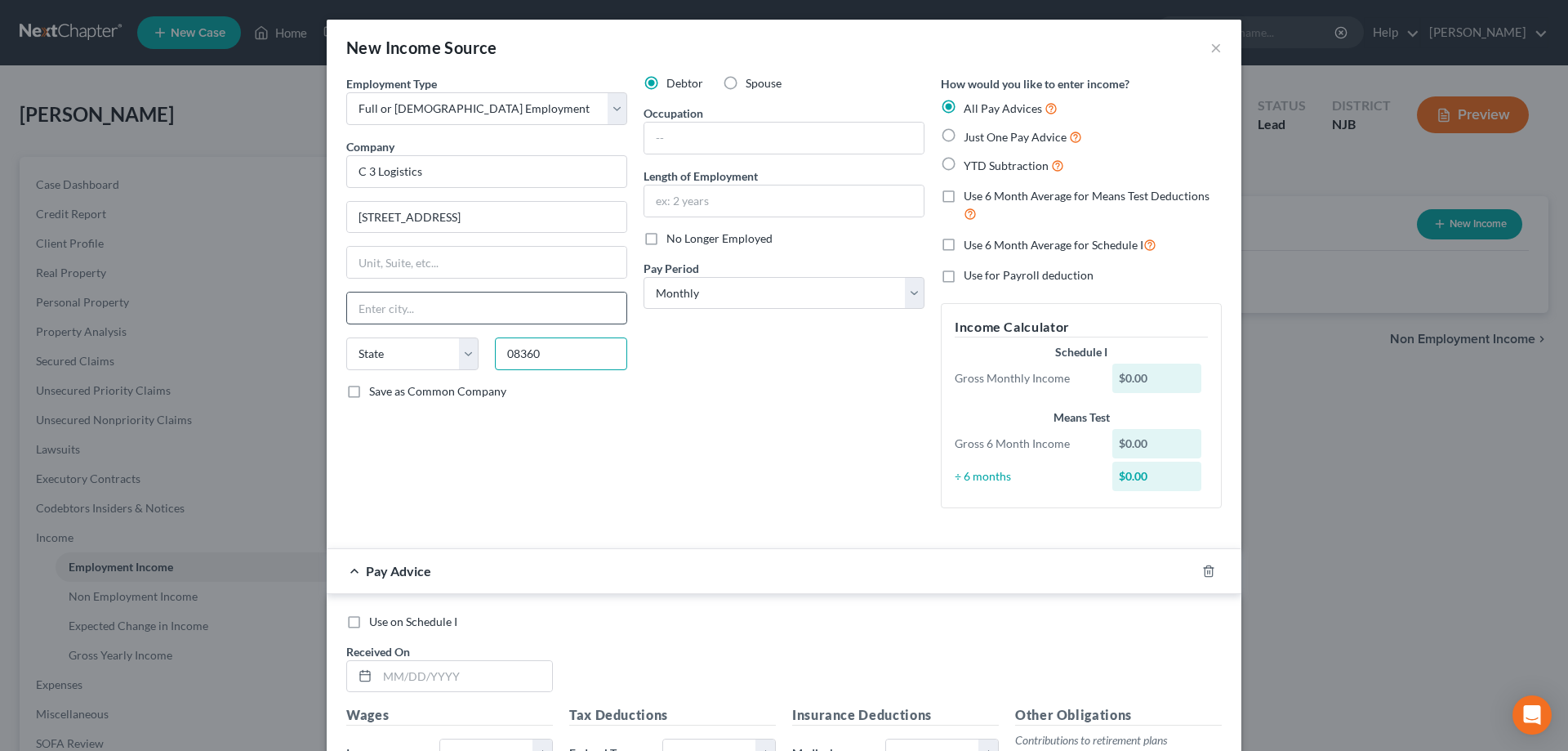
type input "08360"
type input "Vineland"
select select "33"
click at [543, 314] on input "Vineland" at bounding box center [487, 308] width 280 height 31
click at [693, 134] on input "text" at bounding box center [784, 138] width 280 height 31
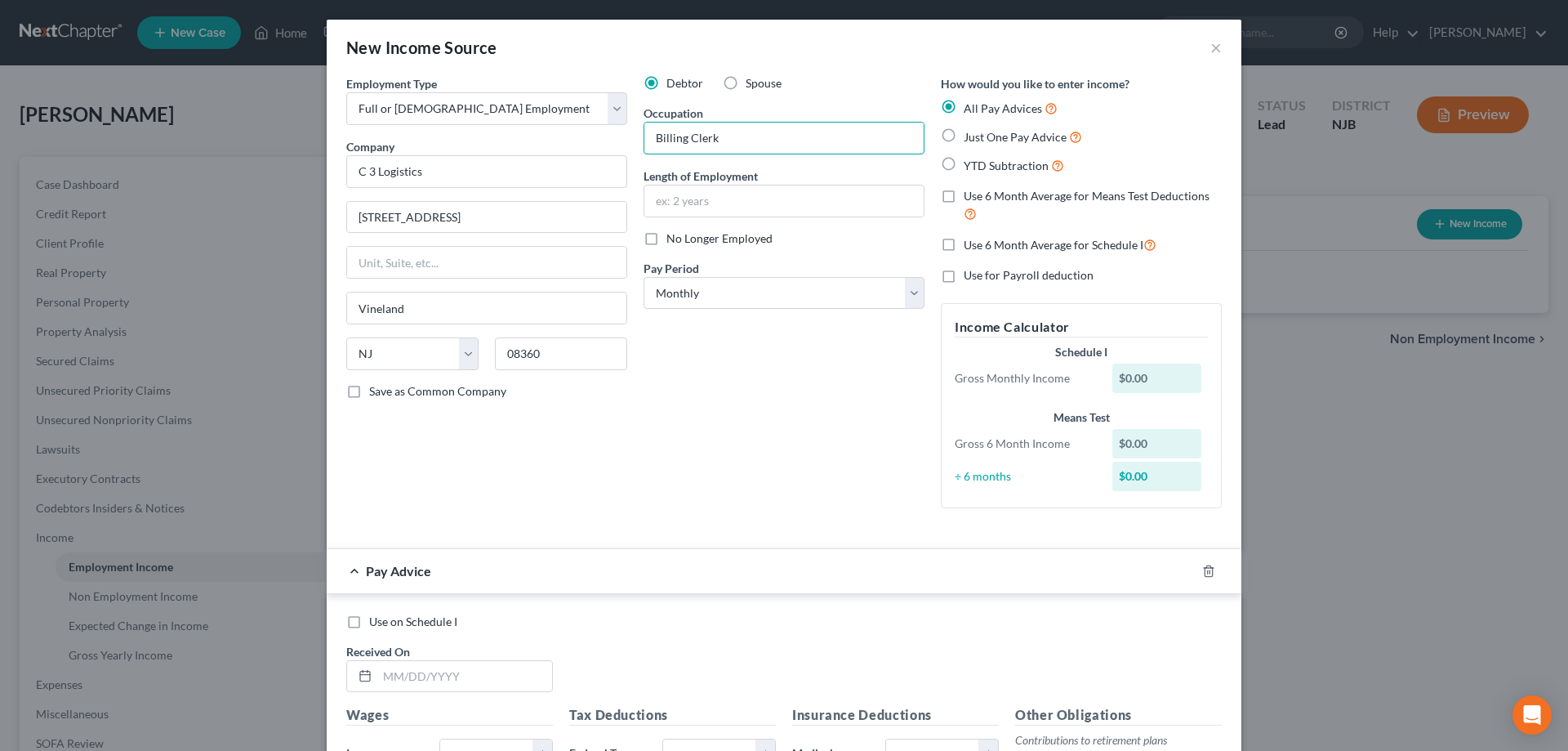
type input "Billing Clerk"
click at [964, 132] on label "Just One Pay Advice" at bounding box center [1022, 136] width 118 height 19
click at [970, 132] on input "Just One Pay Advice" at bounding box center [975, 133] width 11 height 11
radio input "true"
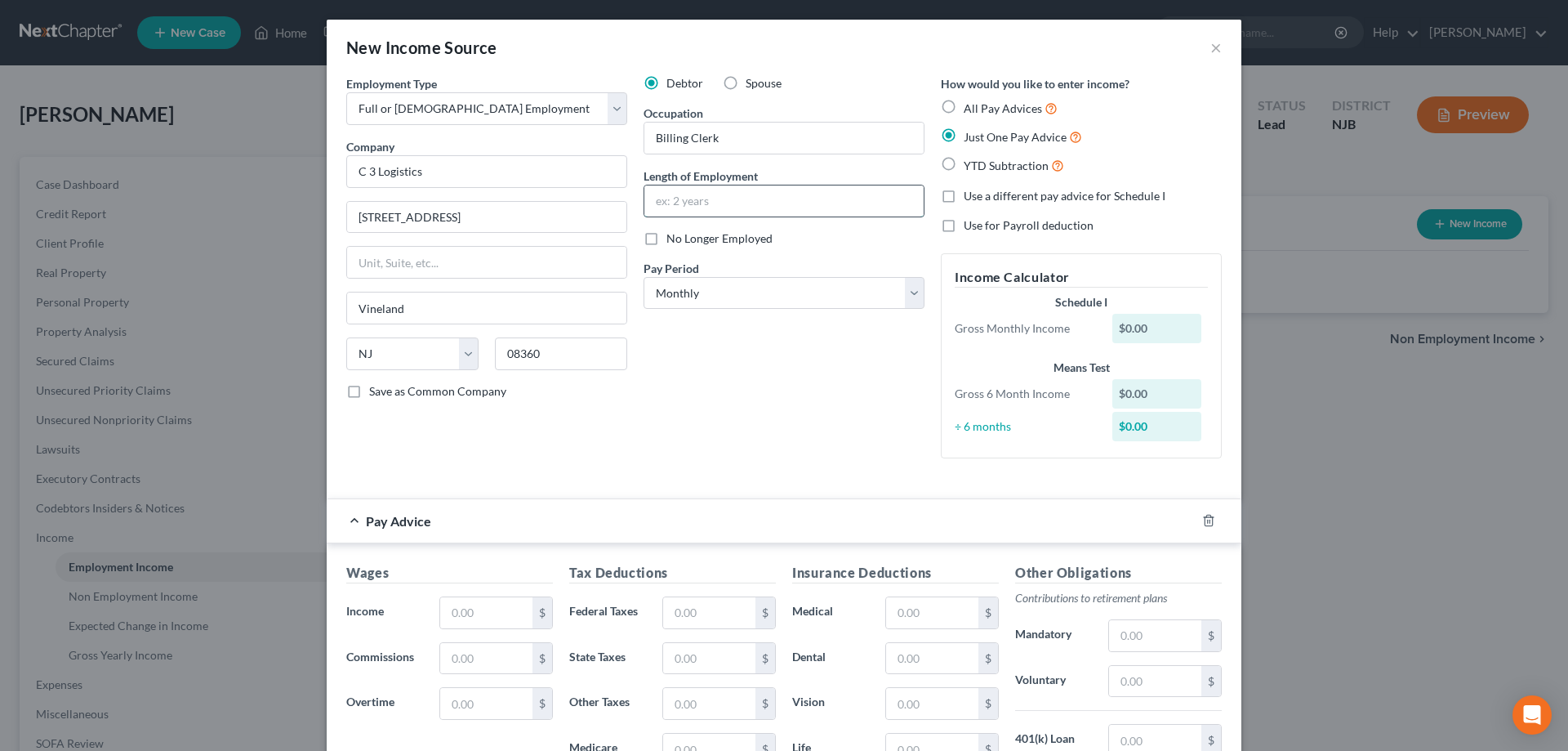
click at [752, 200] on input "text" at bounding box center [784, 200] width 280 height 31
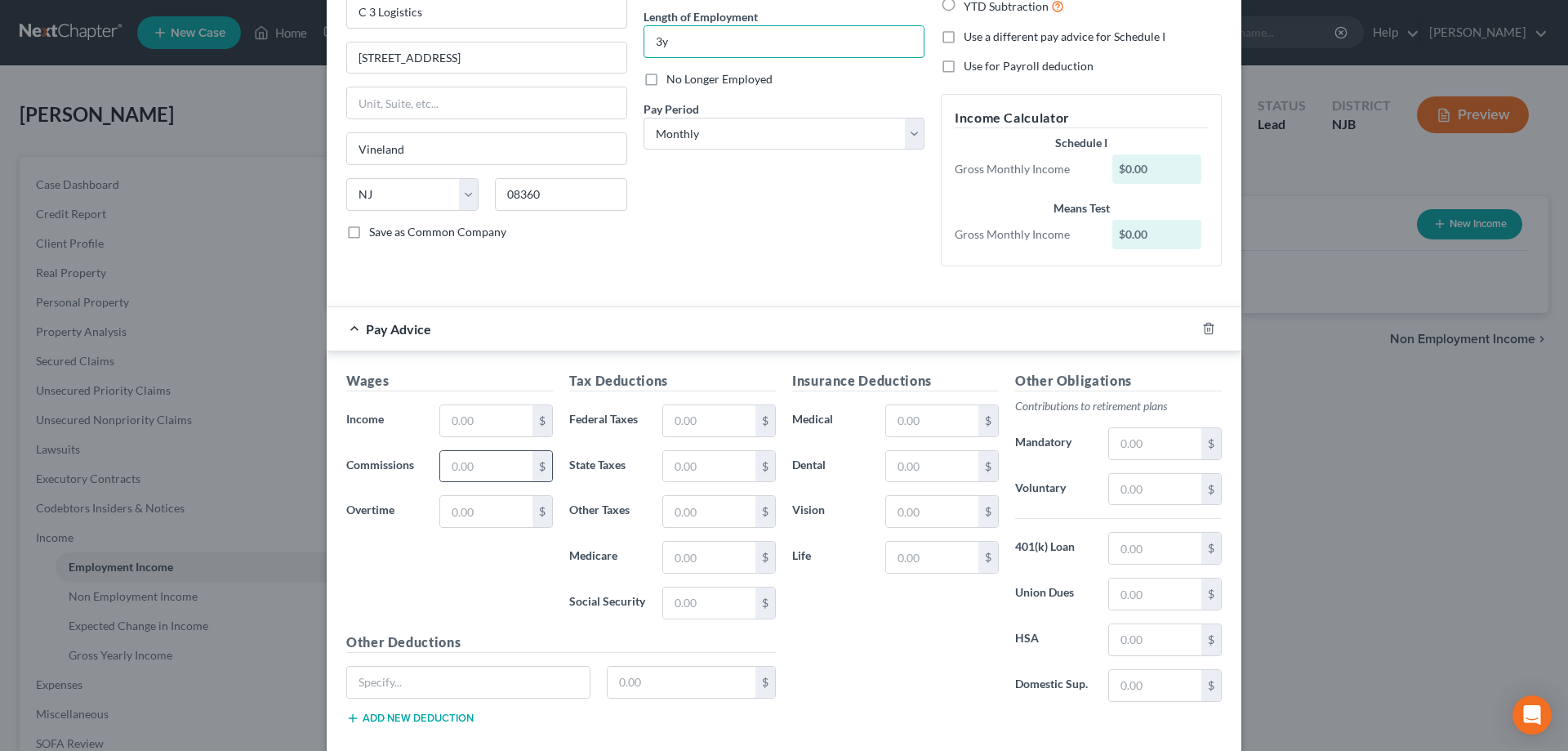
scroll to position [248, 0]
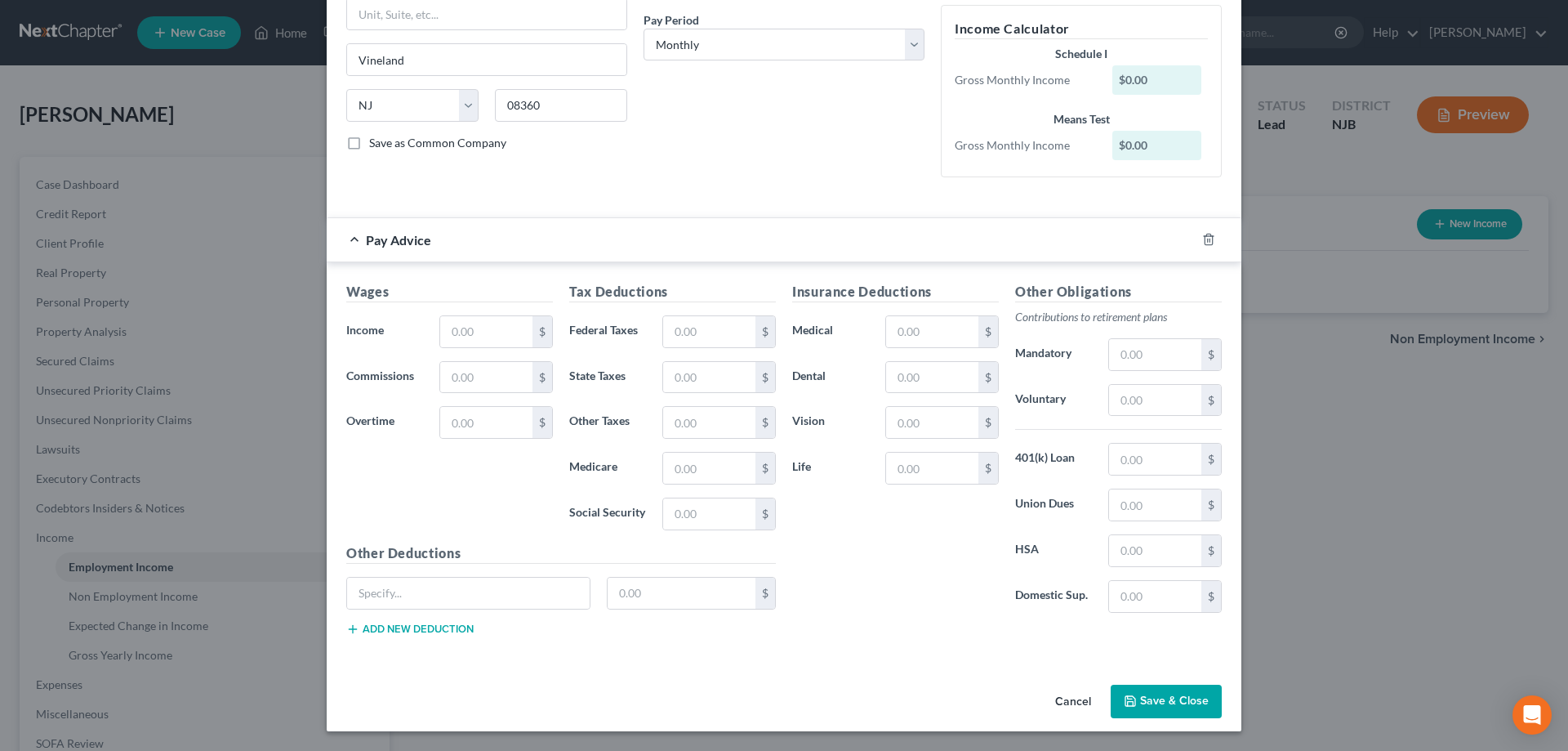
type input "3y"
click at [471, 329] on input "text" at bounding box center [486, 331] width 92 height 31
type input "4,850"
click at [689, 332] on input "text" at bounding box center [709, 331] width 92 height 31
type input "207"
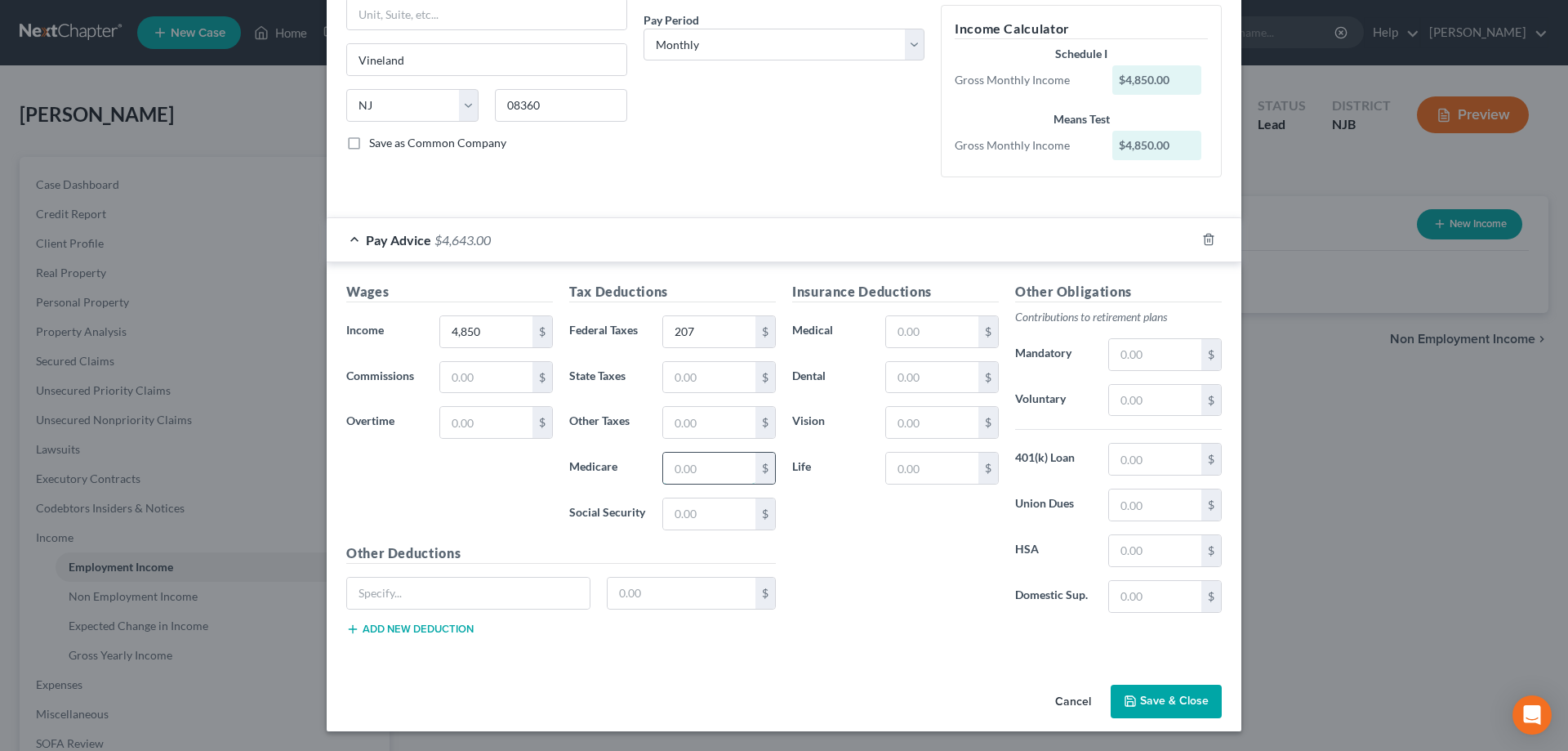
click at [690, 478] on input "text" at bounding box center [709, 468] width 92 height 31
type input "65"
click at [711, 512] on input "text" at bounding box center [709, 514] width 92 height 31
type input "279"
click at [691, 378] on input "text" at bounding box center [709, 377] width 92 height 31
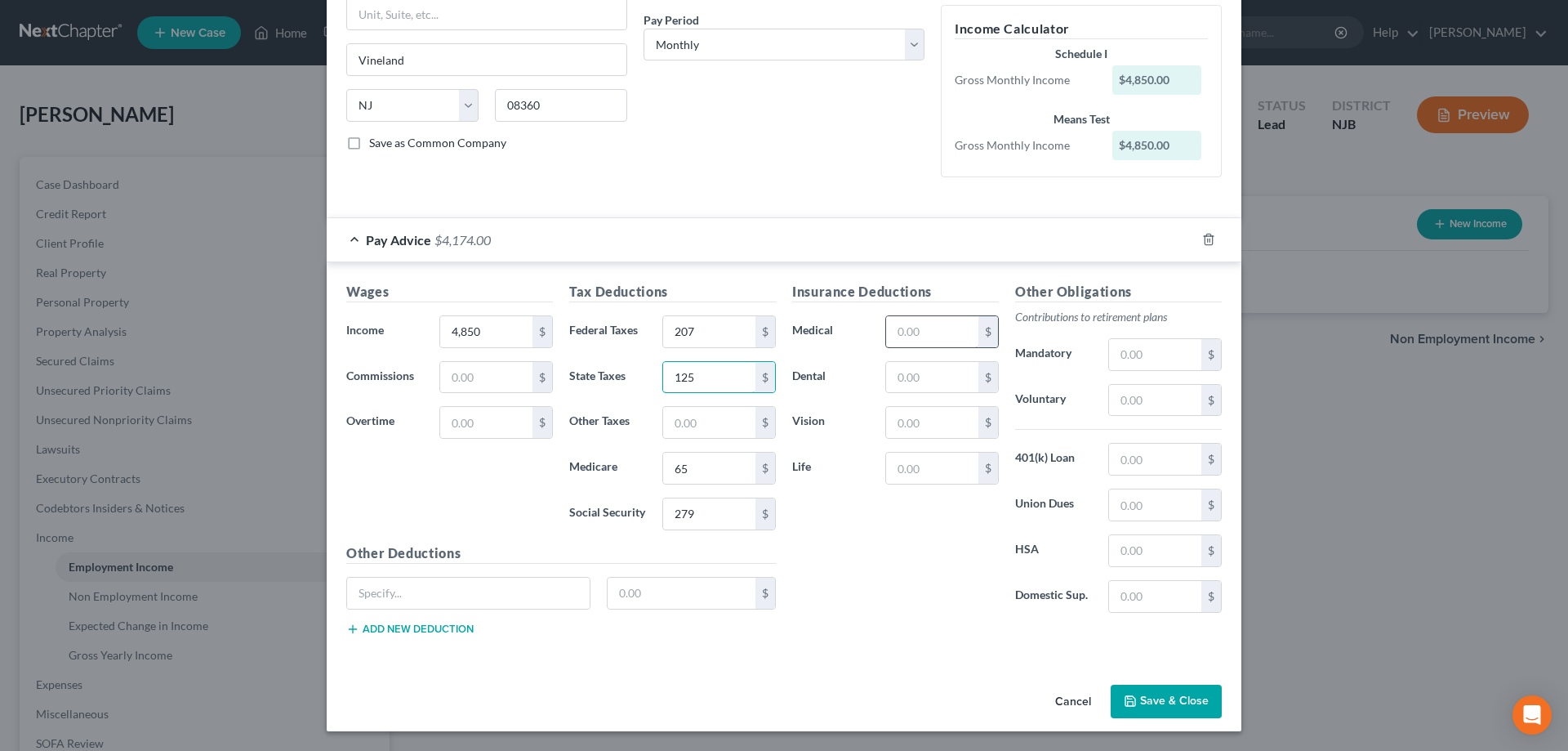
type input "125"
click at [918, 341] on input "text" at bounding box center [932, 331] width 92 height 31
type input "320"
click at [918, 383] on input "text" at bounding box center [932, 377] width 92 height 31
type input "17"
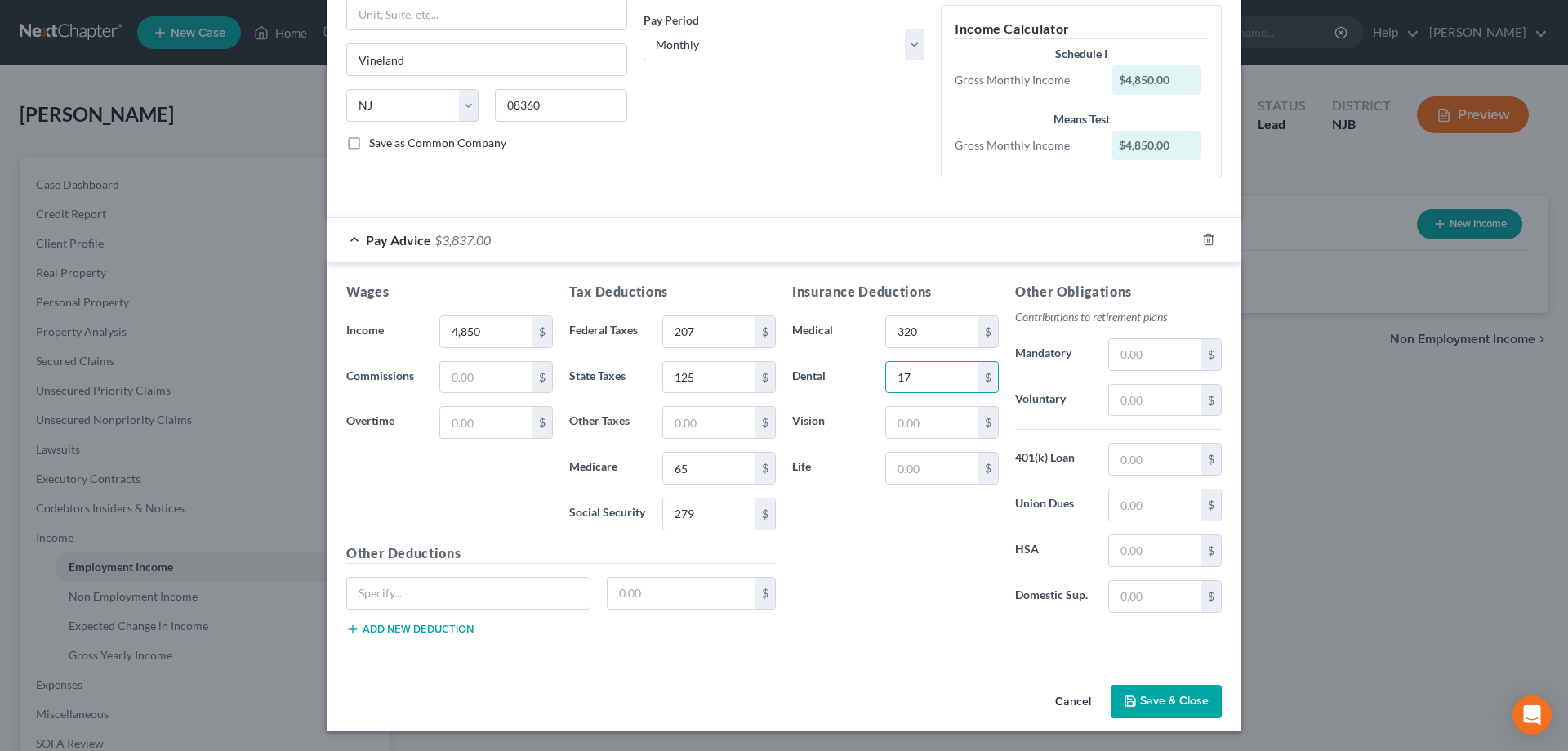
click at [1166, 702] on button "Save & Close" at bounding box center [1166, 702] width 111 height 34
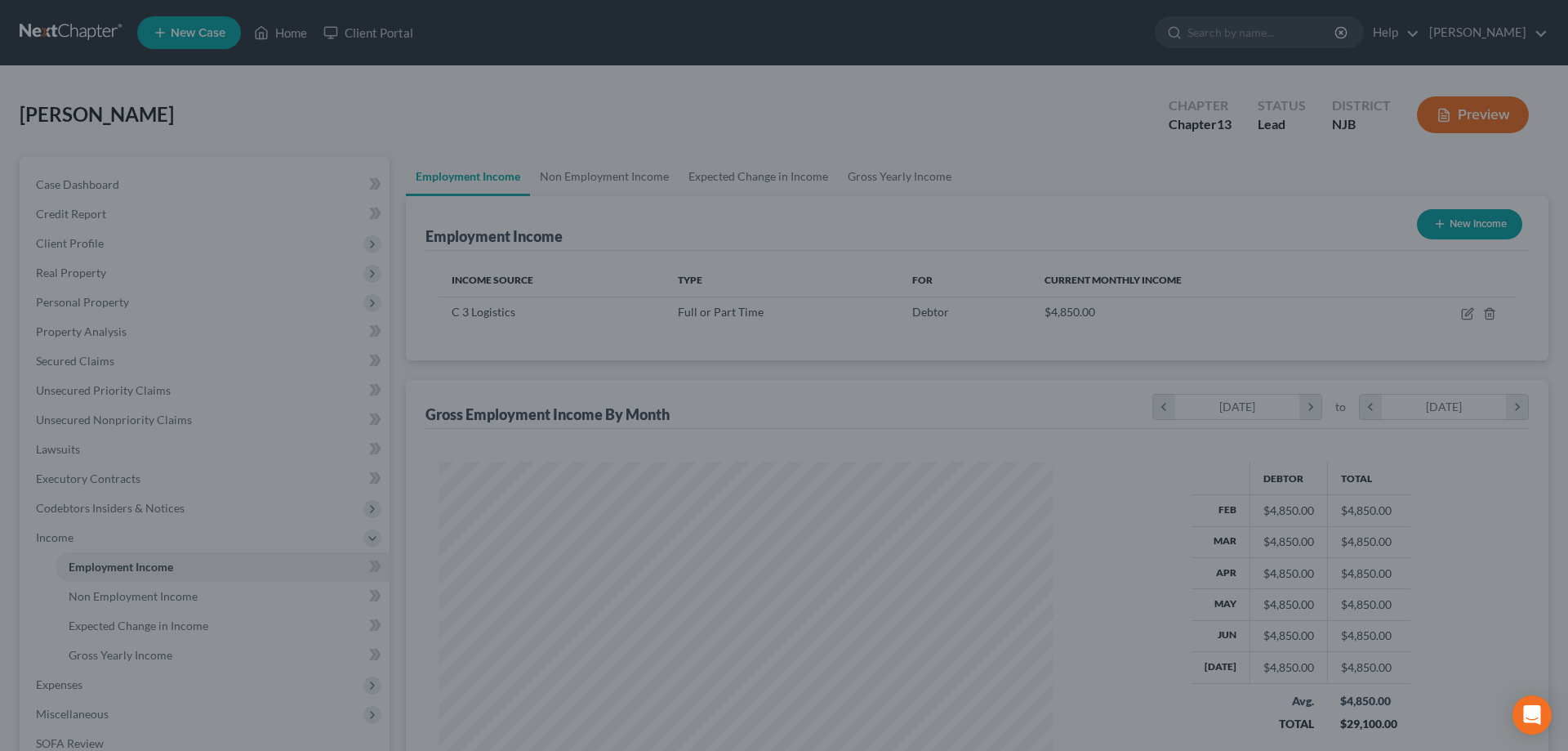
scroll to position [307, 648]
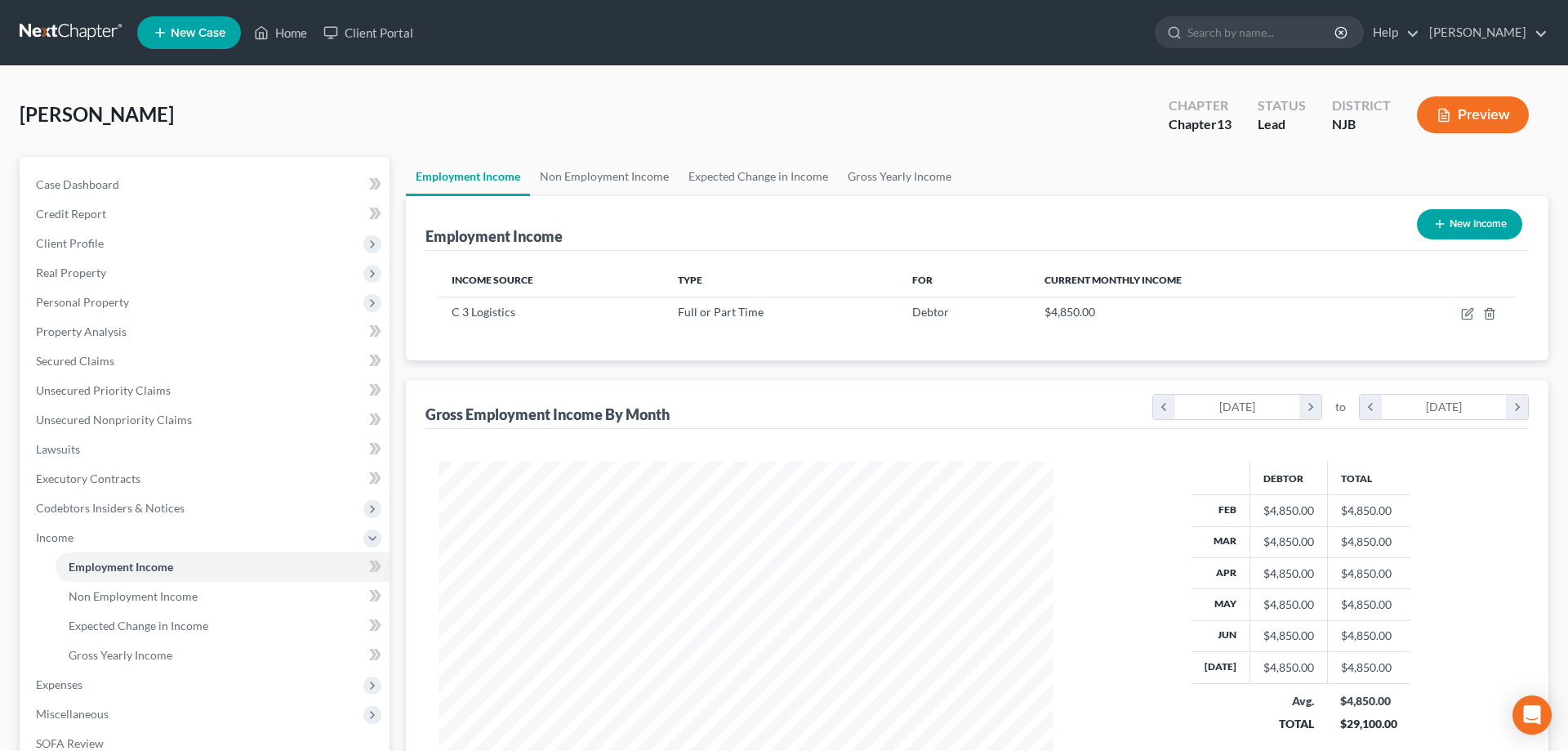
click at [1467, 228] on button "New Income" at bounding box center [1469, 224] width 106 height 30
select select "0"
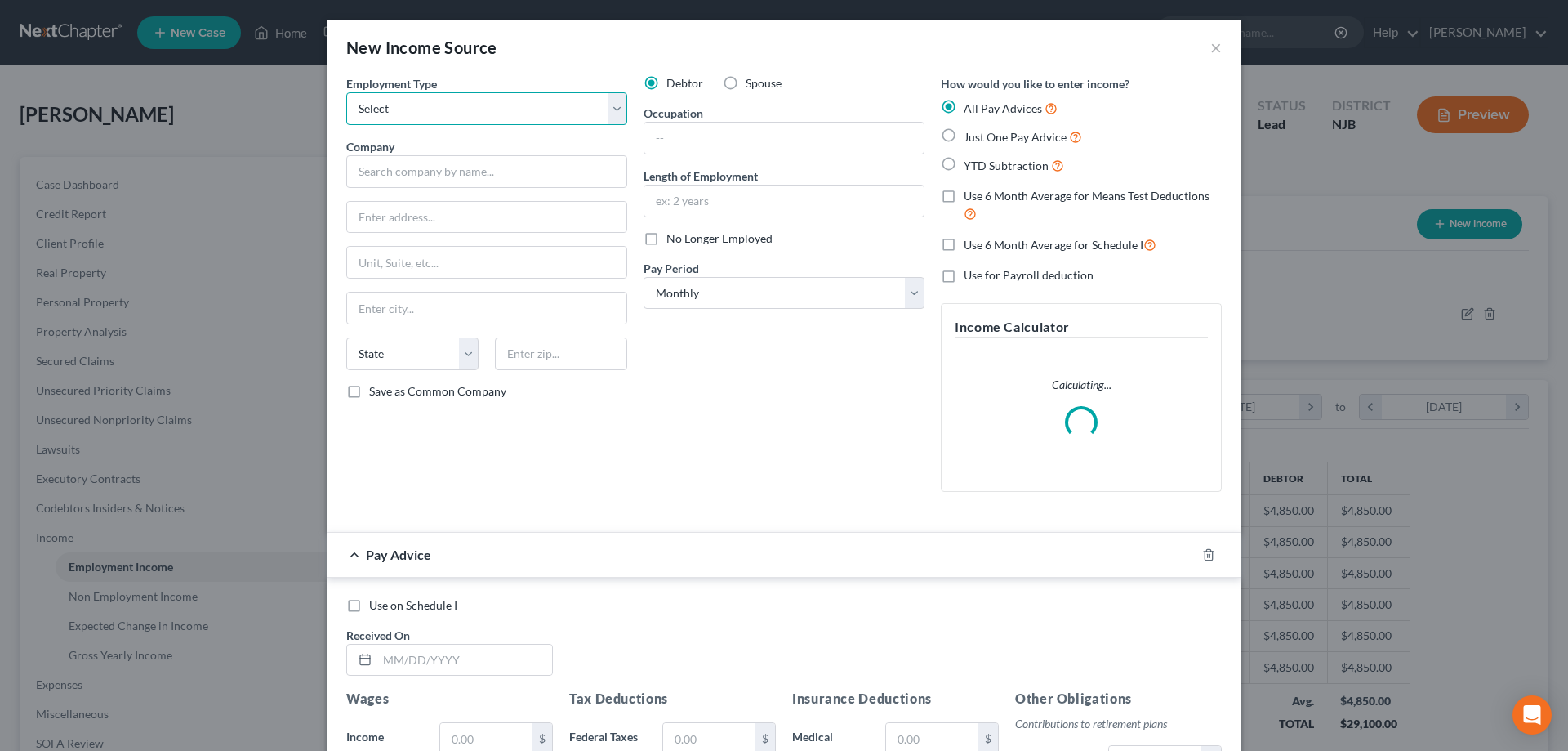
click at [346, 92] on select "Select Full or Part Time Employment Self Employment" at bounding box center [486, 108] width 281 height 32
select select "0"
click option "Full or Part Time Employment" at bounding box center [0, 0] width 0 height 0
click at [429, 178] on input "text" at bounding box center [486, 172] width 281 height 32
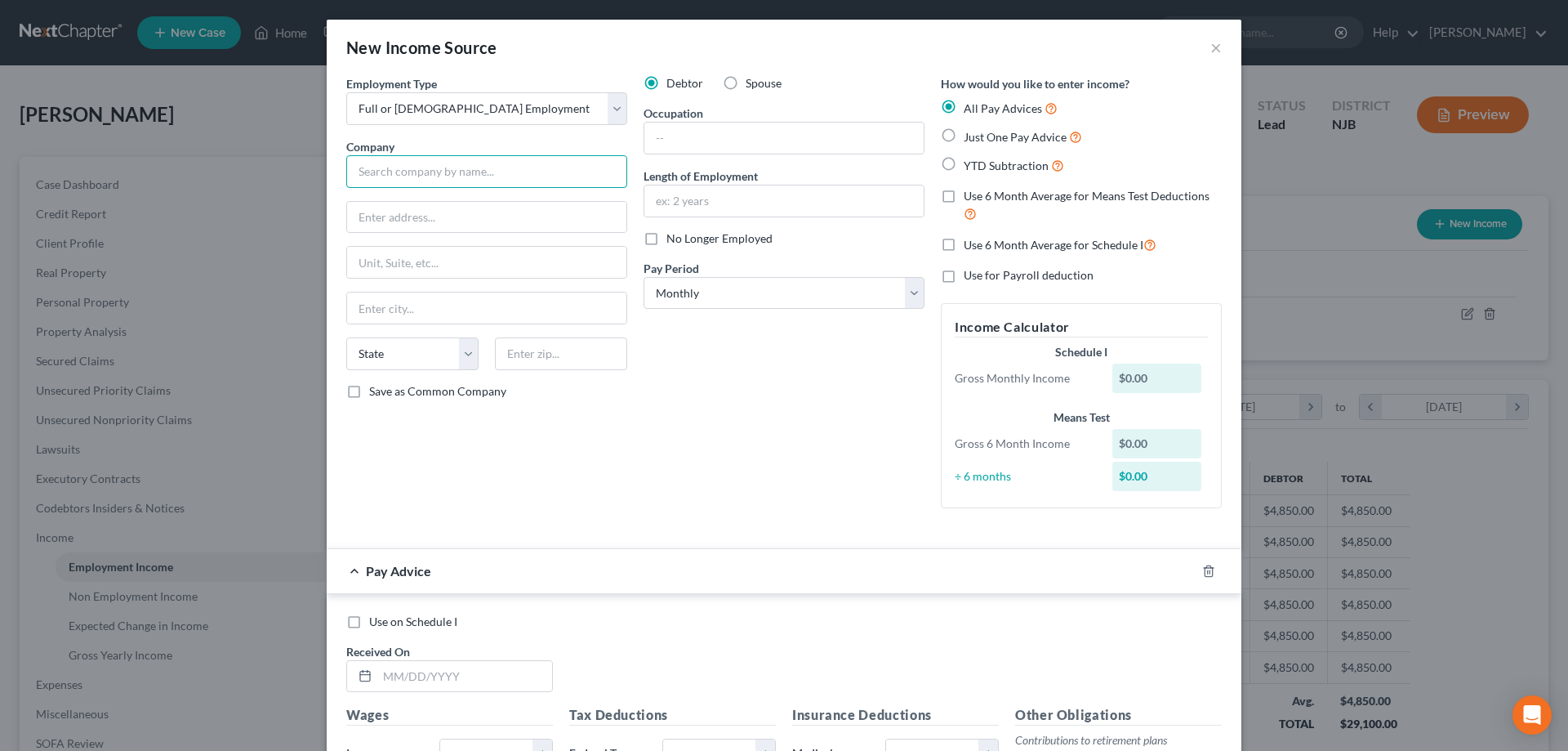
type input "c"
click at [409, 211] on input "text" at bounding box center [487, 218] width 280 height 31
click at [374, 172] on input "C 3 Logistics" at bounding box center [486, 172] width 281 height 32
type input "C Three Logistics"
click at [373, 227] on input "text" at bounding box center [487, 218] width 280 height 31
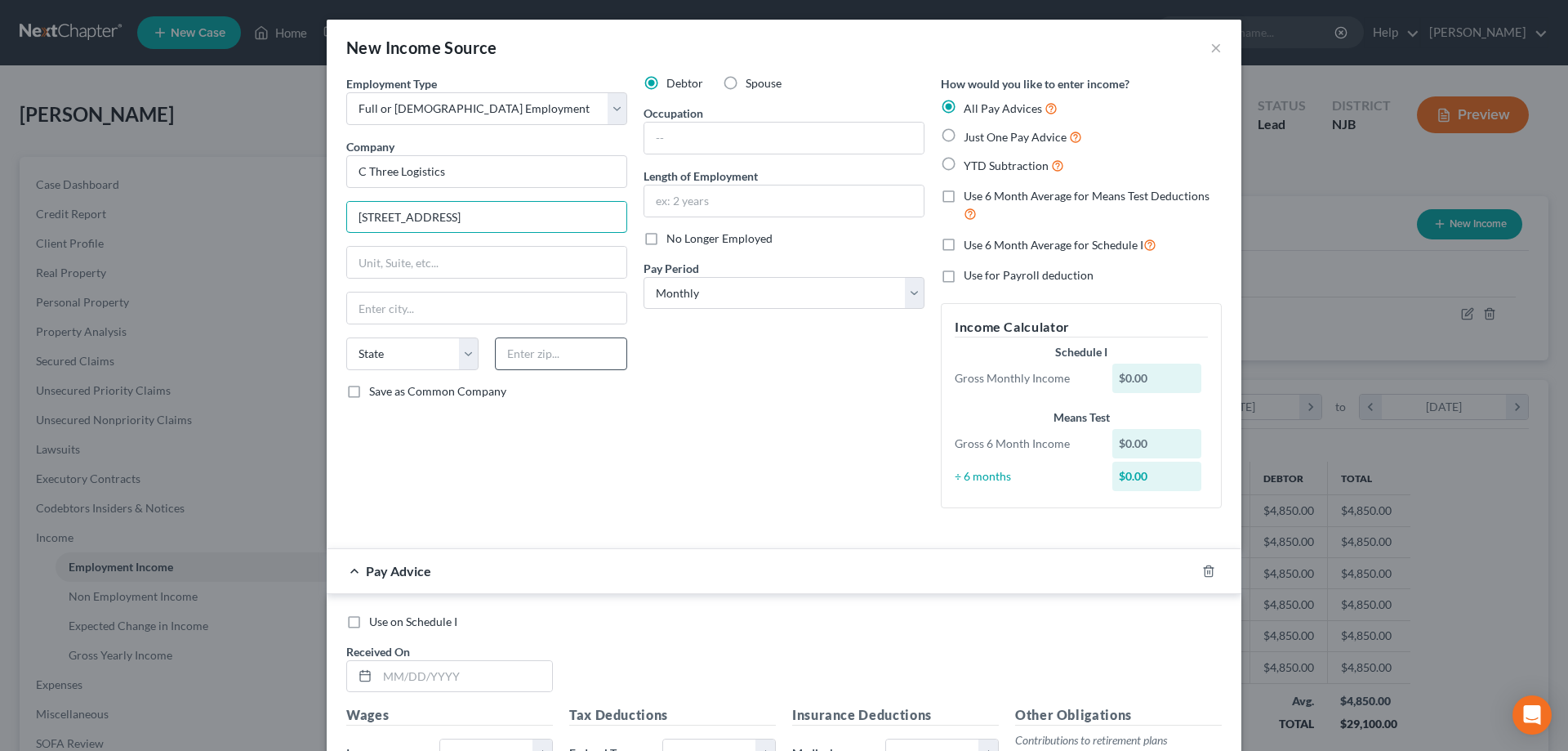
type input "468 Wheat Rd"
click at [544, 350] on input "text" at bounding box center [561, 354] width 133 height 32
type input "08360"
click at [745, 81] on label "Spouse" at bounding box center [763, 83] width 36 height 16
click at [752, 81] on input "Spouse" at bounding box center [758, 80] width 11 height 11
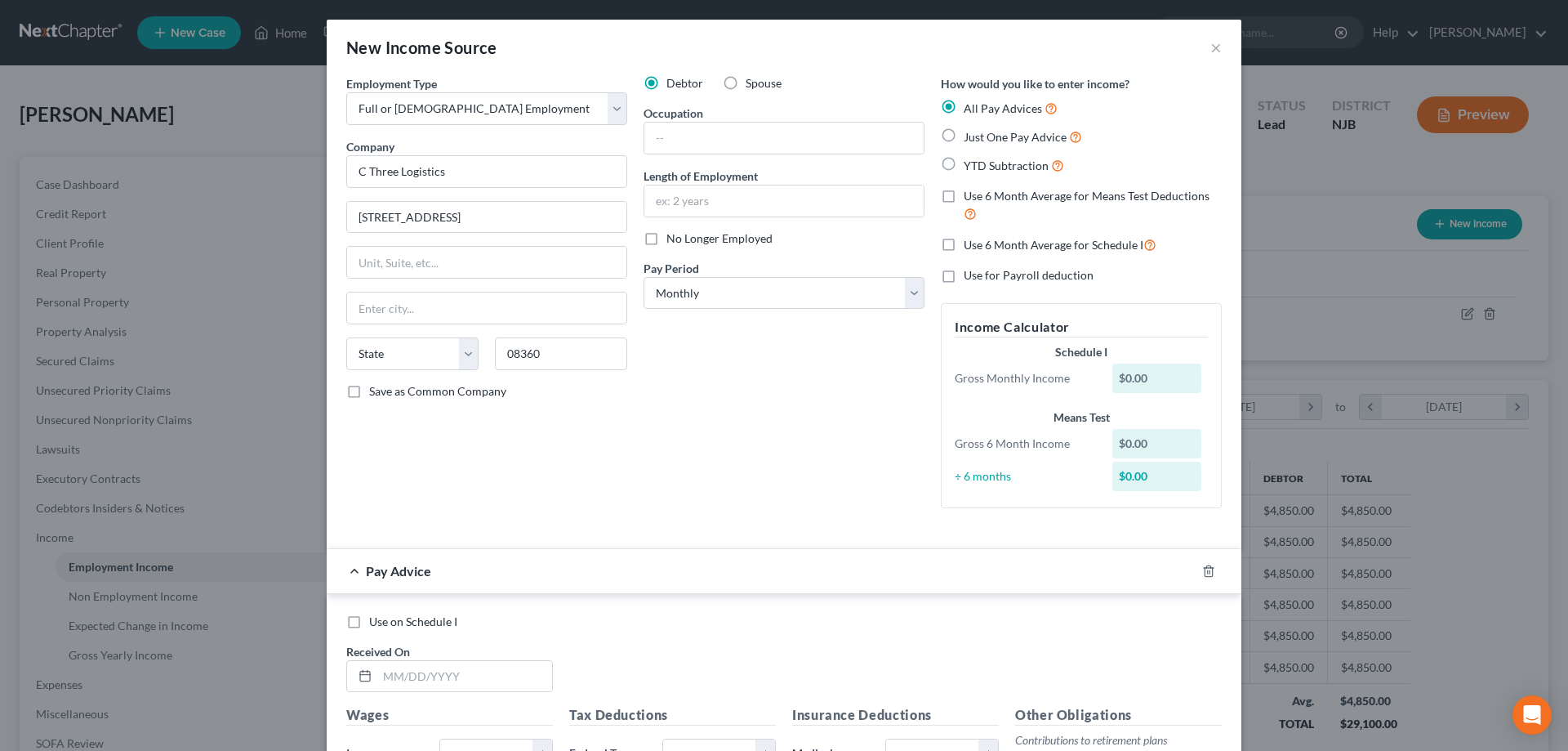
radio input "true"
type input "Vineland"
select select "33"
click at [715, 129] on input "text" at bounding box center [784, 138] width 280 height 31
click at [705, 142] on input "lead dispacher" at bounding box center [784, 138] width 280 height 31
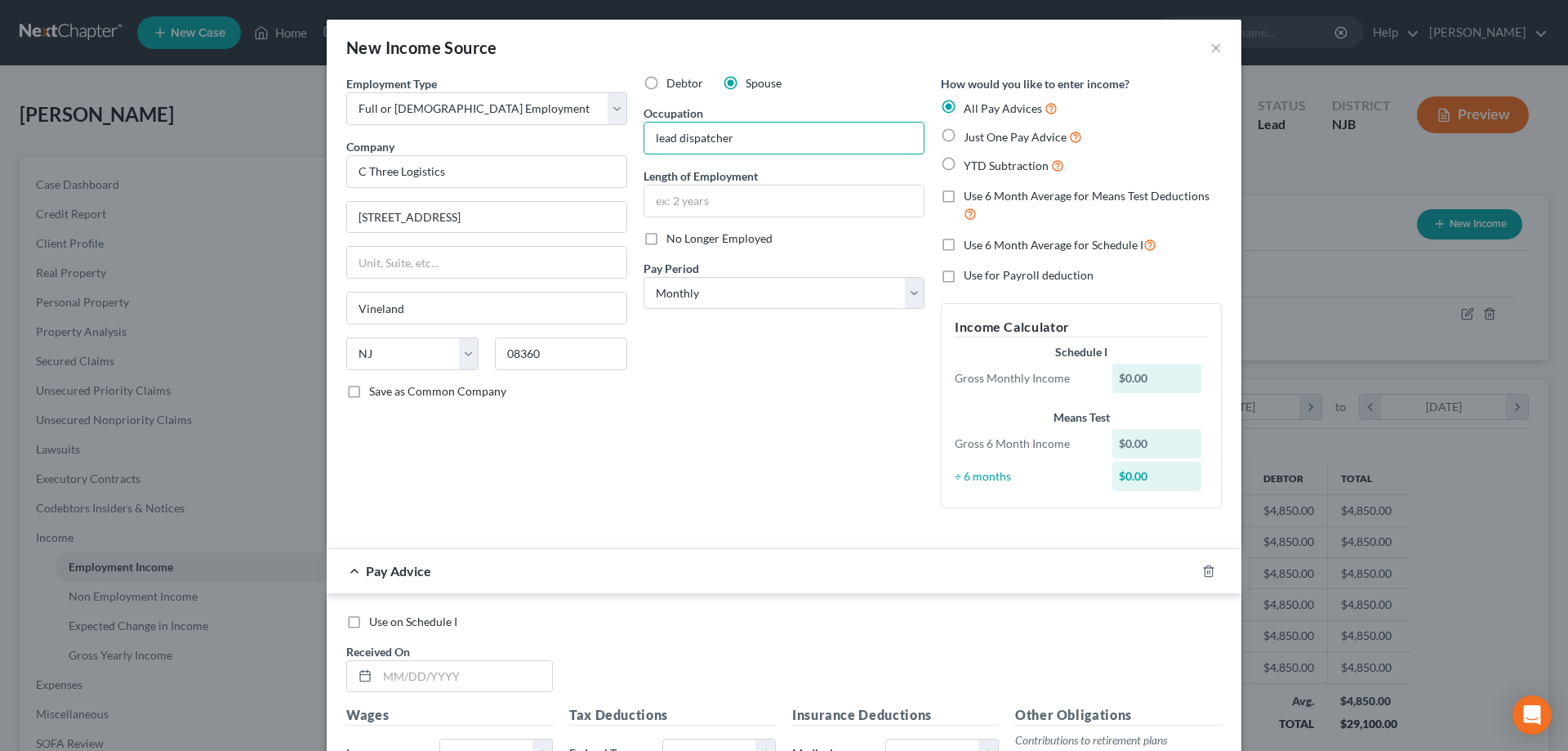
type input "lead dispatcher"
click at [964, 138] on label "Just One Pay Advice" at bounding box center [1022, 136] width 118 height 19
click at [970, 138] on input "Just One Pay Advice" at bounding box center [975, 133] width 11 height 11
radio input "true"
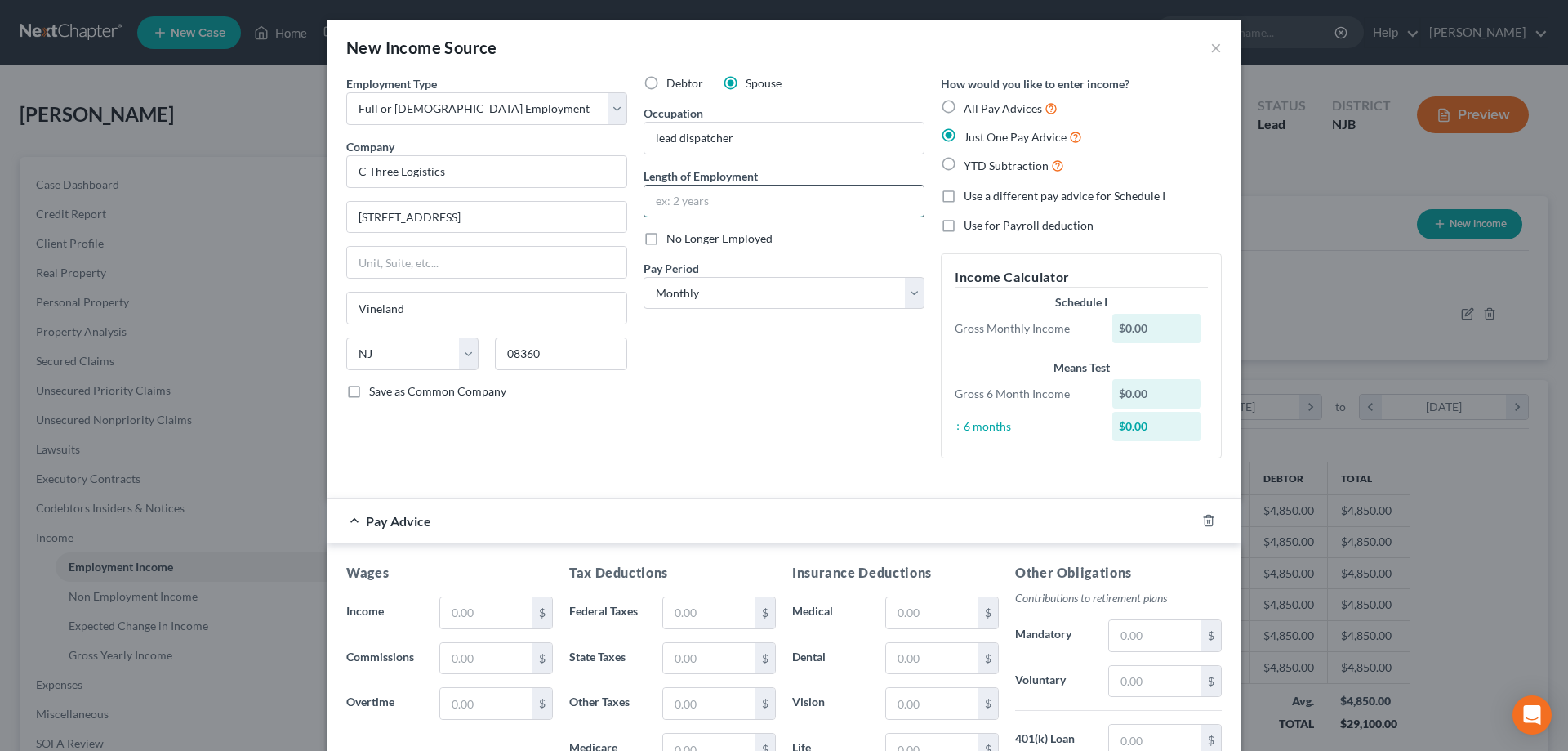
click at [743, 205] on input "text" at bounding box center [784, 200] width 280 height 31
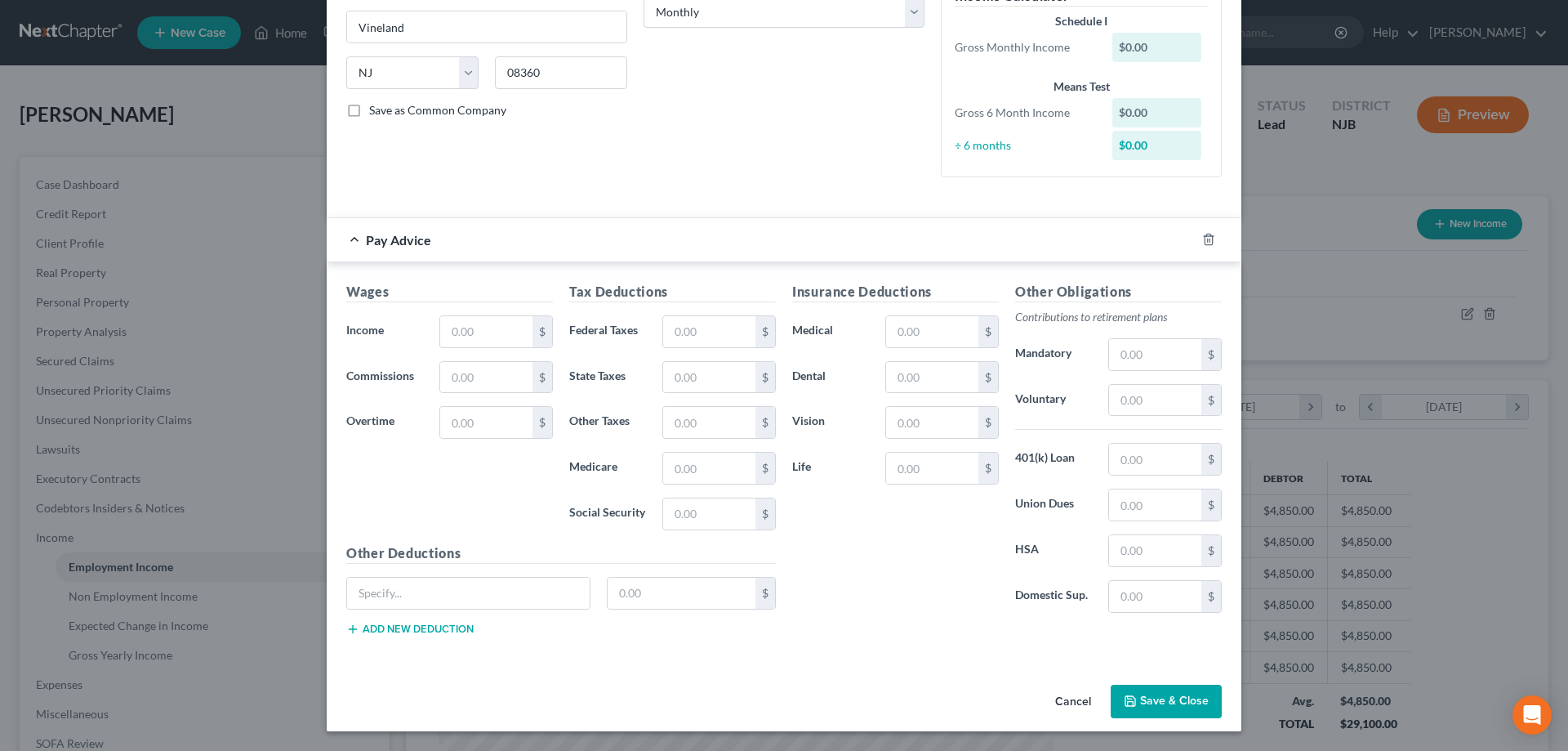
scroll to position [248, 0]
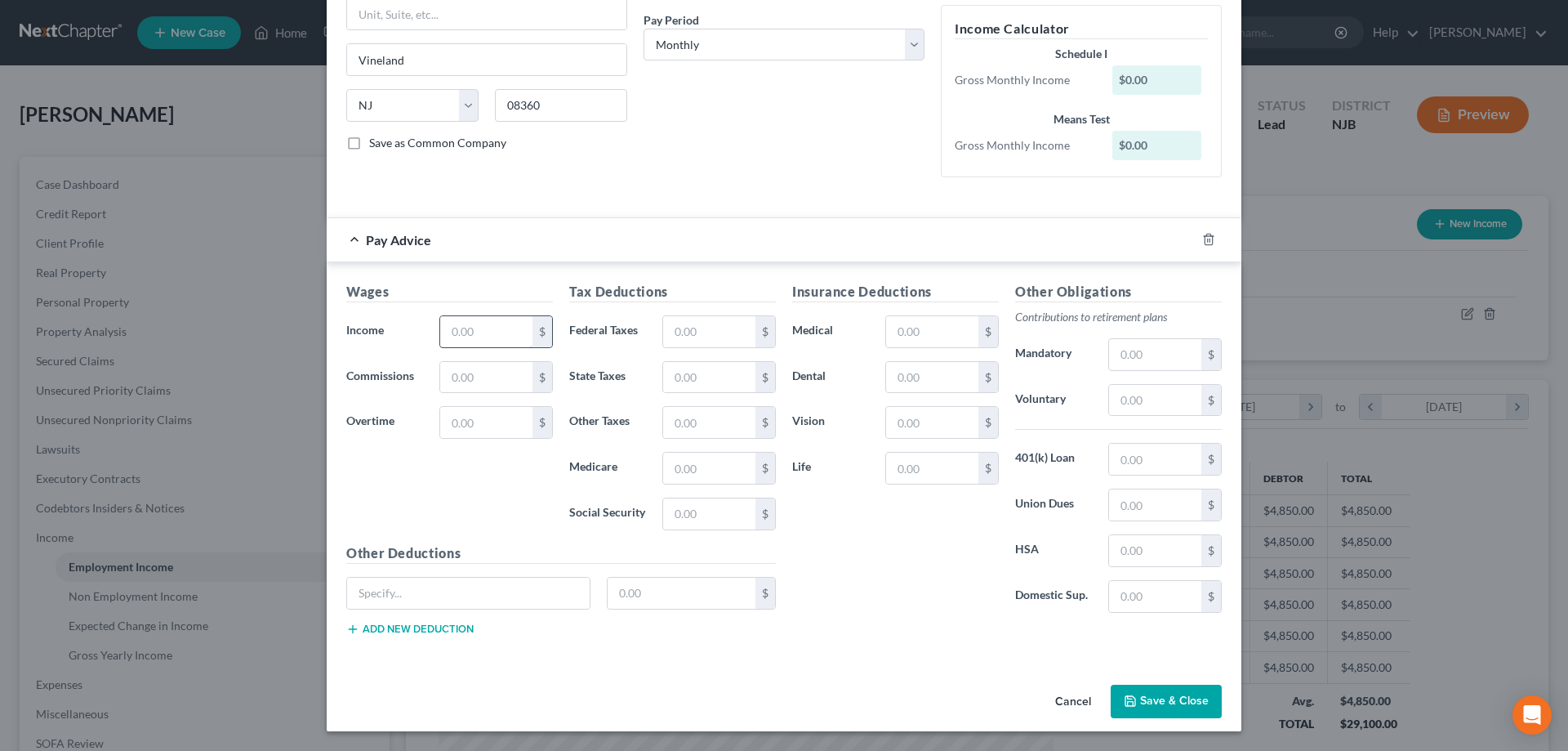
type input "4y"
click at [512, 338] on input "text" at bounding box center [486, 331] width 92 height 31
type input "7,179"
click at [932, 329] on input "text" at bounding box center [932, 331] width 92 height 31
click at [696, 345] on input "text" at bounding box center [709, 331] width 92 height 31
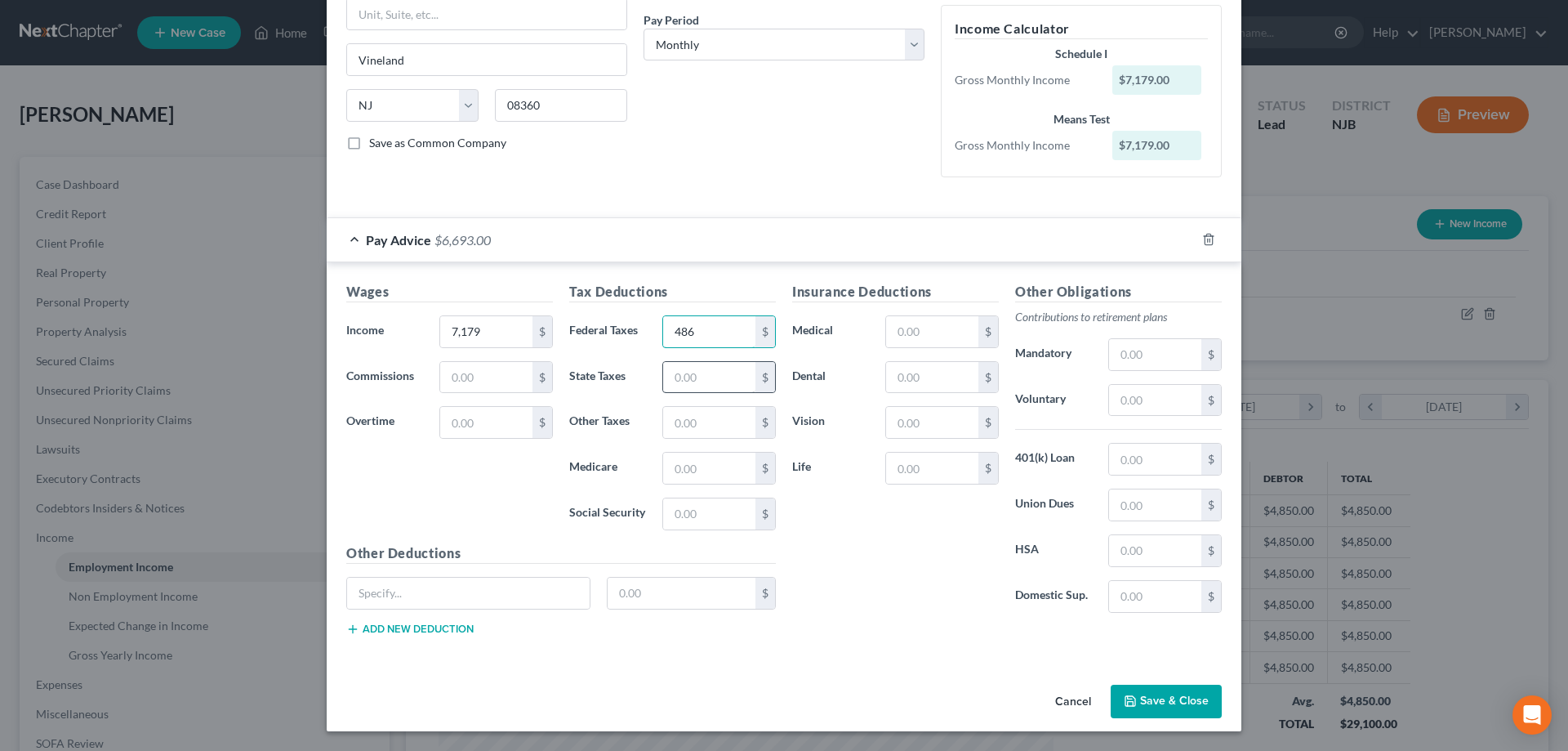
type input "486"
click at [709, 384] on input "text" at bounding box center [709, 377] width 92 height 31
type input "236"
click at [695, 478] on input "text" at bounding box center [709, 468] width 92 height 31
type input "99"
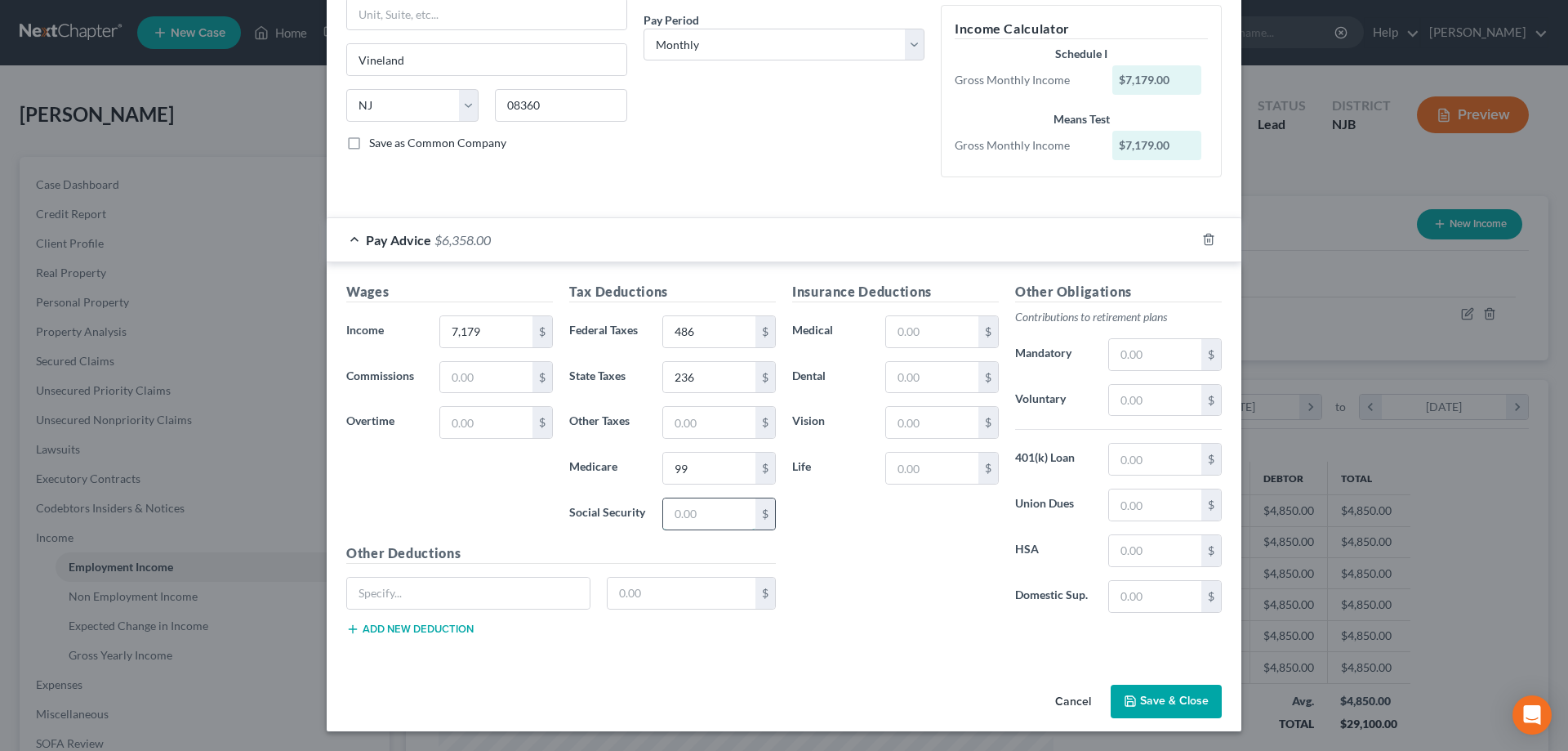
click at [717, 517] on input "text" at bounding box center [709, 514] width 92 height 31
type input "424"
click at [909, 389] on input "text" at bounding box center [932, 377] width 92 height 31
type input "17"
click at [935, 340] on input "text" at bounding box center [932, 331] width 92 height 31
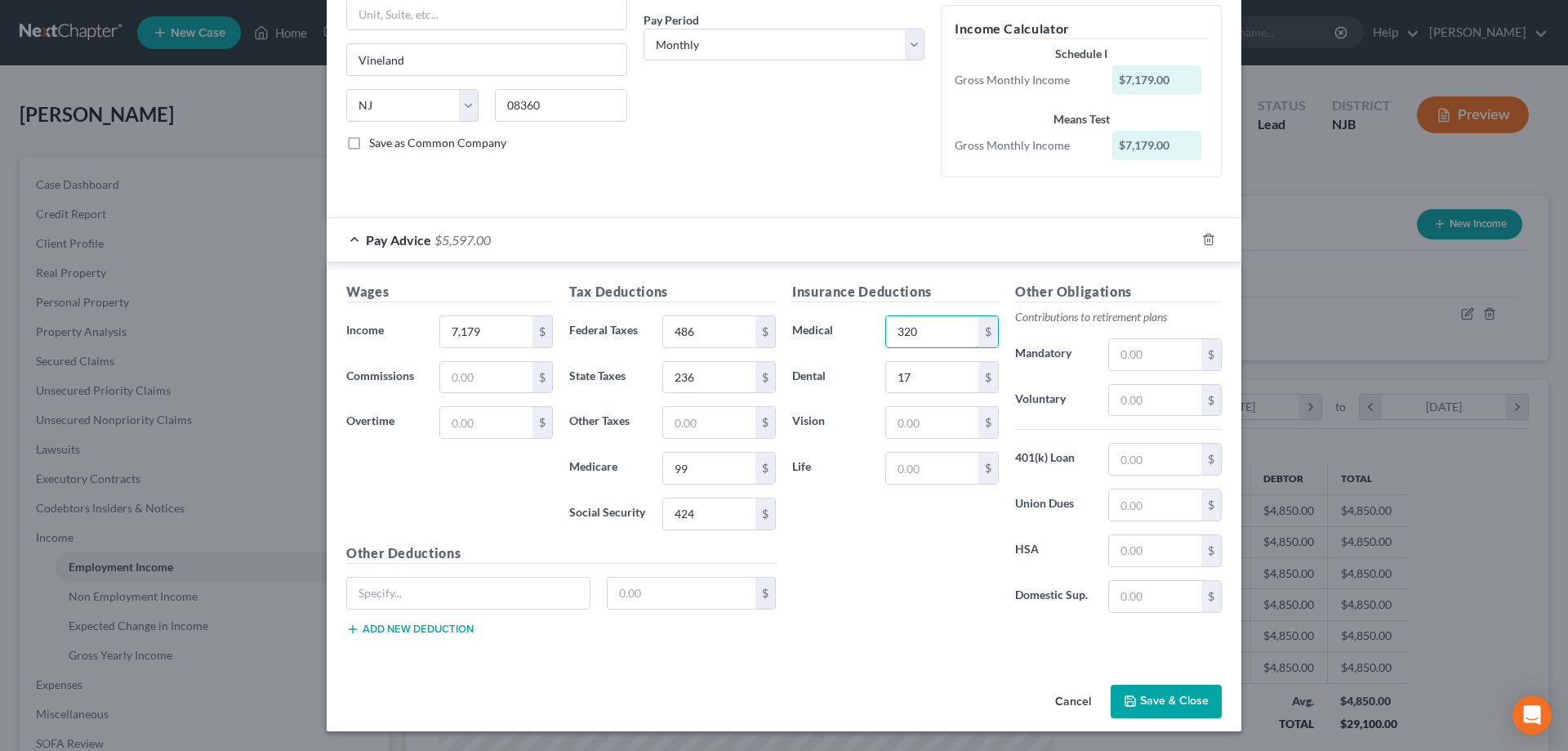
type input "320"
click at [1156, 690] on button "Save & Close" at bounding box center [1166, 702] width 111 height 34
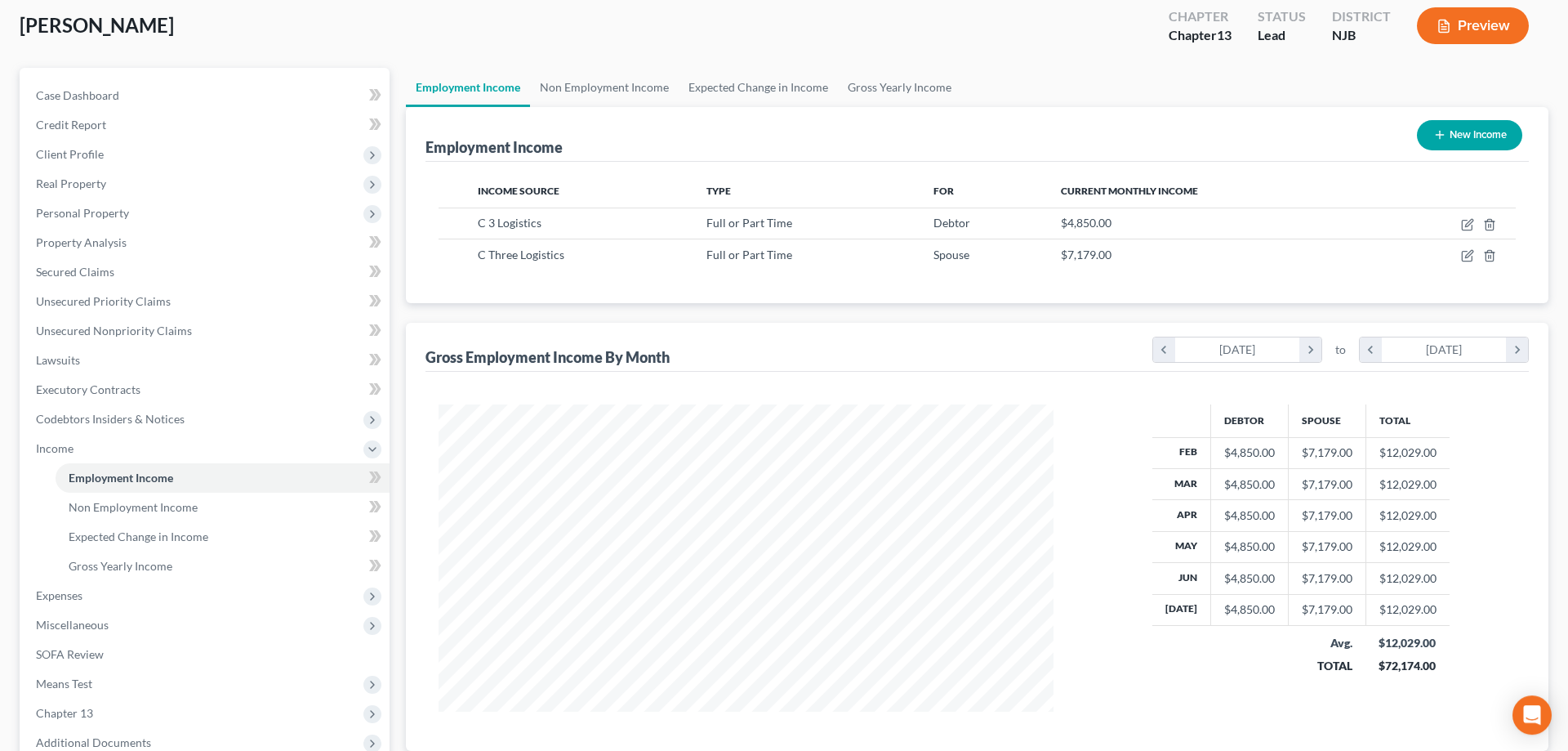
scroll to position [263, 0]
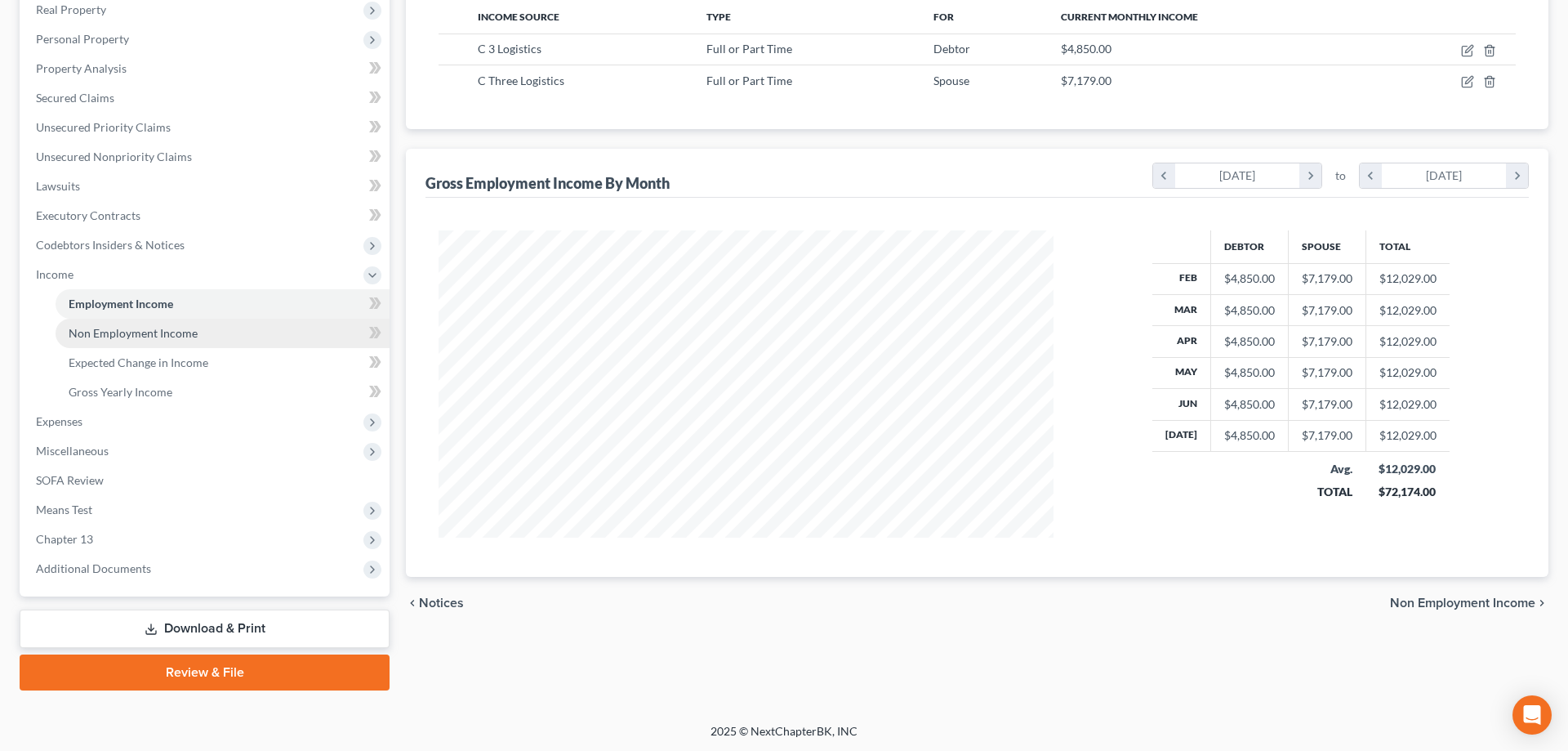
click at [135, 335] on span "Non Employment Income" at bounding box center [133, 332] width 129 height 14
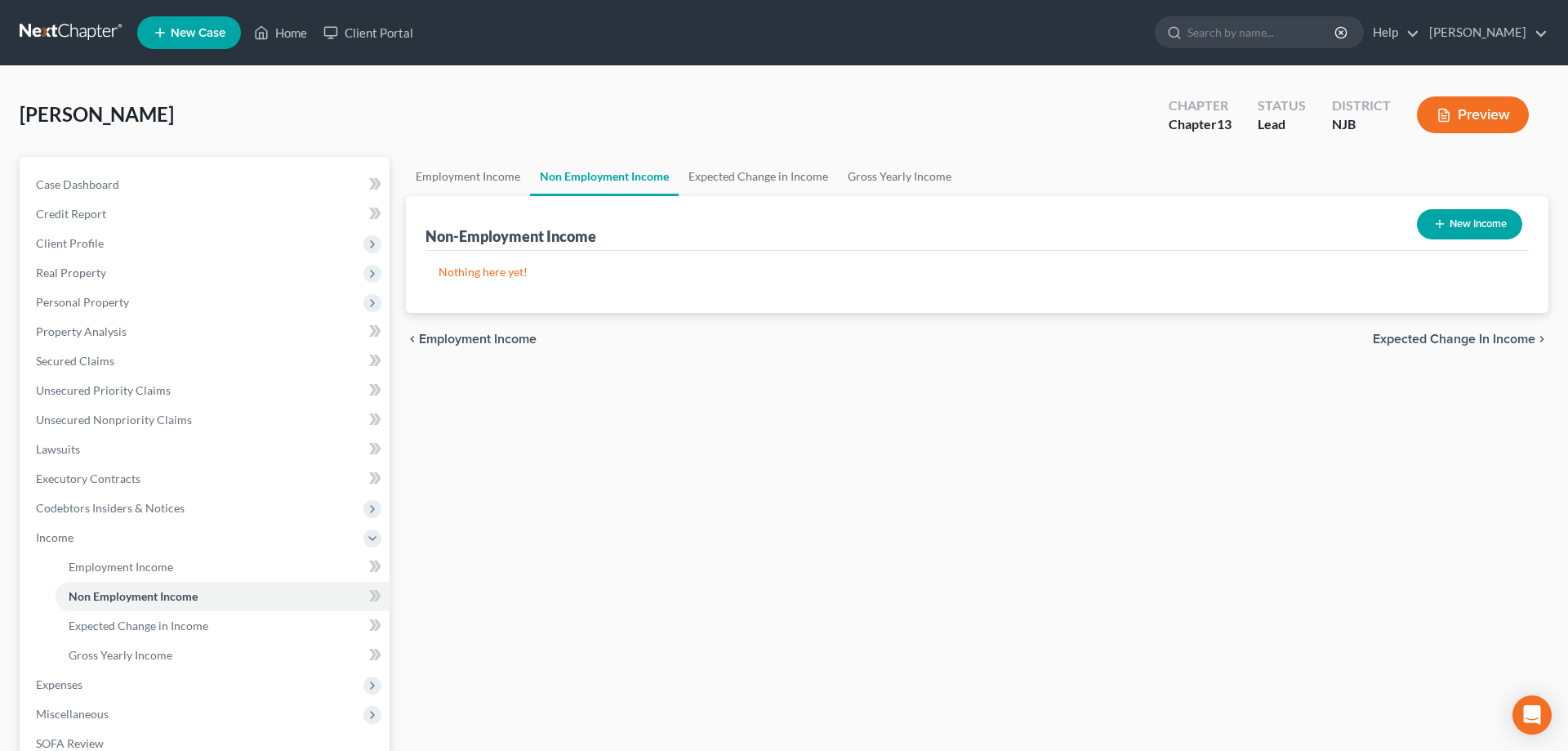
click at [1453, 225] on button "New Income" at bounding box center [1469, 224] width 106 height 30
select select "0"
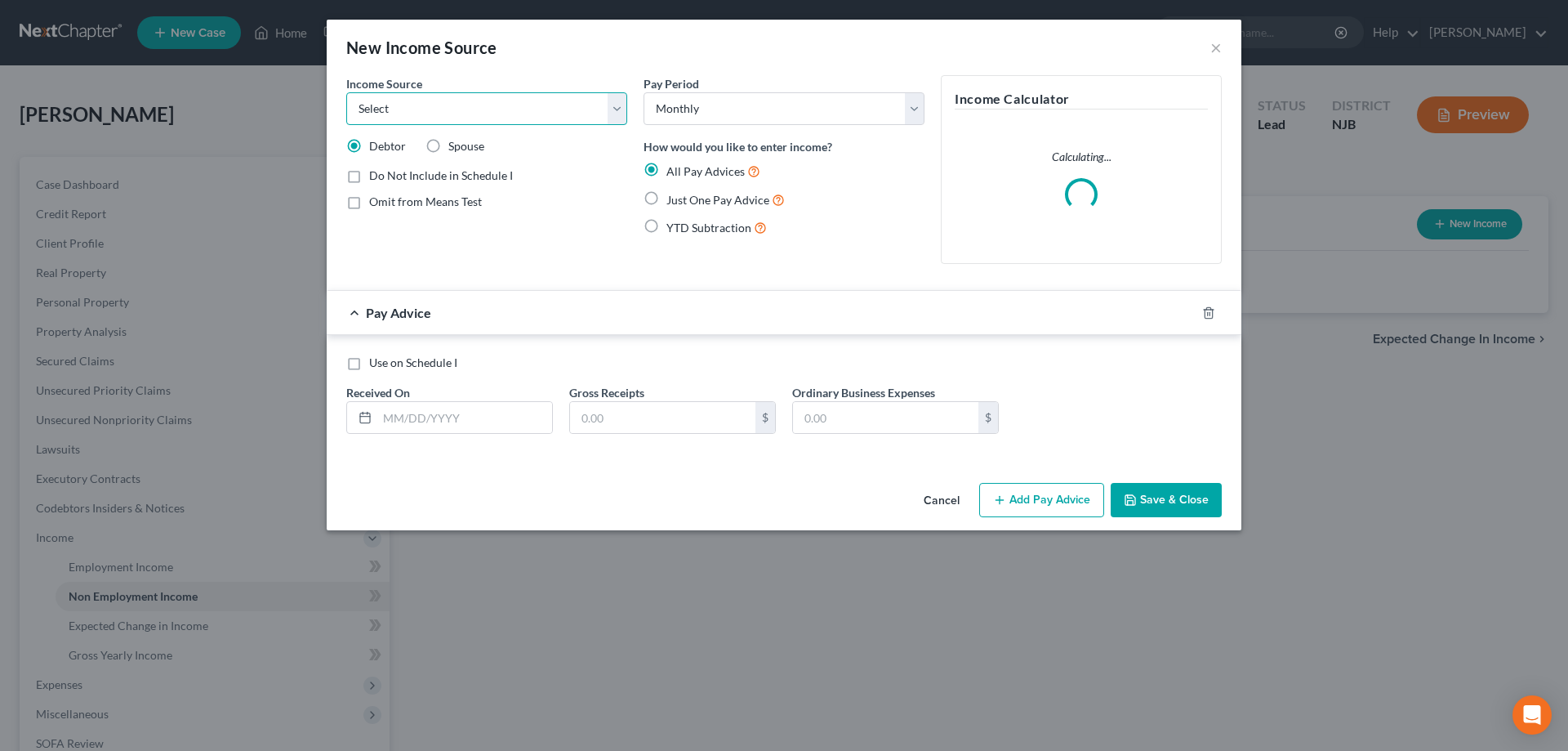
click at [346, 92] on select "Select Unemployment Disability (from employer) Pension Retirement Social Securi…" at bounding box center [486, 108] width 281 height 32
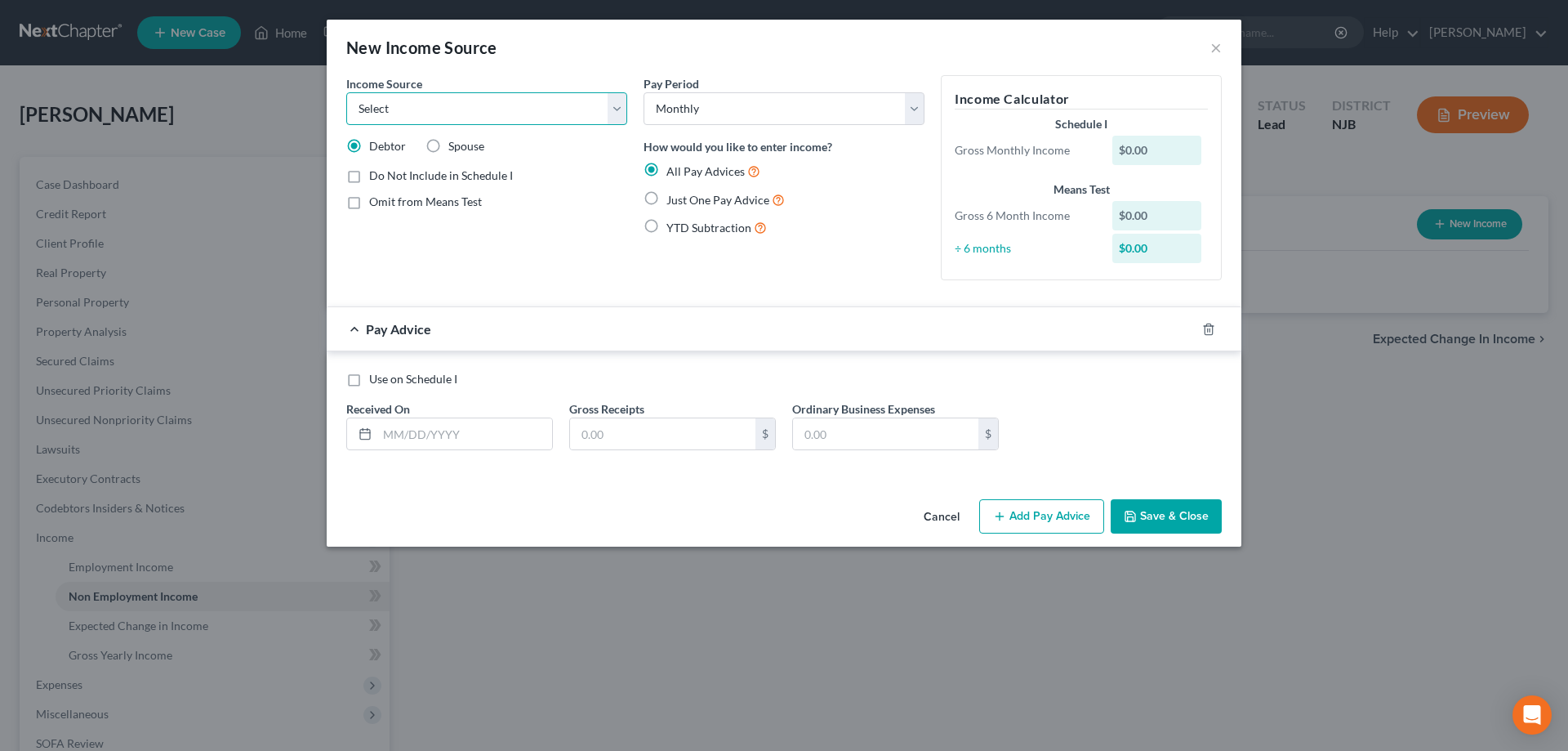
select select "13"
click option "Other Monthly Income" at bounding box center [0, 0] width 0 height 0
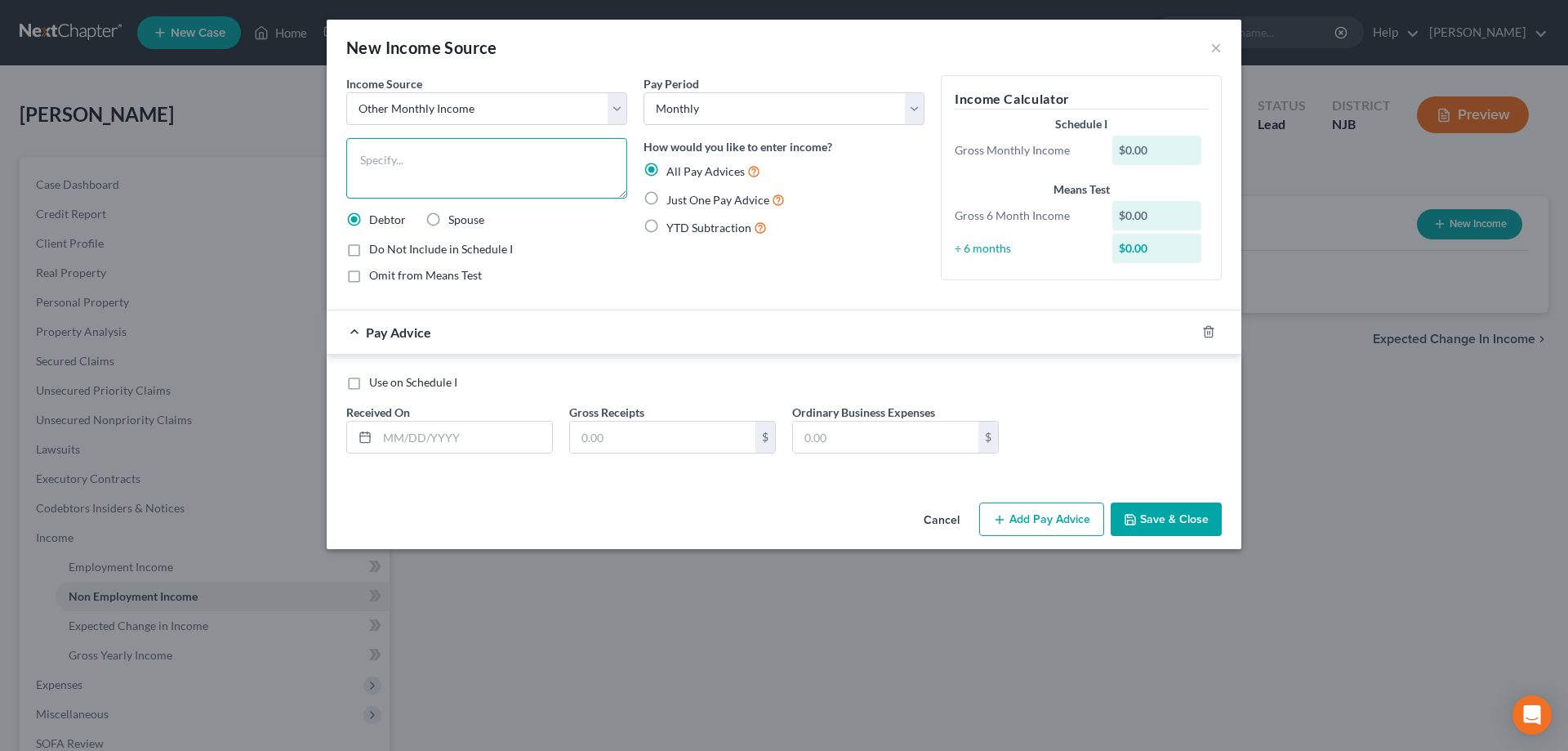
click at [384, 153] on textarea at bounding box center [486, 168] width 281 height 60
click at [418, 188] on textarea "Husband owns tanker trucks under a business called "Outlaw Transporatation", th…" at bounding box center [486, 168] width 281 height 60
type textarea "Husband owns tanker trucks under a business called "Outlaw Transporatation", th…"
click at [667, 196] on label "Just One Pay Advice" at bounding box center [725, 199] width 118 height 19
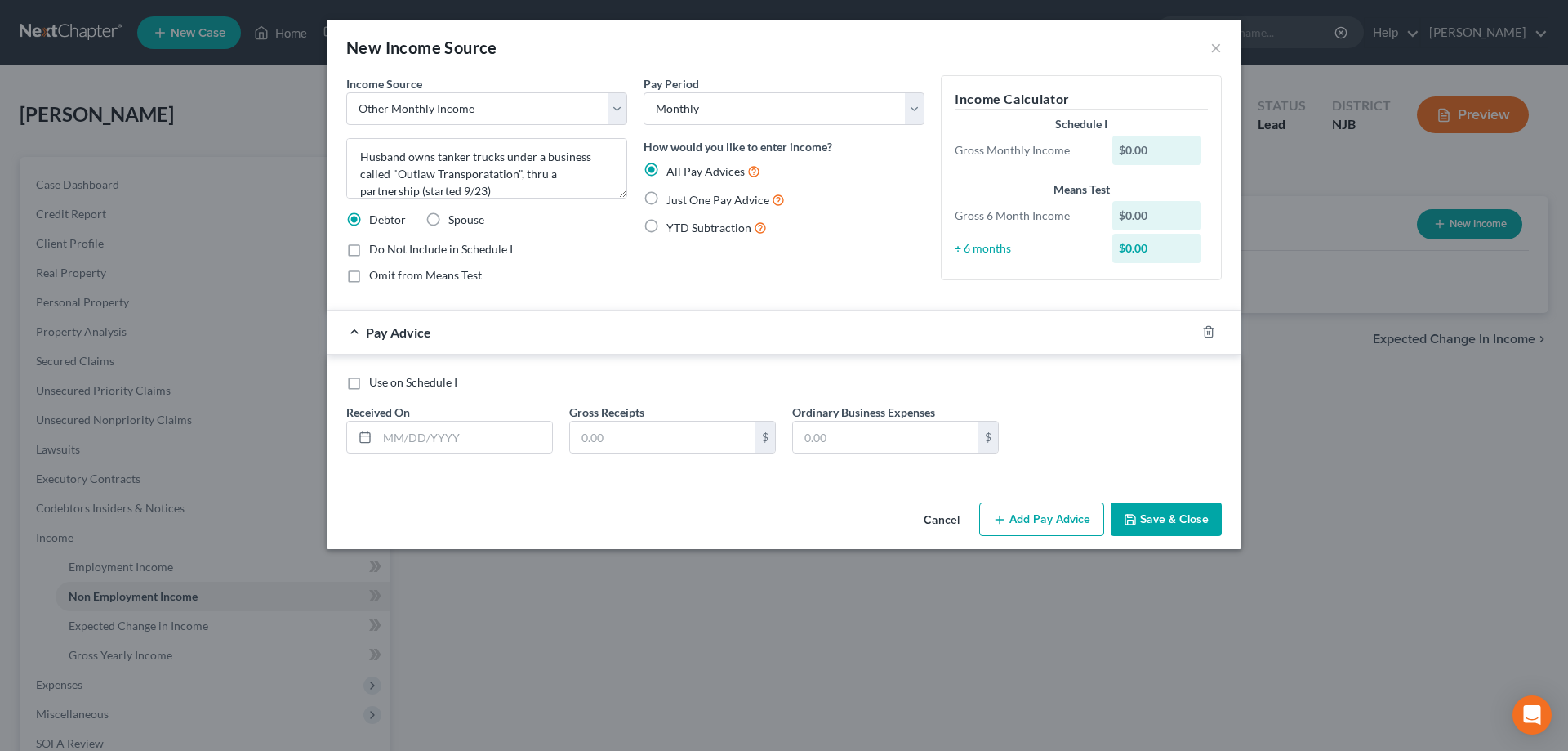
click at [673, 196] on input "Just One Pay Advice" at bounding box center [678, 196] width 11 height 11
radio input "true"
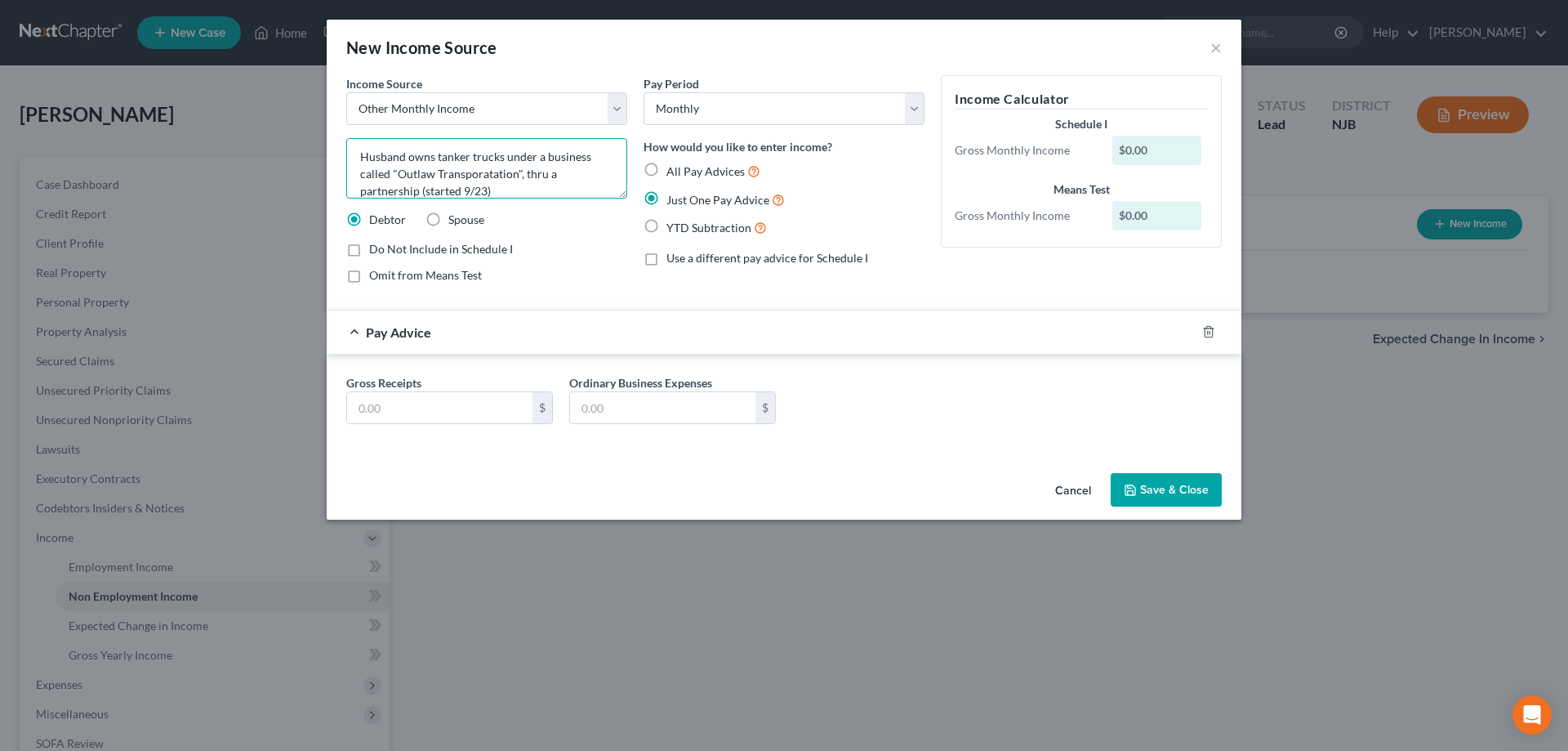
click at [474, 196] on textarea "Husband owns tanker trucks under a business called "Outlaw Transporatation", th…" at bounding box center [486, 168] width 281 height 60
click at [486, 178] on textarea "Husband owns tanker trucks under a business called "Outlaw Transporatation", th…" at bounding box center [486, 168] width 281 height 60
click at [469, 176] on textarea "Husband owns tanker trucks under a business called "Outlaw Transporatation", th…" at bounding box center [486, 168] width 281 height 60
click at [530, 230] on div "Income Source * Select Unemployment Disability (from employer) Pension Retireme…" at bounding box center [486, 185] width 297 height 221
click at [487, 191] on textarea "Husband owns tanker trucks under a business called "Outlaw Transportation", thr…" at bounding box center [486, 168] width 281 height 60
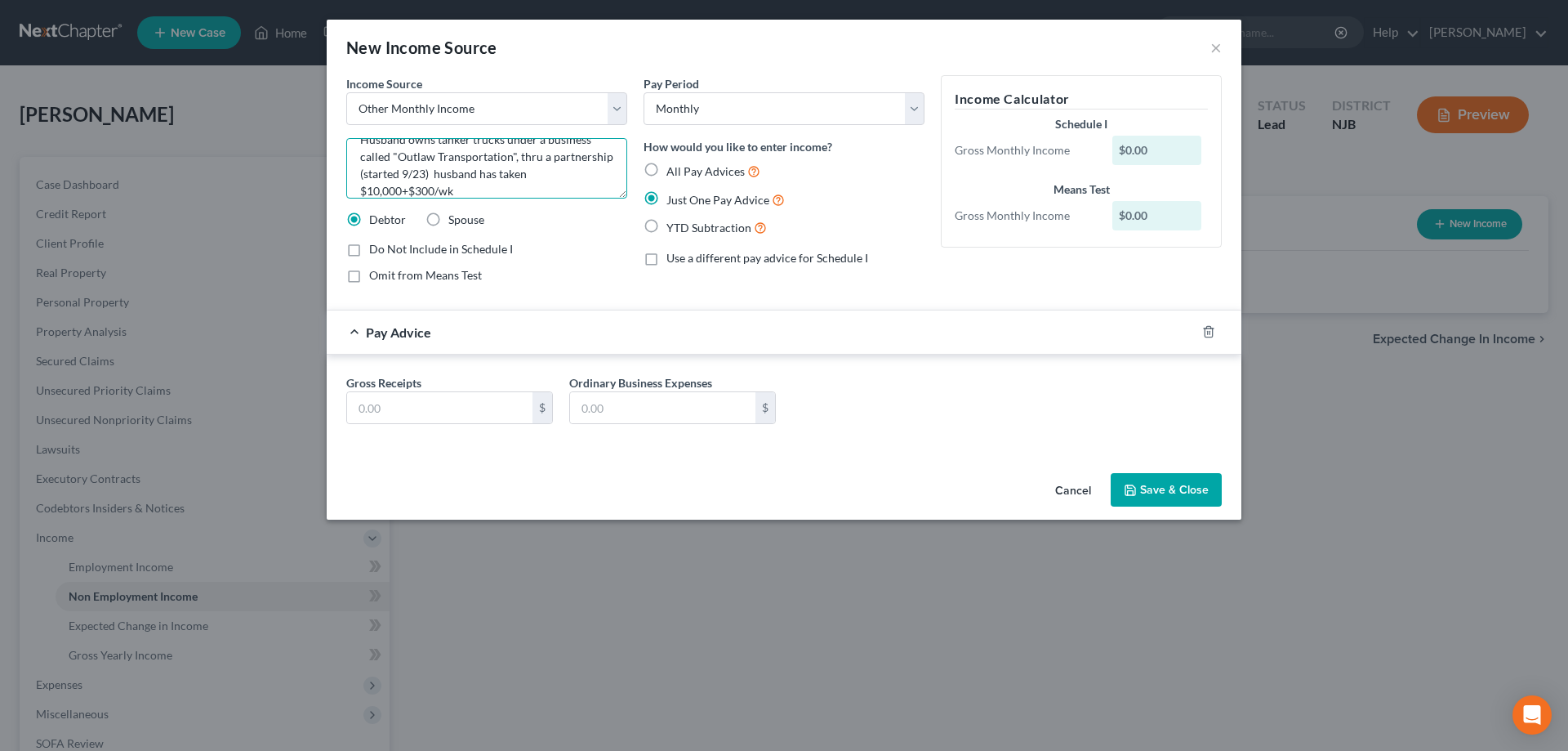
scroll to position [0, 0]
click at [587, 163] on textarea "Husband owns tanker trucks under a business called "Outlaw Transportation", thr…" at bounding box center [486, 168] width 281 height 60
click at [390, 180] on textarea "Husband owns tanker trucks under a business called "Outlaw Transportation", thr…" at bounding box center [486, 168] width 281 height 60
click at [505, 179] on textarea "Husband owns tanker trucks under a business- "Outlaw Transportation", thru a pa…" at bounding box center [486, 168] width 281 height 60
type textarea "Husband owns tanker trucks under a business- "Outlaw Transportation", thru a pa…"
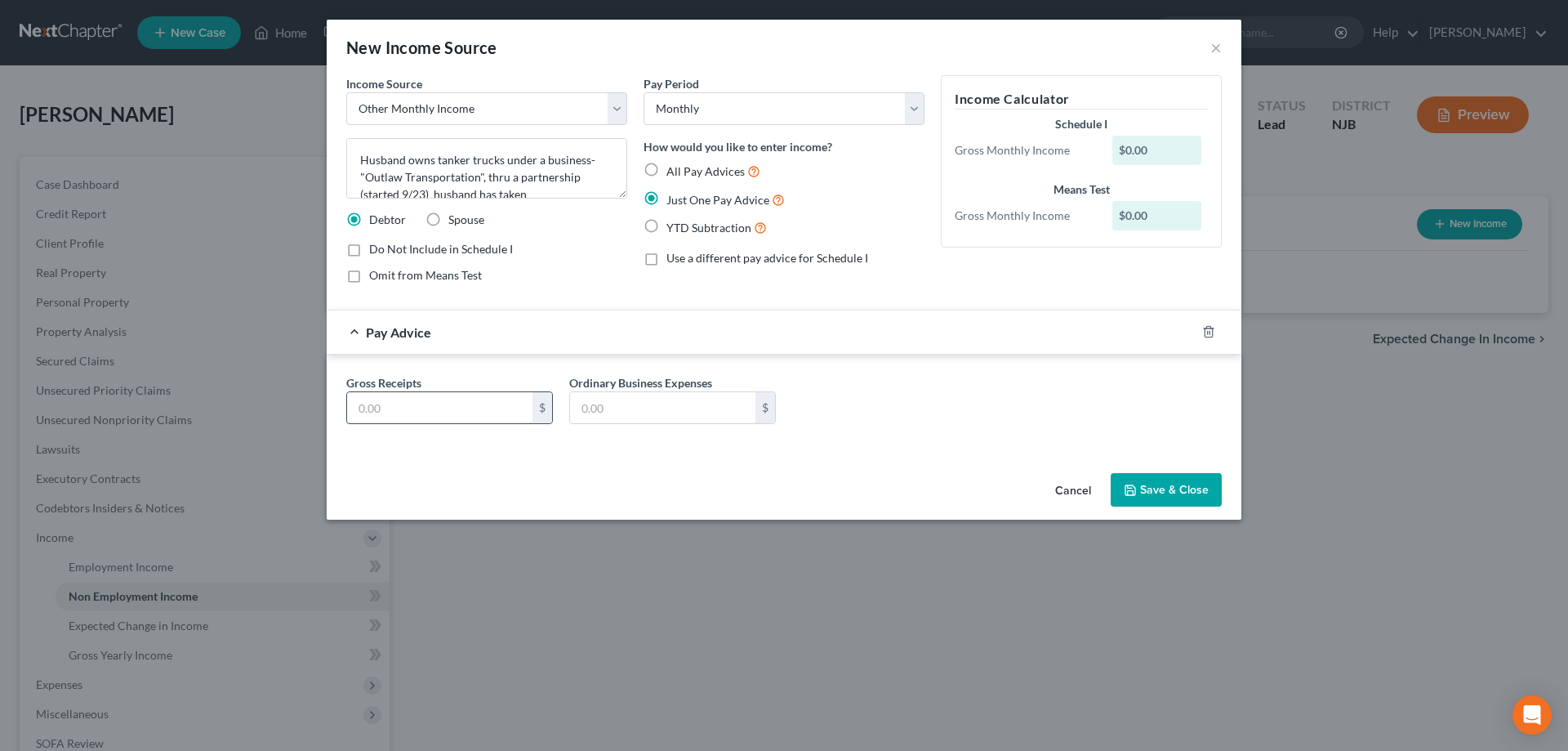
click at [401, 421] on input "text" at bounding box center [439, 407] width 185 height 31
type input "2,034"
click at [632, 411] on input "text" at bounding box center [662, 407] width 185 height 31
type input "500"
click at [1146, 494] on button "Save & Close" at bounding box center [1166, 490] width 111 height 34
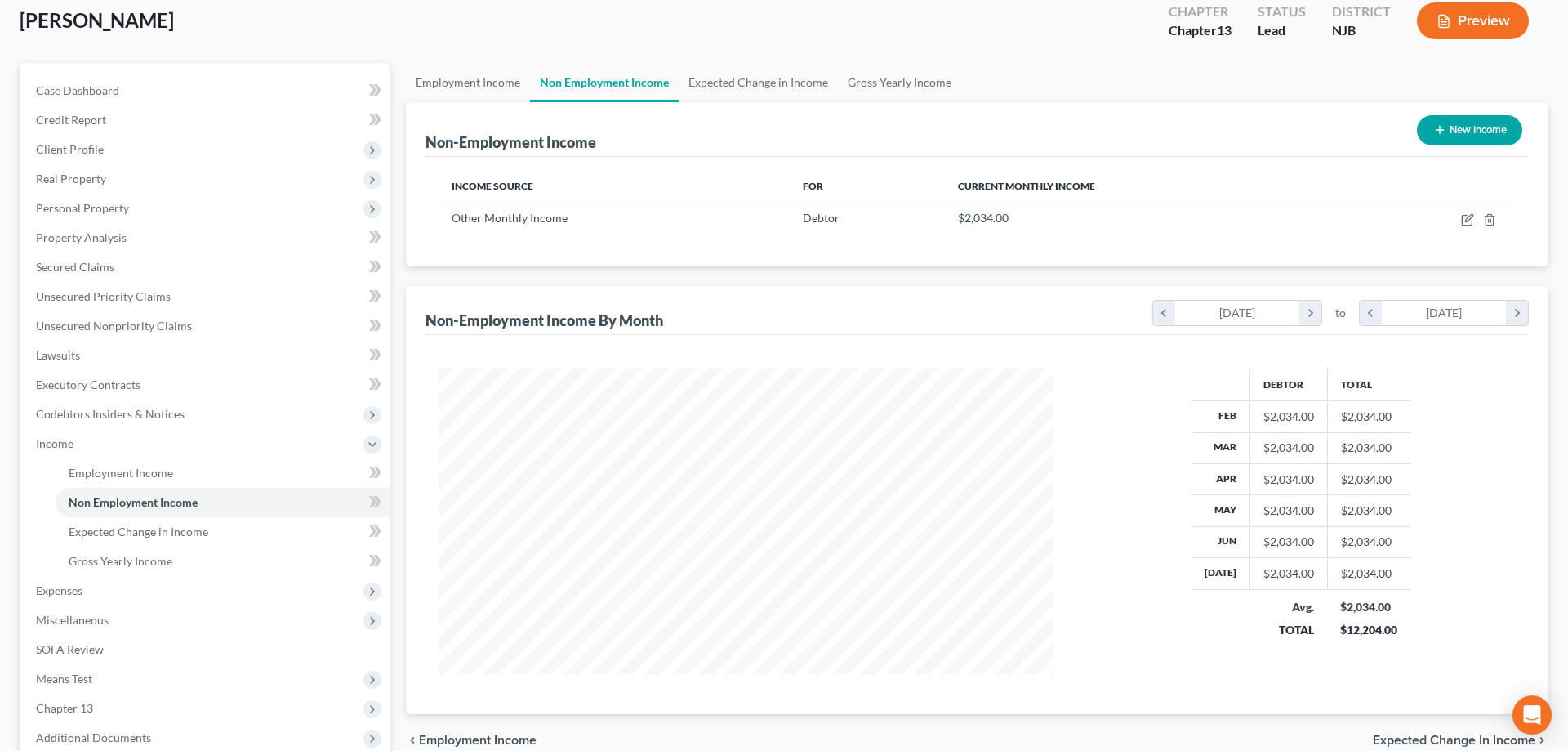
scroll to position [250, 0]
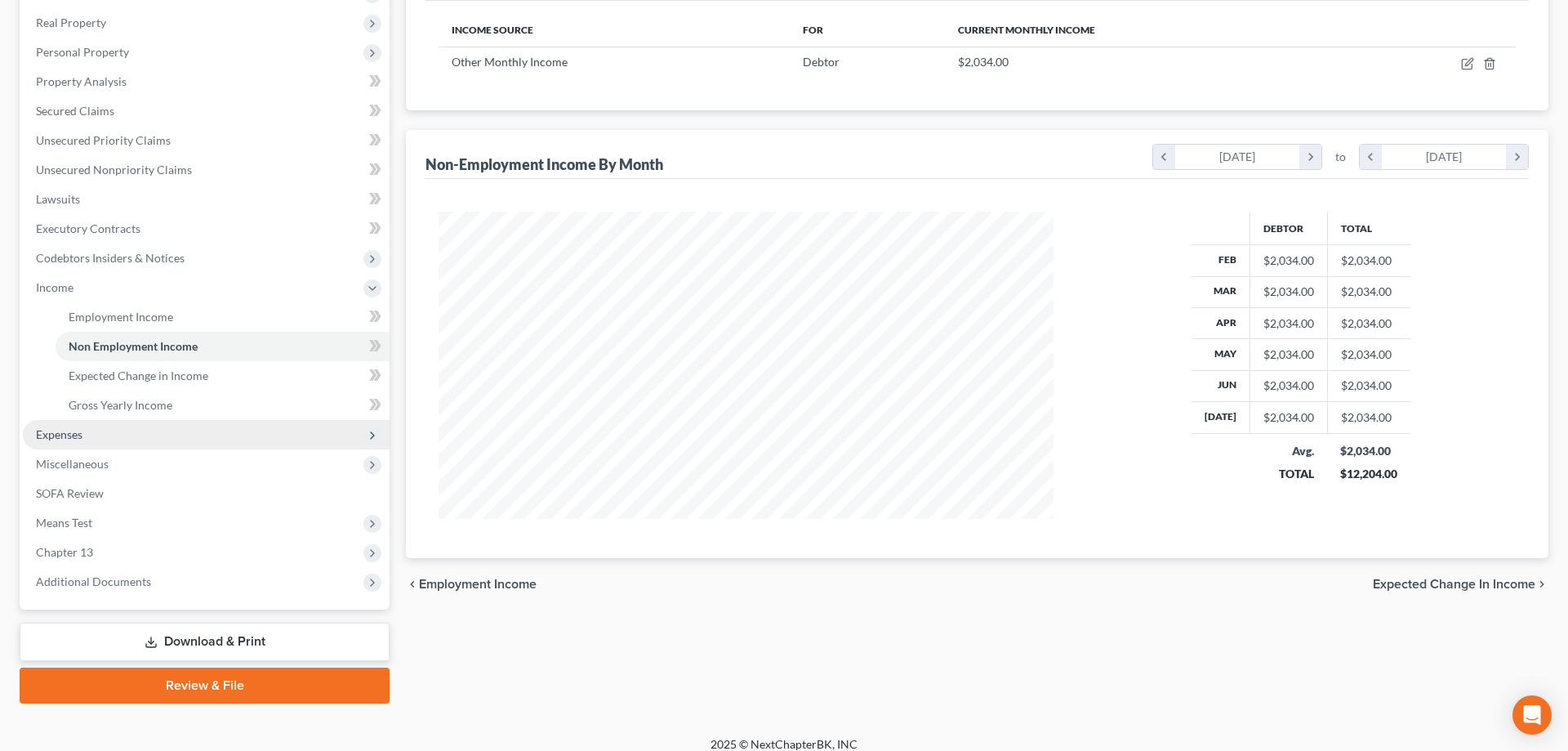
click at [69, 437] on span "Expenses" at bounding box center [60, 433] width 47 height 14
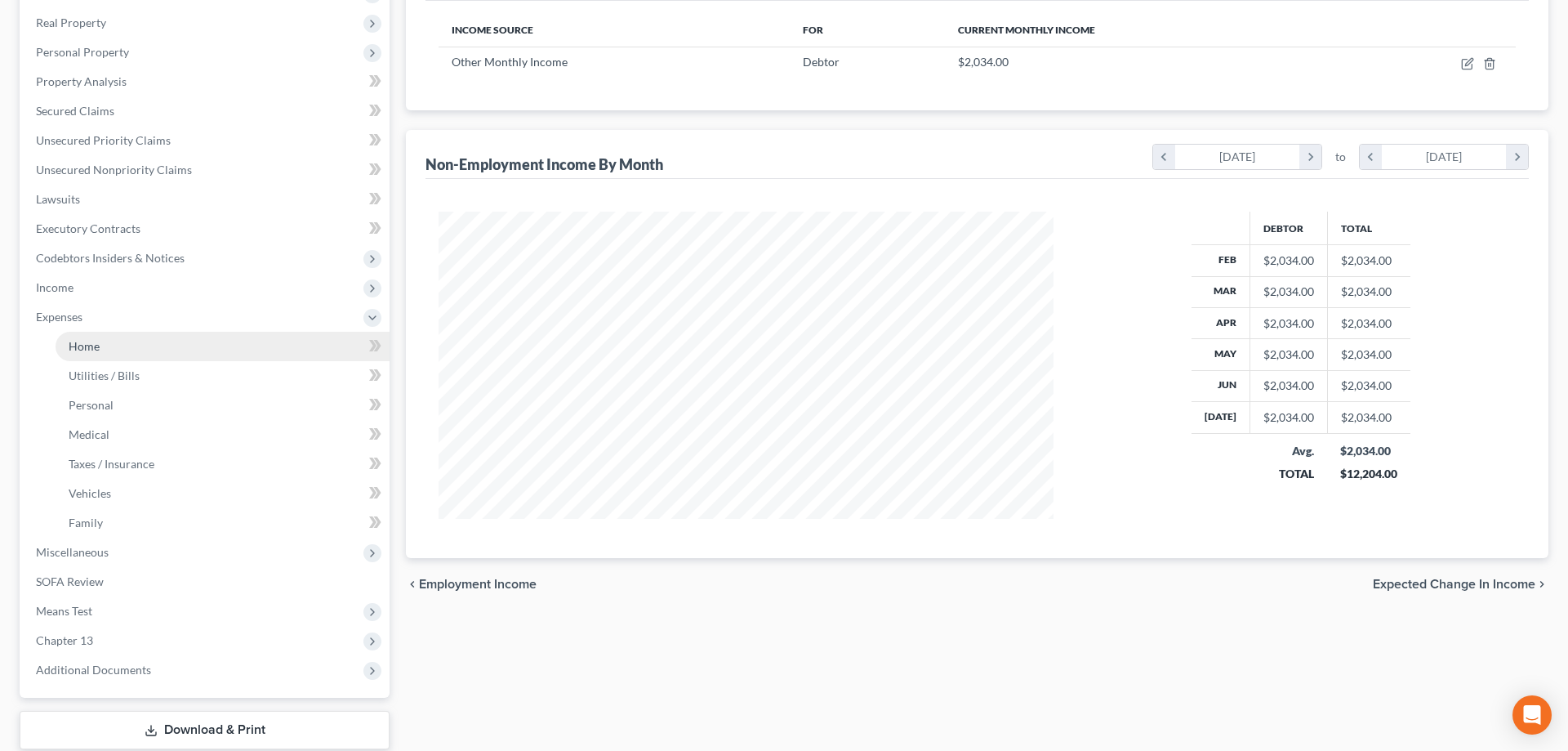
click at [91, 352] on span "Home" at bounding box center [84, 346] width 31 height 14
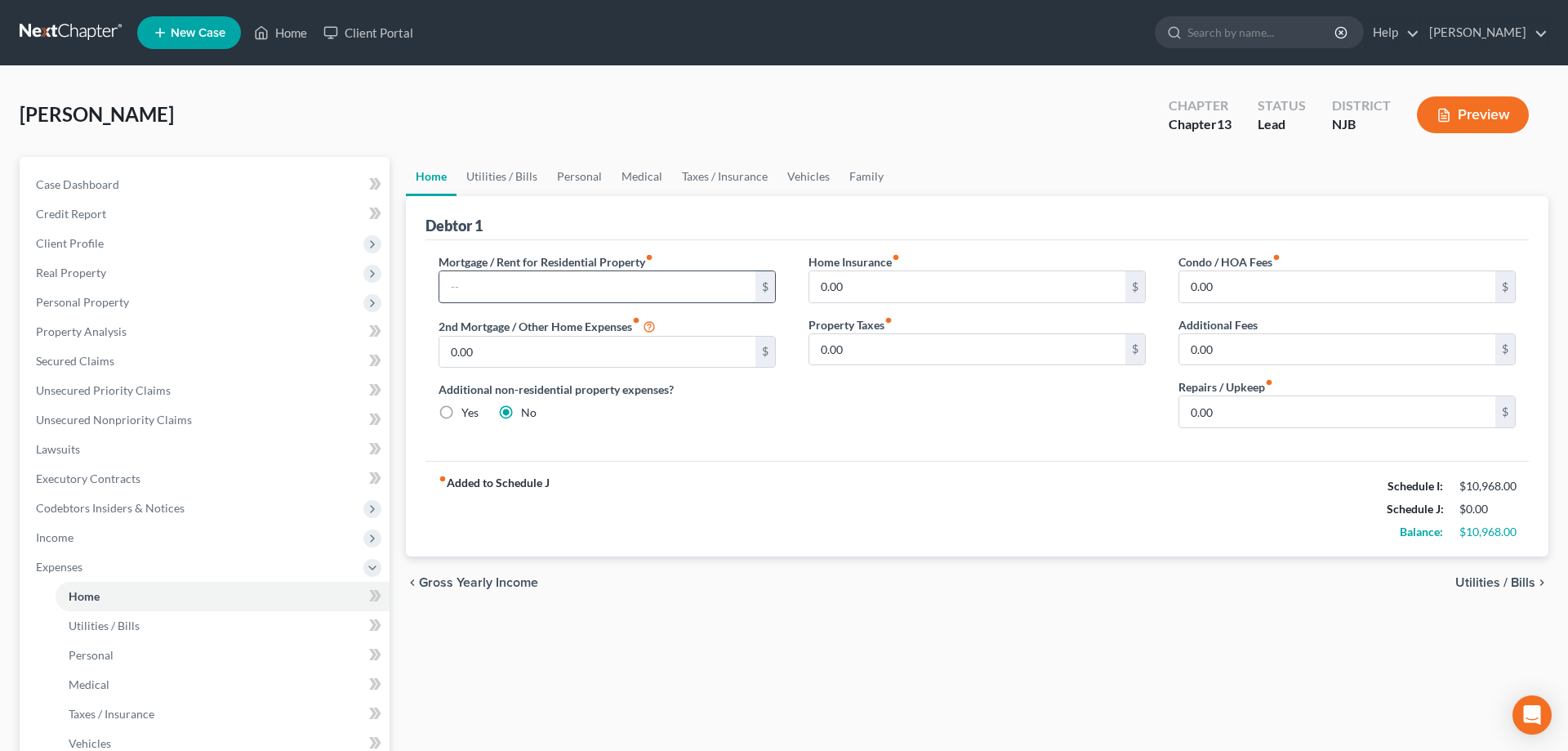
click at [621, 280] on input "text" at bounding box center [597, 287] width 316 height 31
type input "1,742"
click at [1241, 413] on input "0.00" at bounding box center [1337, 412] width 316 height 31
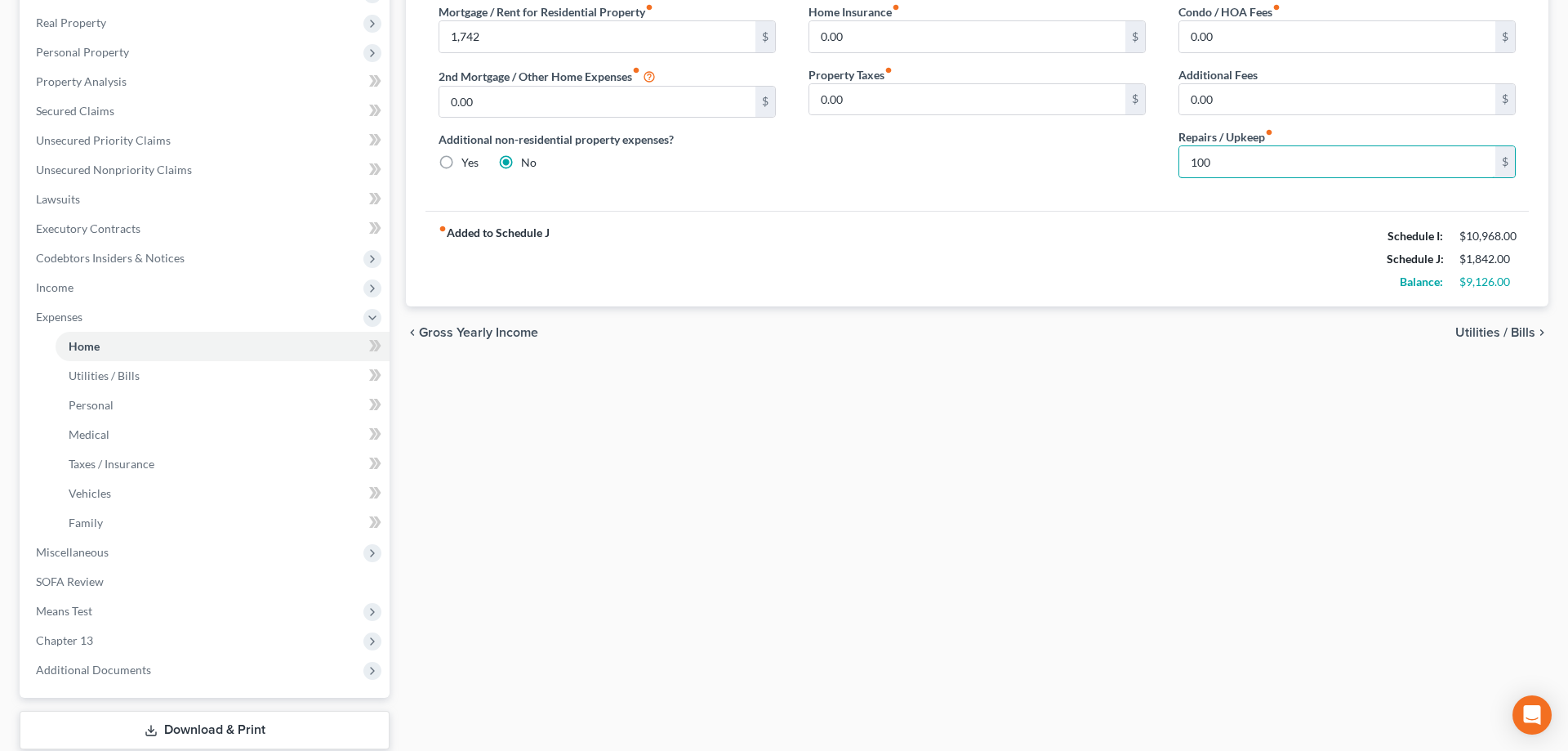
scroll to position [167, 0]
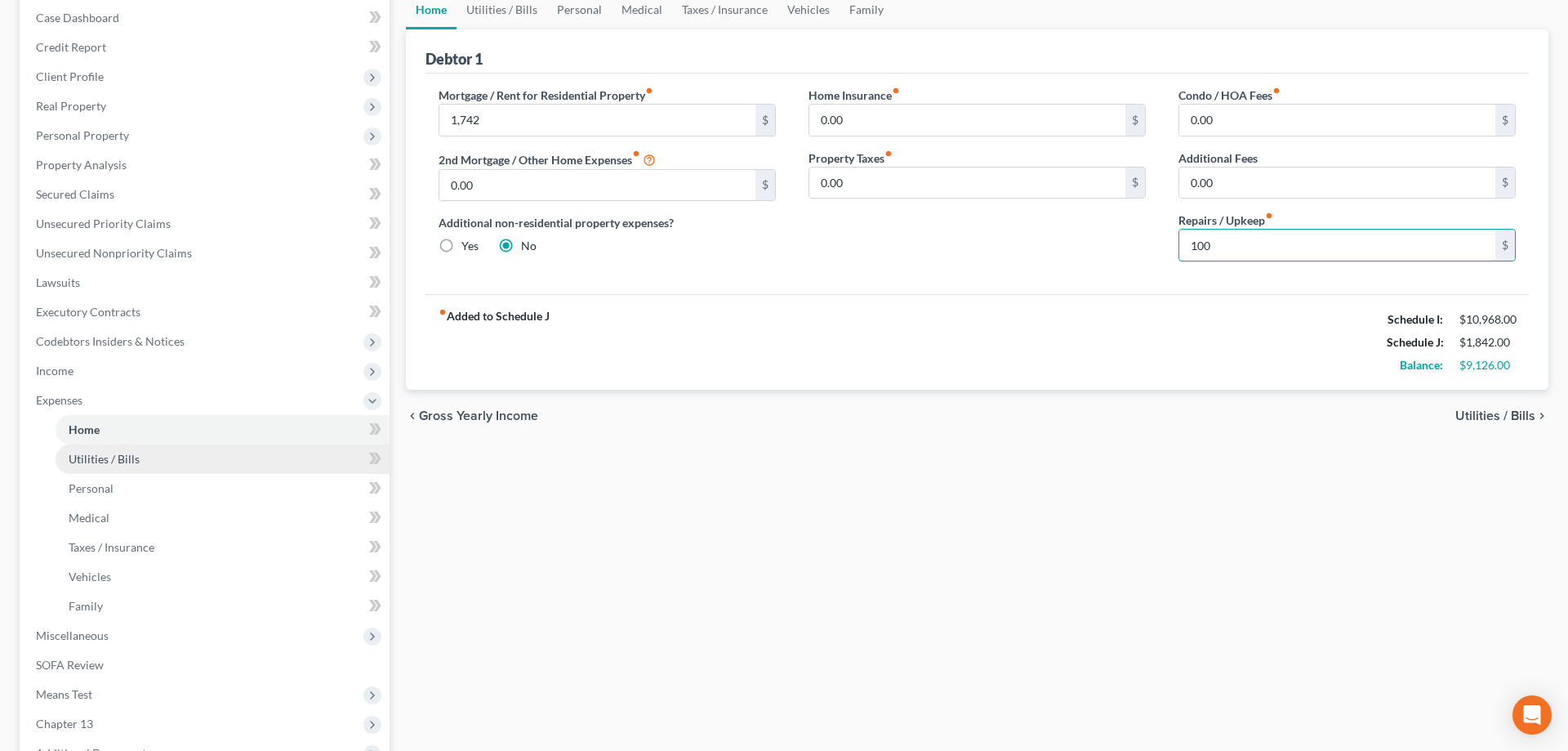
type input "100"
click at [138, 457] on link "Utilities / Bills" at bounding box center [223, 459] width 334 height 30
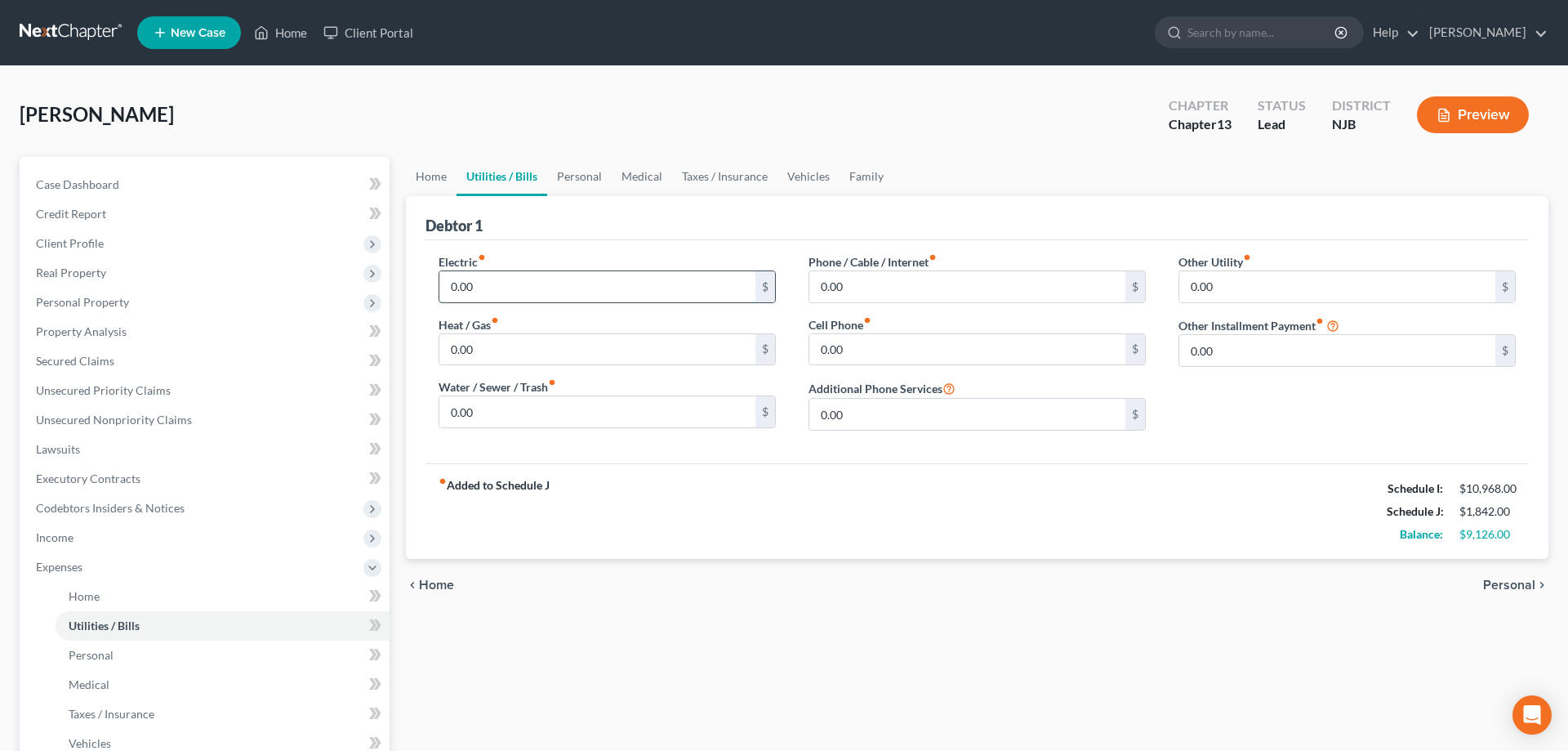
click at [509, 277] on input "0.00" at bounding box center [597, 287] width 316 height 31
type input "275"
click at [513, 348] on input "0.00" at bounding box center [597, 349] width 316 height 31
click at [564, 350] on input "200" at bounding box center [597, 349] width 316 height 31
type input "2"
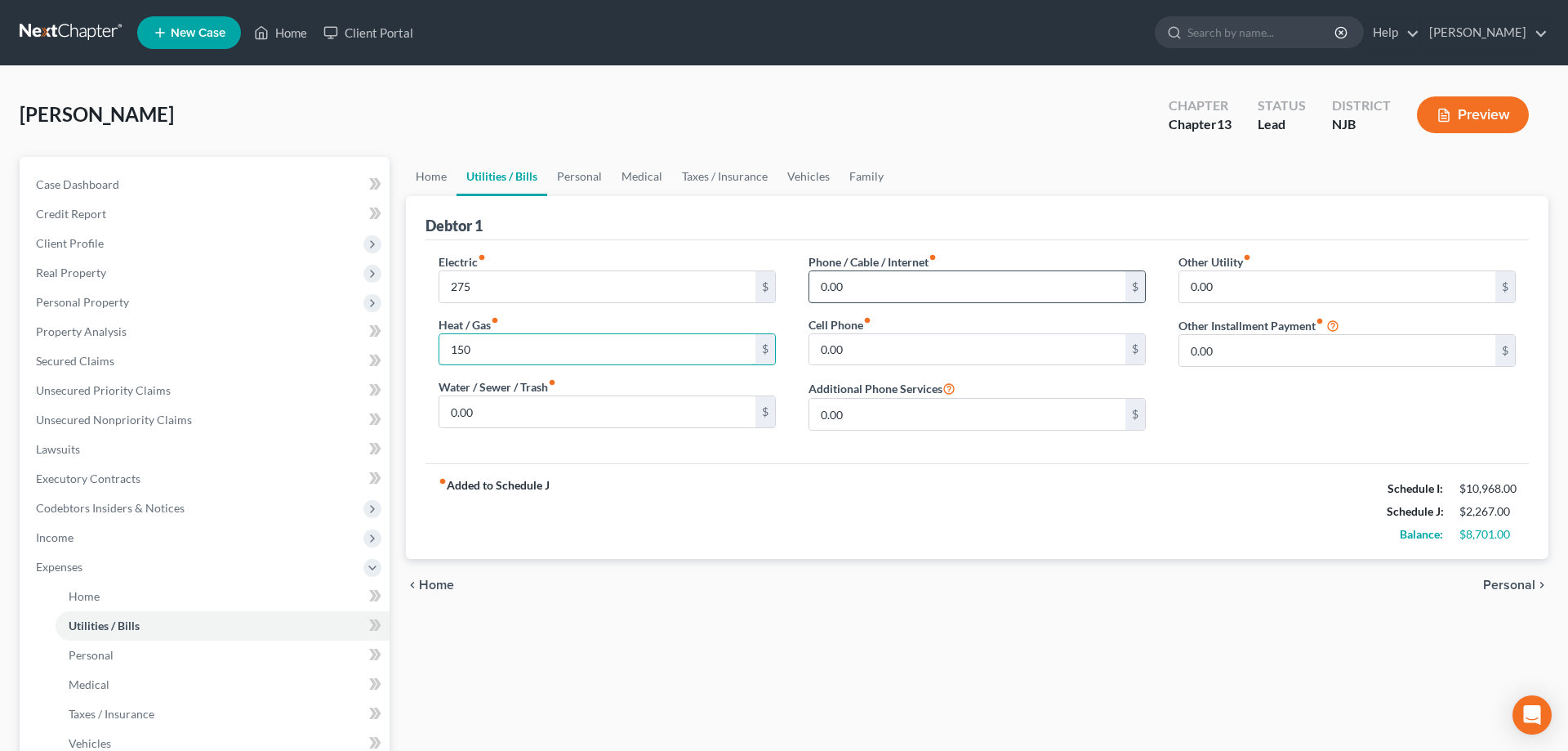
type input "150"
click at [914, 295] on input "0.00" at bounding box center [967, 287] width 316 height 31
type input "168"
click at [569, 420] on input "0.00" at bounding box center [597, 412] width 316 height 31
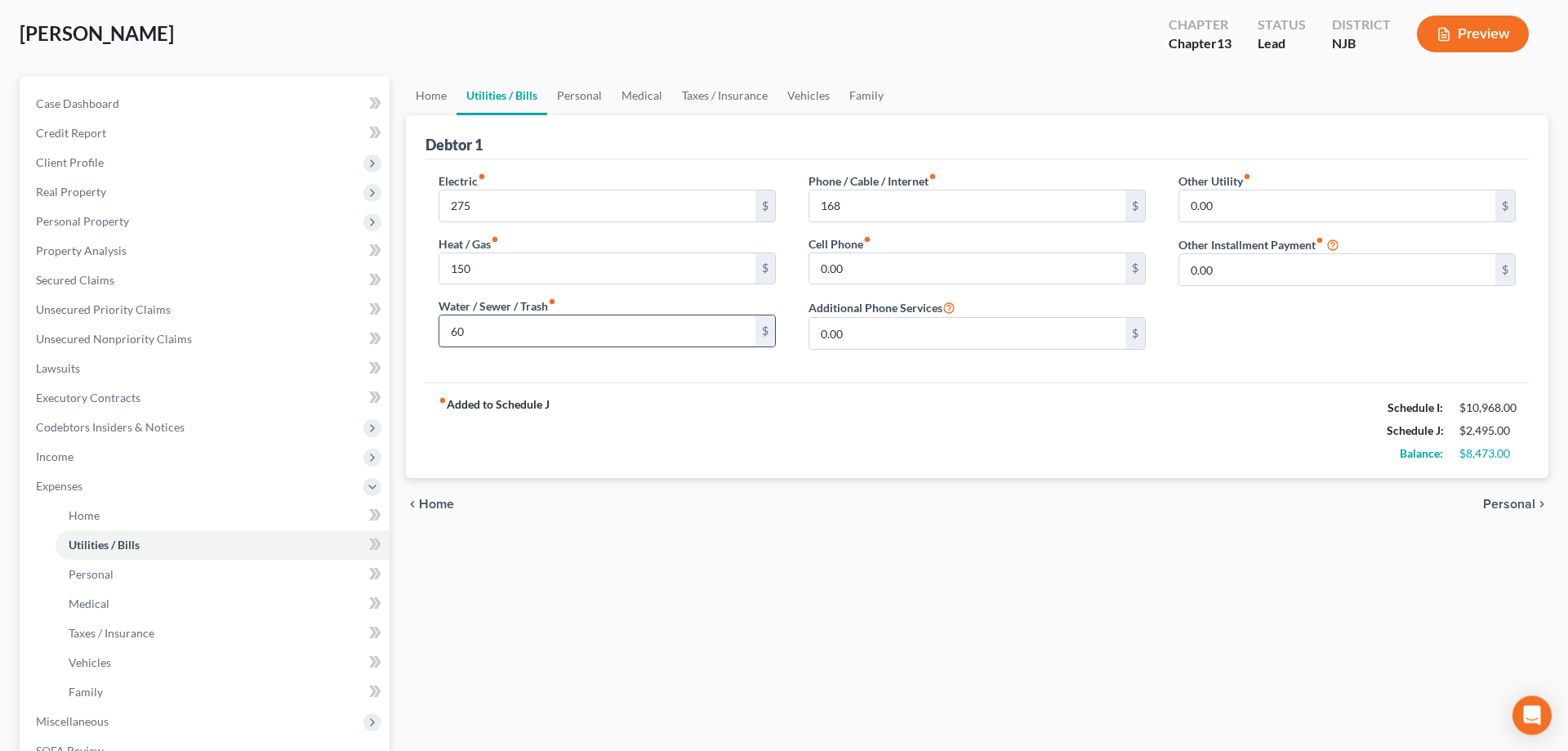
scroll to position [83, 0]
type input "6"
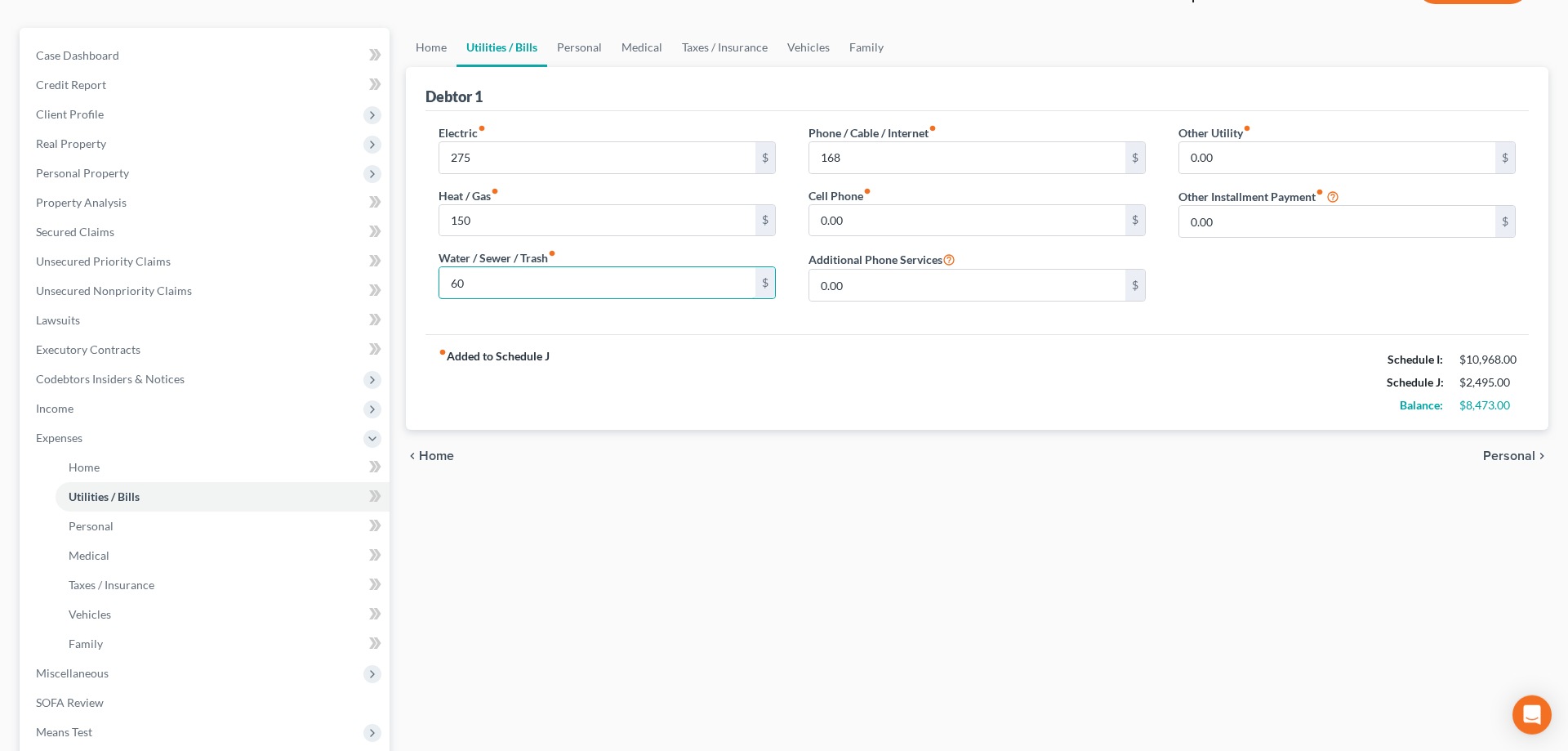
scroll to position [333, 0]
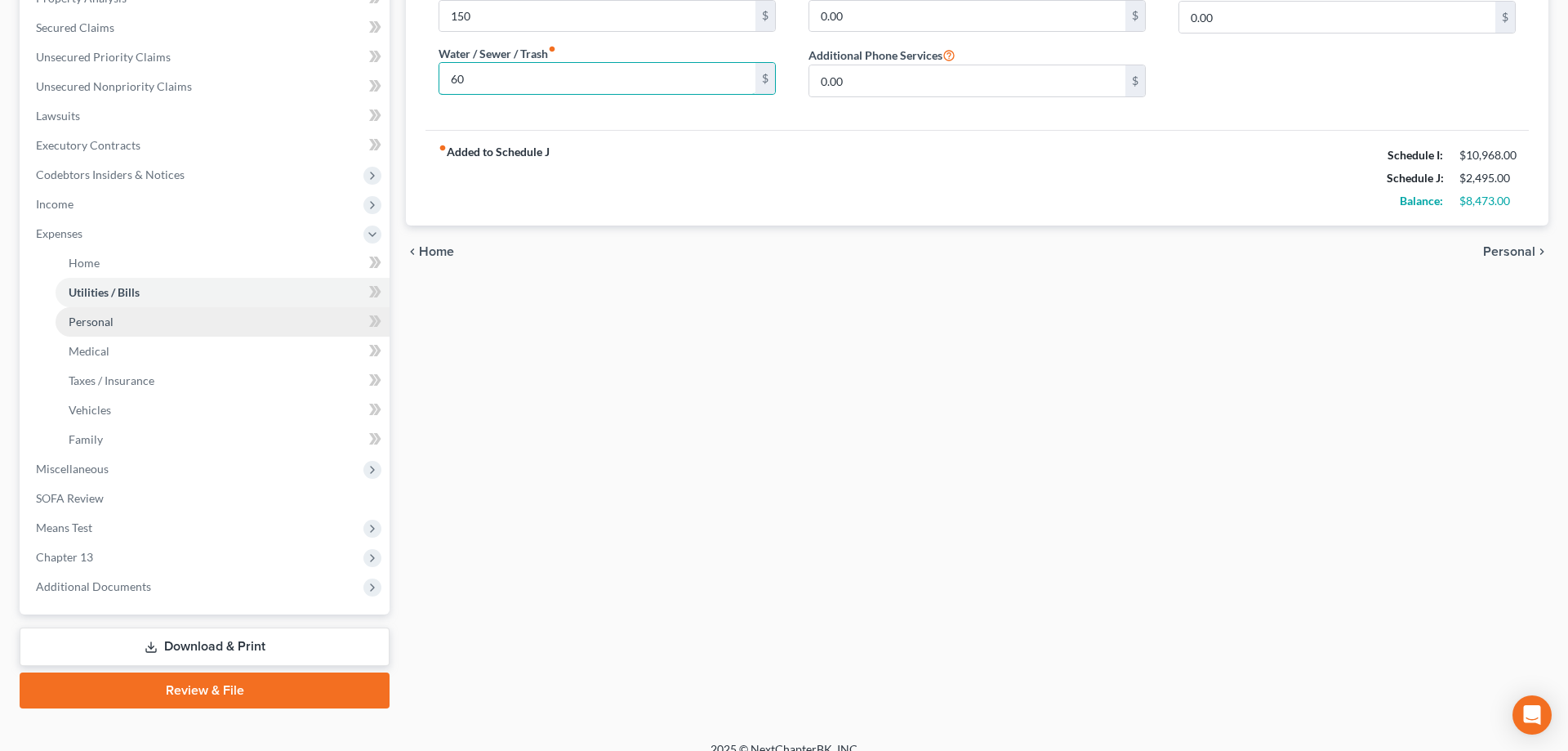
type input "60"
click at [90, 323] on span "Personal" at bounding box center [91, 320] width 45 height 14
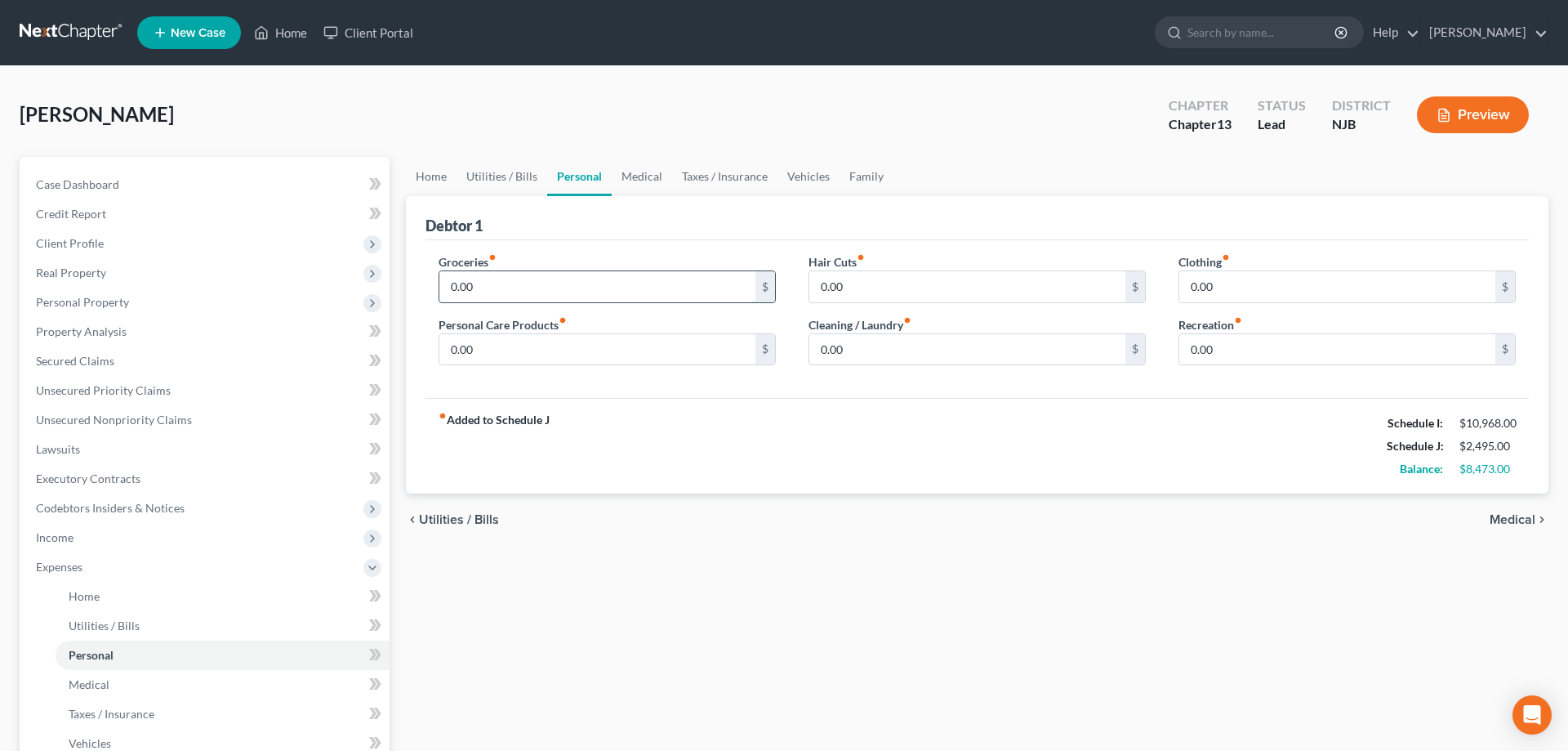
click at [558, 281] on input "0.00" at bounding box center [597, 287] width 316 height 31
type input "800"
click at [891, 283] on input "0.00" at bounding box center [967, 287] width 316 height 31
type input "10"
click at [1253, 289] on input "0.00" at bounding box center [1337, 287] width 316 height 31
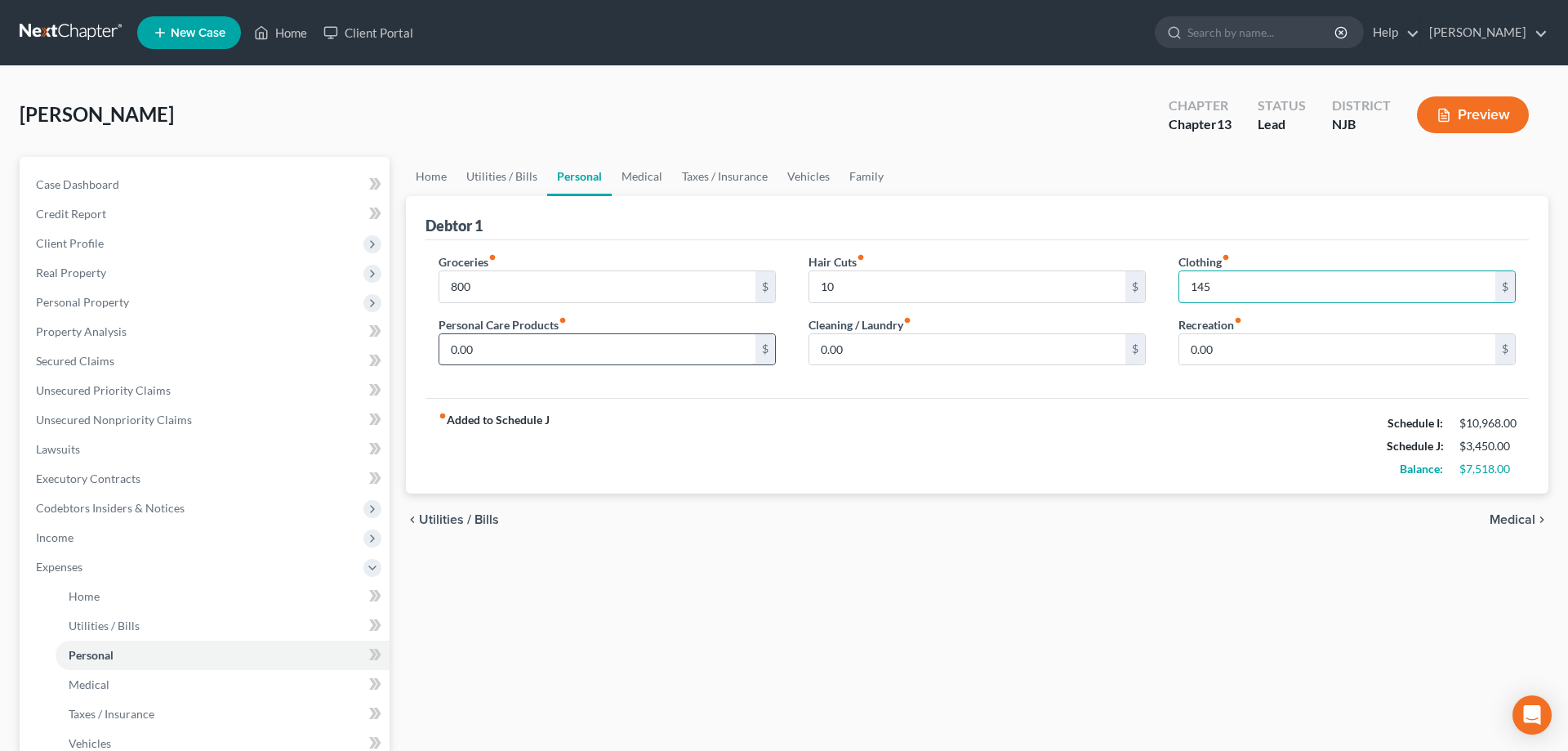
type input "145"
click at [618, 347] on input "0.00" at bounding box center [597, 349] width 316 height 31
type input "75"
click at [1240, 344] on input "0.00" at bounding box center [1337, 349] width 316 height 31
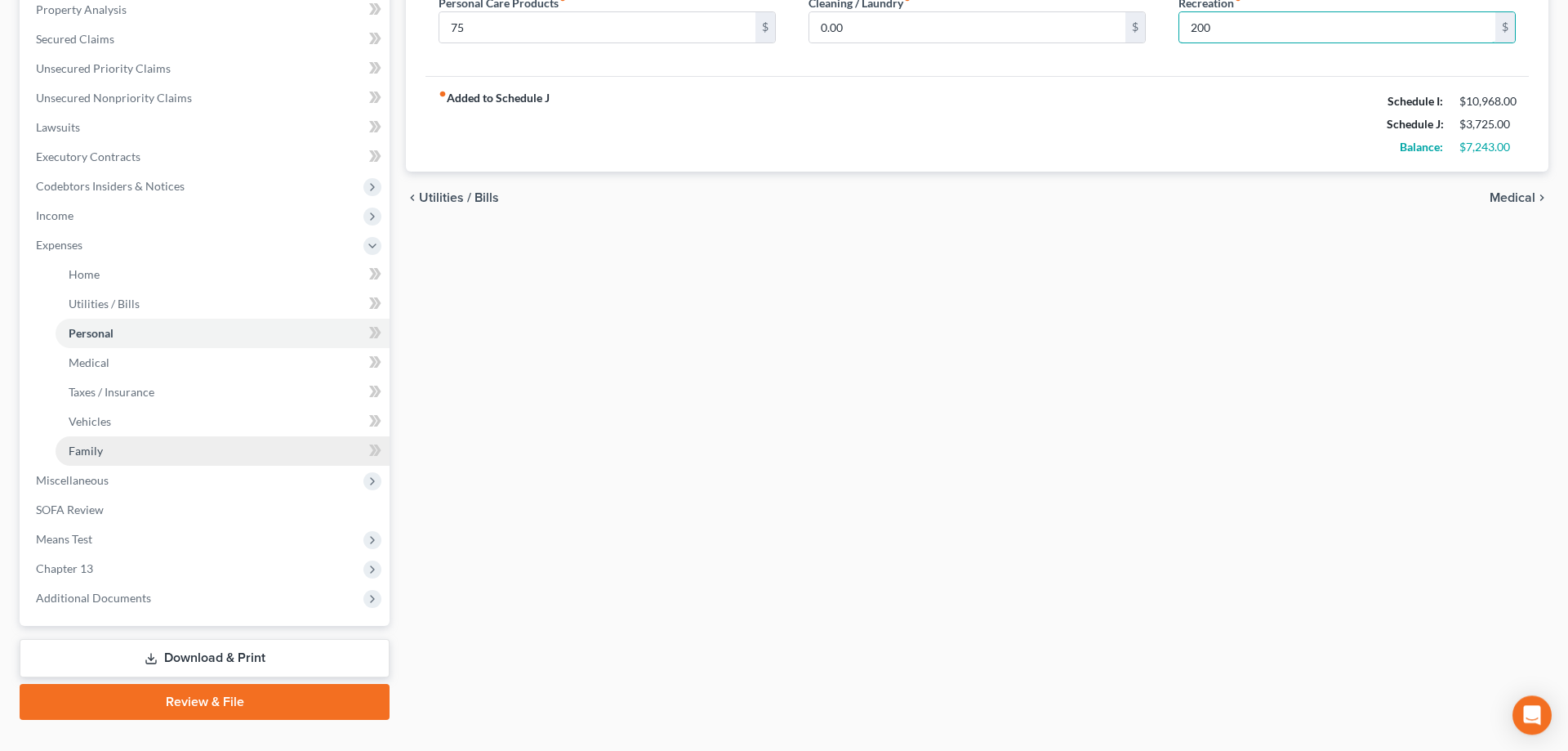
scroll to position [333, 0]
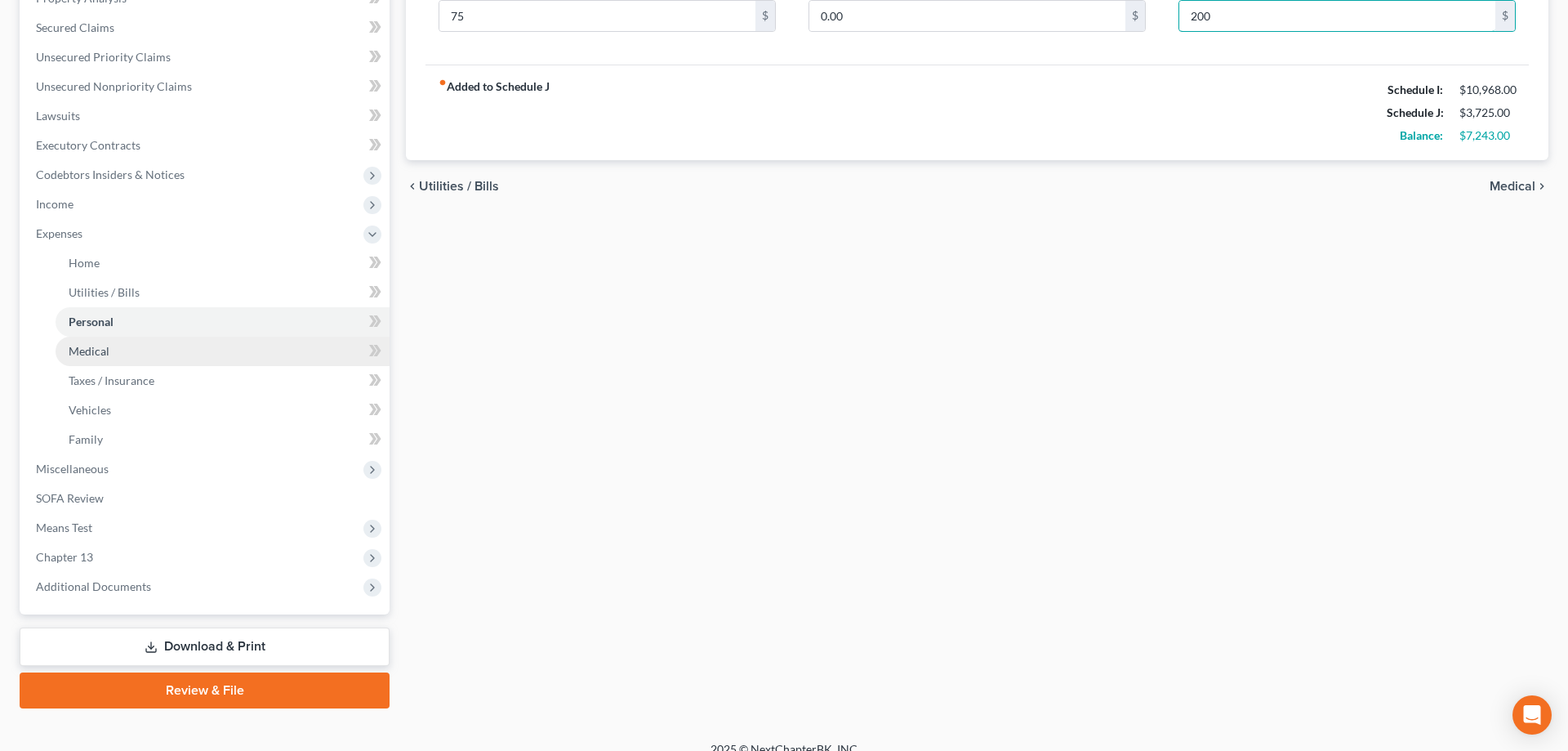
type input "200"
click at [97, 351] on span "Medical" at bounding box center [88, 350] width 41 height 14
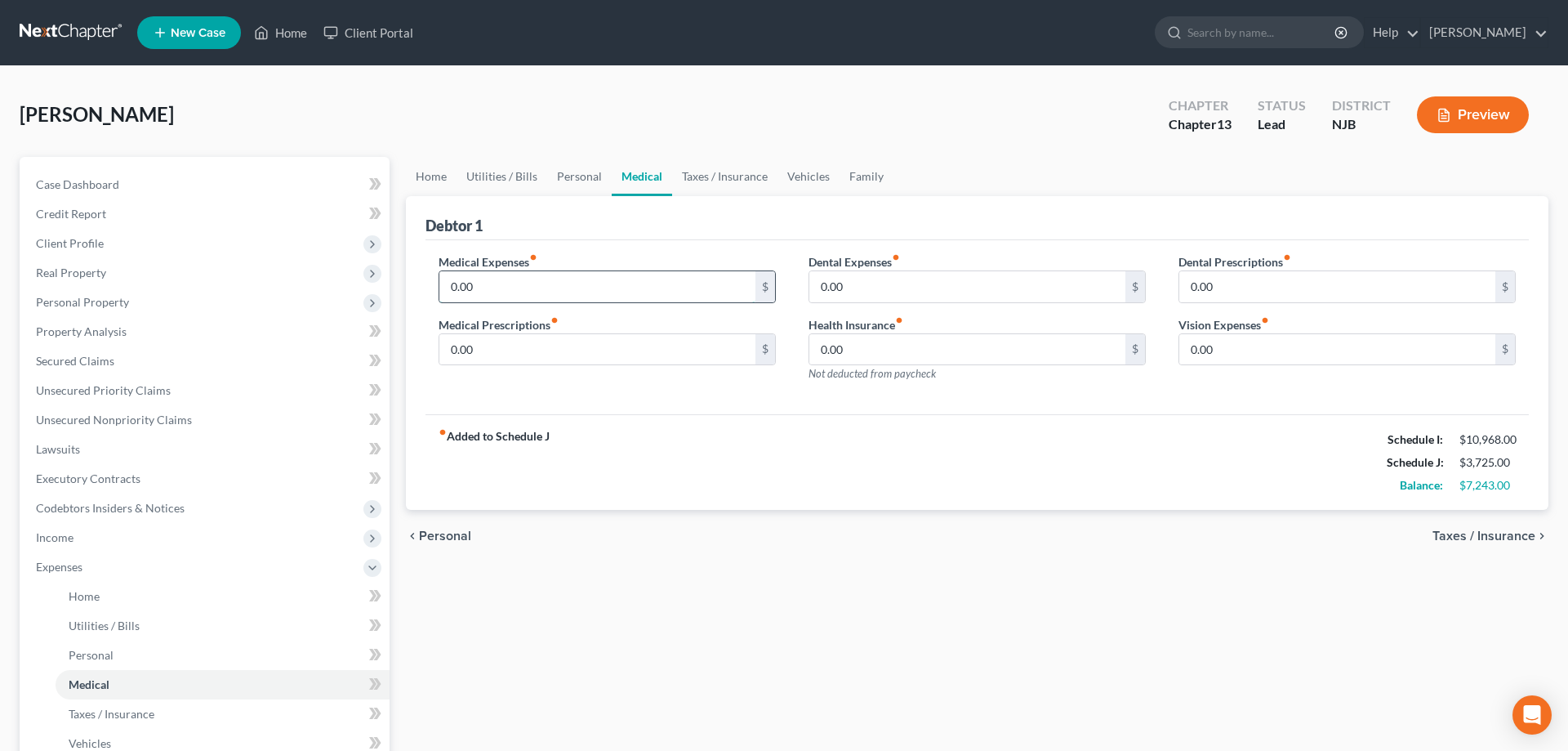
click at [507, 300] on input "0.00" at bounding box center [597, 287] width 316 height 31
click at [518, 346] on input "0.00" at bounding box center [597, 349] width 316 height 31
type input "45"
click at [525, 293] on input "0.00" at bounding box center [597, 287] width 316 height 31
type input "150"
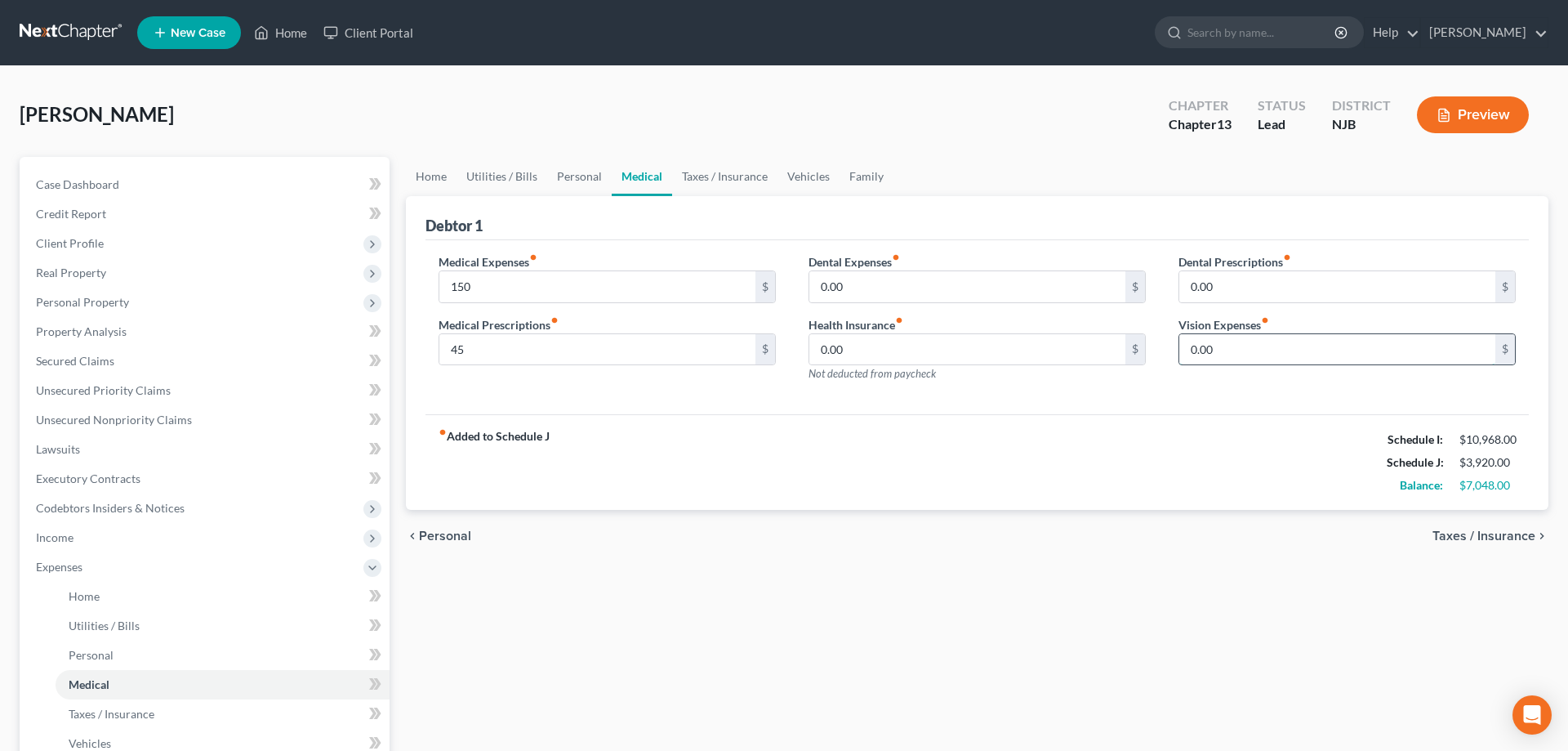
click at [1254, 352] on input "0.00" at bounding box center [1337, 349] width 316 height 31
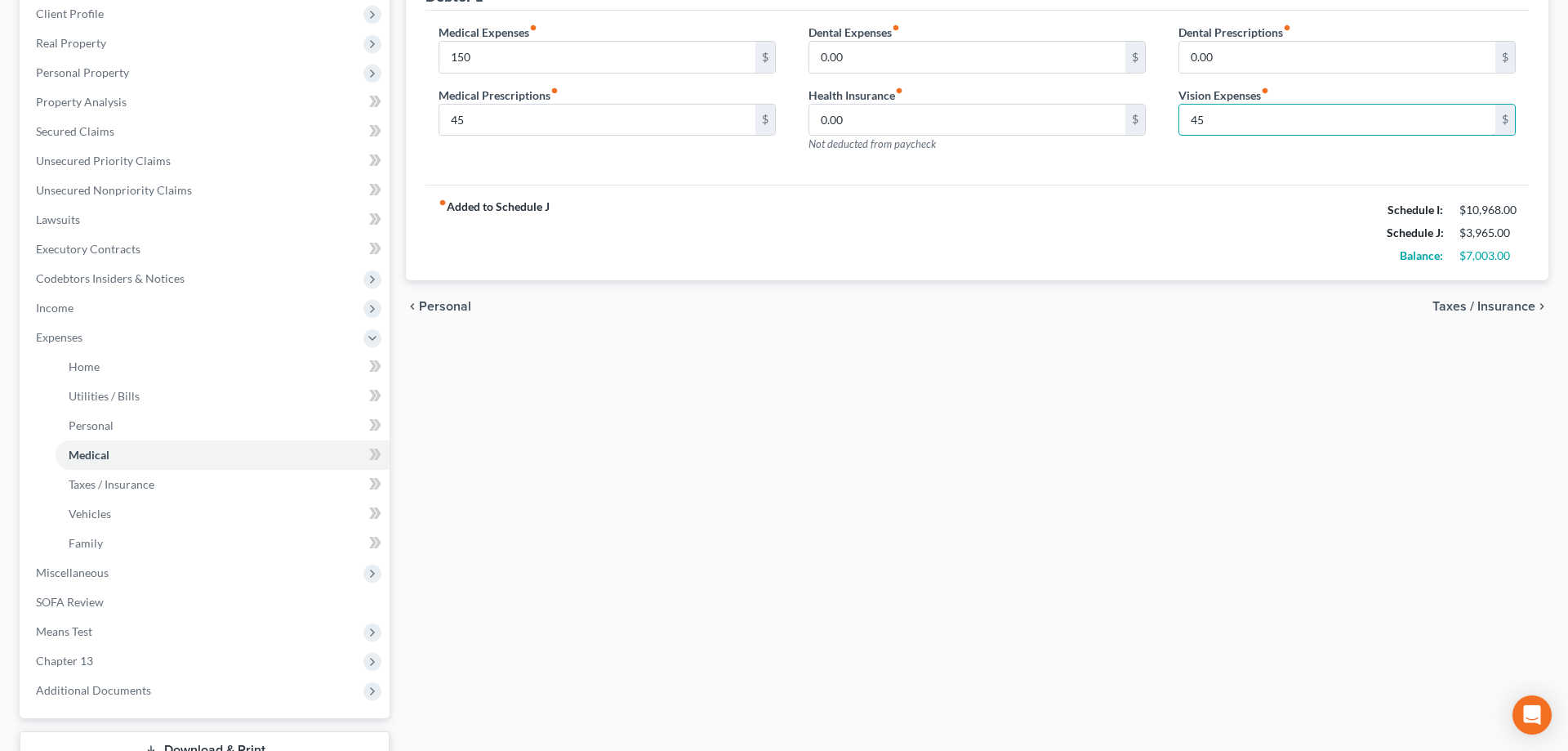
scroll to position [250, 0]
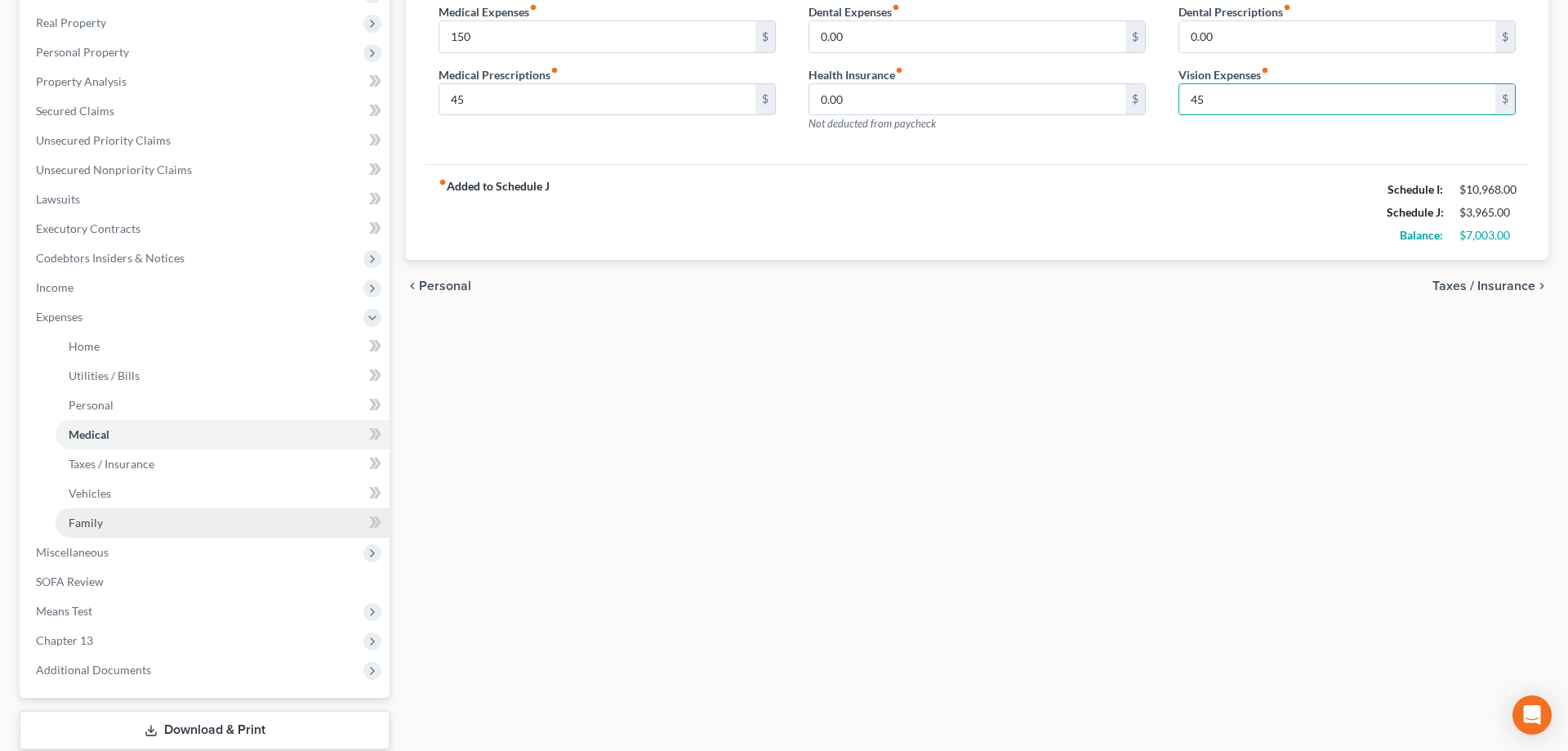
type input "45"
click at [106, 530] on link "Family" at bounding box center [223, 523] width 334 height 30
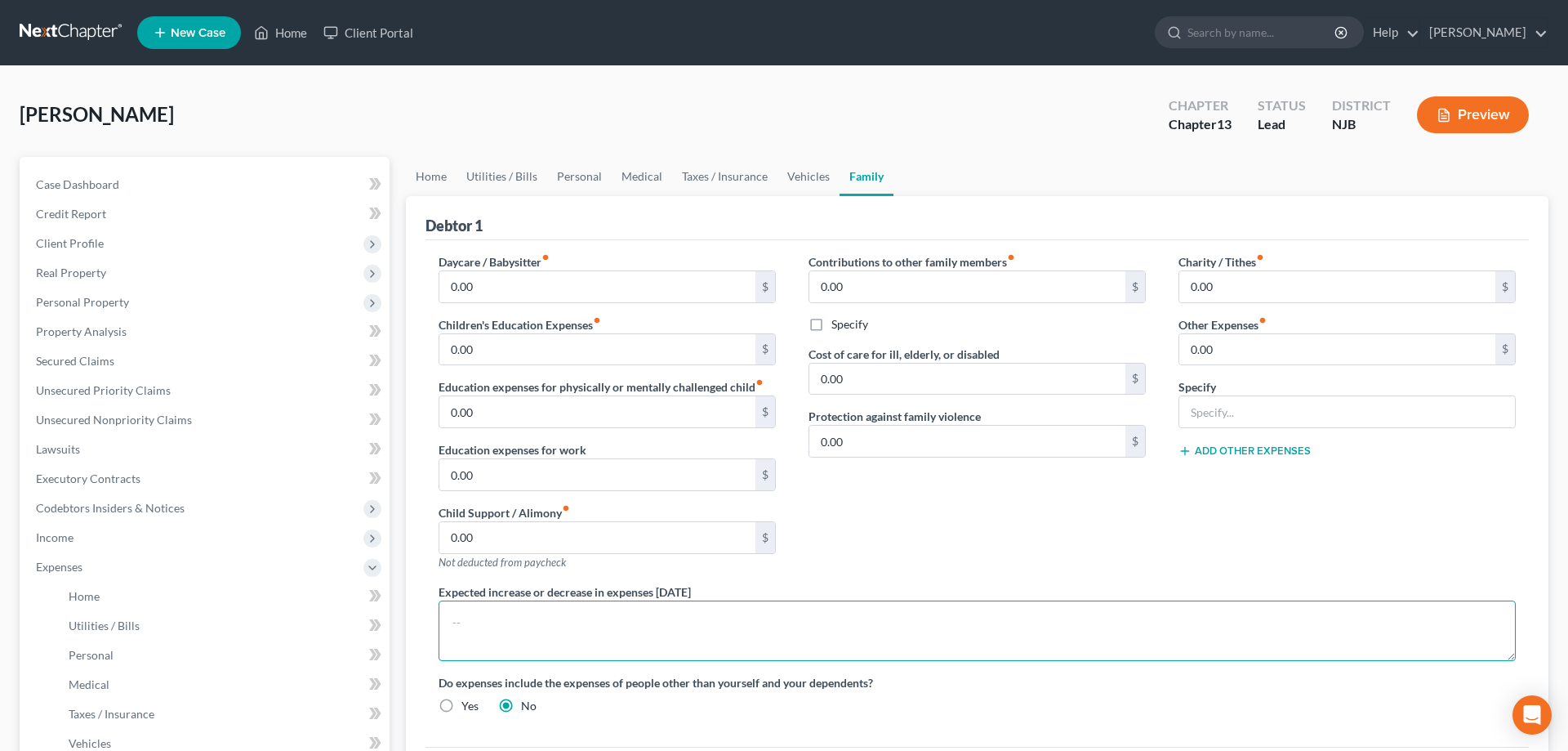
click at [484, 622] on textarea at bounding box center [977, 630] width 1077 height 60
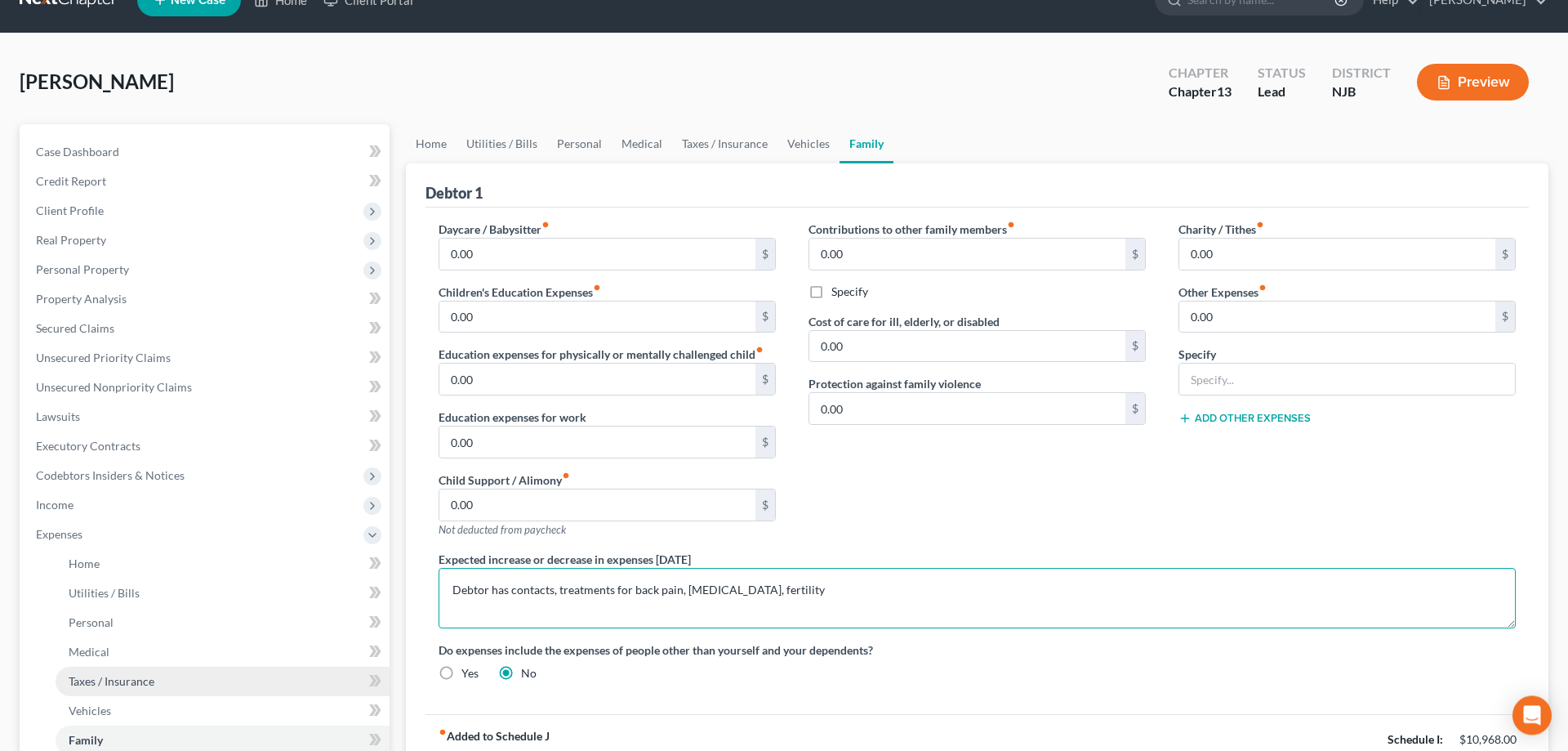
scroll to position [83, 0]
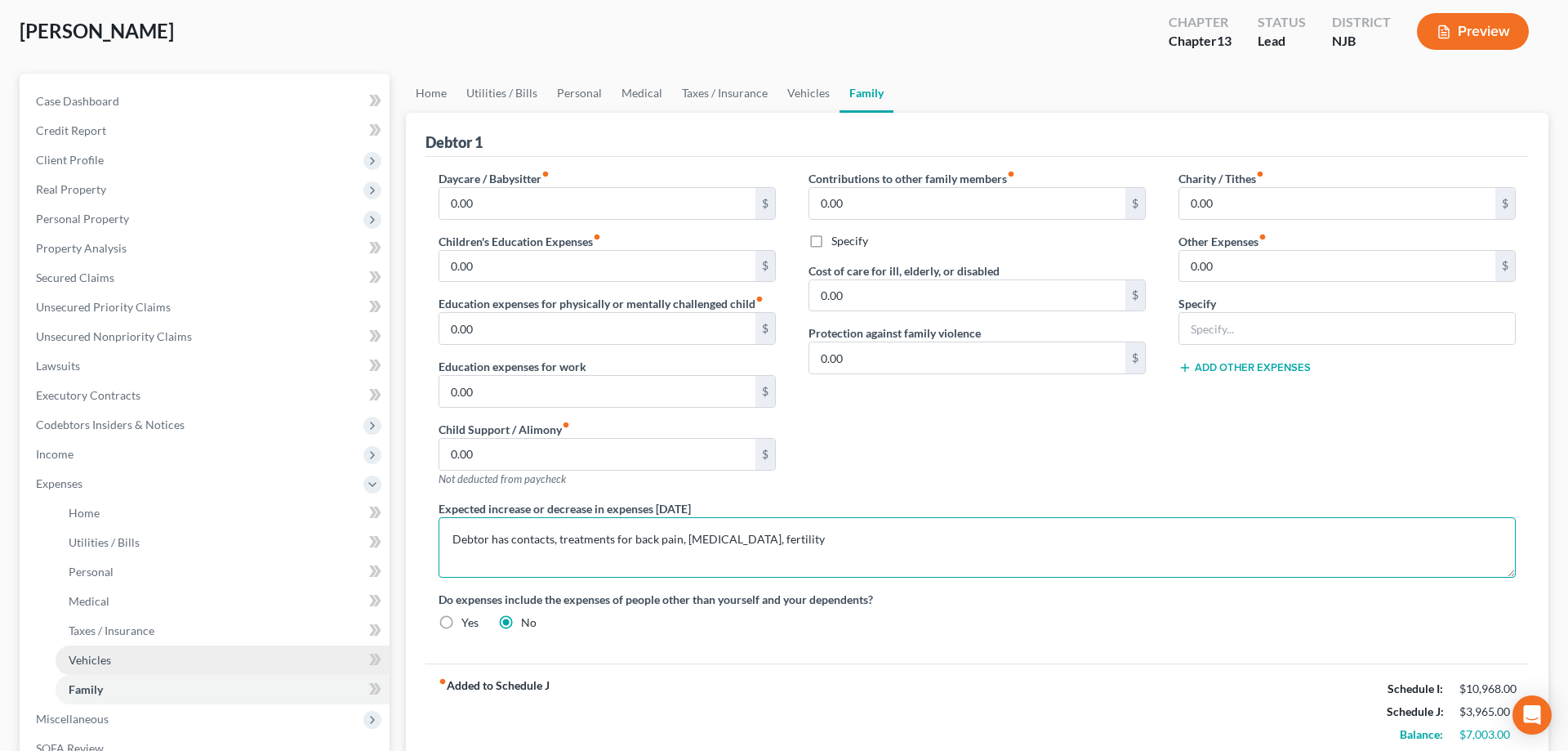
type textarea "Debtor has contacts, treatments for back pain, diabetes, fertility"
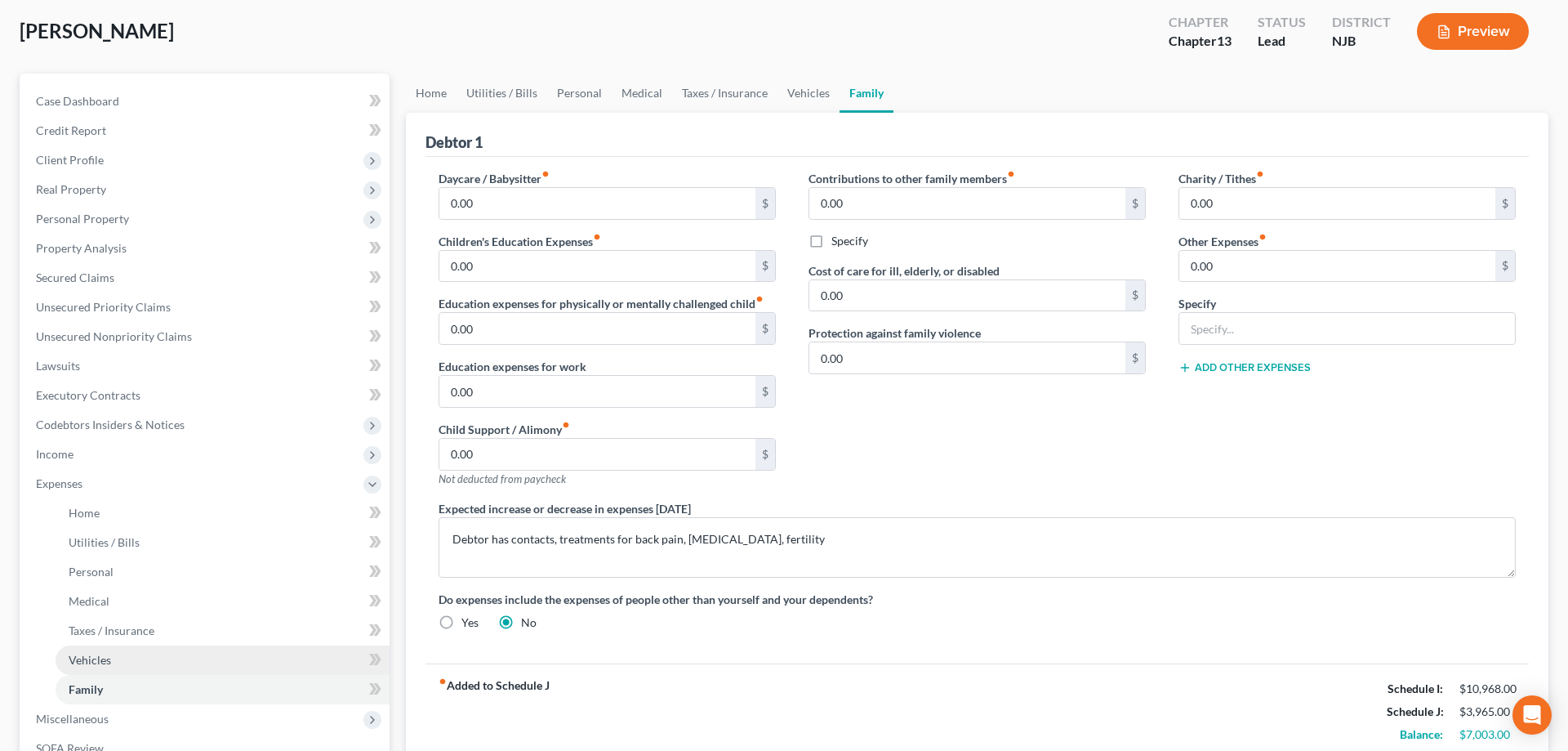
click at [96, 663] on span "Vehicles" at bounding box center [89, 659] width 42 height 14
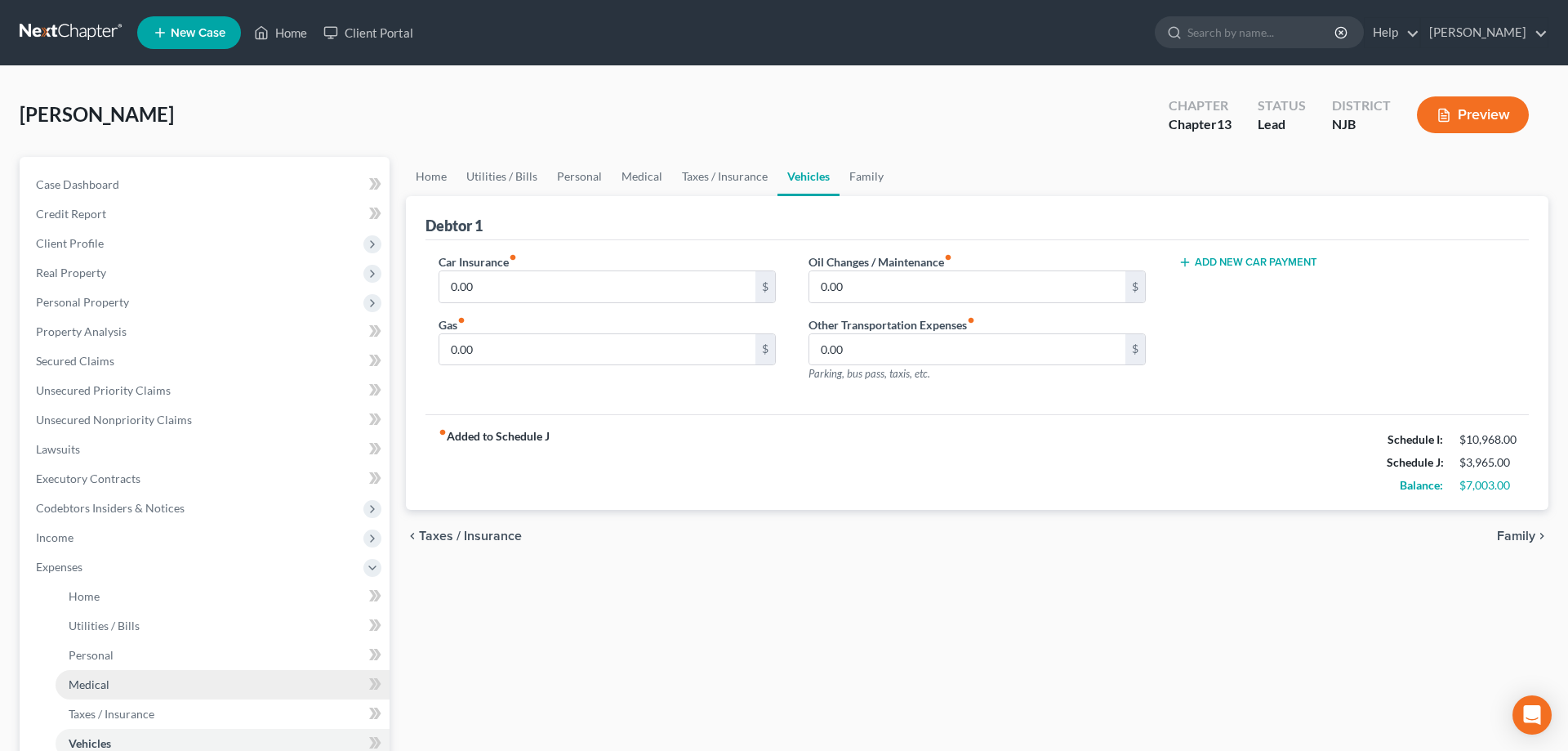
click at [97, 684] on span "Medical" at bounding box center [88, 683] width 41 height 14
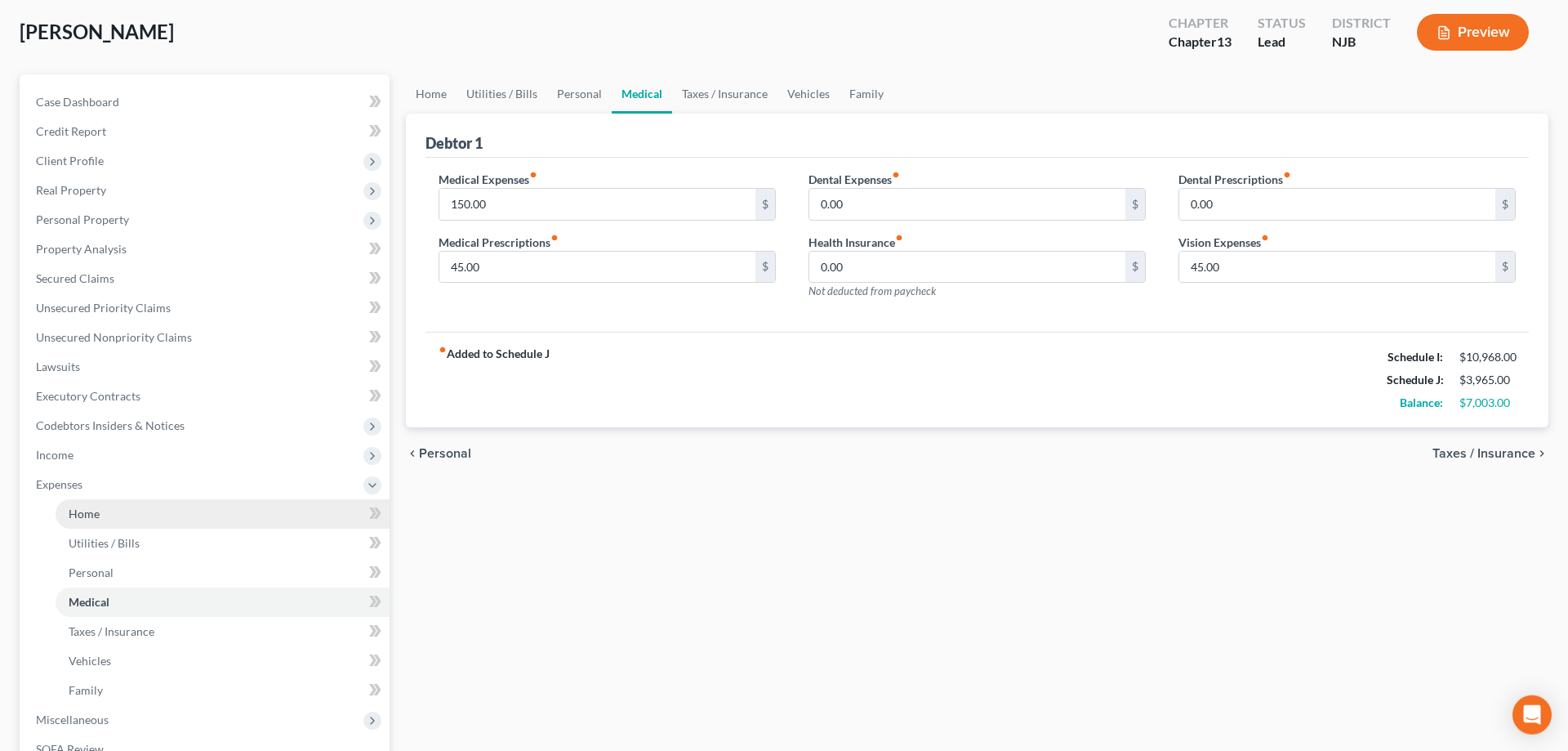
scroll to position [250, 0]
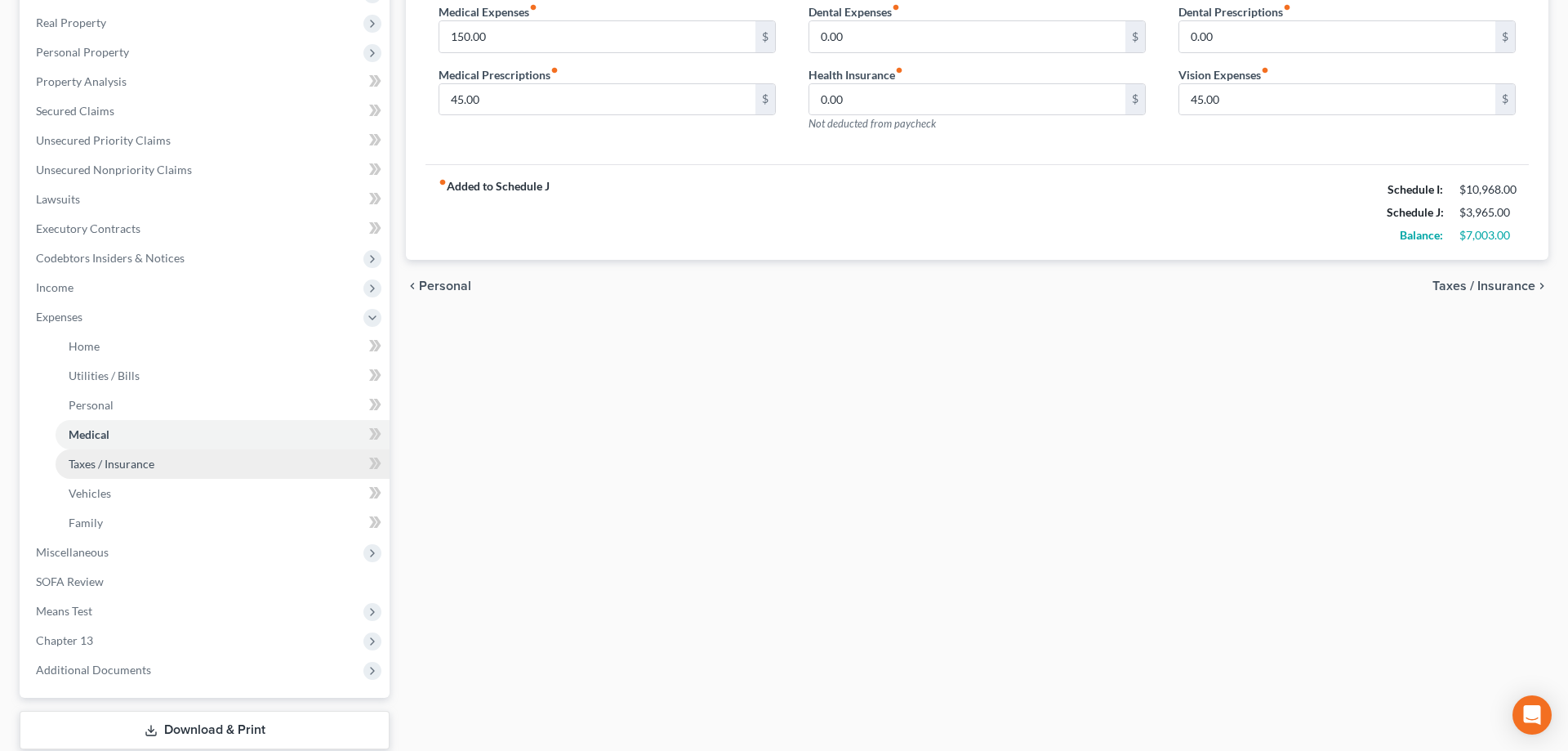
click at [110, 469] on span "Taxes / Insurance" at bounding box center [111, 463] width 86 height 14
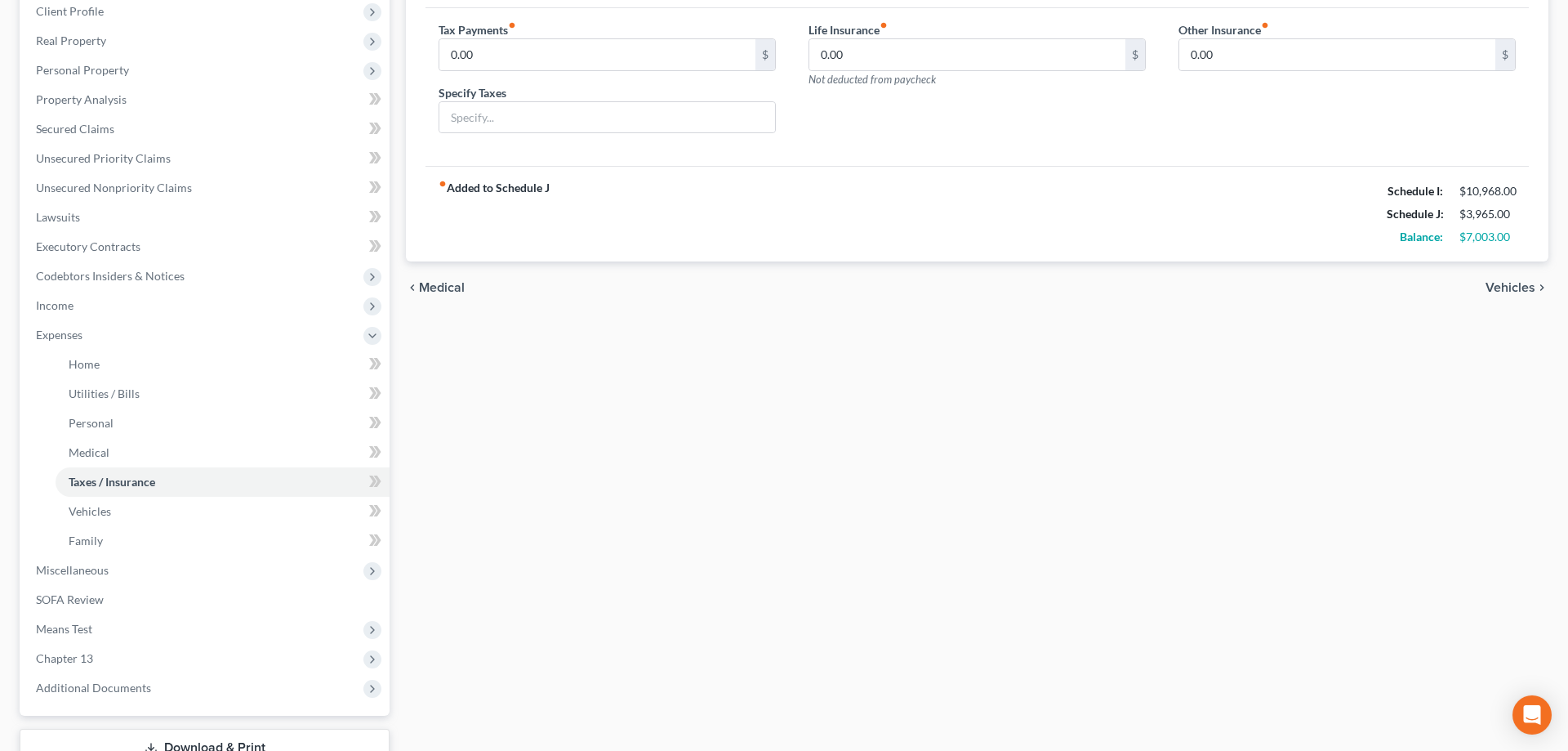
scroll to position [250, 0]
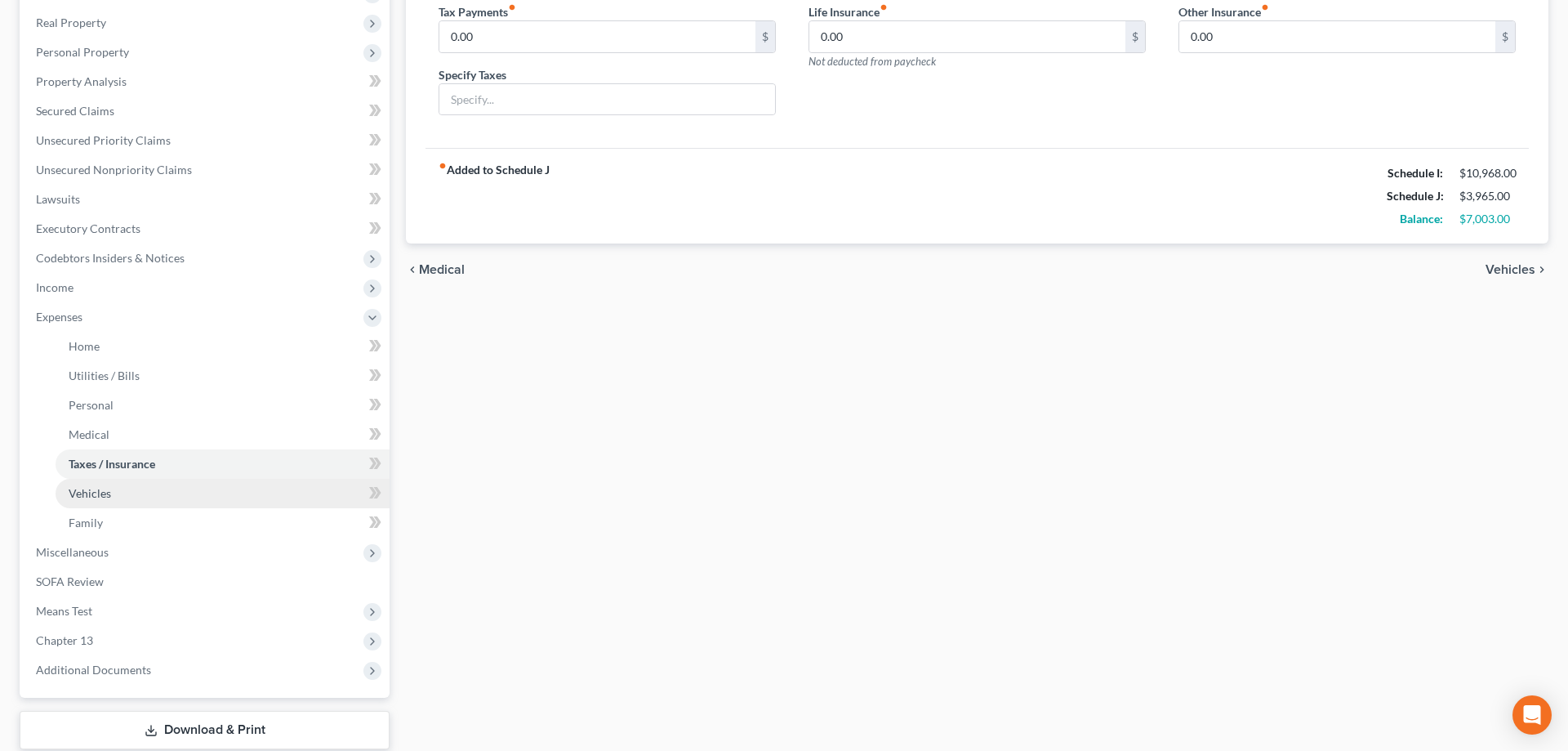
click at [97, 487] on span "Vehicles" at bounding box center [89, 493] width 42 height 14
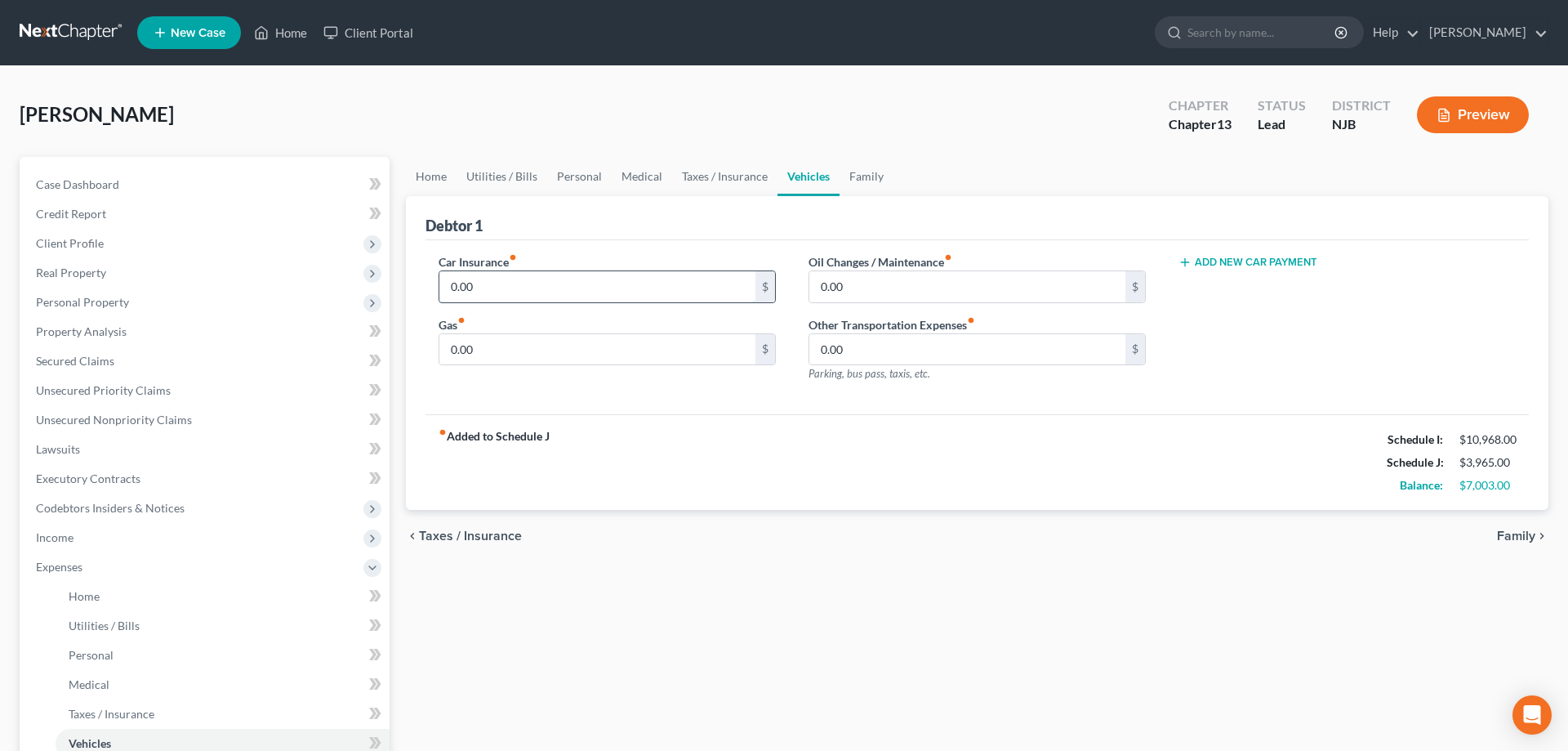
click at [534, 289] on input "0.00" at bounding box center [597, 287] width 316 height 31
type input "2"
type input "250"
click at [932, 295] on input "0.00" at bounding box center [967, 287] width 316 height 31
click at [683, 357] on input "0.00" at bounding box center [597, 349] width 316 height 31
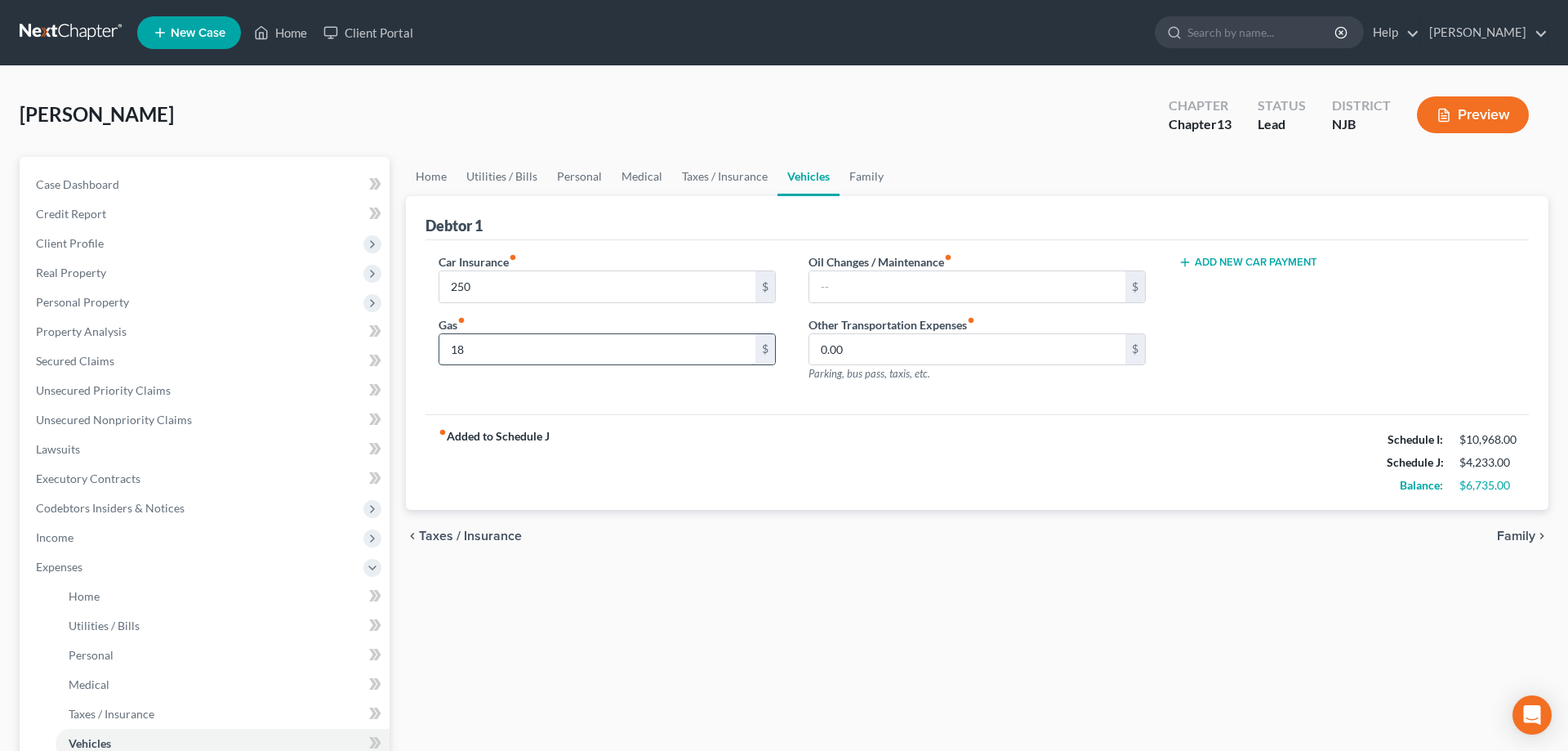
type input "1"
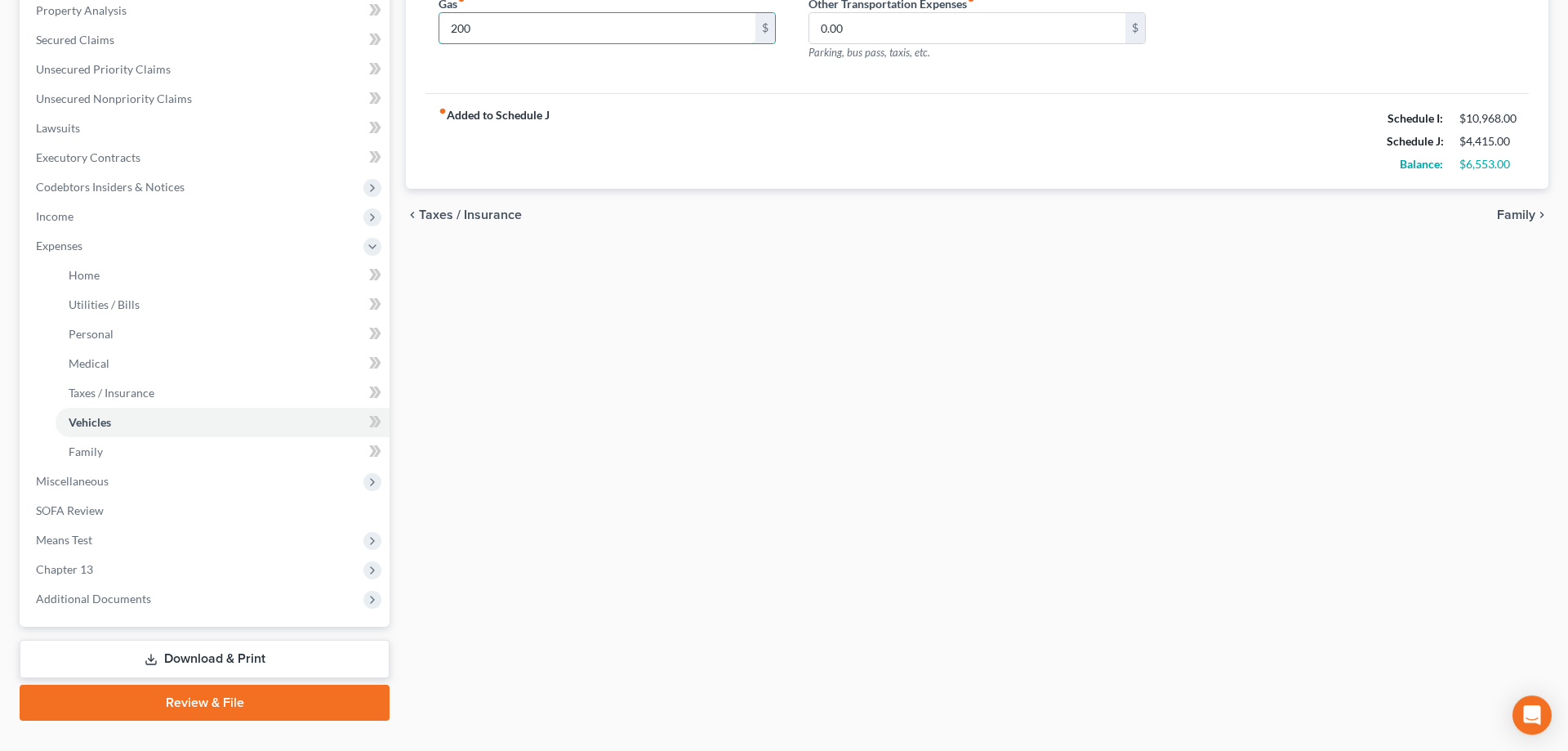
scroll to position [351, 0]
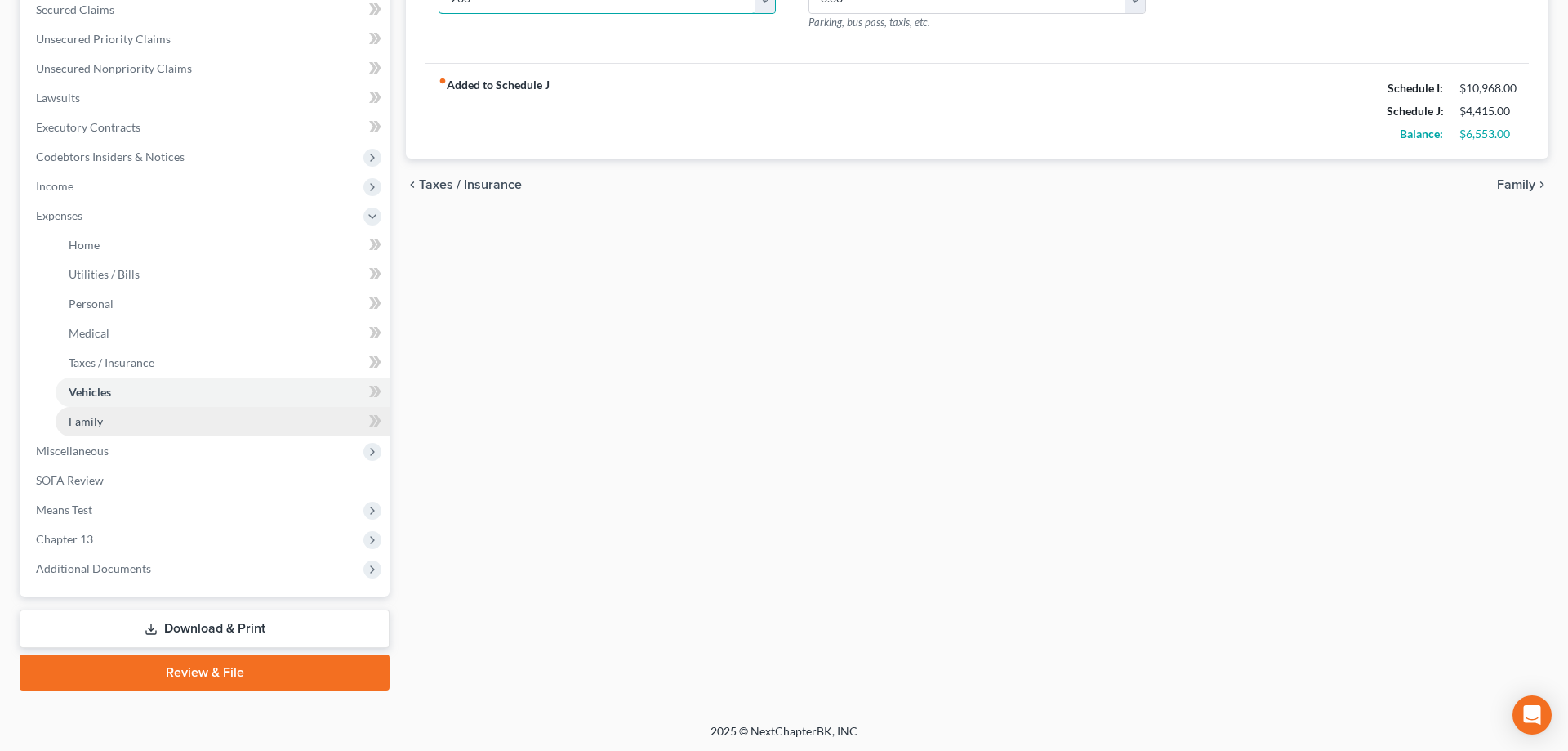
type input "200"
click at [105, 426] on link "Family" at bounding box center [223, 422] width 334 height 30
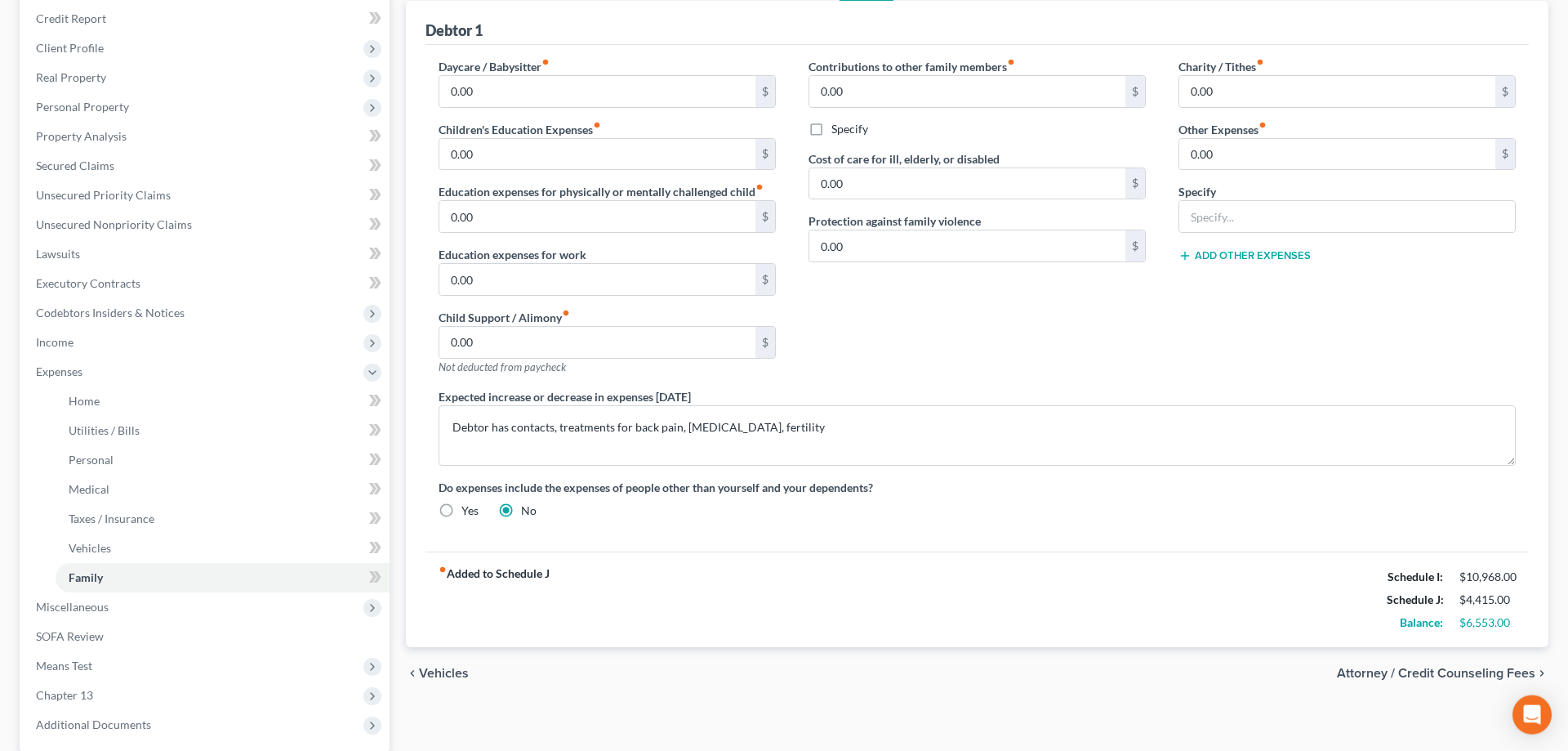
scroll to position [351, 0]
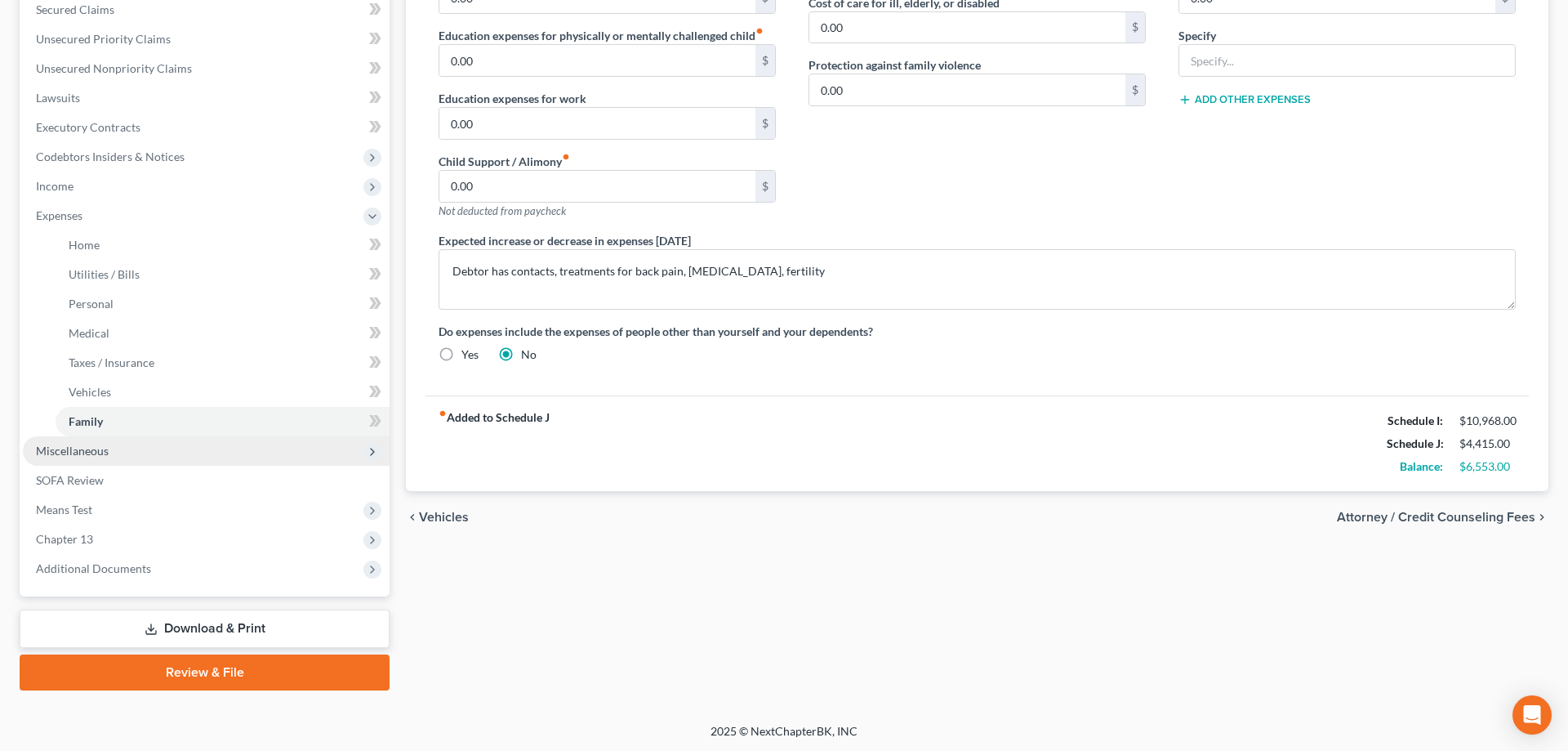
click at [76, 450] on span "Miscellaneous" at bounding box center [72, 450] width 73 height 14
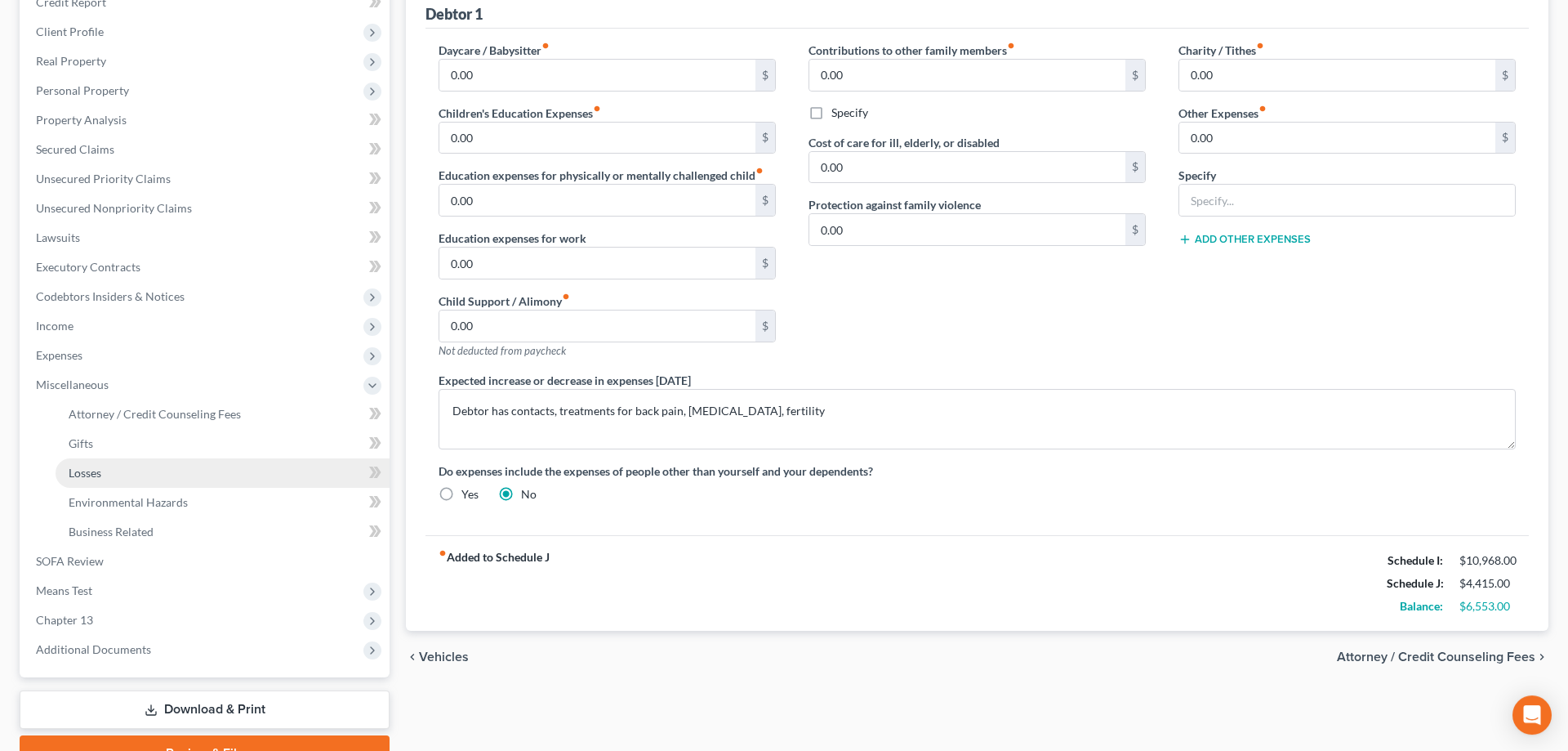
scroll to position [292, 0]
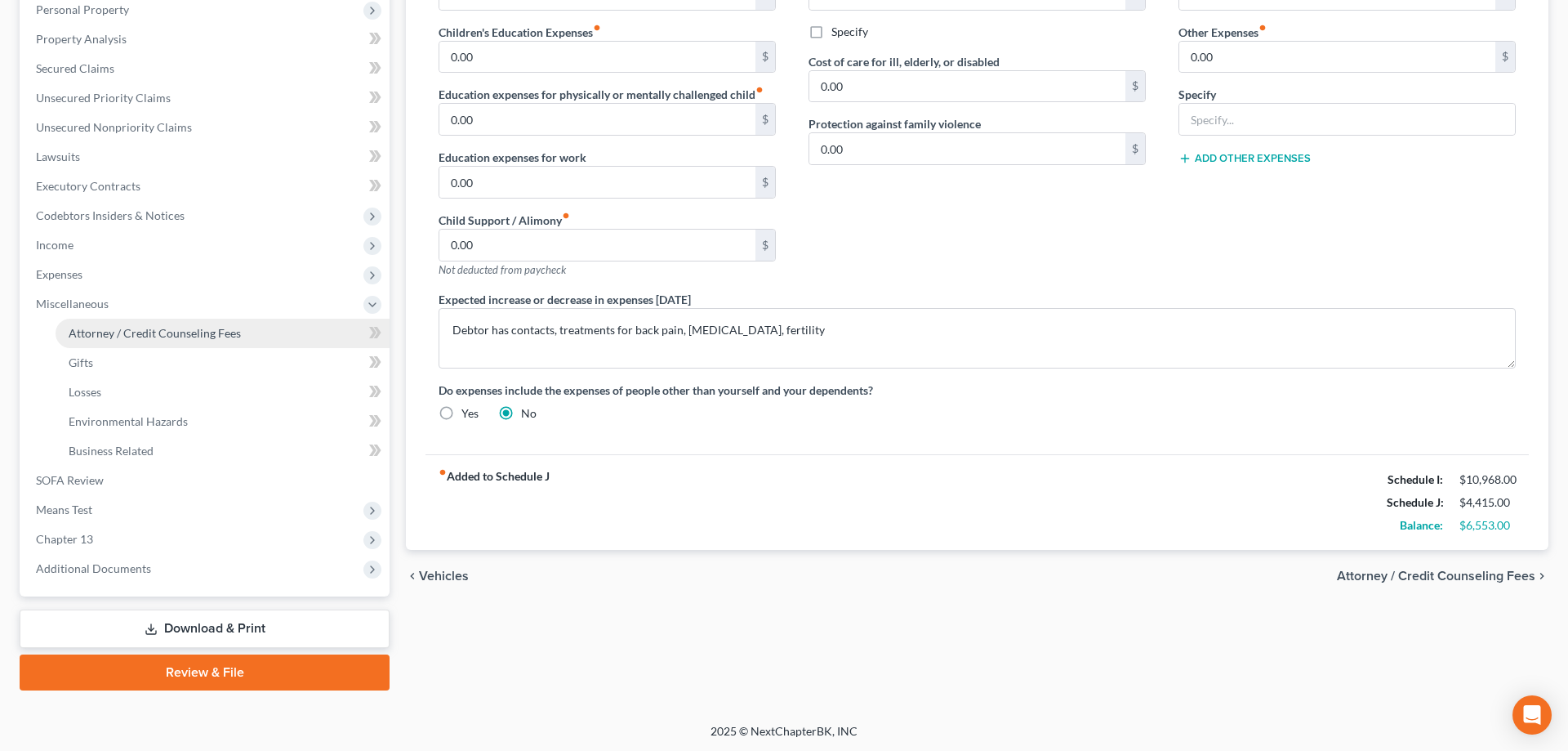
click at [147, 335] on span "Attorney / Credit Counseling Fees" at bounding box center [154, 332] width 172 height 14
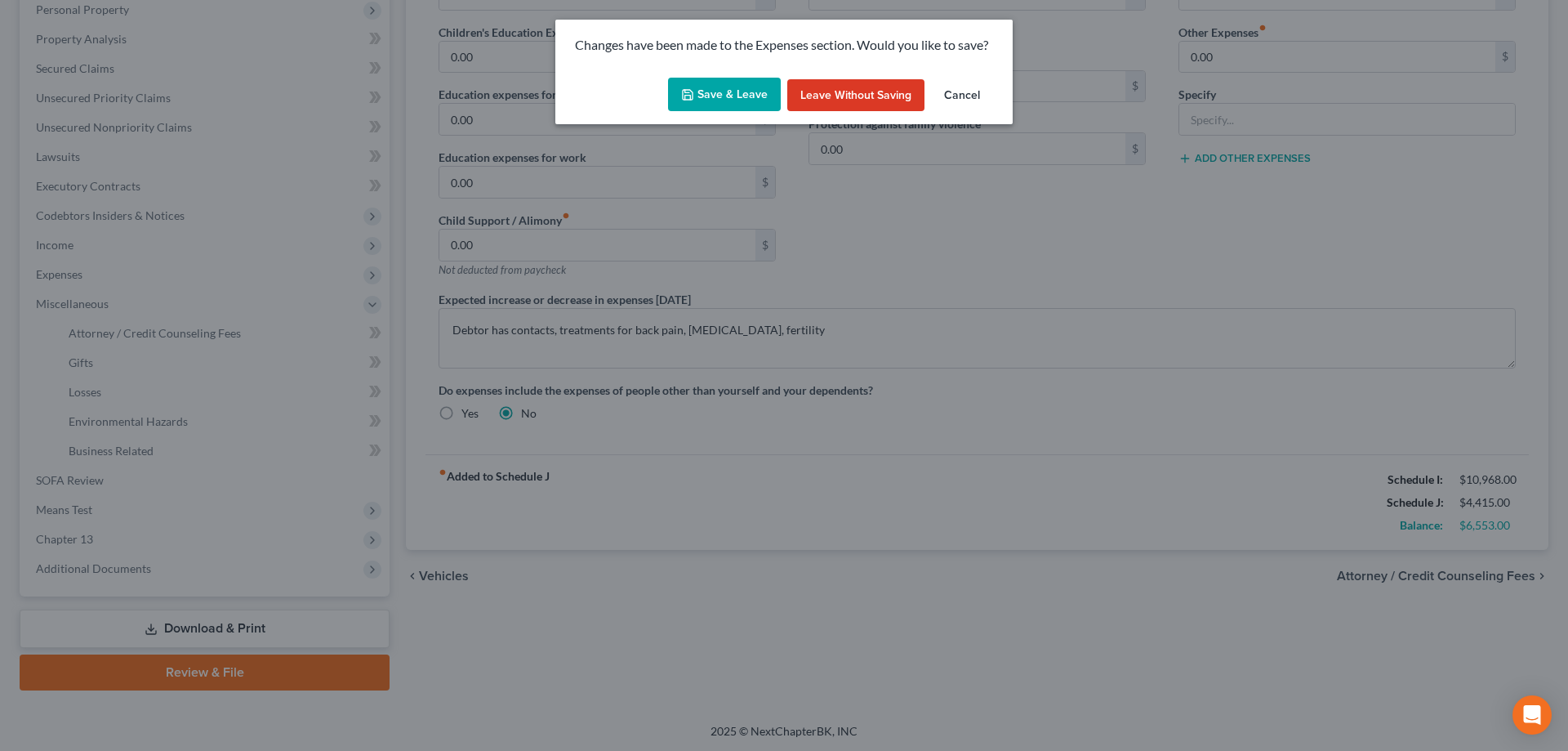
click at [709, 91] on button "Save & Leave" at bounding box center [724, 95] width 113 height 34
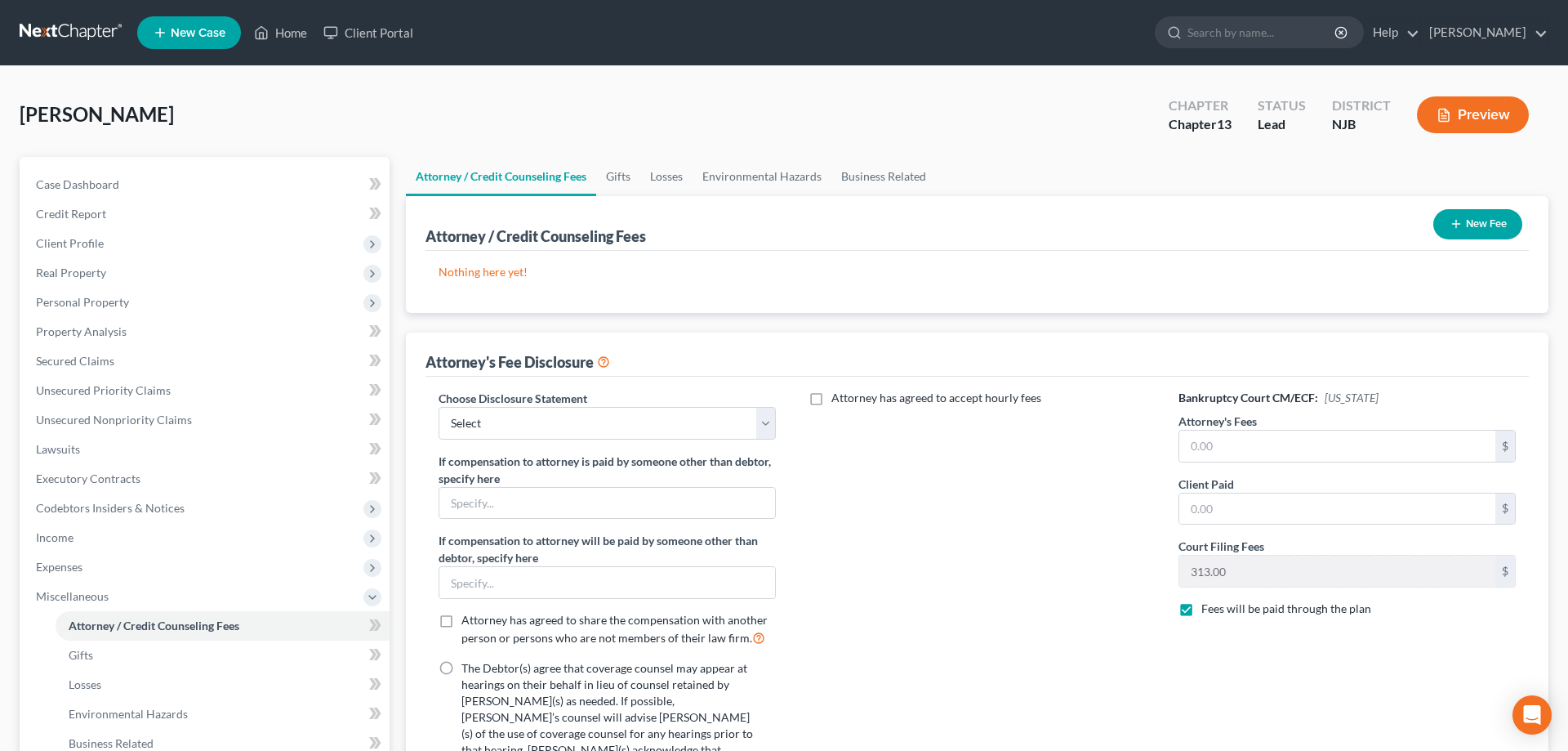
click at [1482, 218] on button "New Fee" at bounding box center [1478, 224] width 89 height 30
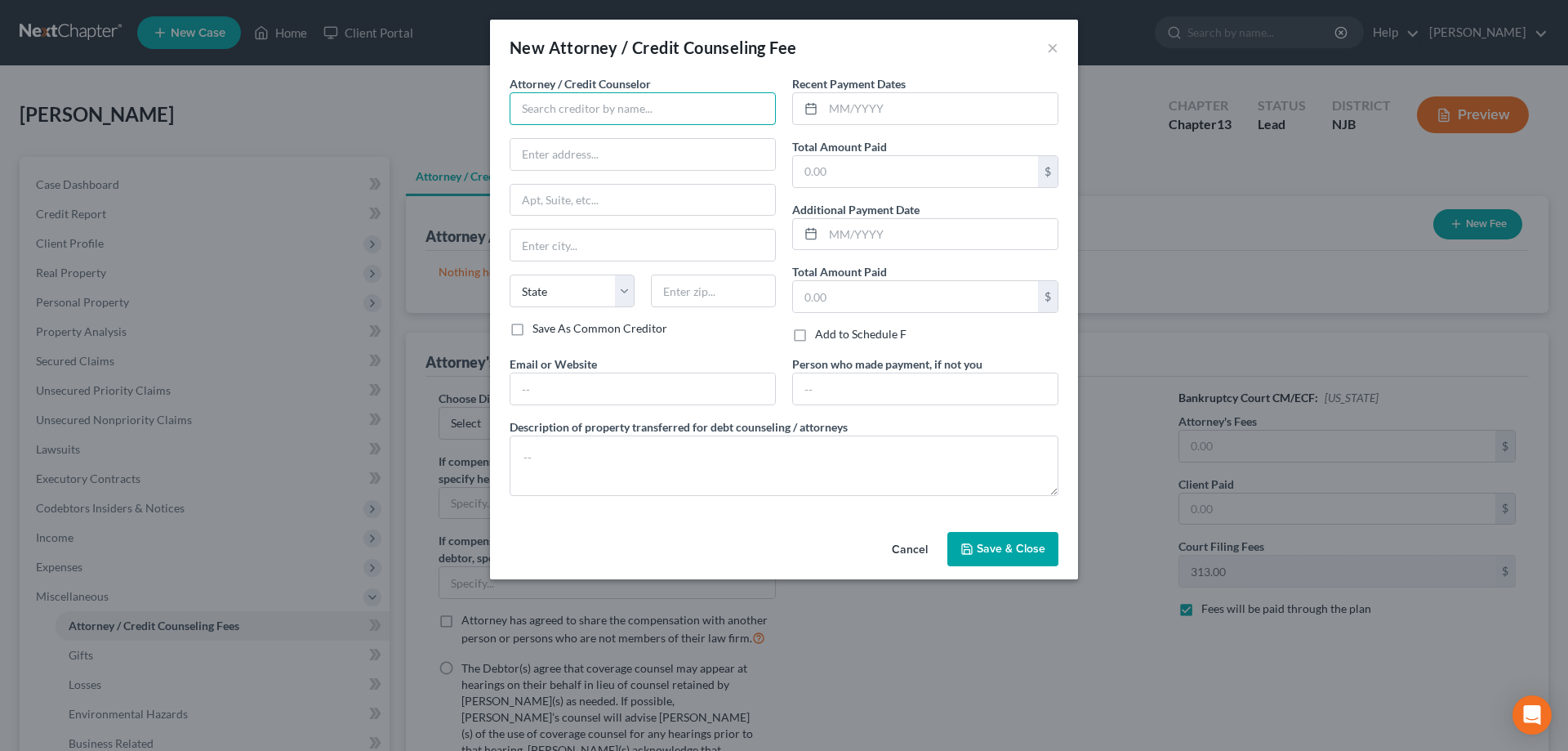
click at [578, 113] on input "text" at bounding box center [642, 108] width 266 height 32
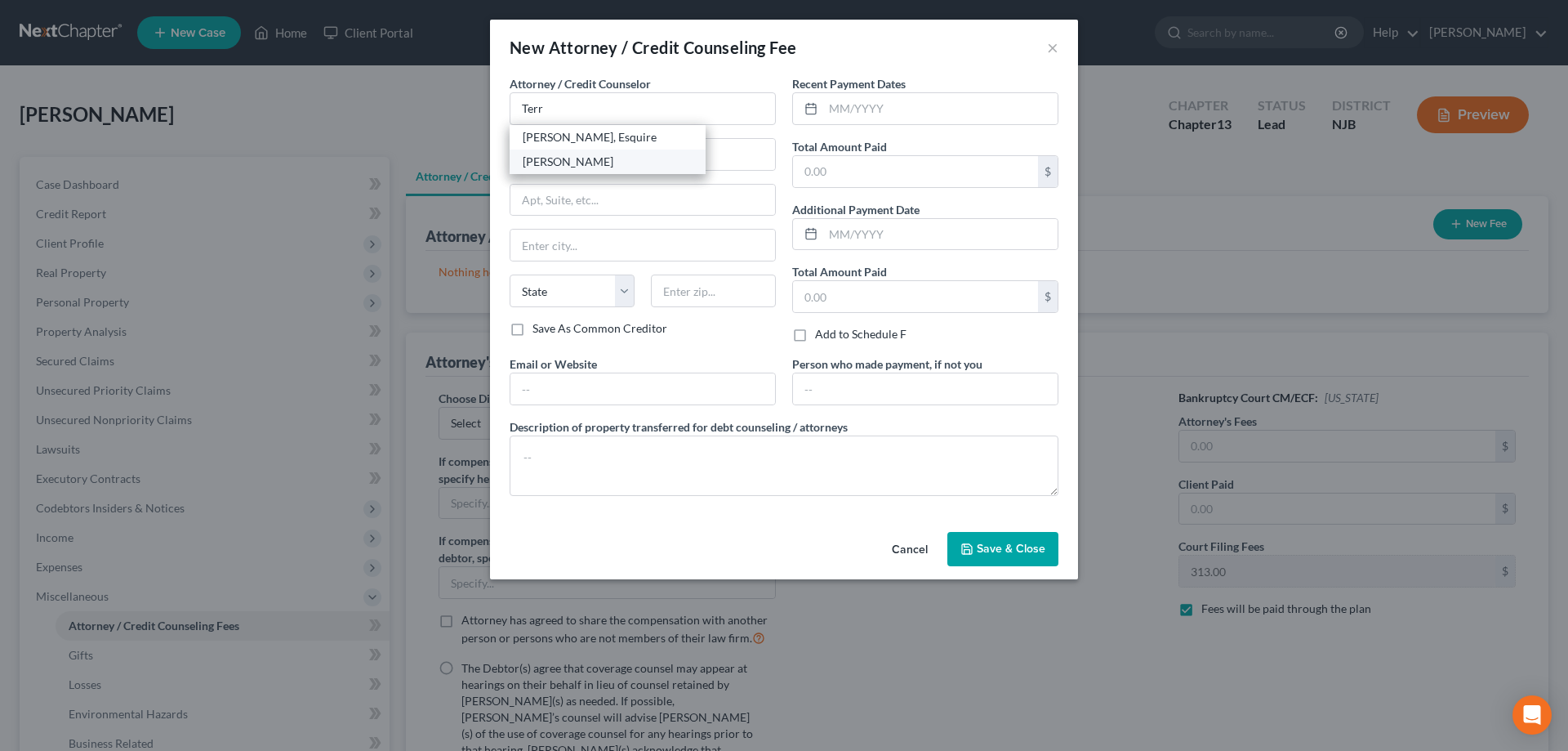
click at [576, 167] on div "Terry Tucker" at bounding box center [607, 162] width 170 height 16
type input "Terry Tucker"
click at [865, 177] on input "text" at bounding box center [916, 172] width 245 height 31
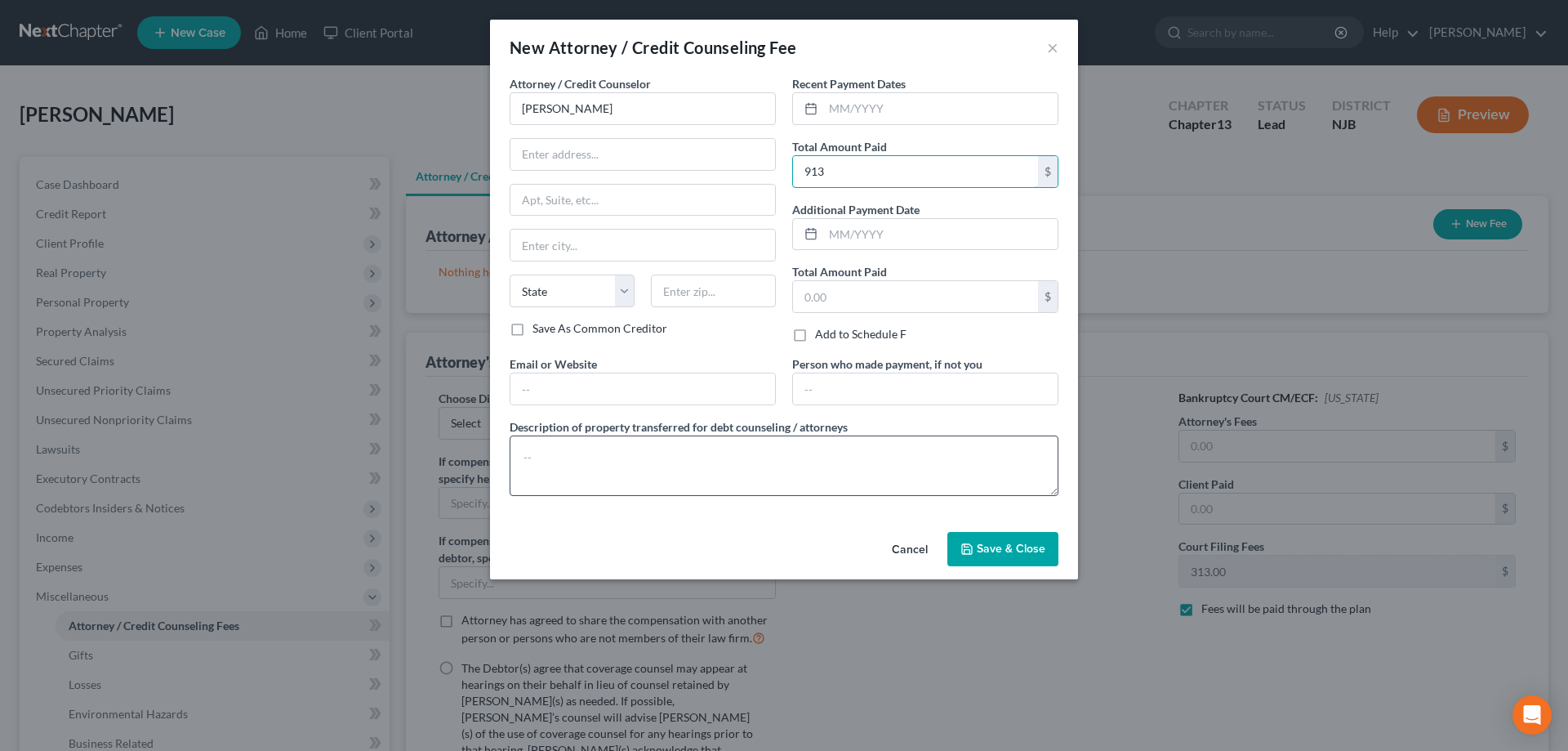
type input "913"
click at [559, 452] on textarea at bounding box center [784, 465] width 549 height 60
click at [626, 457] on textarea "Bkcy fee $4,750 Piad $600+$313 balance ($4,150) thru Plan" at bounding box center [784, 465] width 549 height 60
type textarea "Bkcy fee $4,750 Paid $600+$313 balance ($4,150) thru Plan"
click at [979, 547] on span "Save & Close" at bounding box center [1011, 548] width 69 height 14
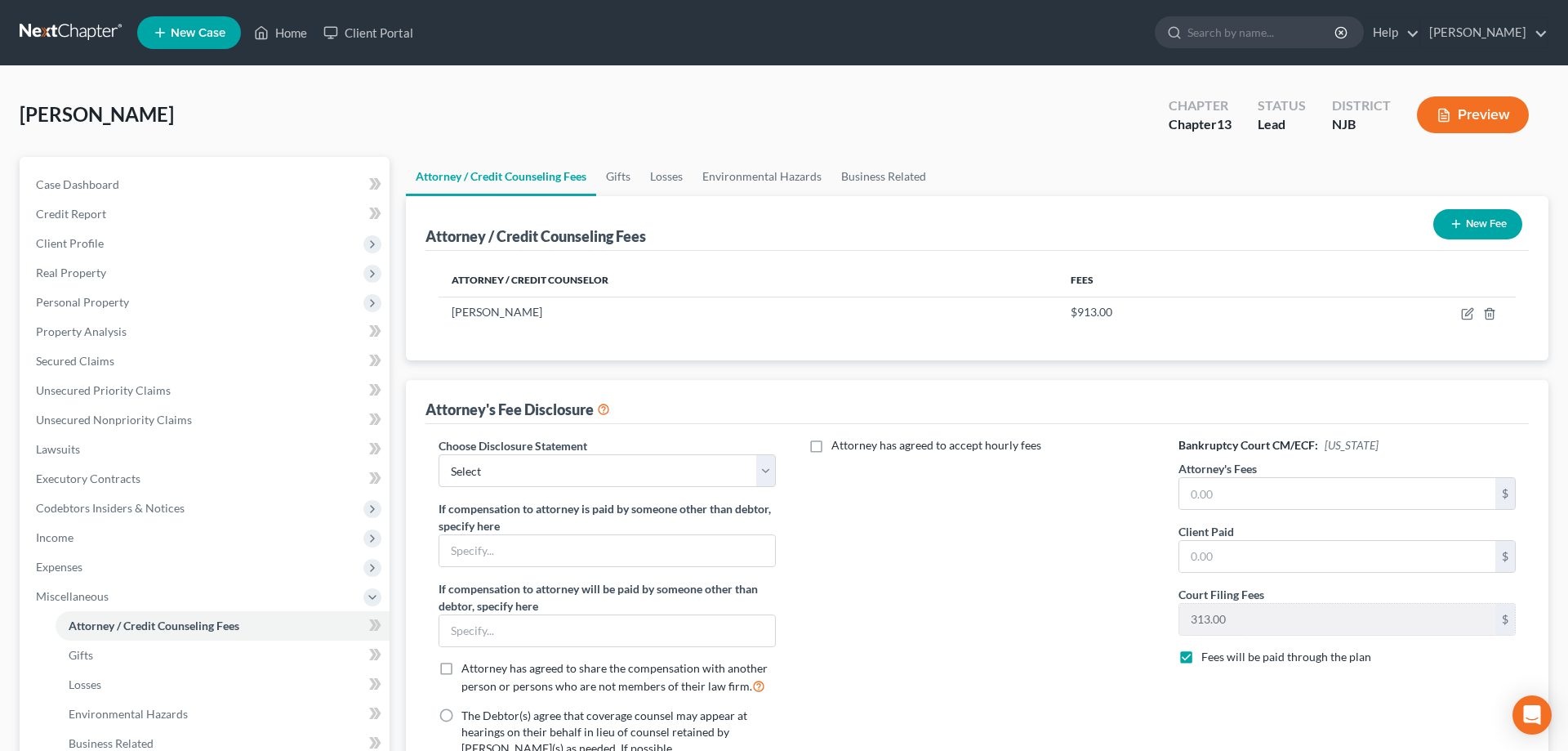
click at [1463, 223] on button "New Fee" at bounding box center [1478, 224] width 89 height 30
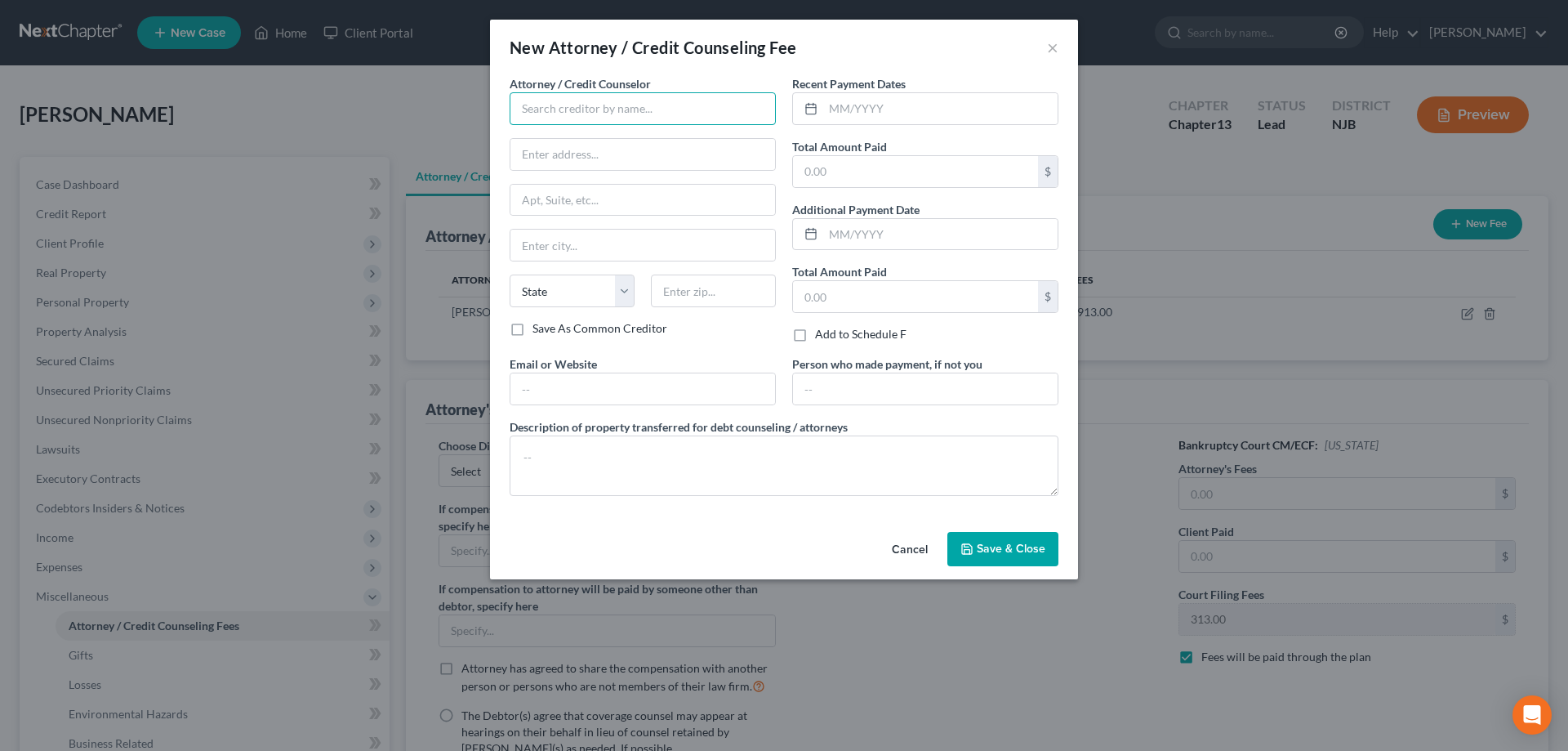
click at [591, 110] on input "text" at bounding box center [642, 108] width 266 height 32
type input "DECAF"
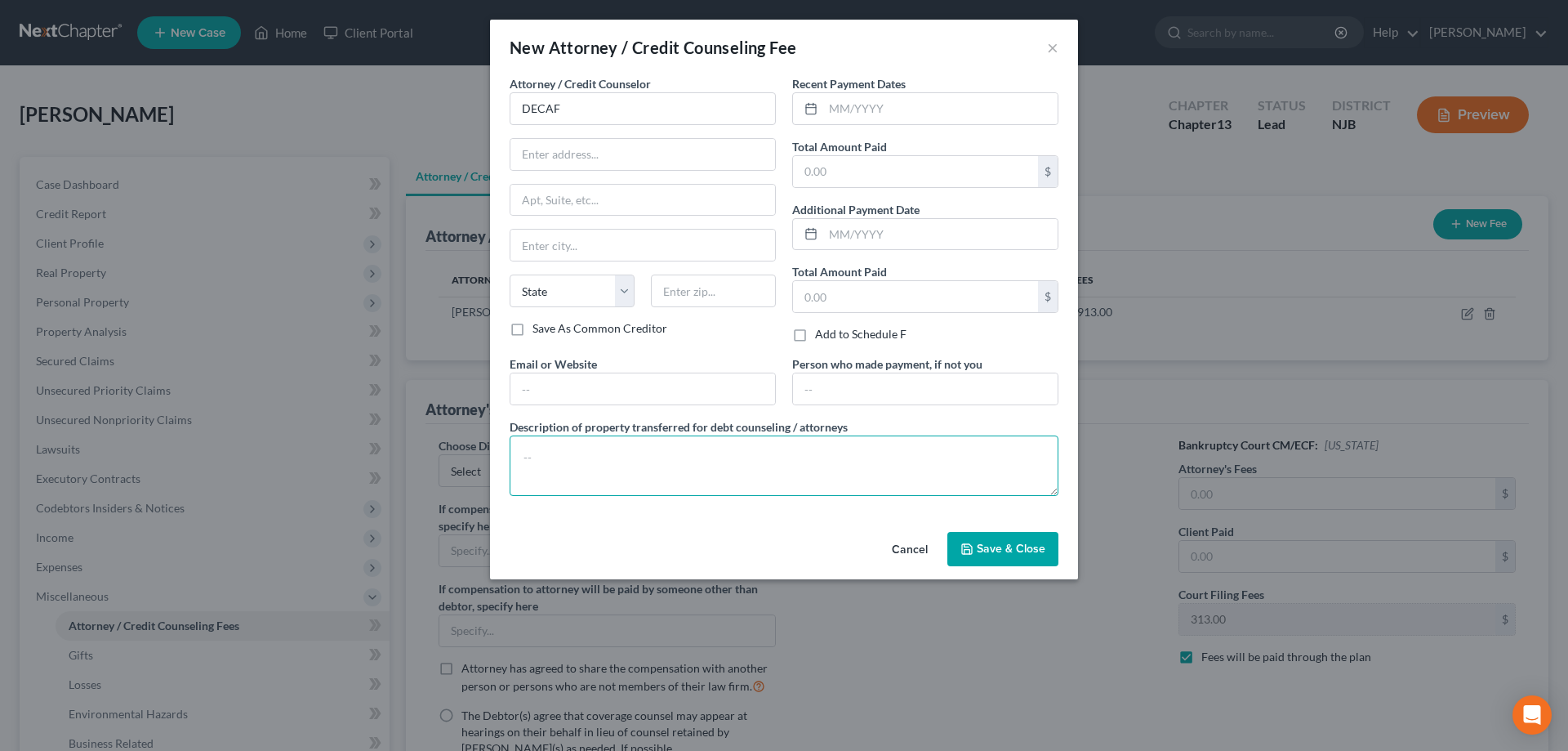
click at [530, 459] on textarea at bounding box center [784, 465] width 549 height 60
type textarea "Credit counseling $20"
click at [899, 172] on input "text" at bounding box center [916, 172] width 245 height 31
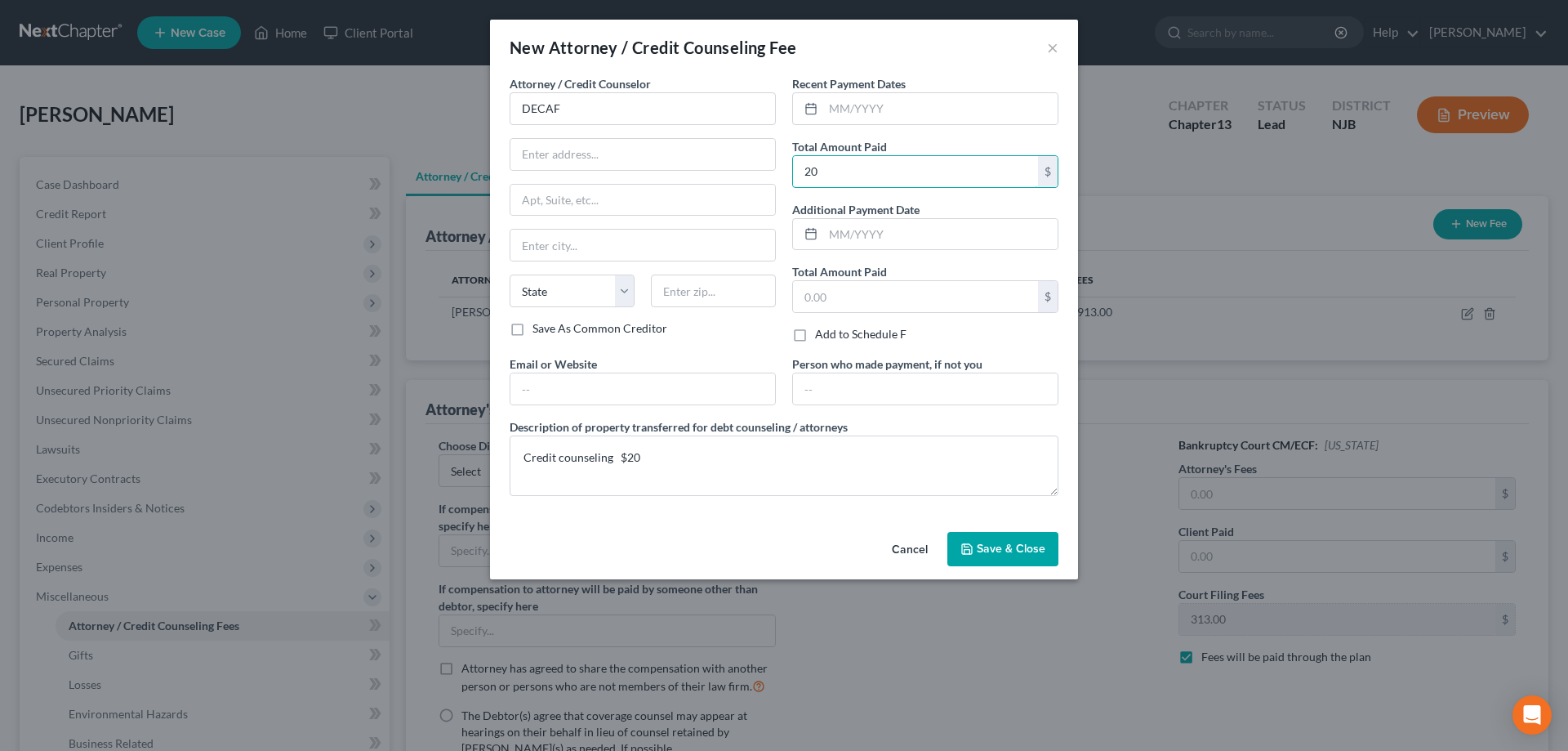
type input "20"
click at [1030, 542] on button "Save & Close" at bounding box center [1002, 549] width 111 height 34
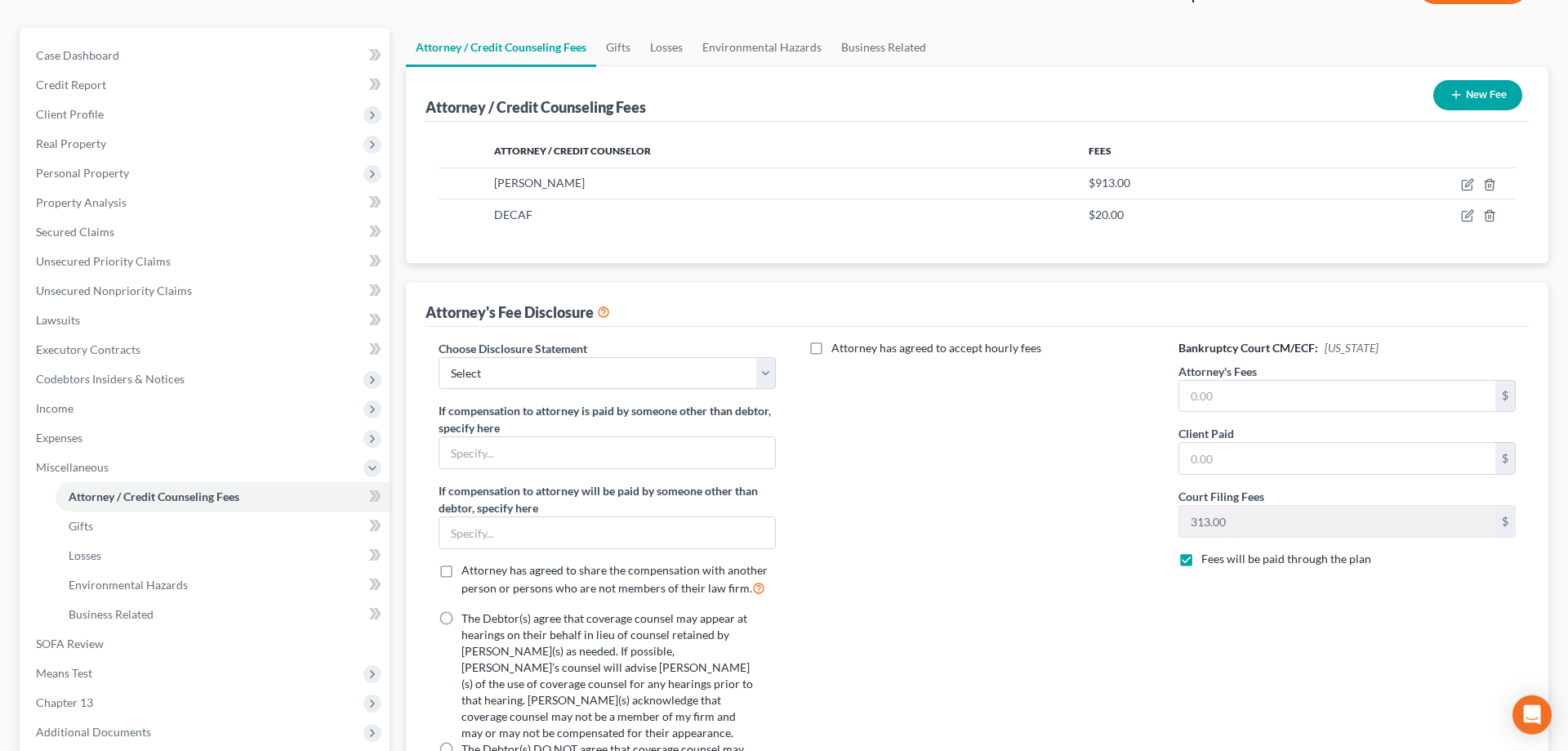
scroll to position [331, 0]
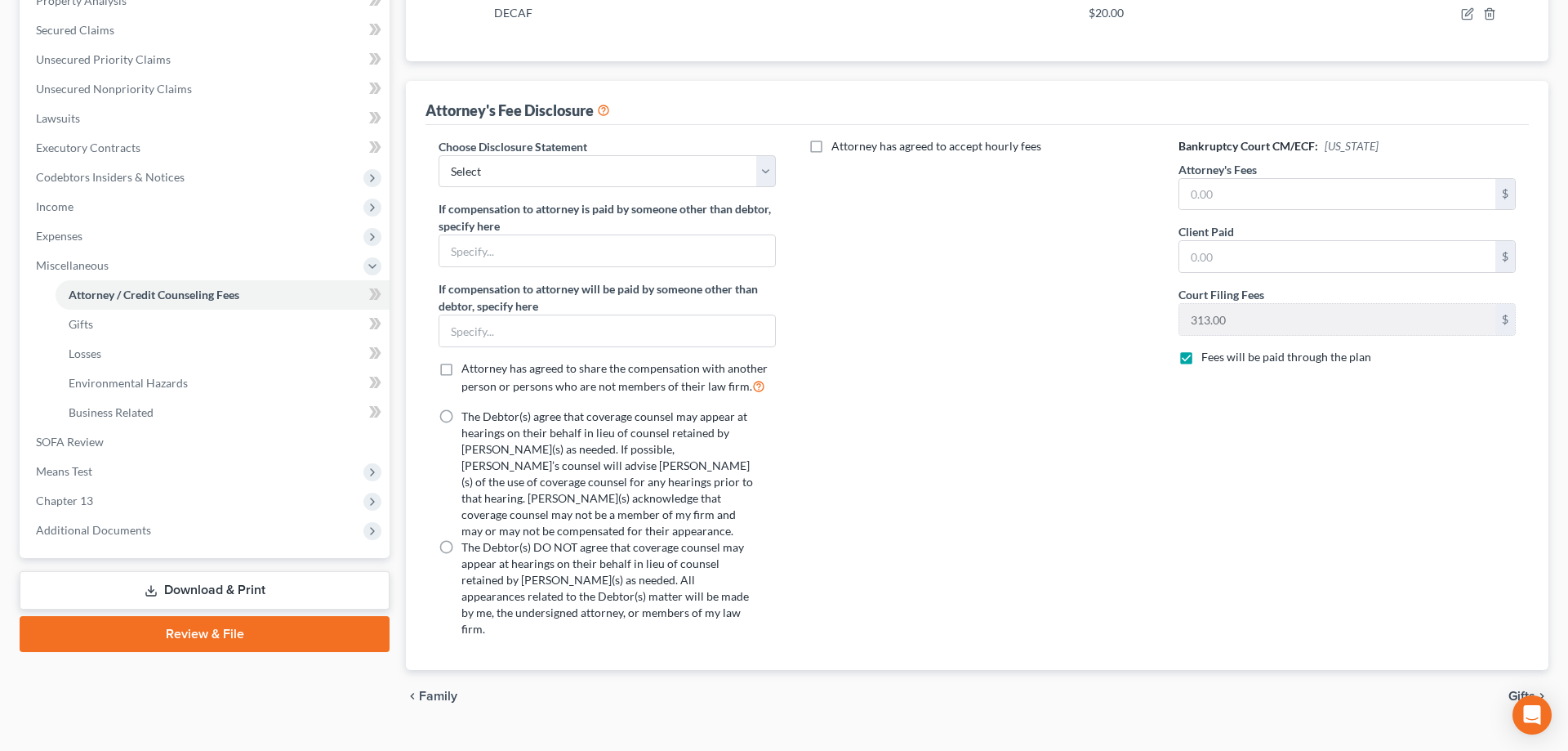
click at [461, 539] on label "The Debtor(s) DO NOT agree that coverage counsel may appear at hearings on thei…" at bounding box center [608, 588] width 295 height 98
click at [468, 539] on input "The Debtor(s) DO NOT agree that coverage counsel may appear at hearings on thei…" at bounding box center [474, 544] width 11 height 11
radio input "true"
click at [1260, 194] on input "text" at bounding box center [1337, 194] width 316 height 31
type input "4,750"
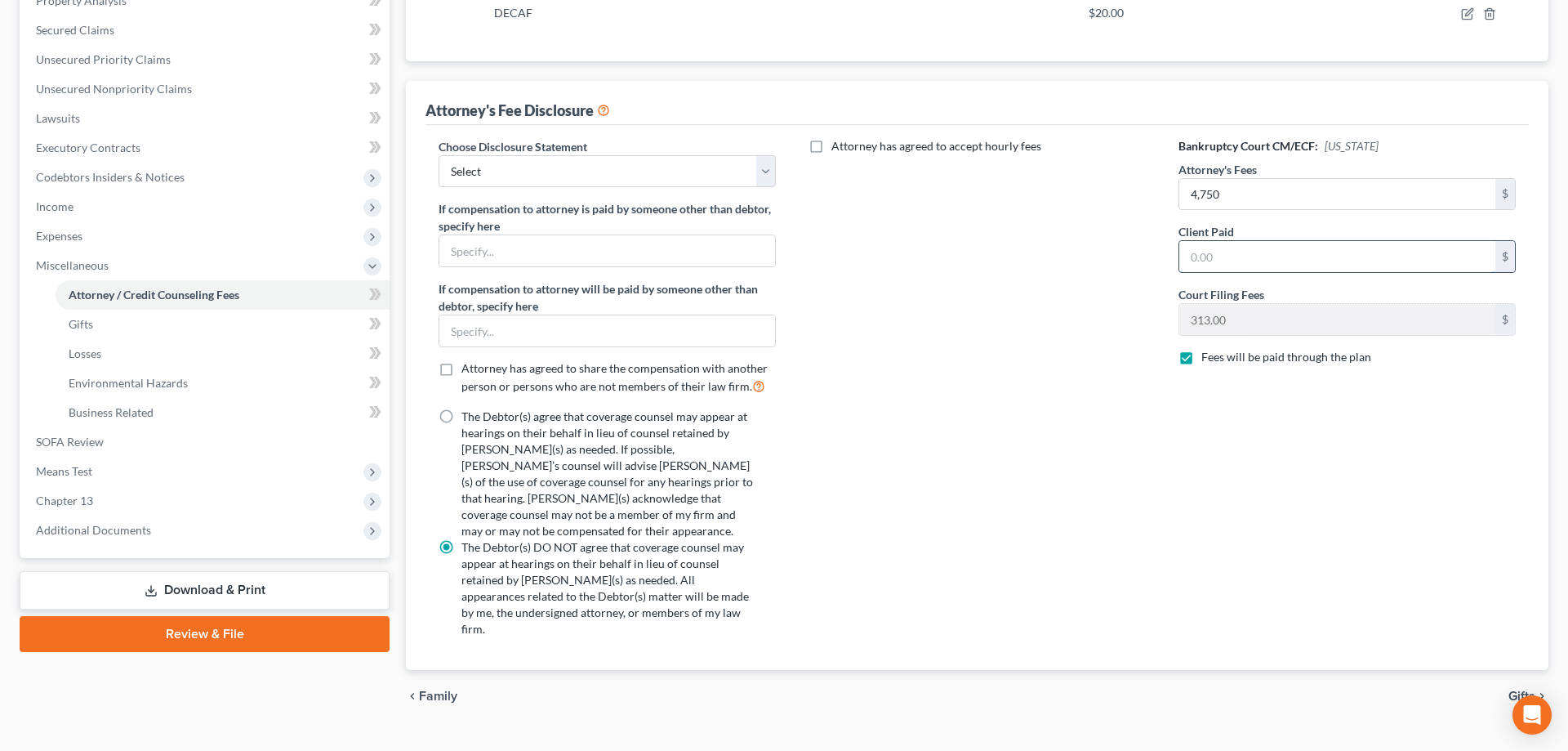
click at [1276, 265] on input "text" at bounding box center [1337, 256] width 316 height 31
type input "600"
click at [84, 329] on span "Gifts" at bounding box center [80, 323] width 24 height 14
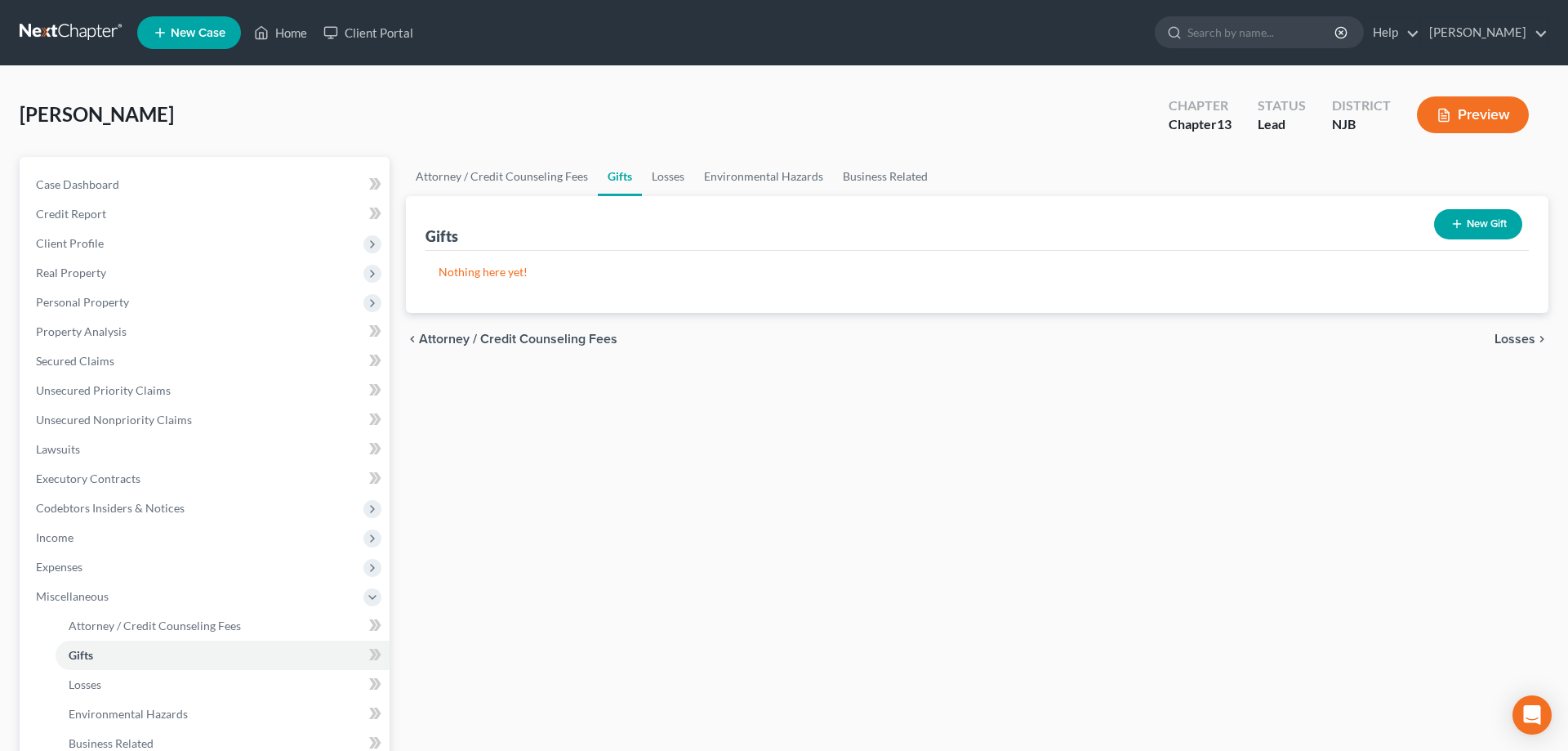
click at [1466, 225] on button "New Gift" at bounding box center [1478, 224] width 88 height 30
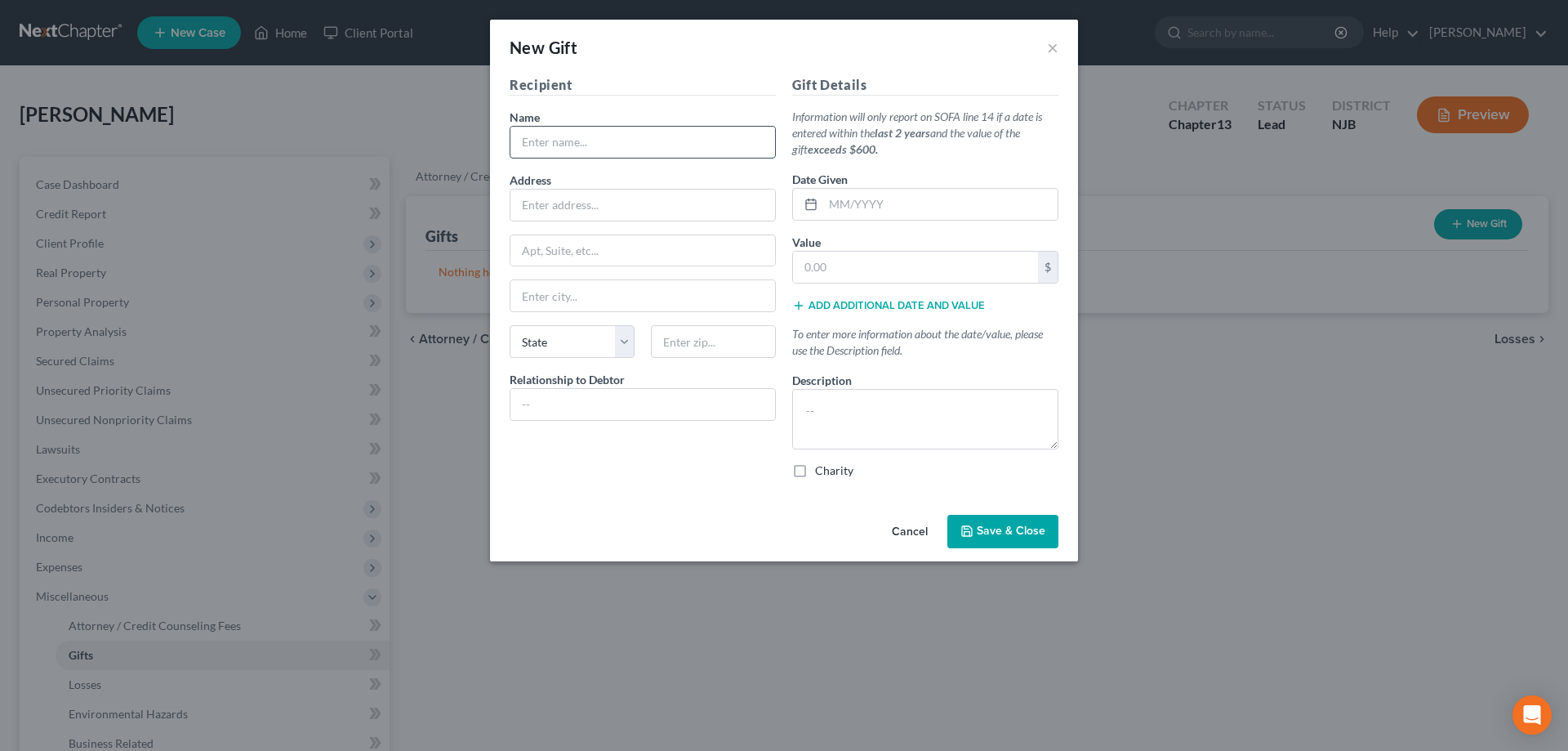
click at [612, 135] on input "text" at bounding box center [642, 142] width 264 height 31
type input "to nieces, nephews, husband, other family"
click at [571, 395] on input "text" at bounding box center [642, 404] width 264 height 31
type input "family"
click at [843, 202] on input "text" at bounding box center [940, 204] width 235 height 31
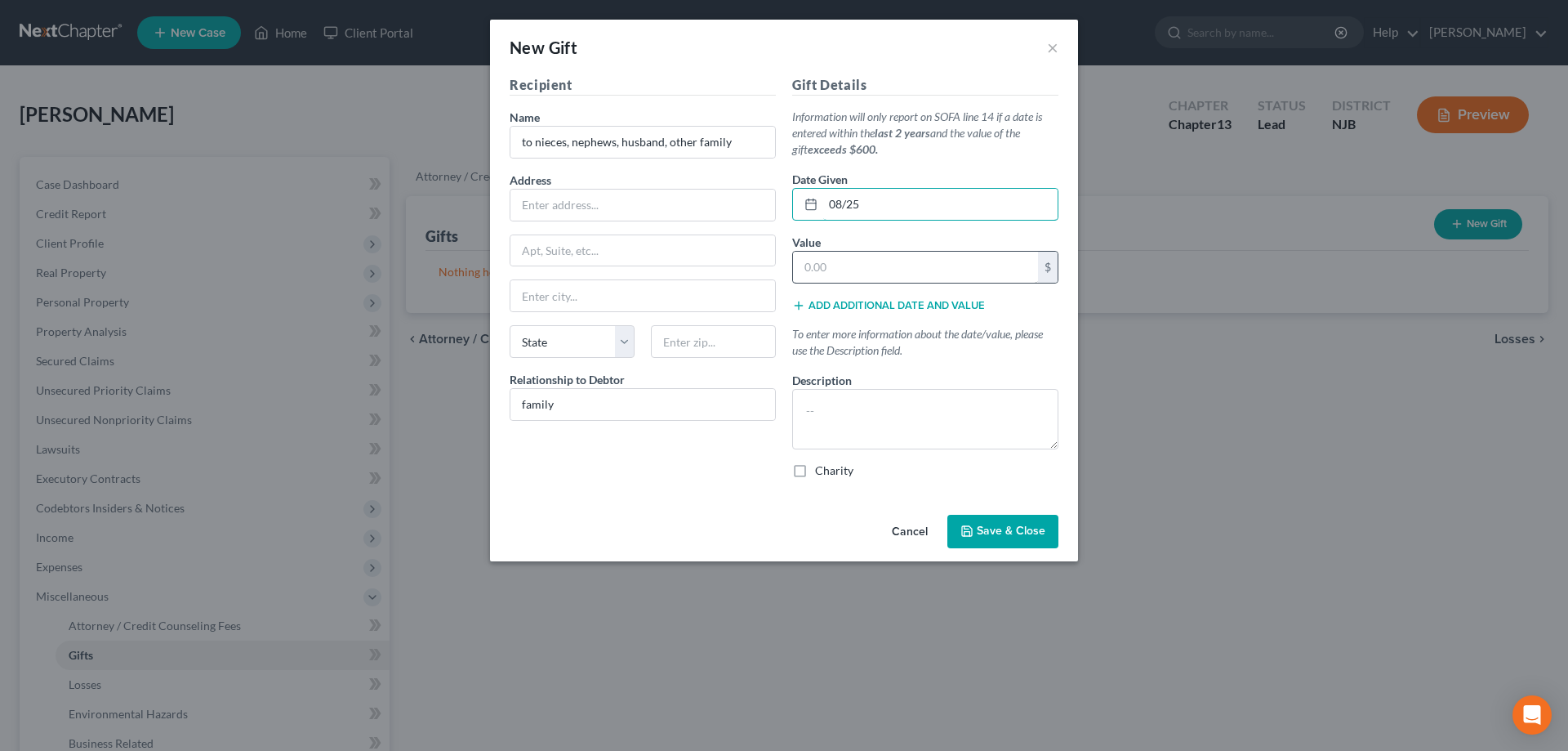
type input "08/25"
click at [850, 275] on input "text" at bounding box center [916, 267] width 245 height 31
click at [834, 394] on textarea at bounding box center [925, 419] width 266 height 60
type textarea "x'mas b'days"
click at [819, 269] on input "text" at bounding box center [916, 267] width 245 height 31
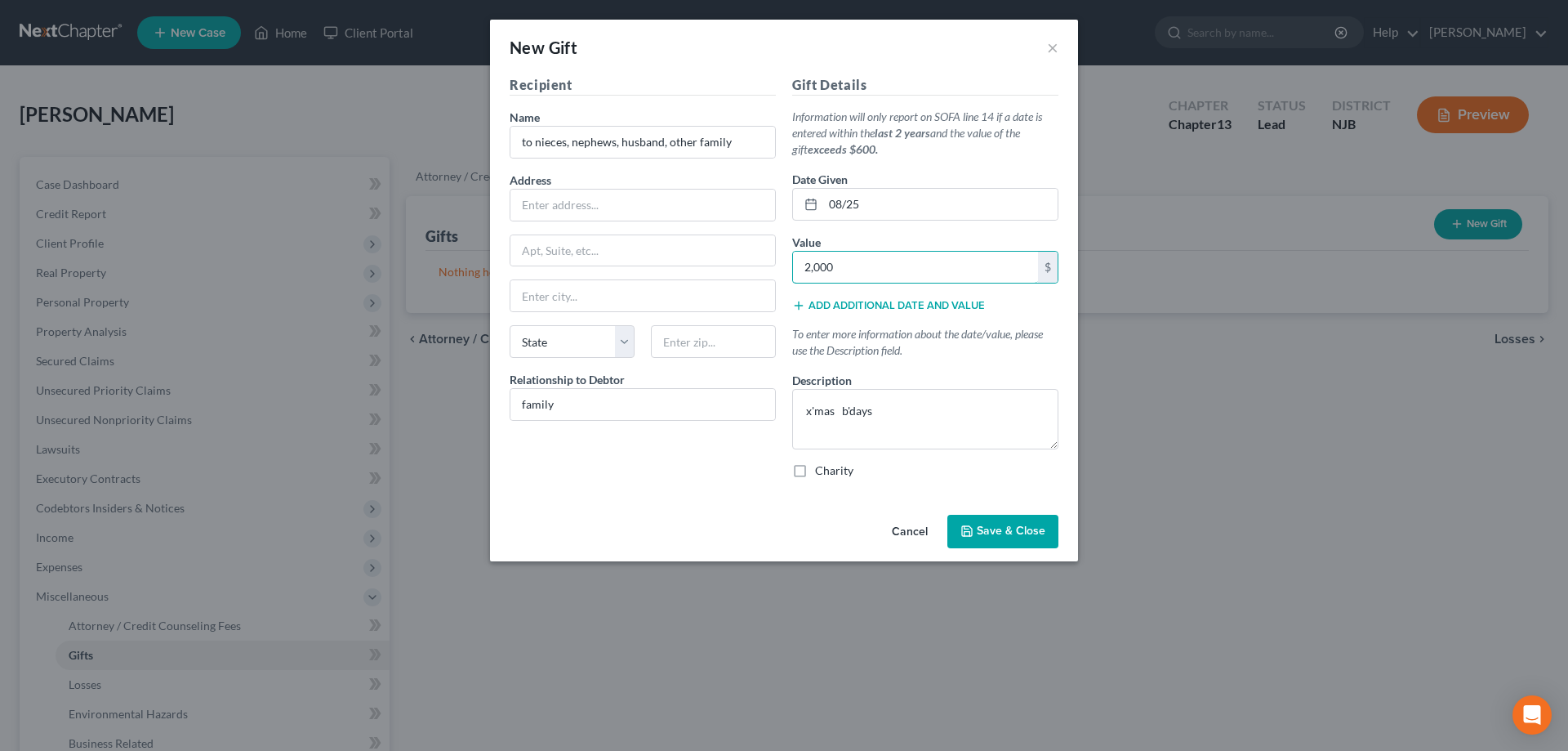
type input "2,000"
click at [978, 531] on button "Save & Close" at bounding box center [1002, 532] width 111 height 34
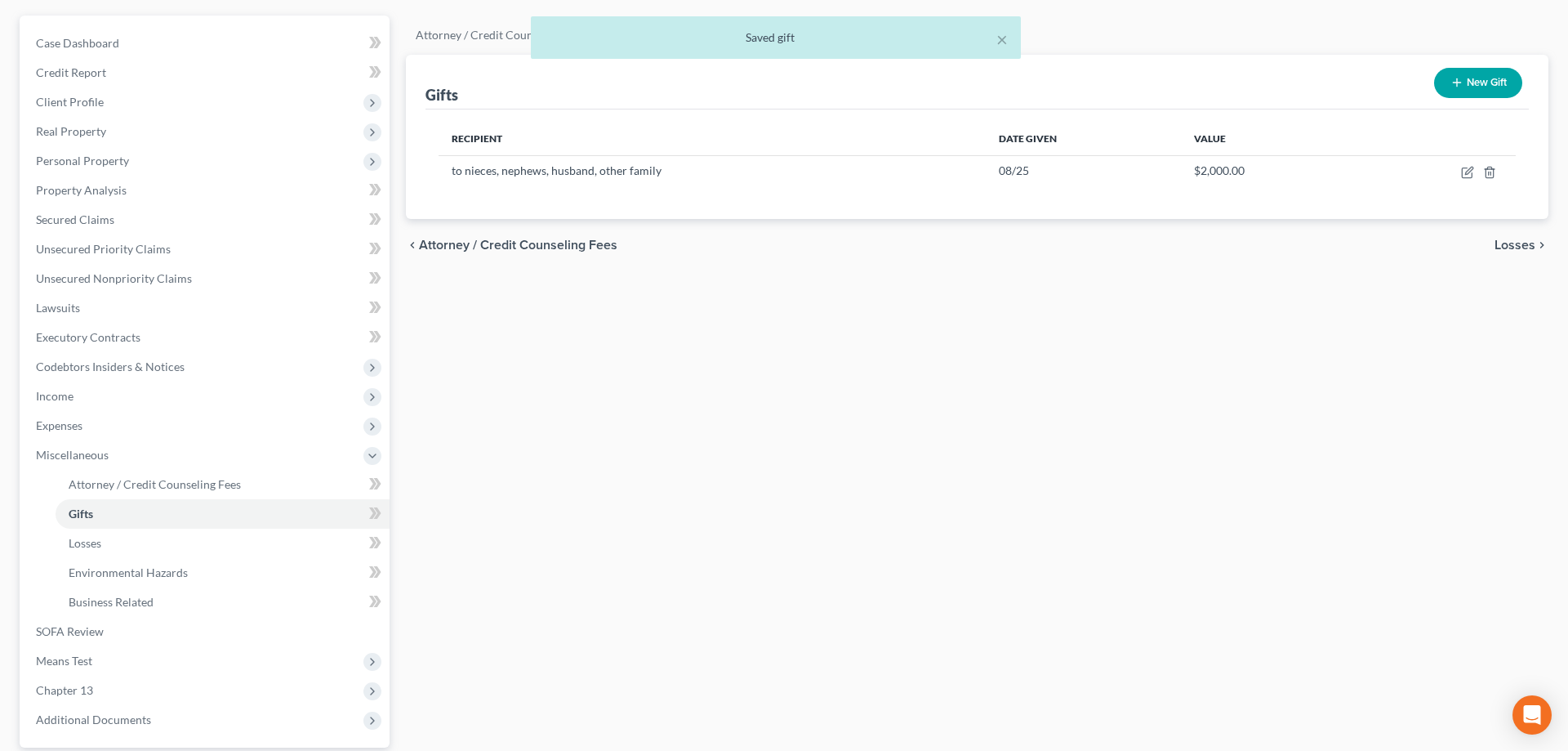
scroll to position [292, 0]
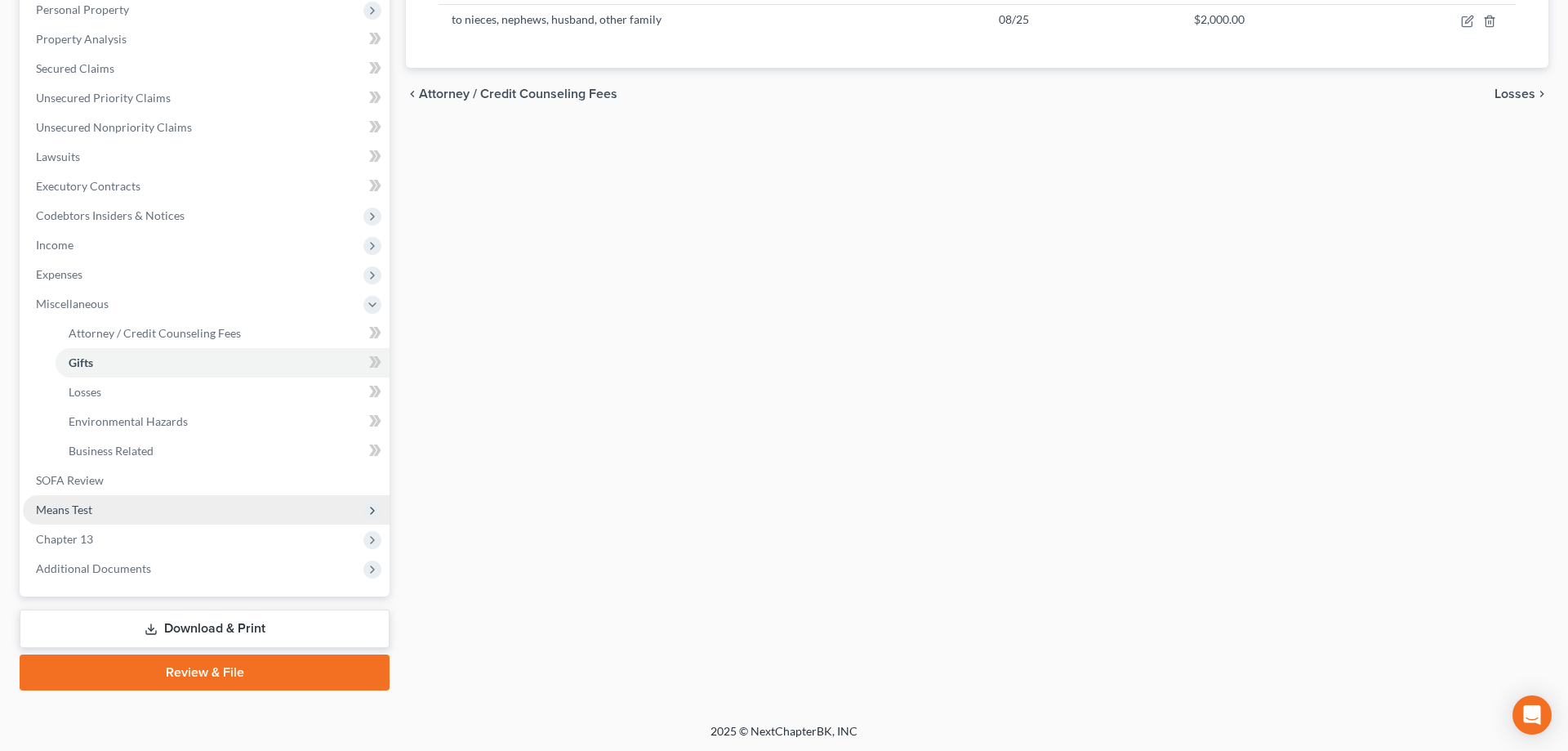
click at [80, 506] on span "Means Test" at bounding box center [64, 509] width 56 height 14
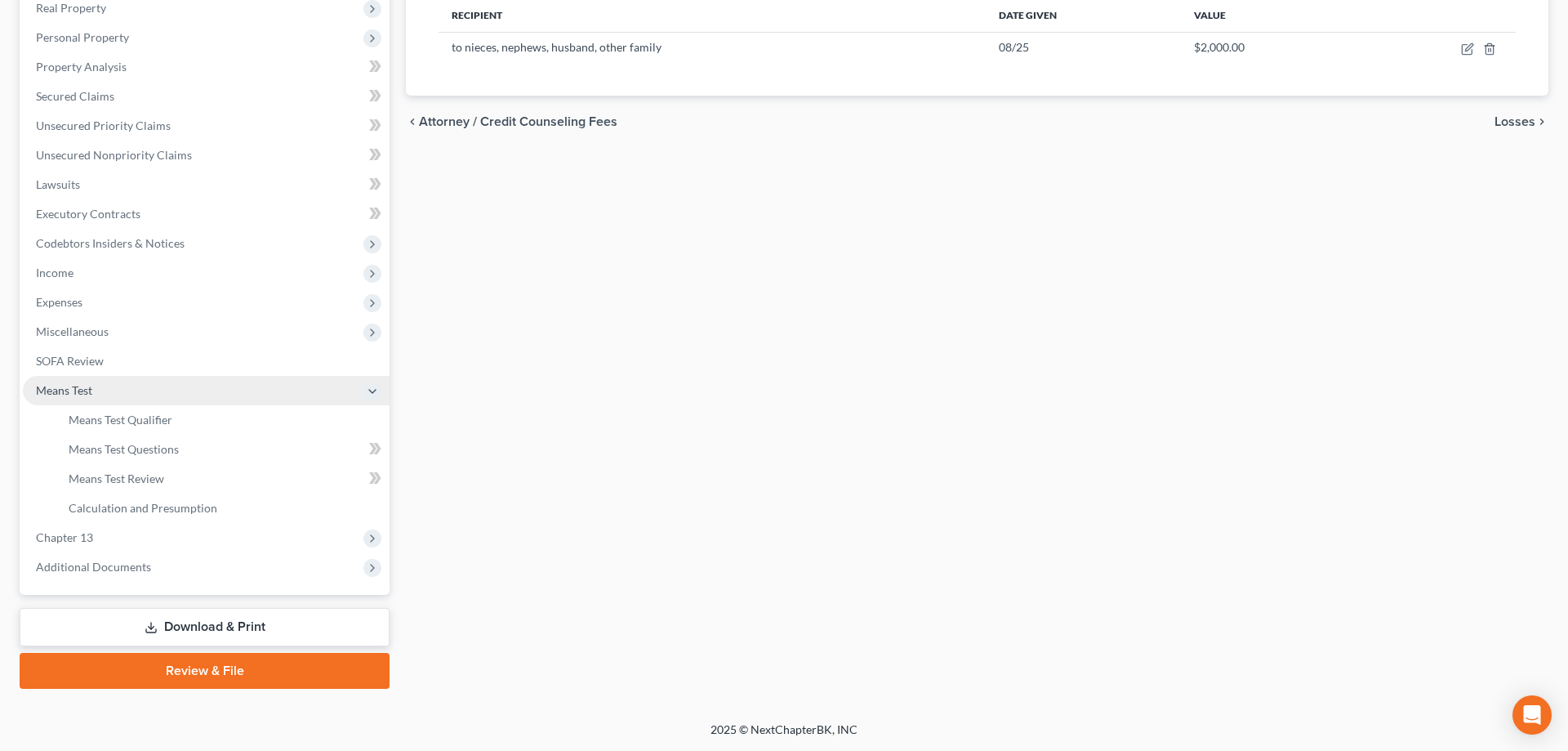
scroll to position [263, 0]
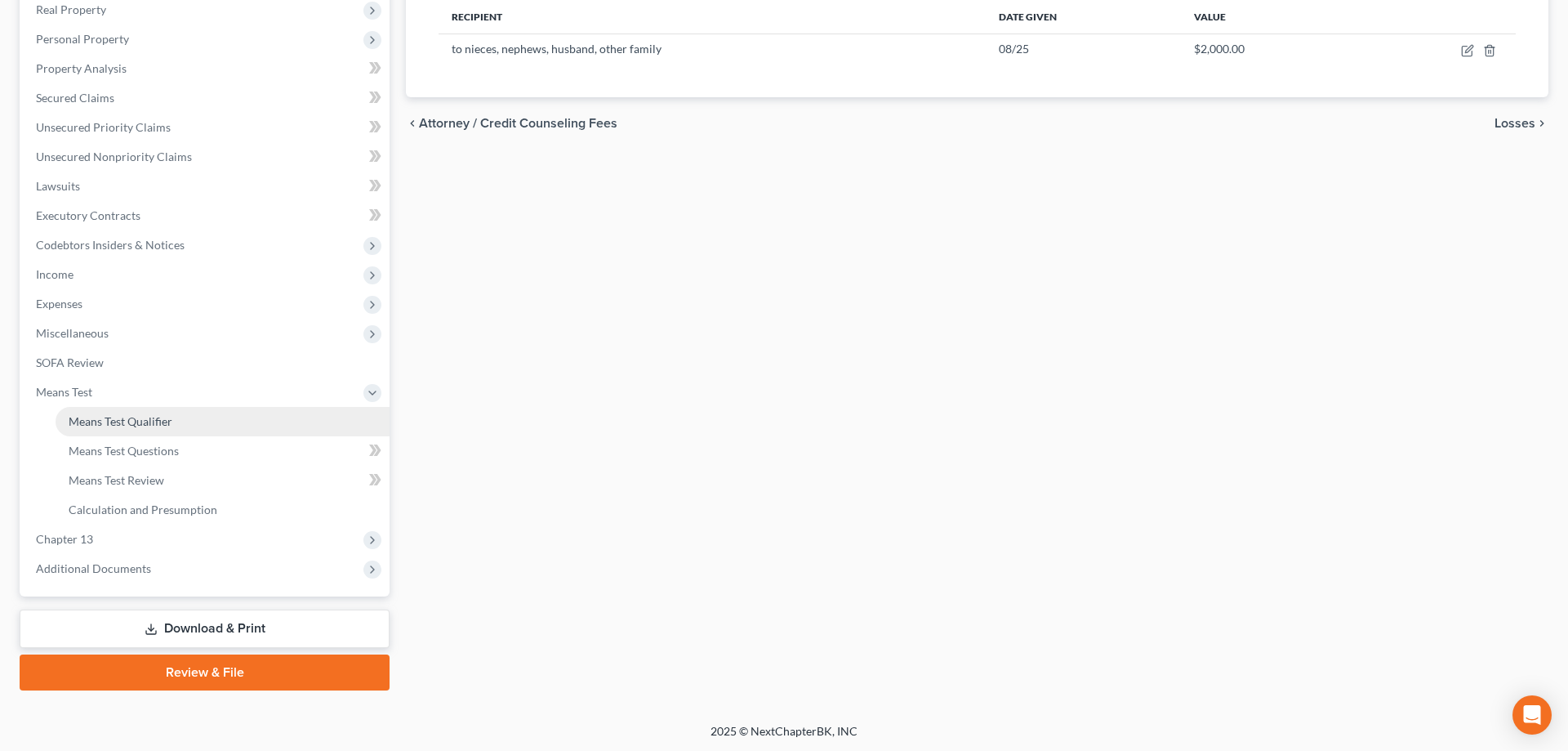
click at [161, 420] on span "Means Test Qualifier" at bounding box center [120, 421] width 104 height 14
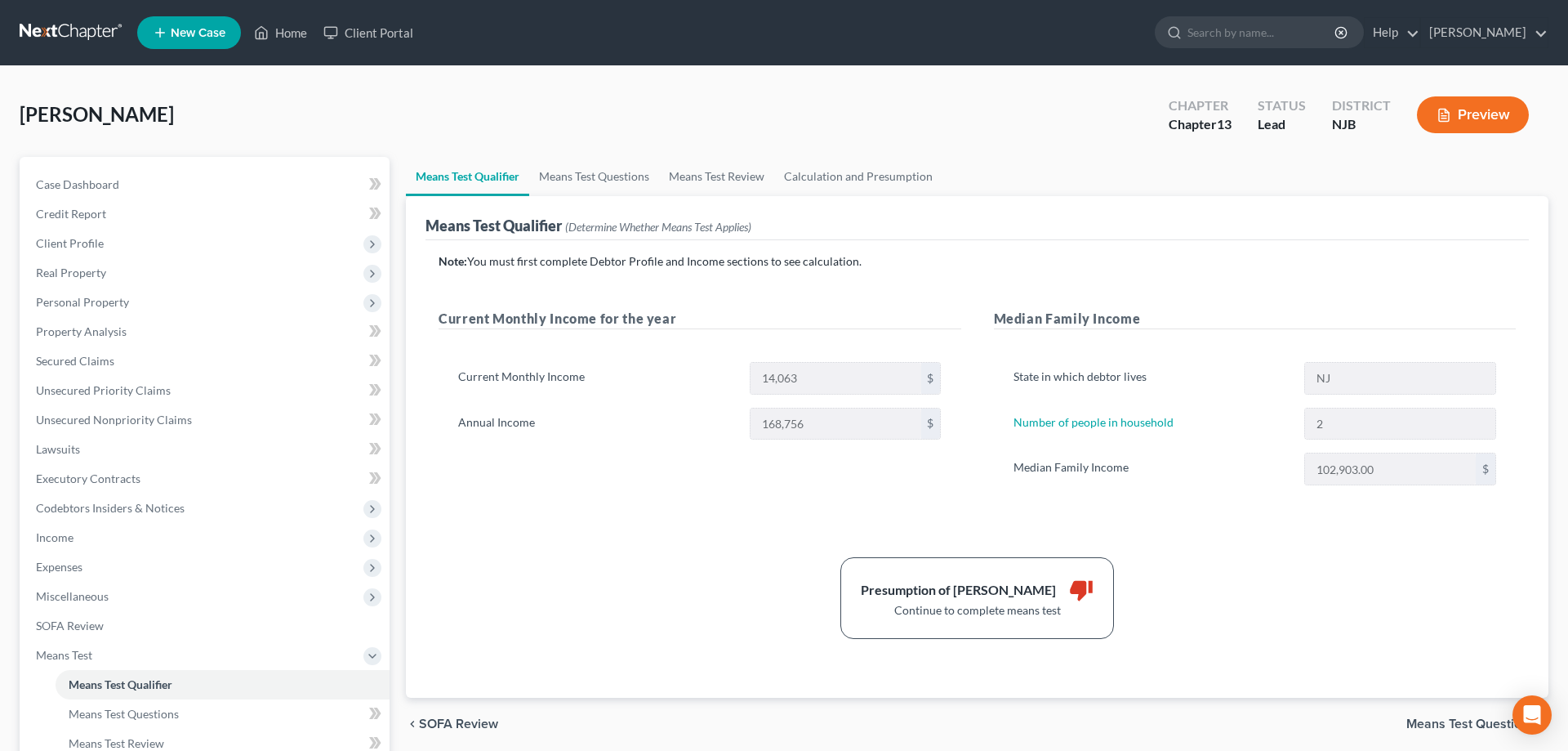
click at [1433, 722] on span "Means Test Questions" at bounding box center [1471, 724] width 129 height 13
select select "1"
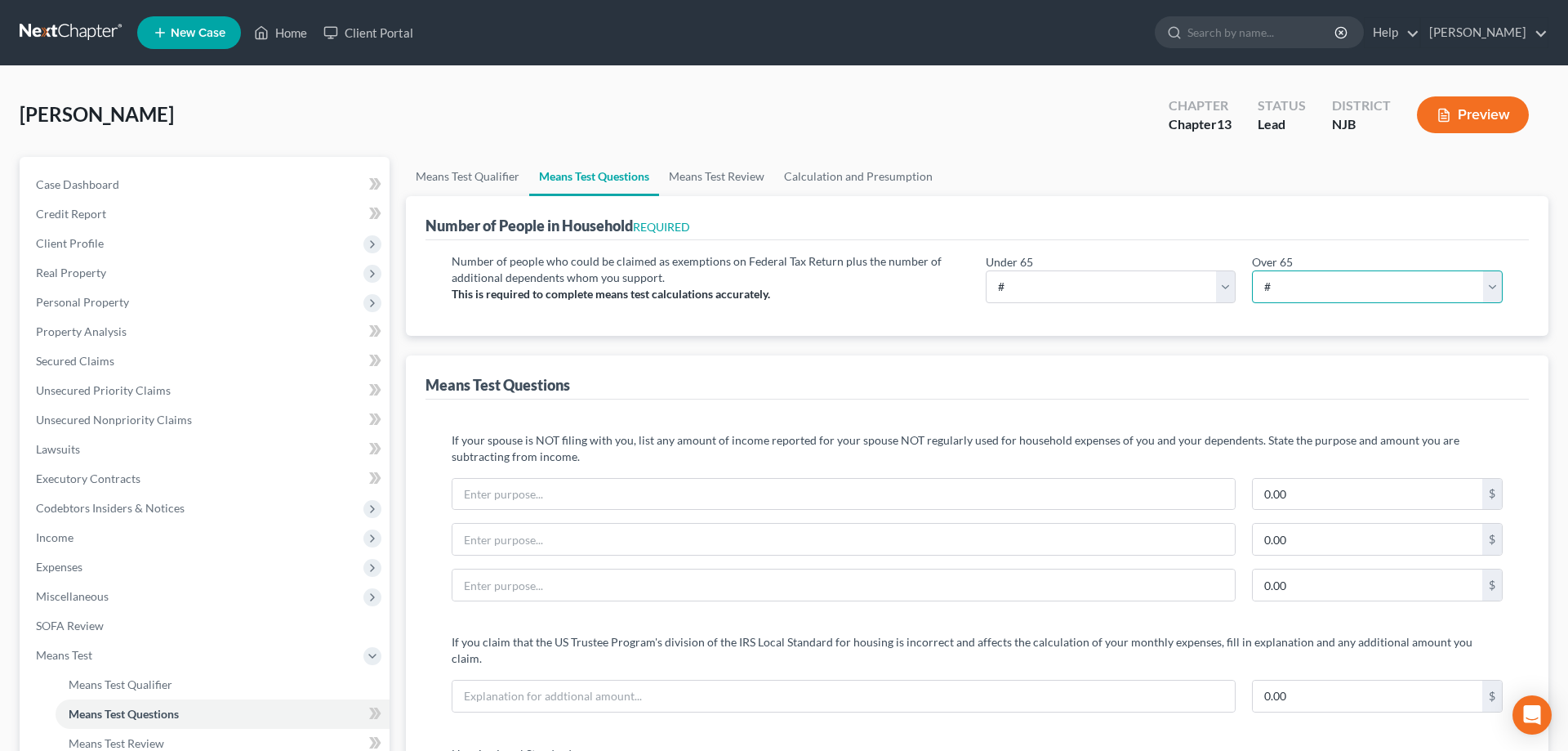
click at [1252, 271] on select "# 0 1 2 3 4 5 6 7 8 9 10" at bounding box center [1378, 287] width 251 height 32
click at [986, 271] on select "# 0 1 2 3 4 5 6 7 8 9 10" at bounding box center [1111, 287] width 251 height 32
select select "2"
click option "2" at bounding box center [0, 0] width 0 height 0
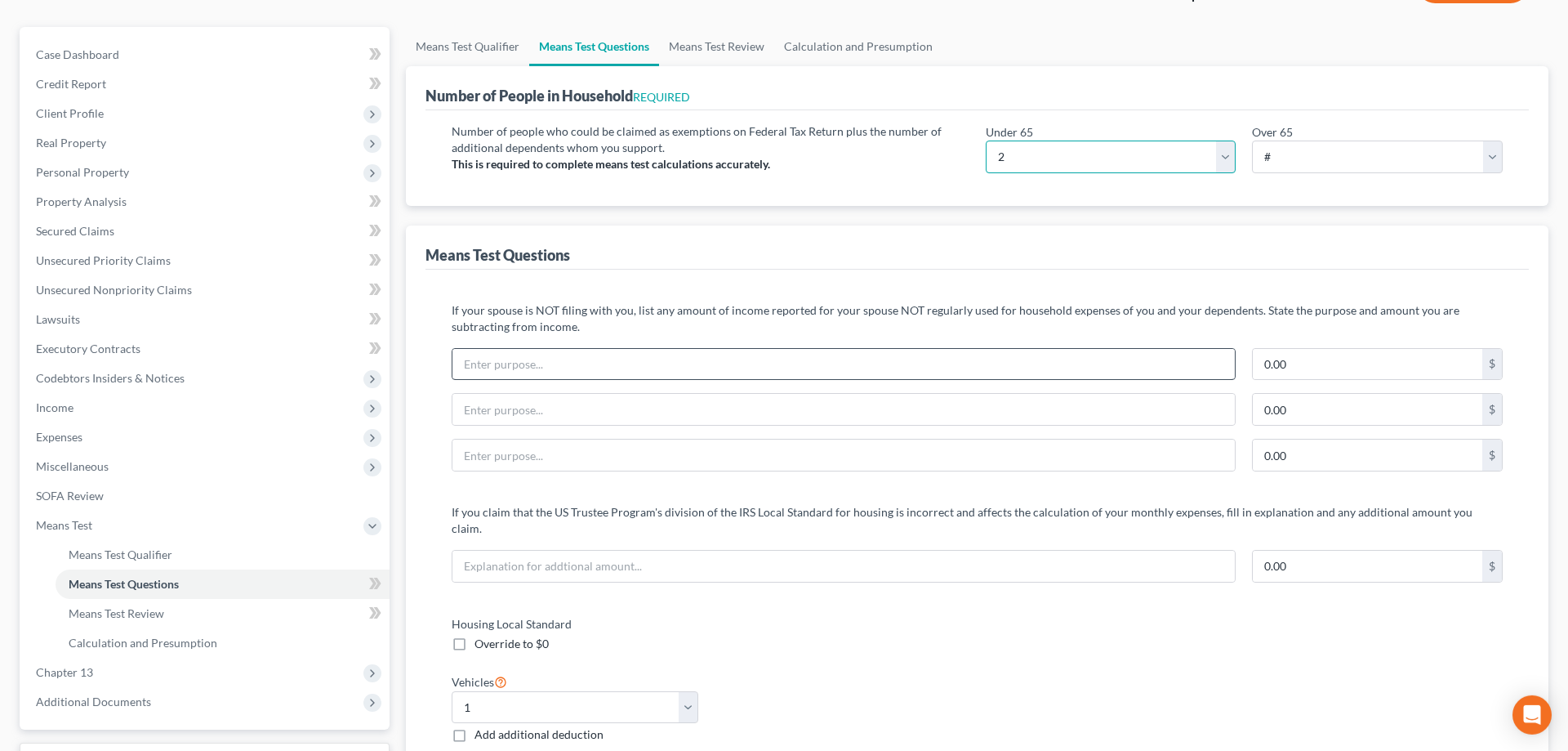
scroll to position [83, 0]
